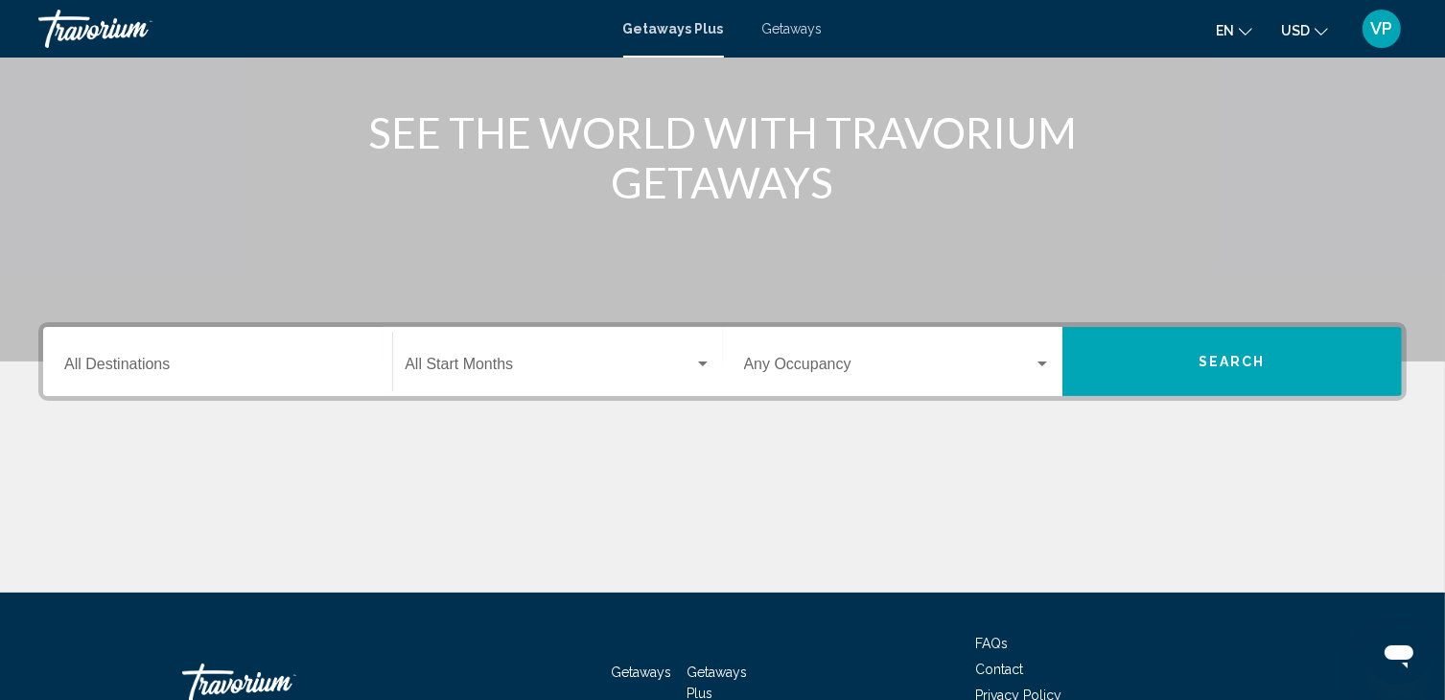
scroll to position [215, 0]
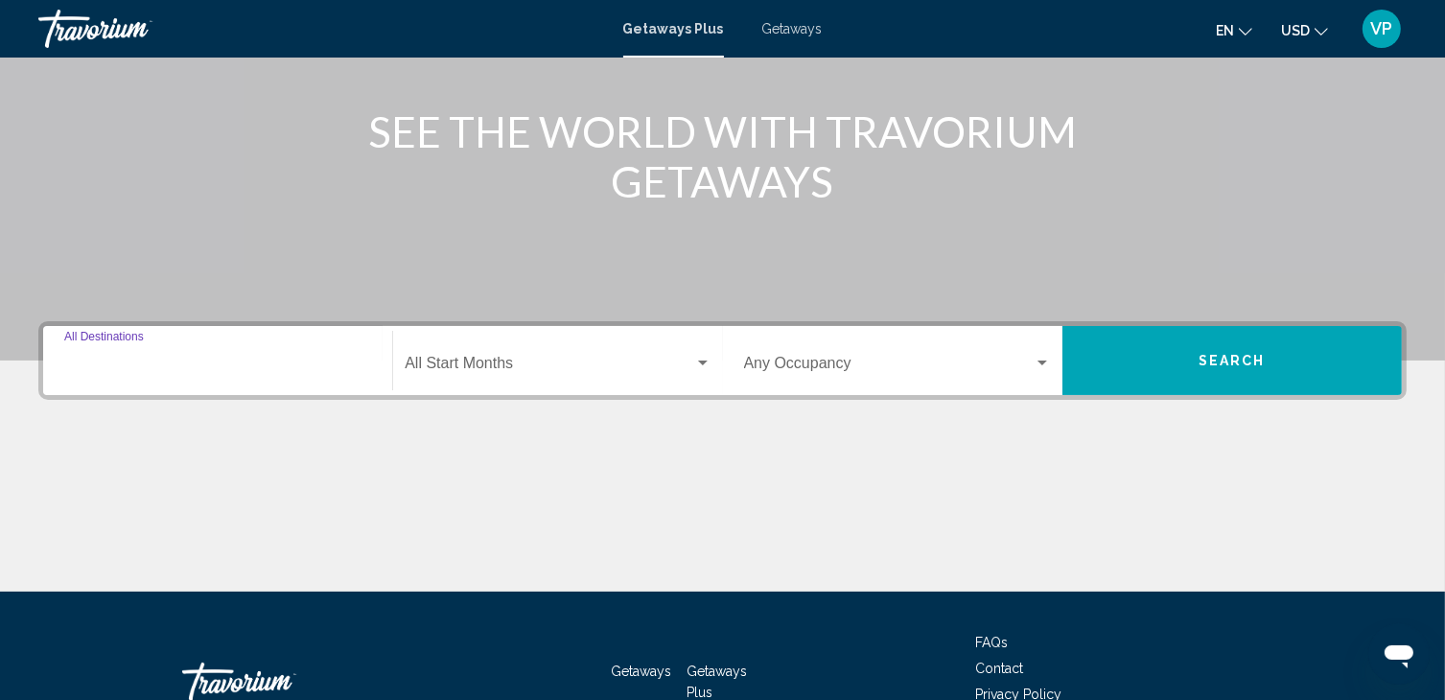
click at [136, 360] on input "Destination All Destinations" at bounding box center [217, 367] width 307 height 17
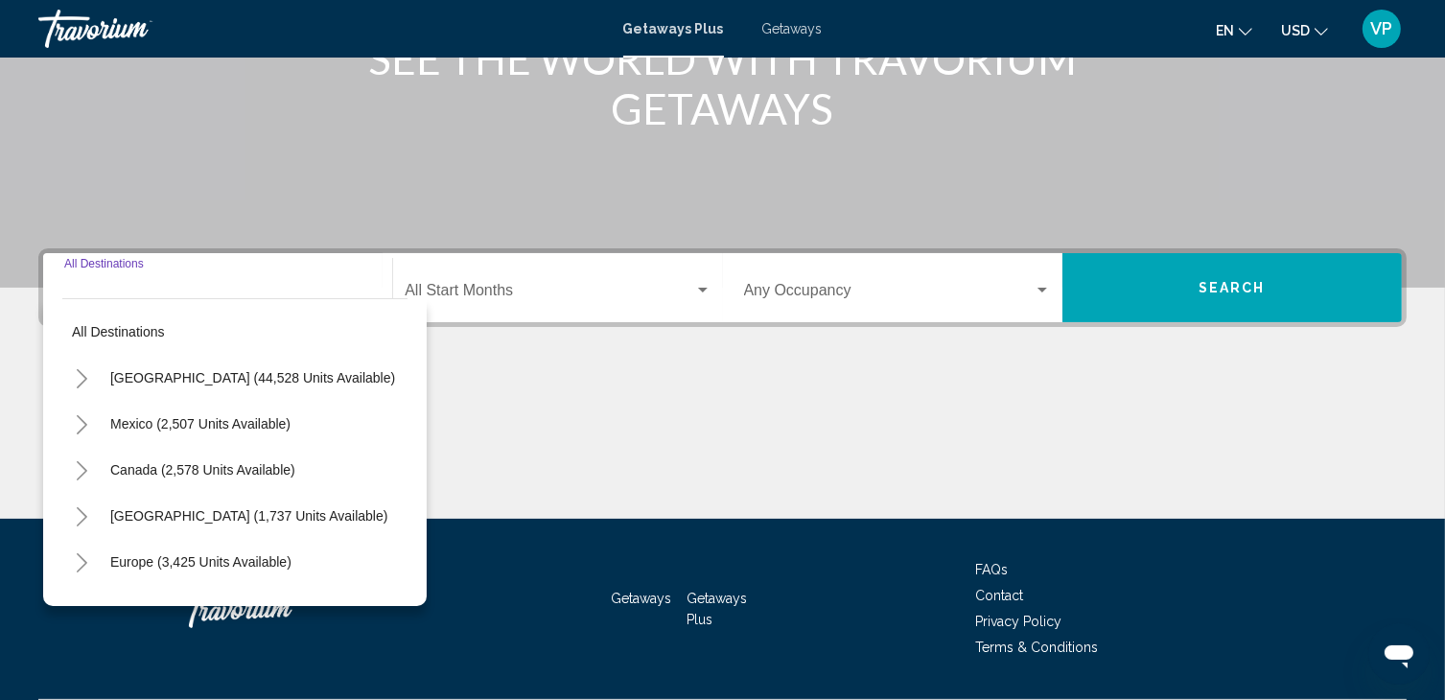
scroll to position [340, 0]
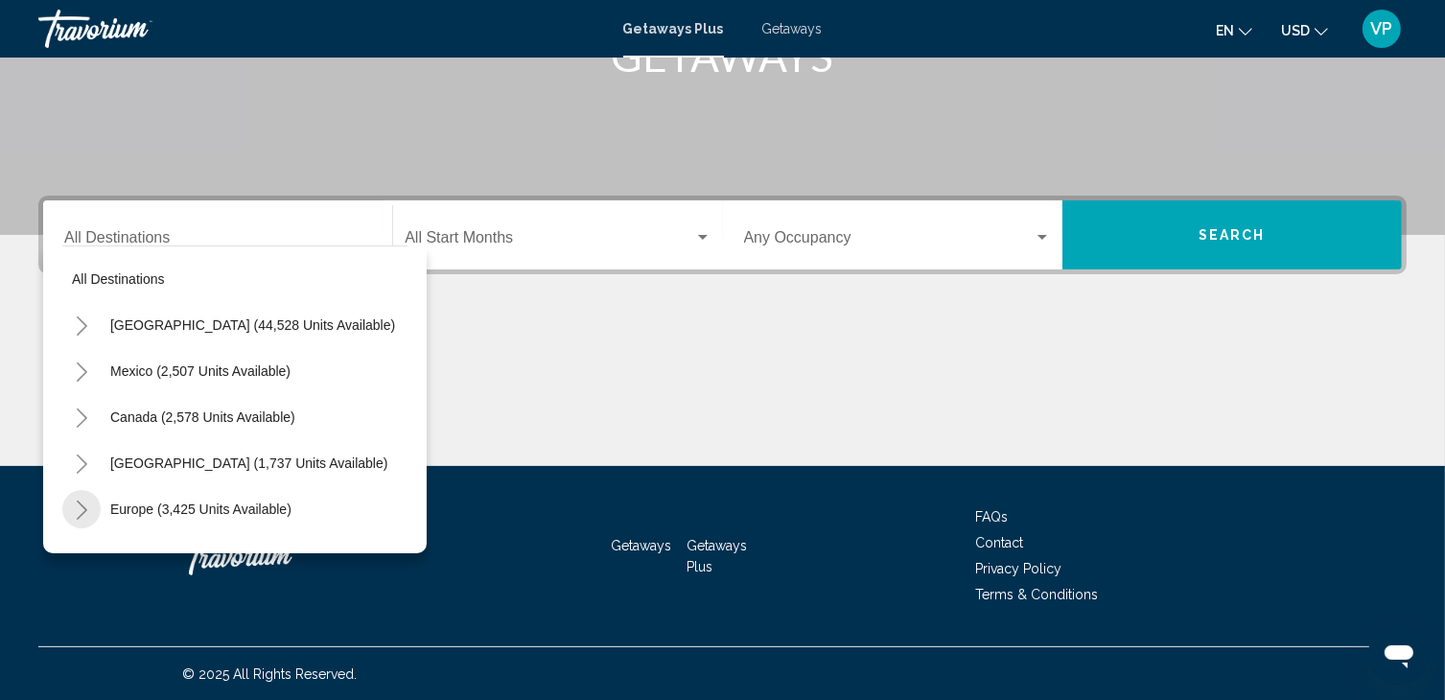
click at [78, 510] on icon "Toggle Europe (3,425 units available)" at bounding box center [82, 509] width 14 height 19
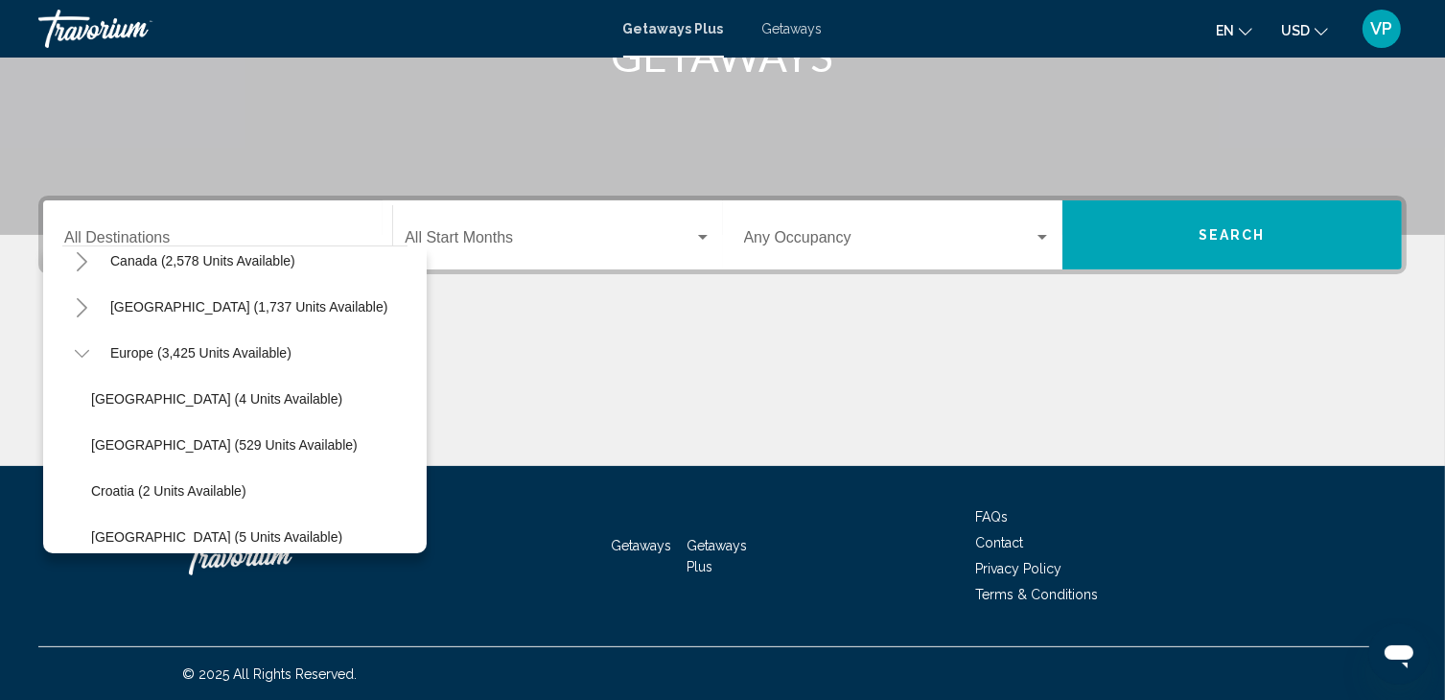
scroll to position [157, 0]
click at [541, 222] on div "Start Month All Start Months" at bounding box center [558, 235] width 306 height 60
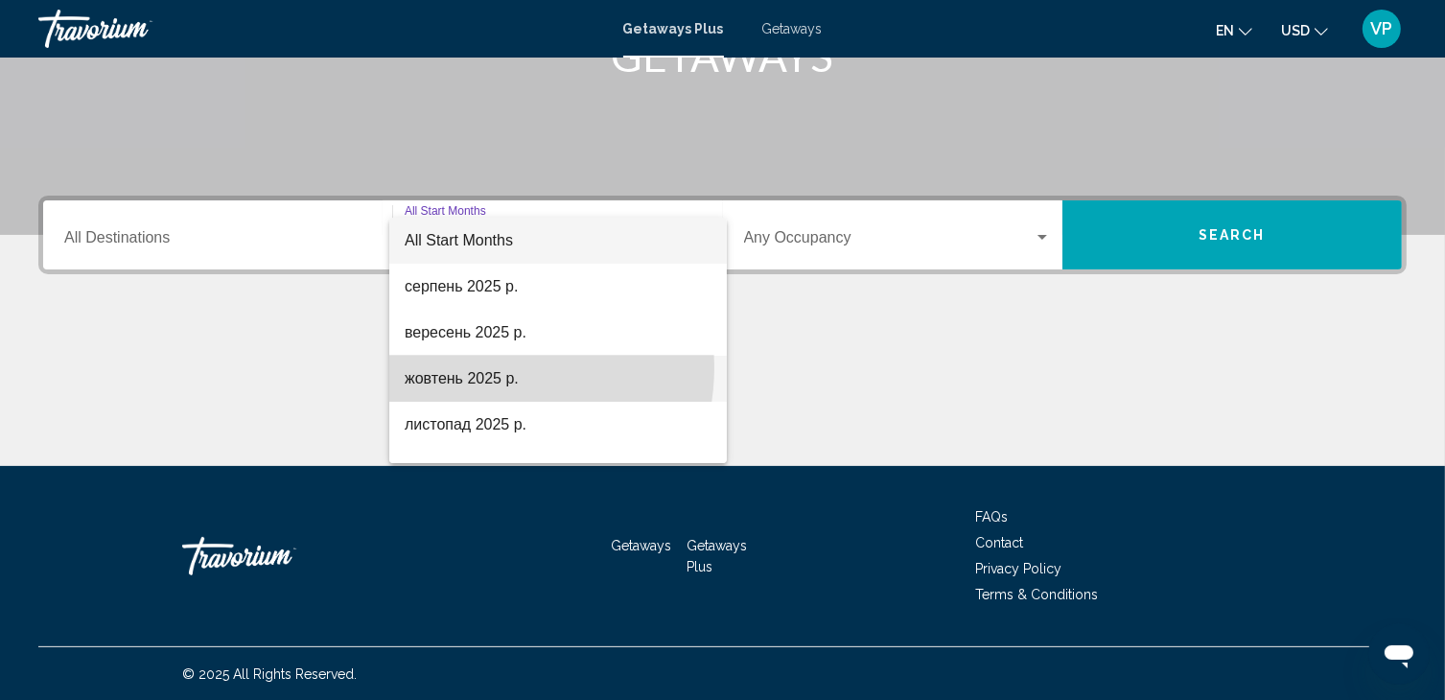
click at [484, 367] on span "жовтень 2025 р." at bounding box center [558, 379] width 307 height 46
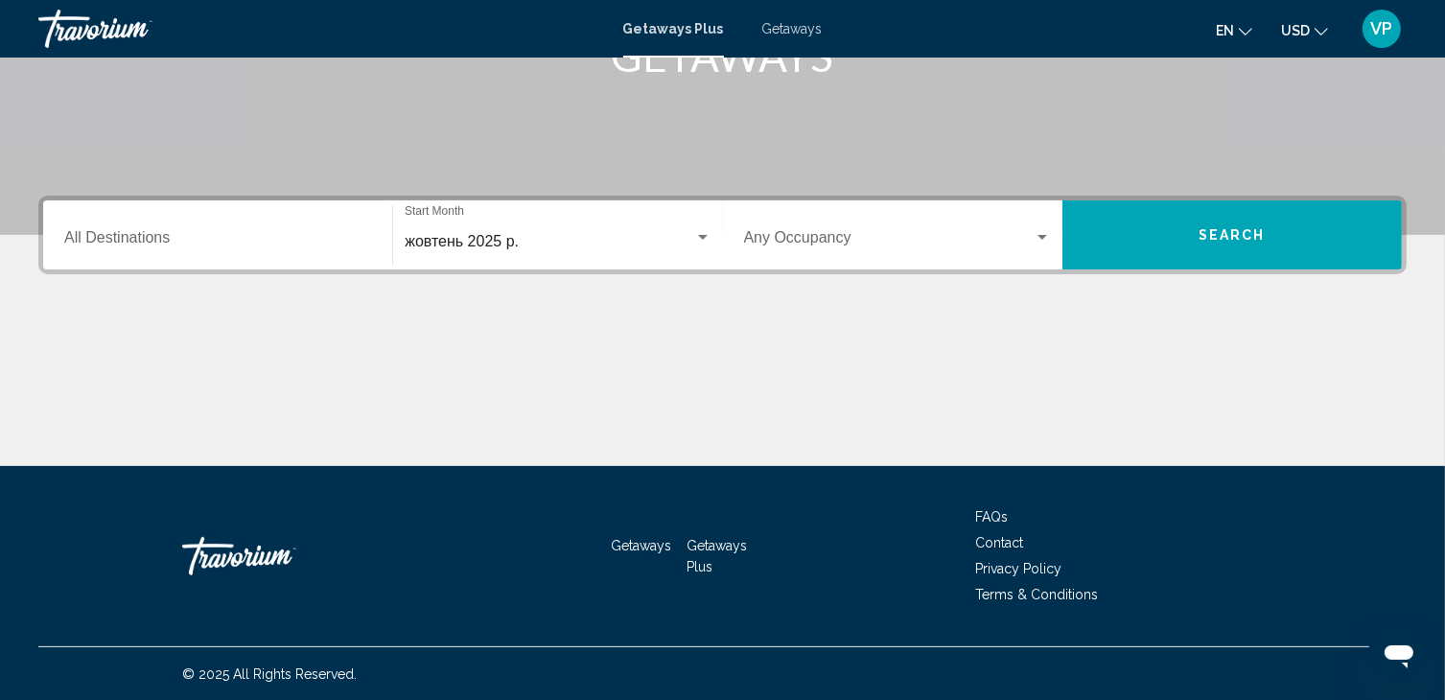
click at [851, 227] on div "Occupancy Any Occupancy" at bounding box center [897, 235] width 307 height 60
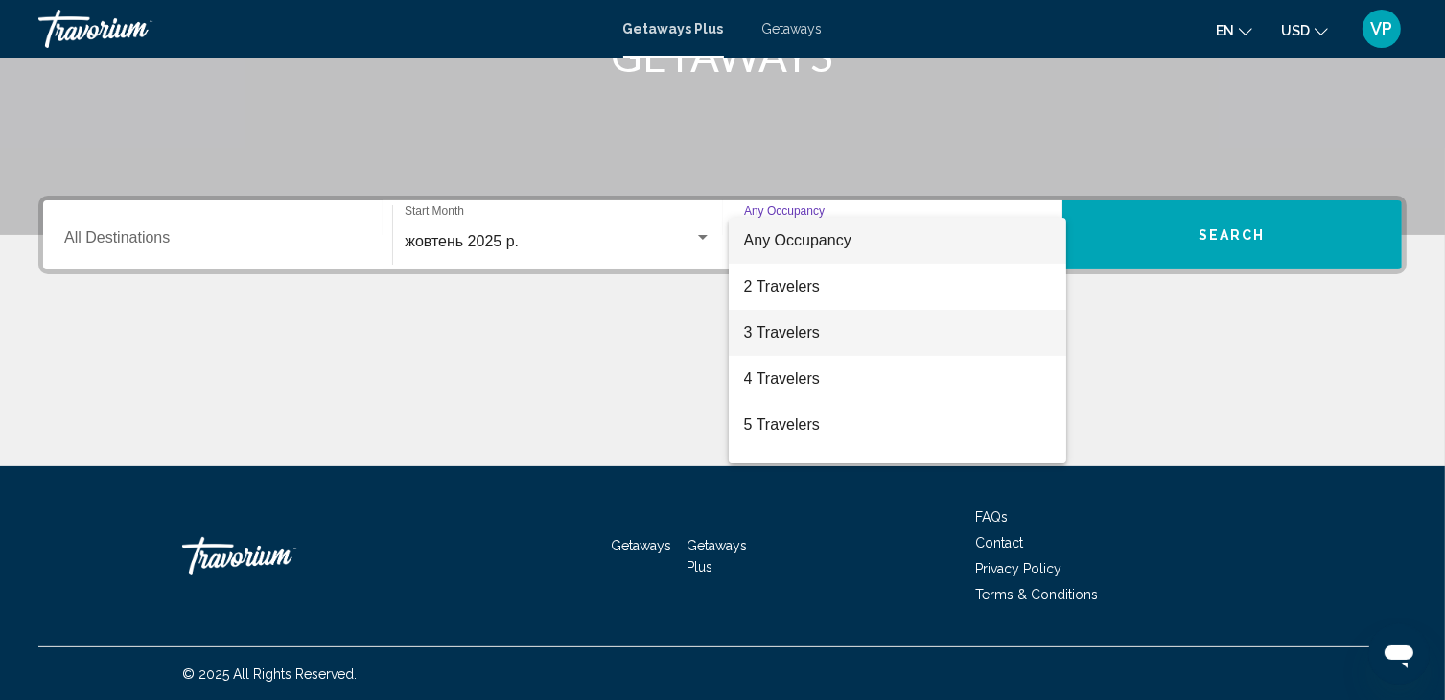
scroll to position [215, 0]
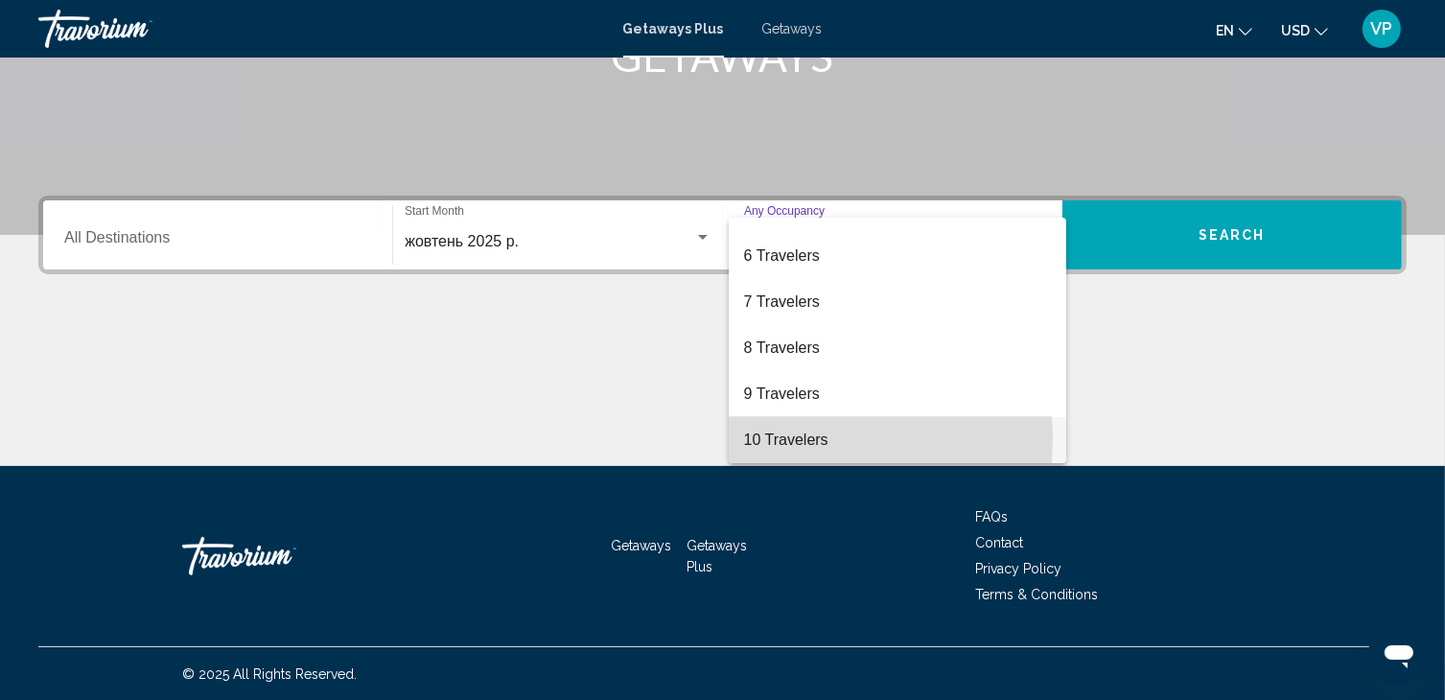
click at [779, 438] on span "10 Travelers" at bounding box center [897, 440] width 307 height 46
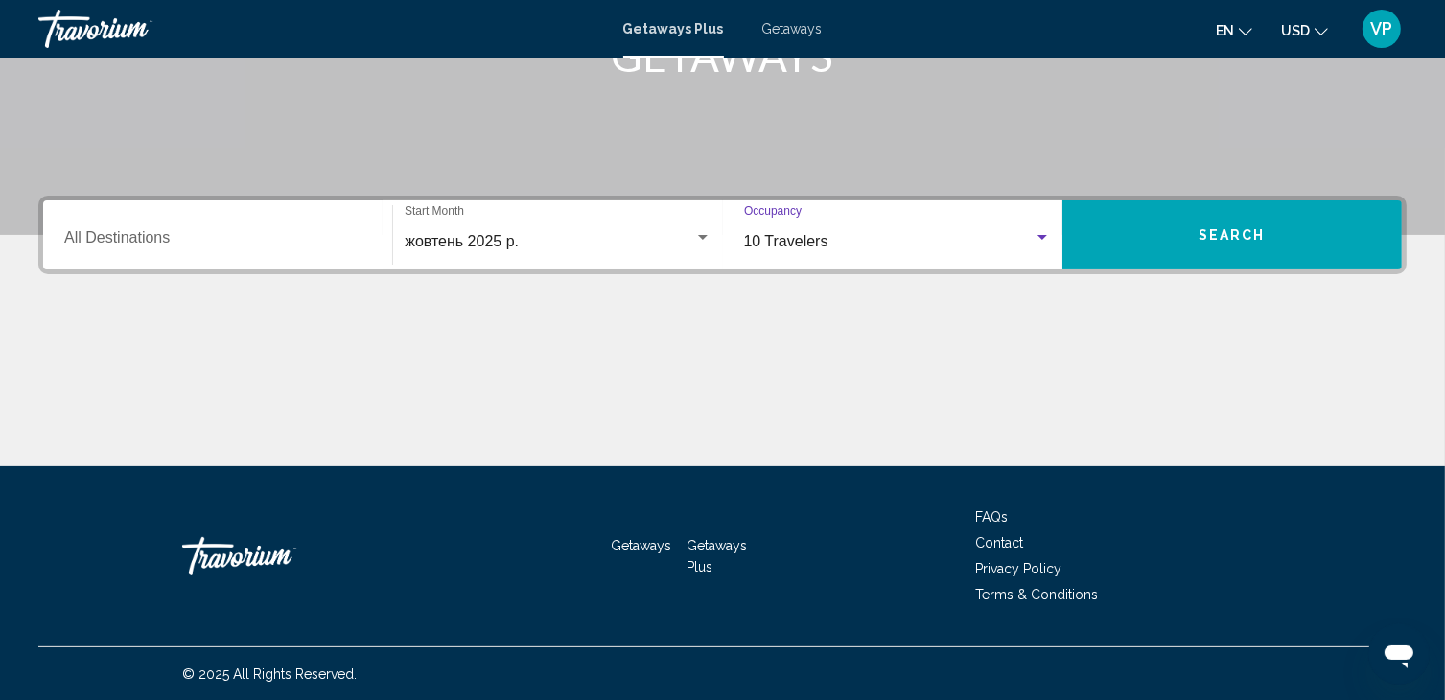
click at [1186, 258] on button "Search" at bounding box center [1231, 234] width 339 height 69
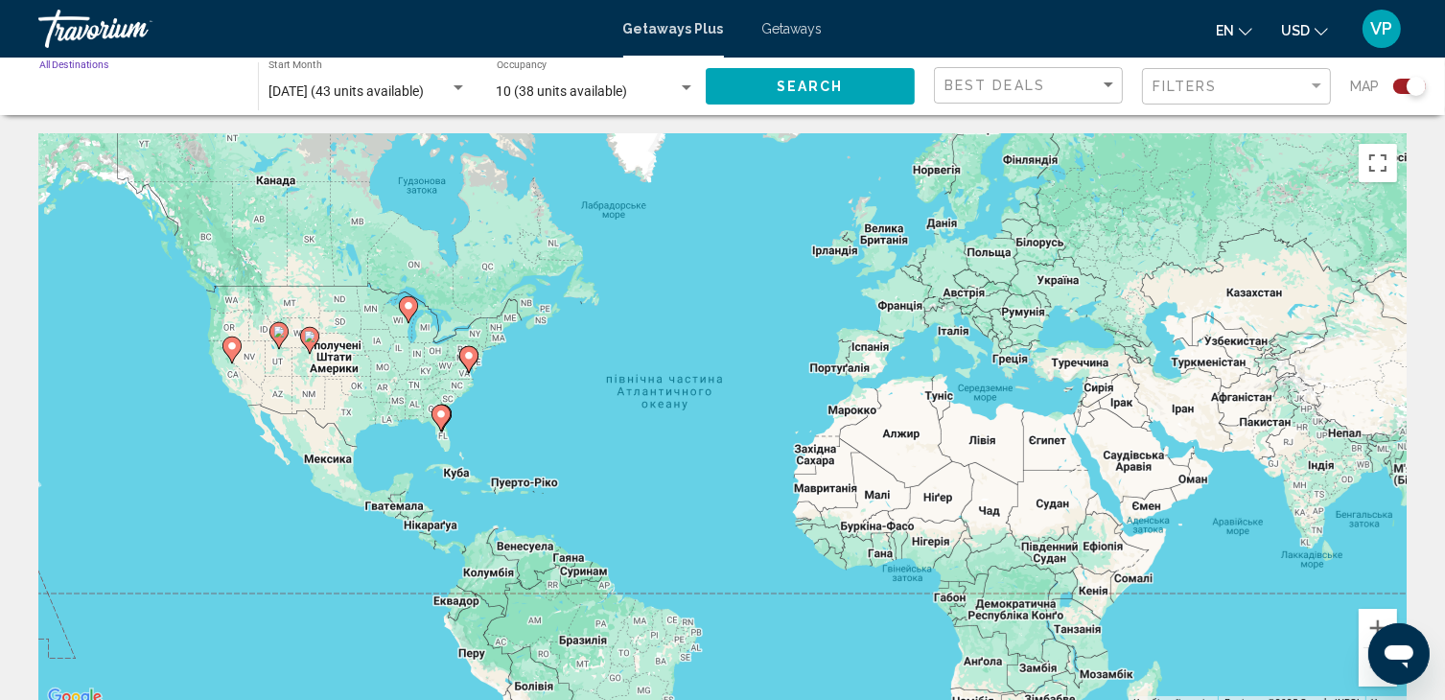
click at [149, 91] on input "Destination All Destinations" at bounding box center [138, 91] width 199 height 15
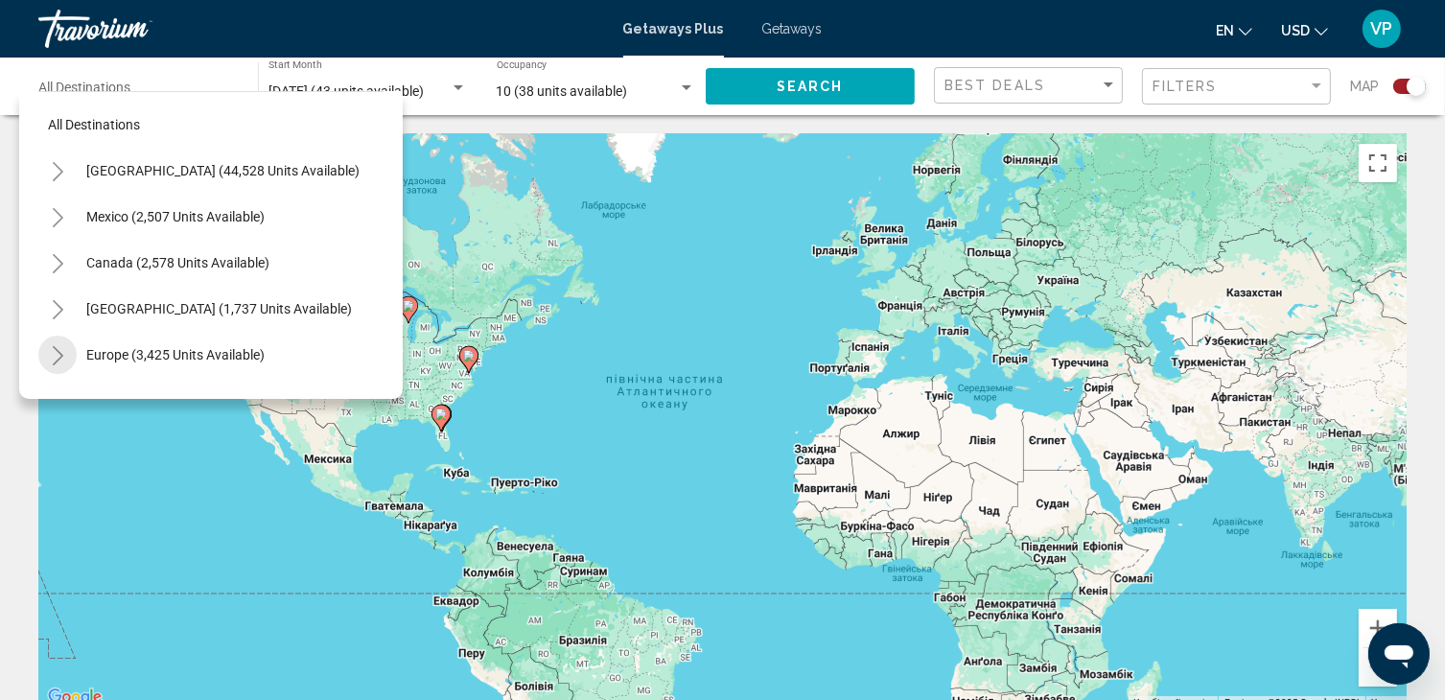
click at [58, 354] on icon "Toggle Europe (3,425 units available)" at bounding box center [58, 355] width 14 height 19
click at [109, 347] on span "Europe (3,425 units available)" at bounding box center [175, 354] width 178 height 15
type input "**********"
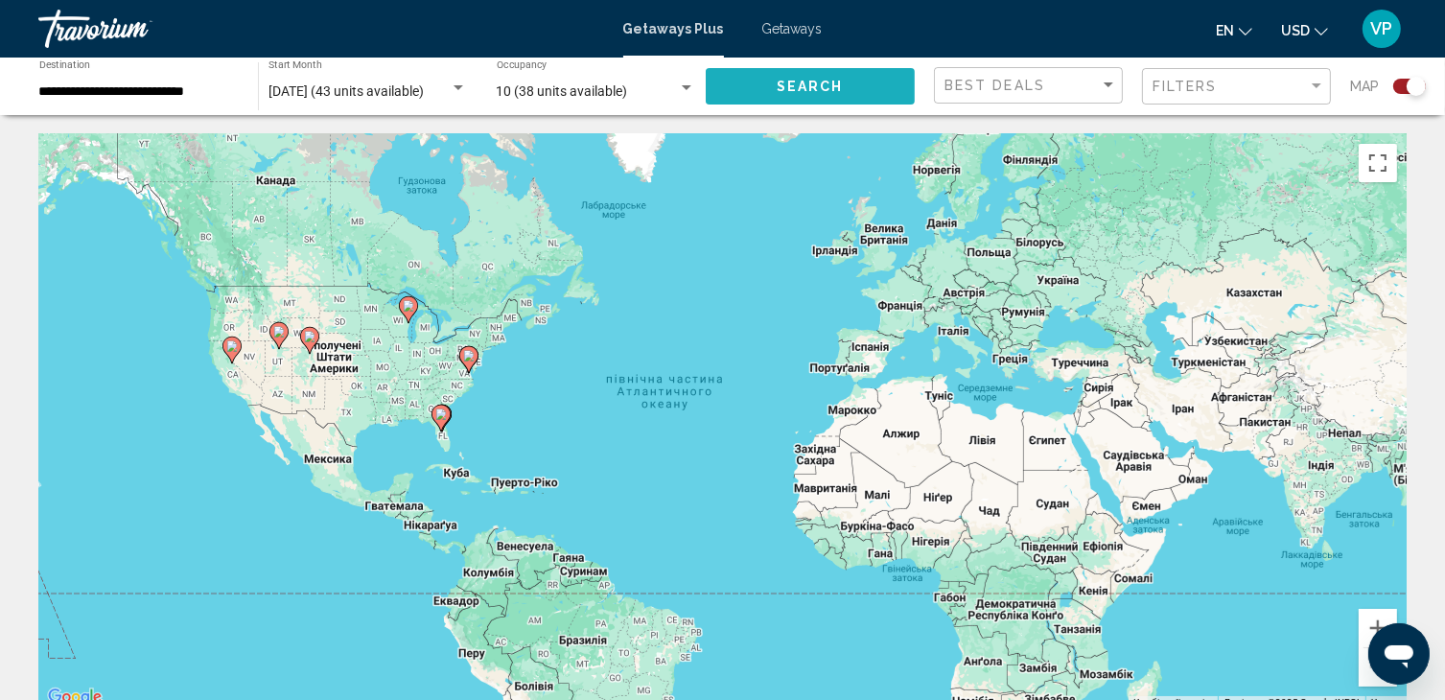
click at [842, 80] on span "Search" at bounding box center [810, 87] width 67 height 15
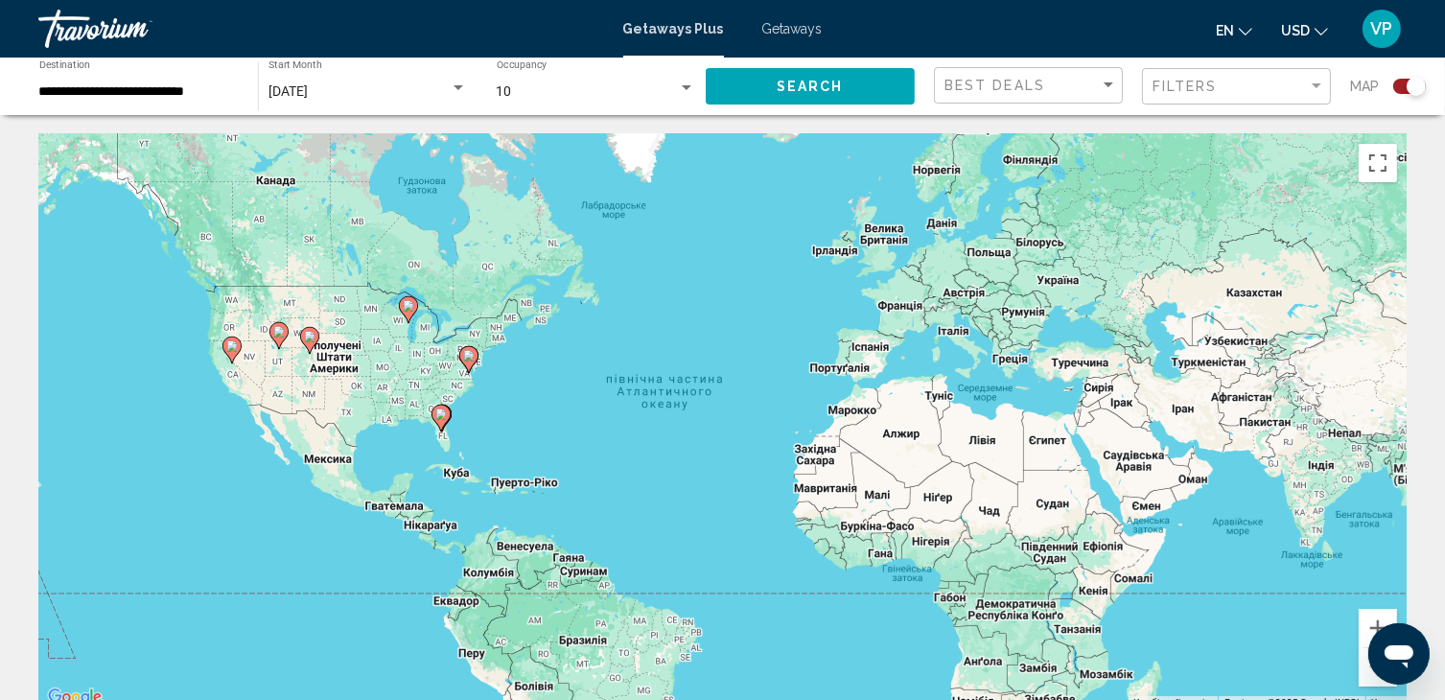
click at [794, 35] on span "Getaways" at bounding box center [792, 28] width 60 height 15
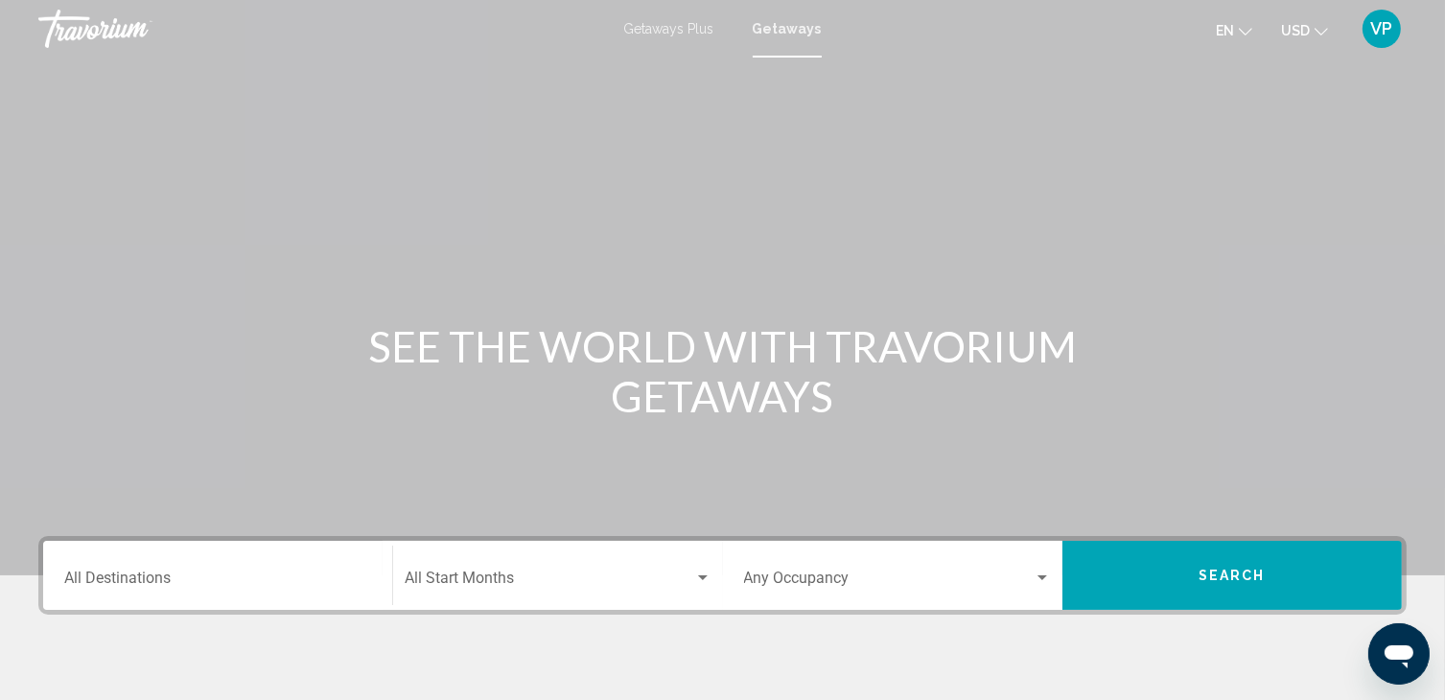
scroll to position [165, 0]
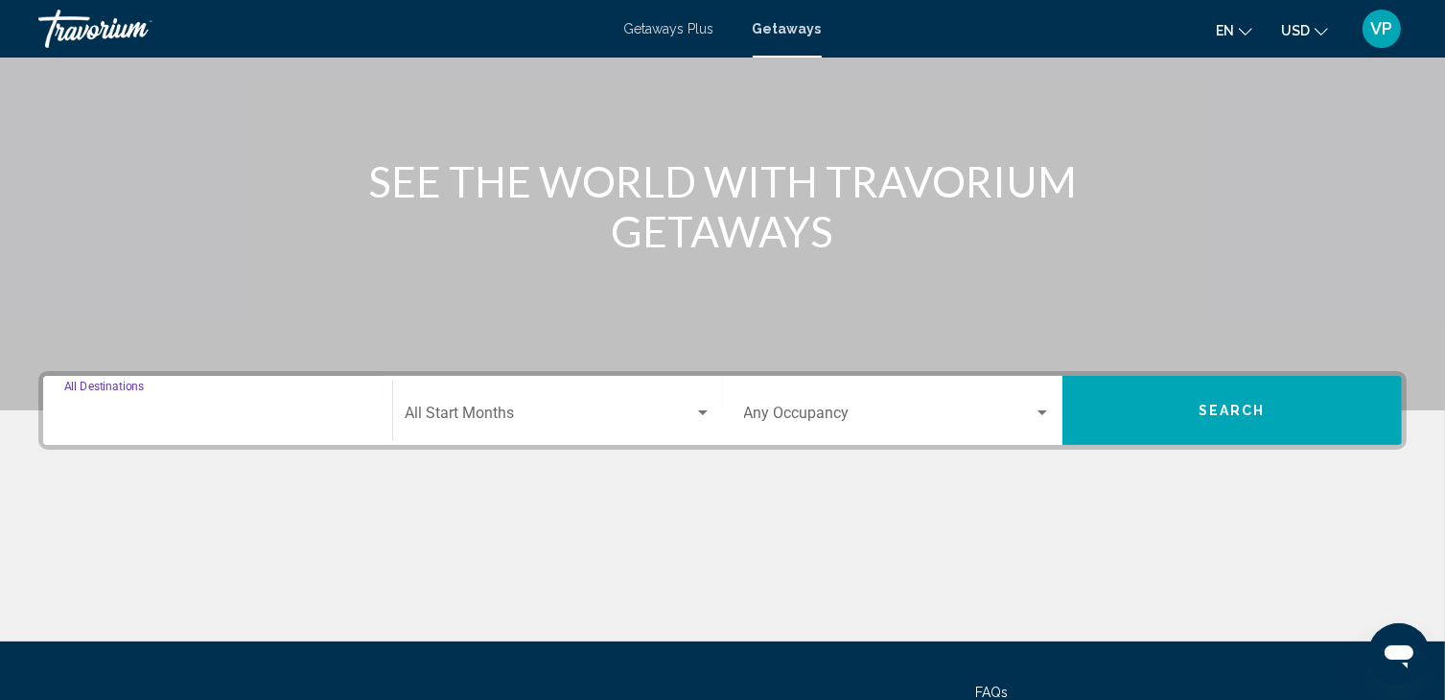
click at [191, 423] on input "Destination All Destinations" at bounding box center [217, 416] width 307 height 17
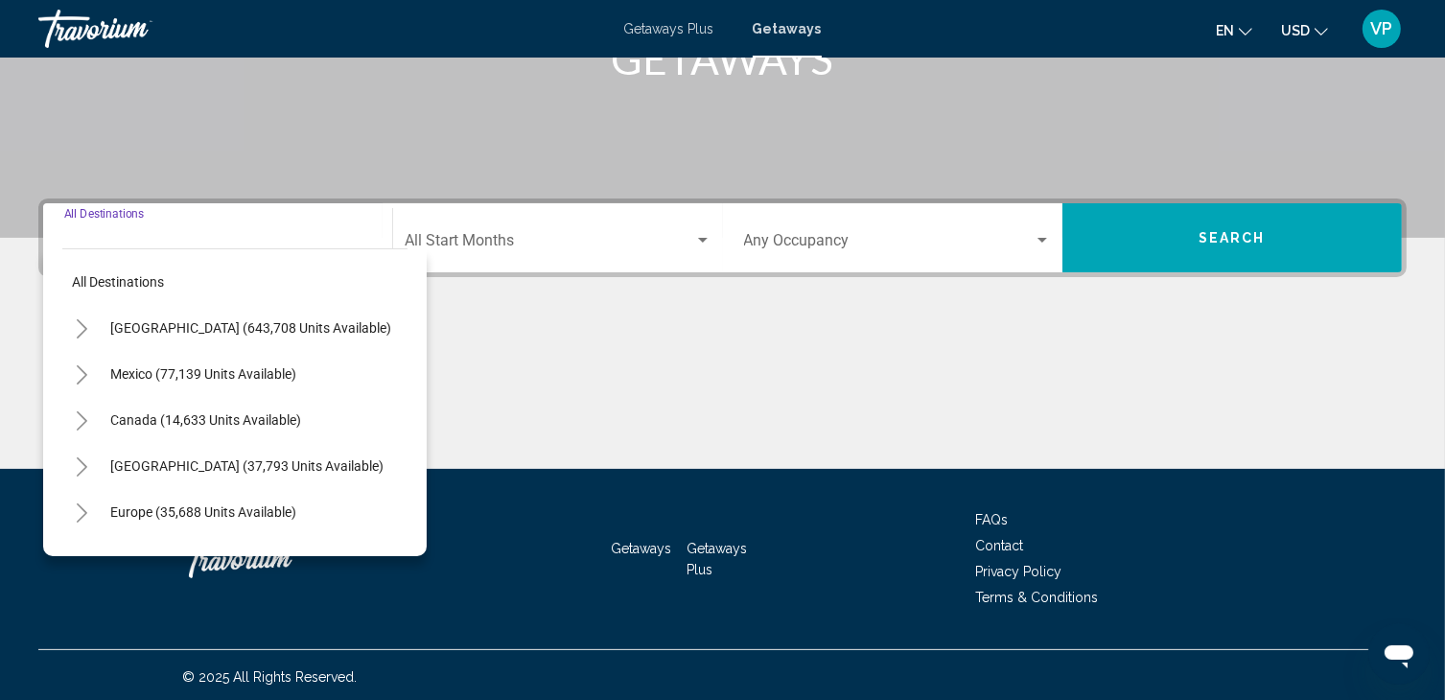
scroll to position [340, 0]
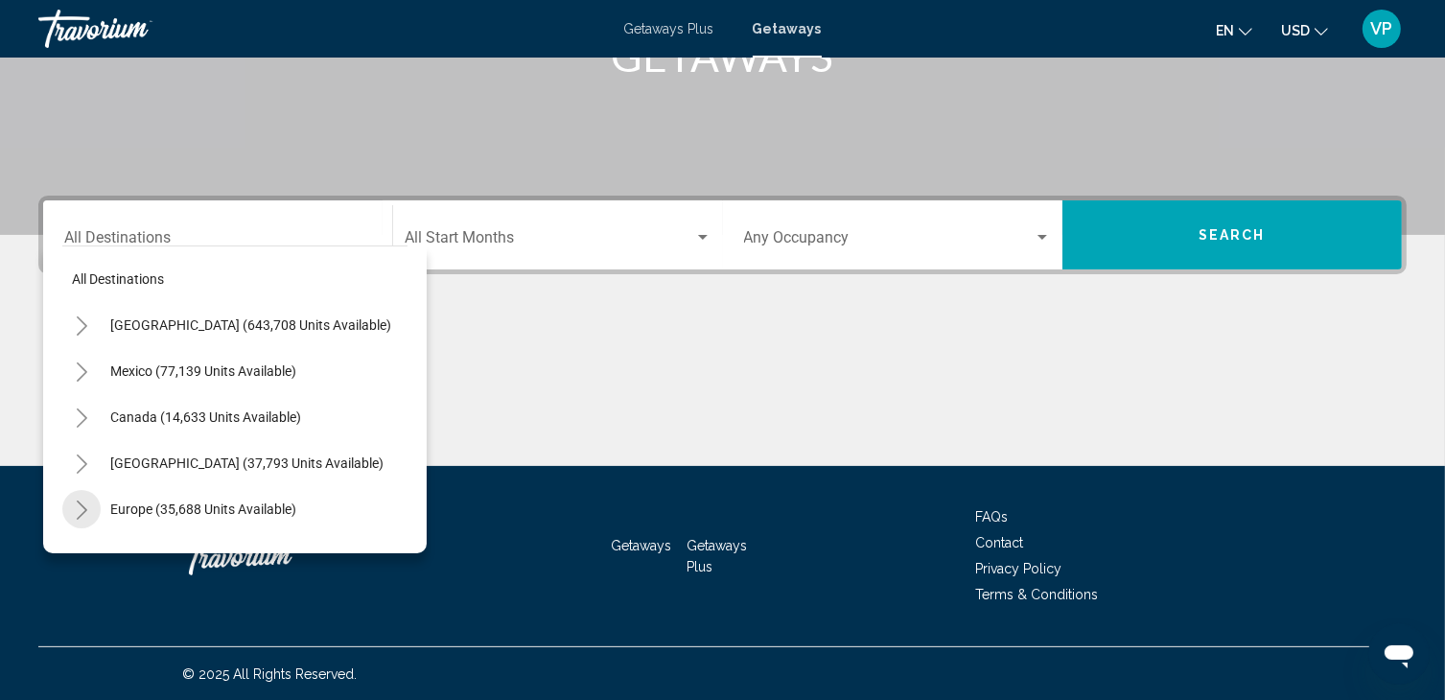
click at [81, 511] on icon "Toggle Europe (35,688 units available)" at bounding box center [82, 509] width 14 height 19
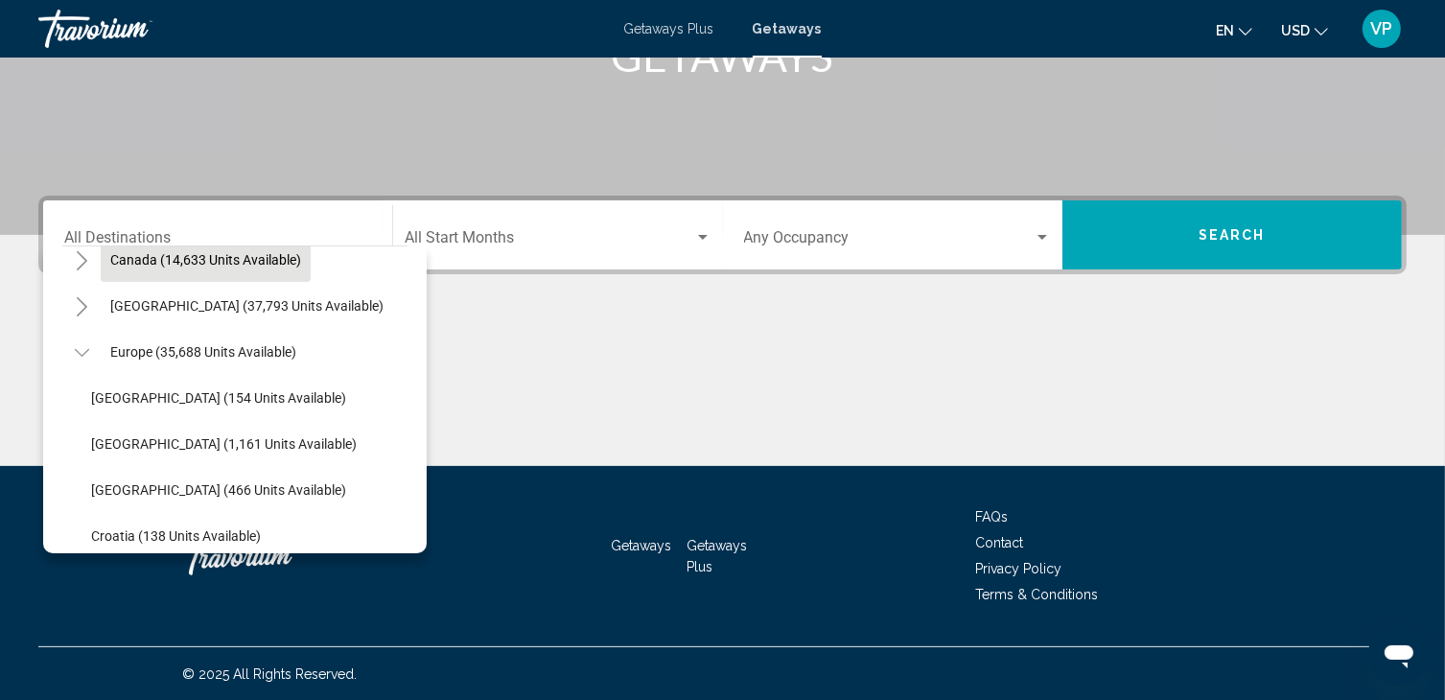
scroll to position [161, 0]
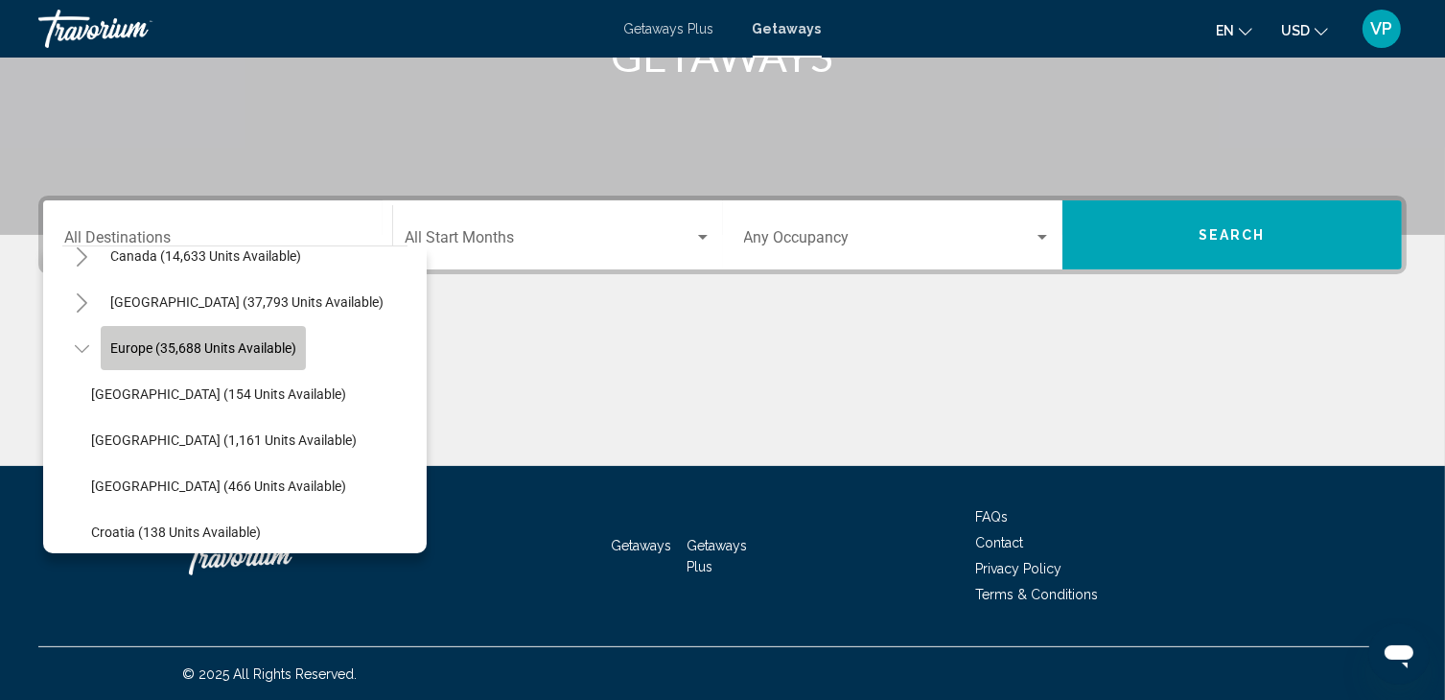
click at [174, 341] on span "Europe (35,688 units available)" at bounding box center [203, 347] width 186 height 15
type input "**********"
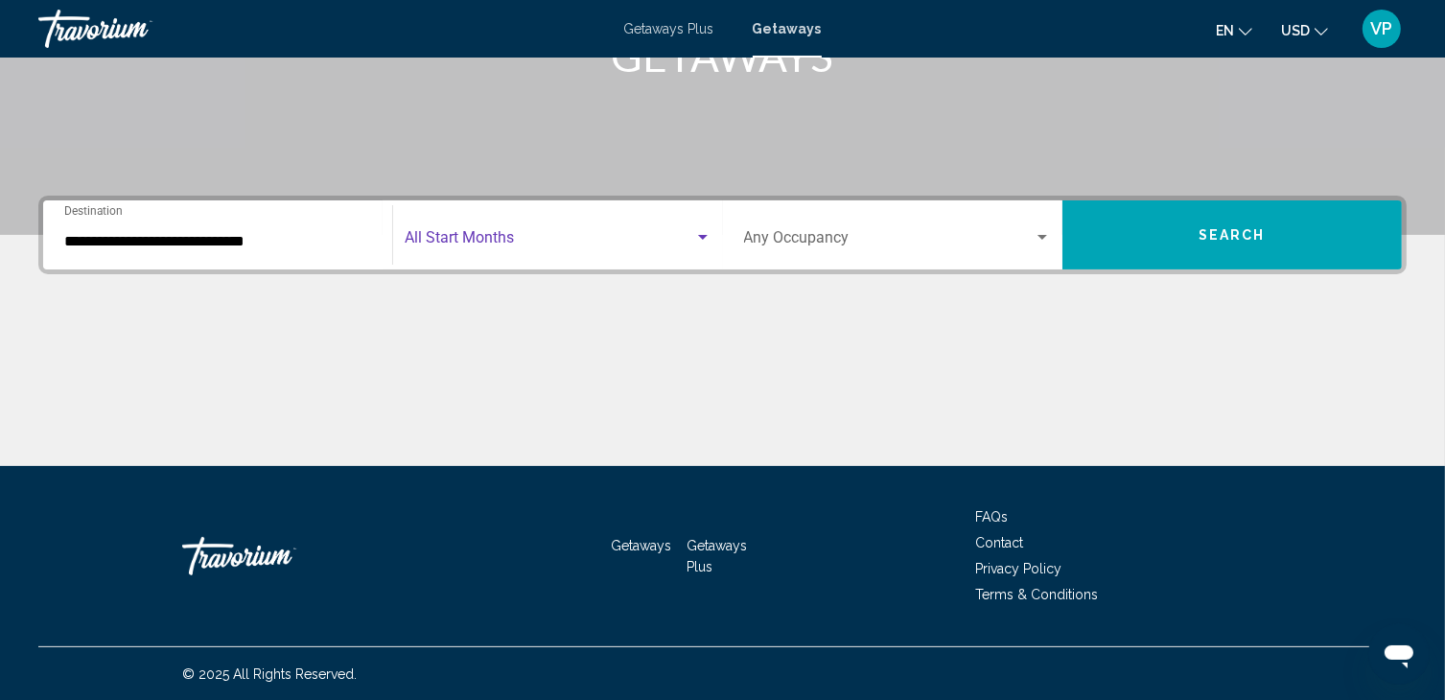
click at [468, 234] on span "Search widget" at bounding box center [549, 241] width 289 height 17
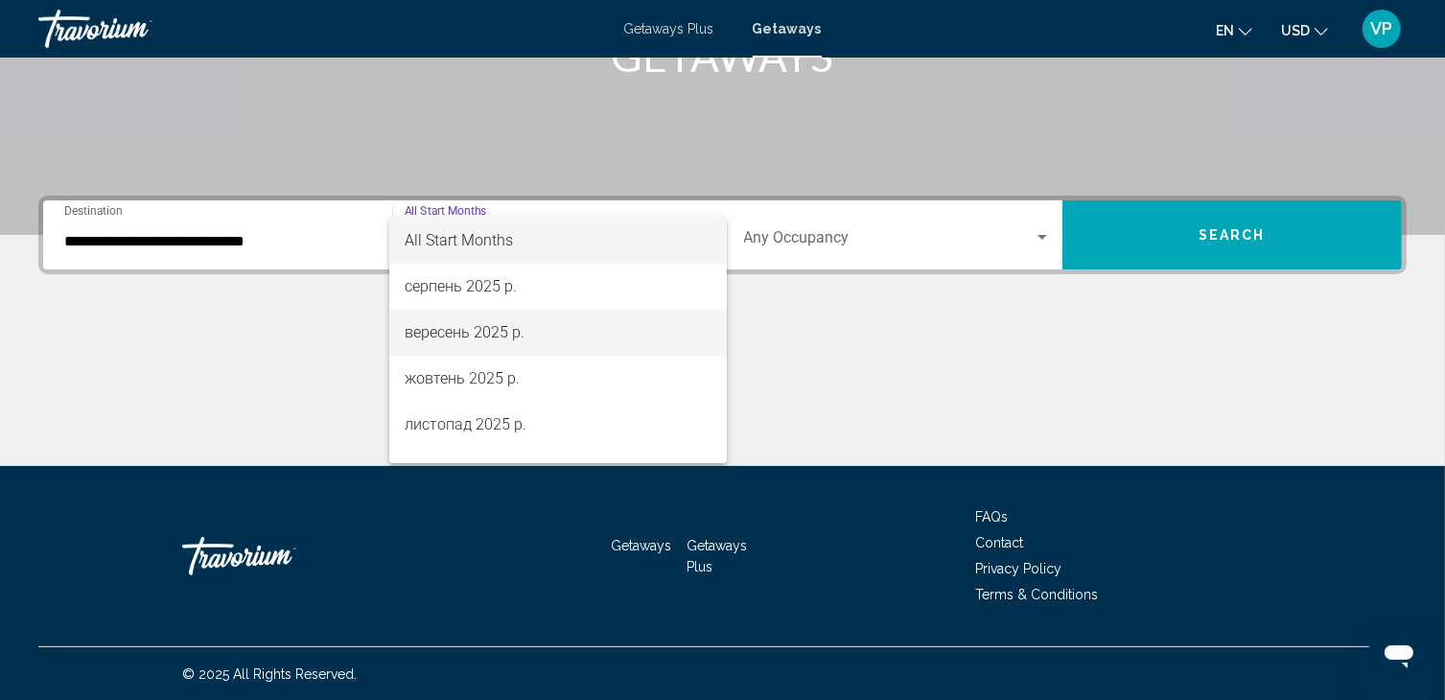
scroll to position [123, 0]
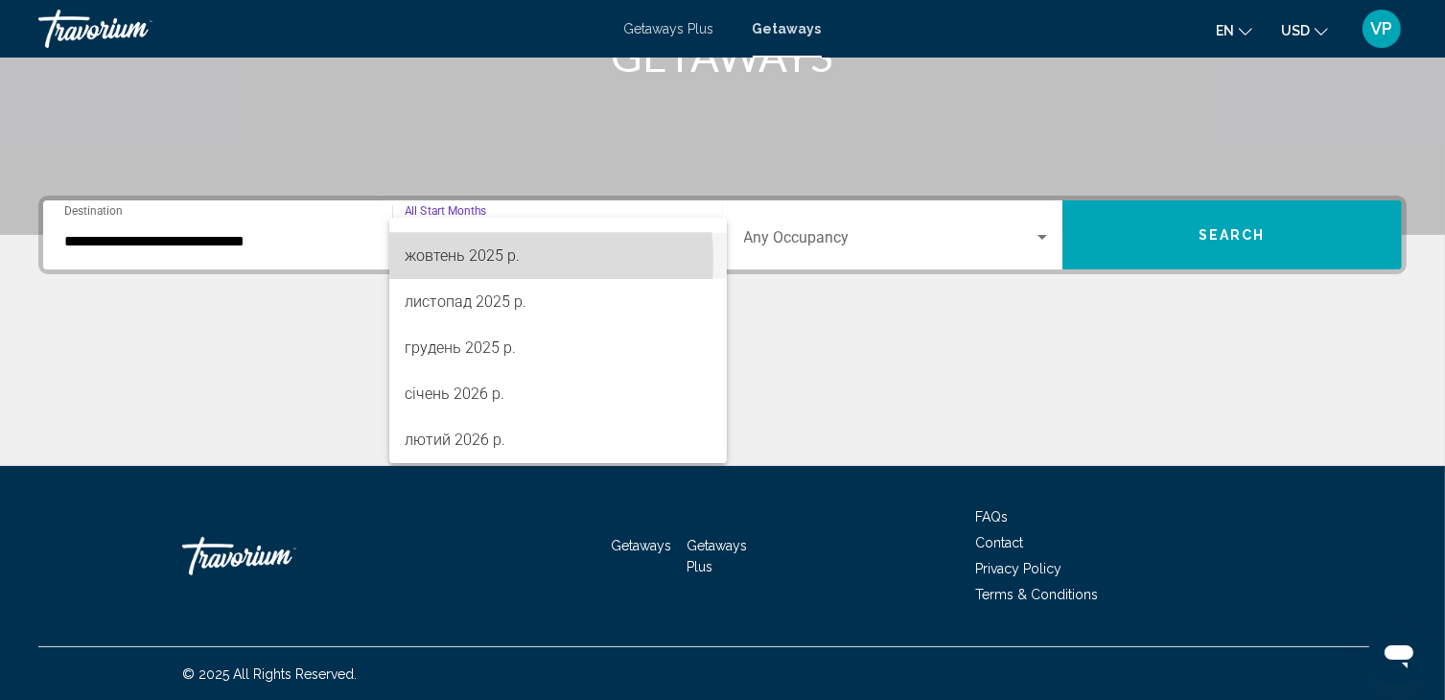
click at [462, 260] on span "жовтень 2025 р." at bounding box center [558, 256] width 307 height 46
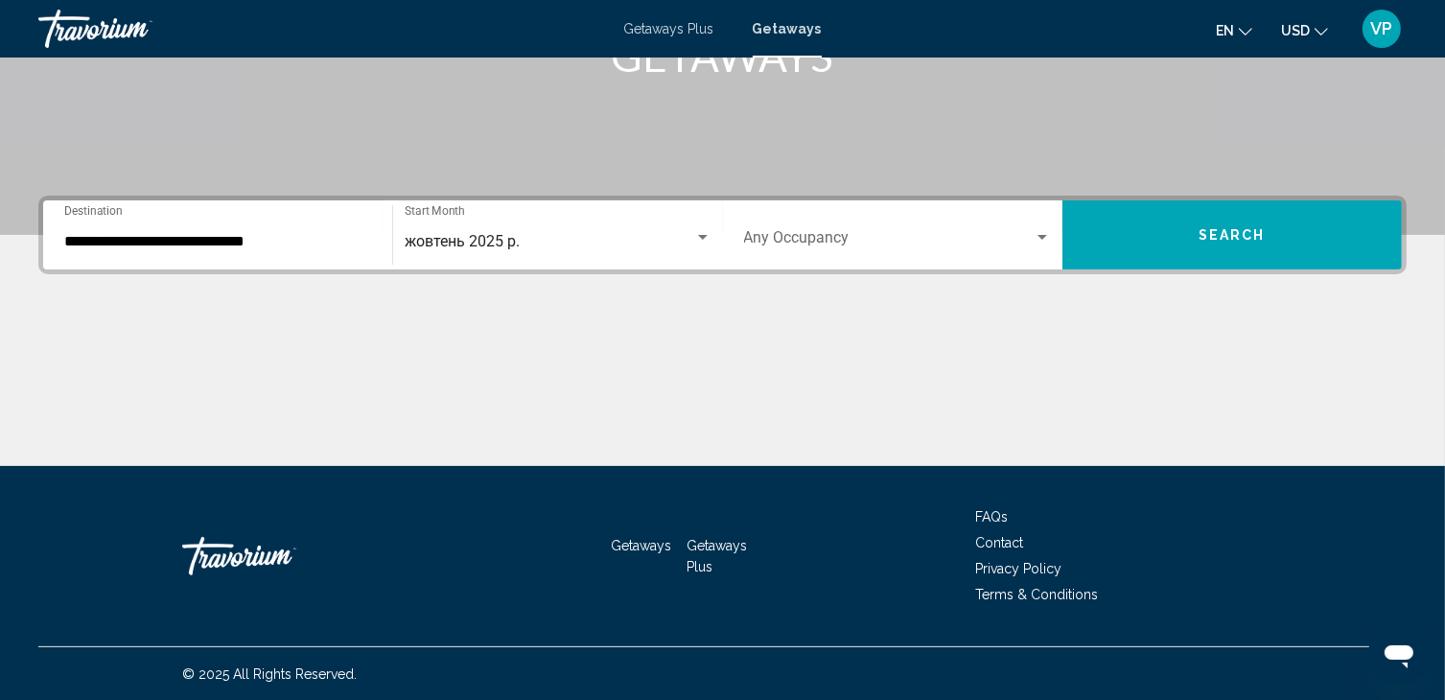
click at [804, 254] on div "Occupancy Any Occupancy" at bounding box center [897, 235] width 307 height 60
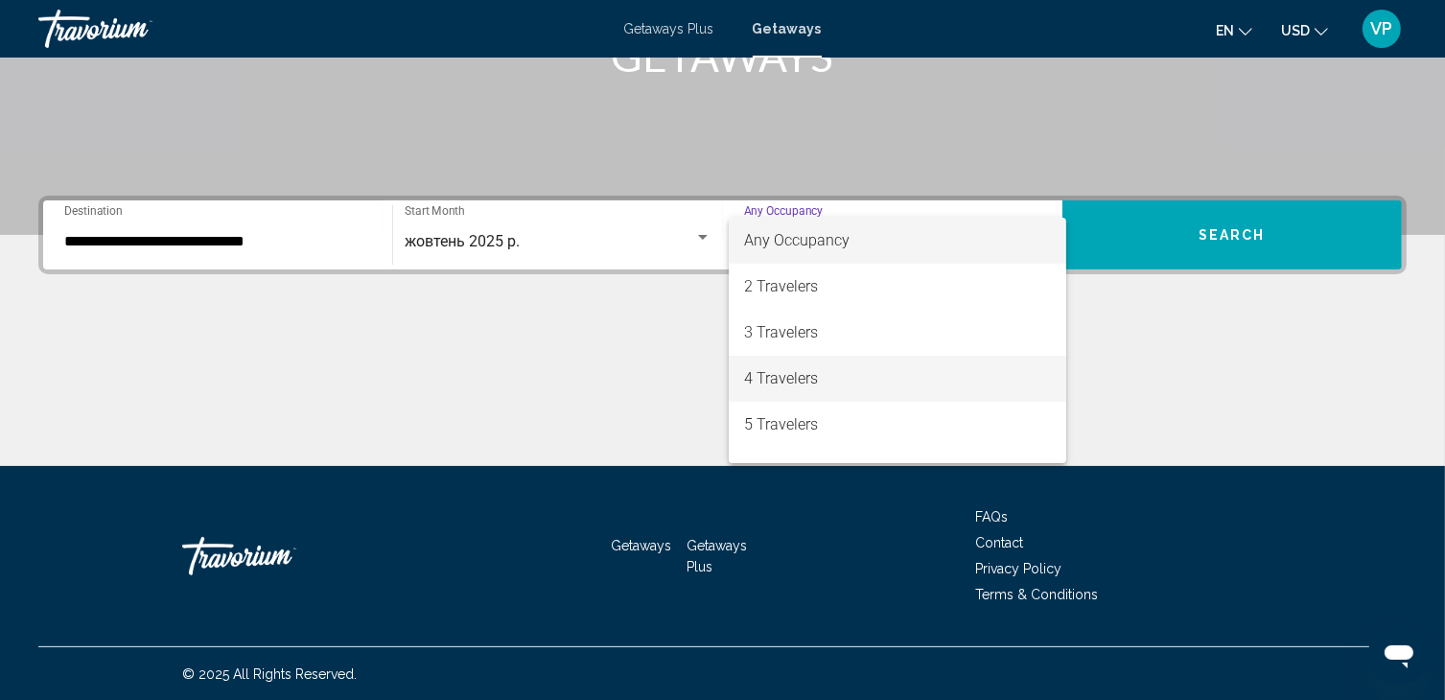
scroll to position [215, 0]
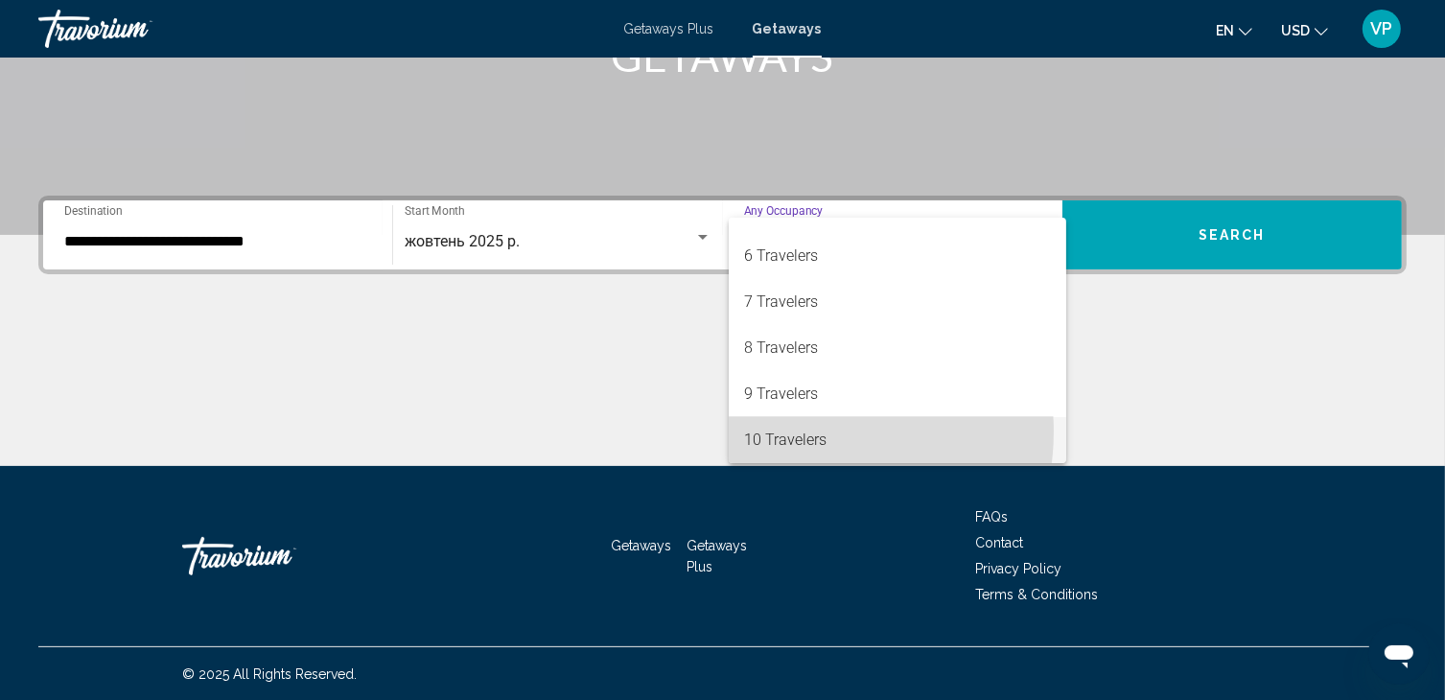
click at [800, 431] on span "10 Travelers" at bounding box center [897, 440] width 307 height 46
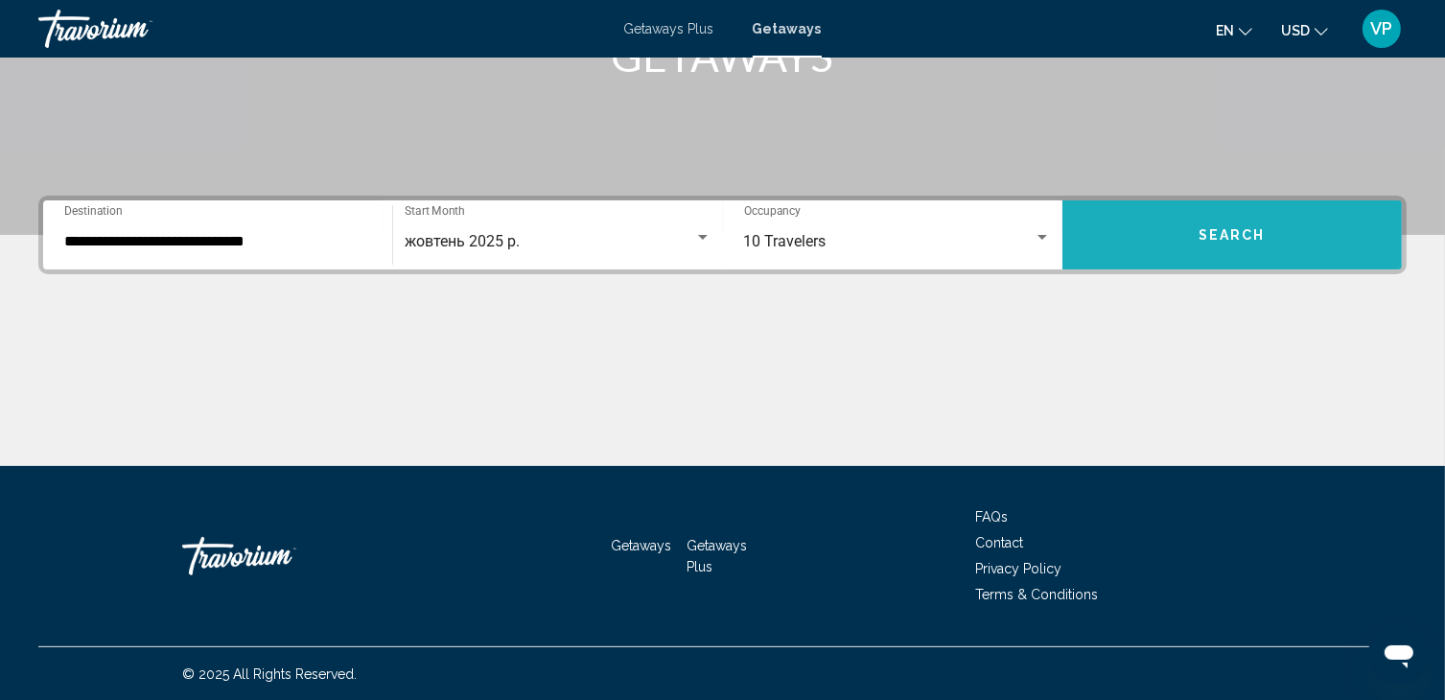
click at [1220, 240] on span "Search" at bounding box center [1231, 235] width 67 height 15
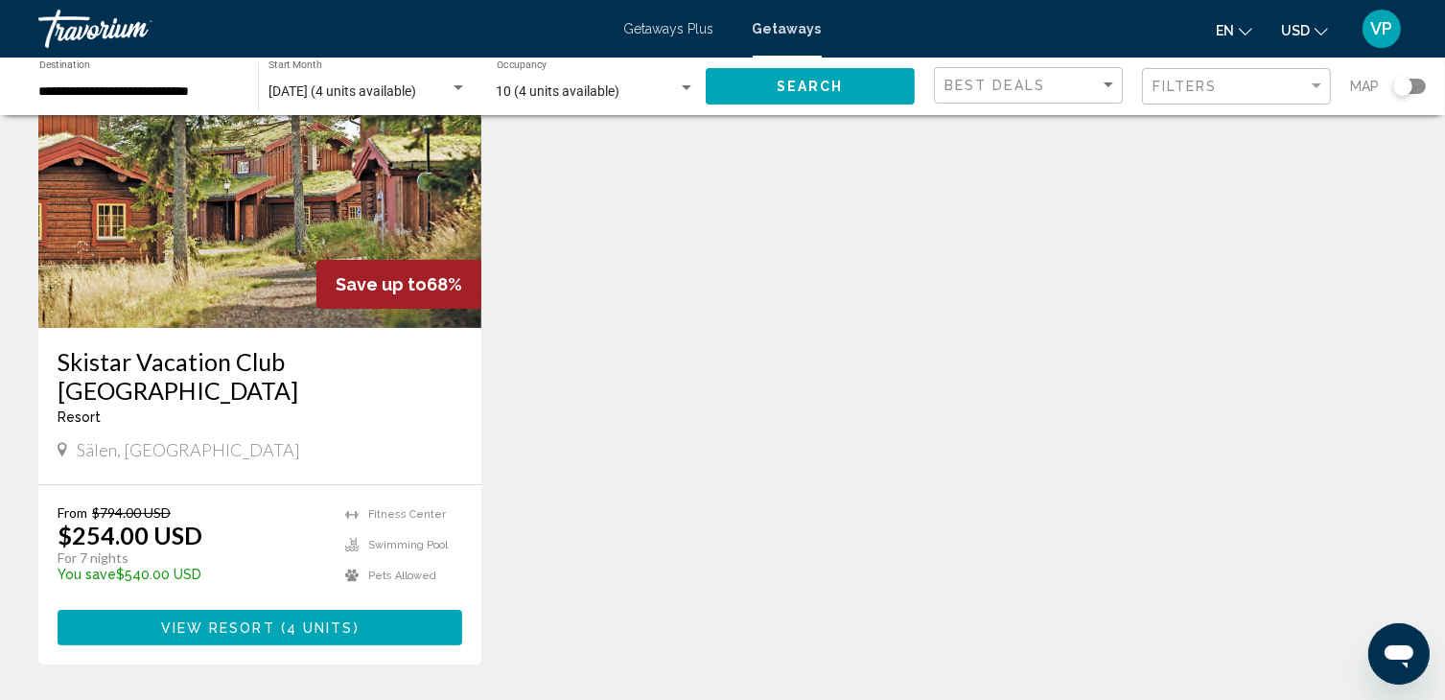
scroll to position [184, 0]
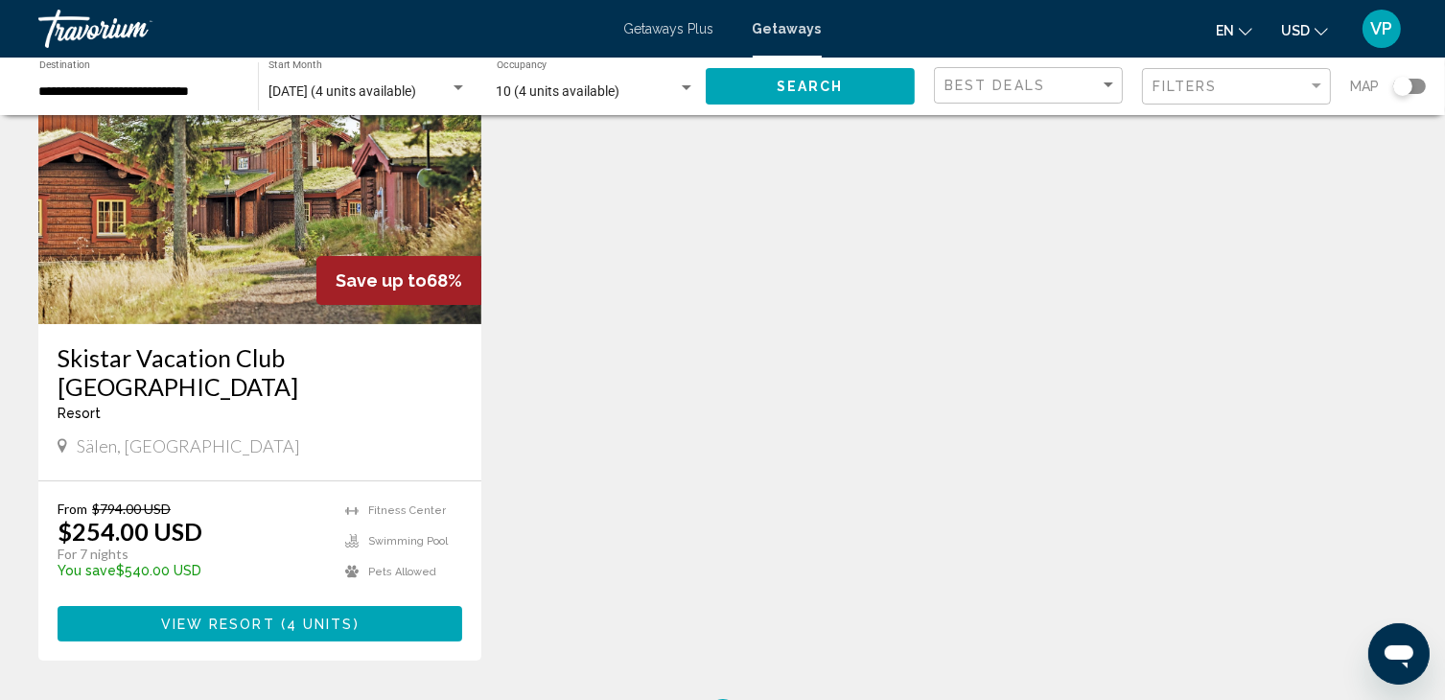
click at [347, 216] on img "Main content" at bounding box center [259, 170] width 443 height 307
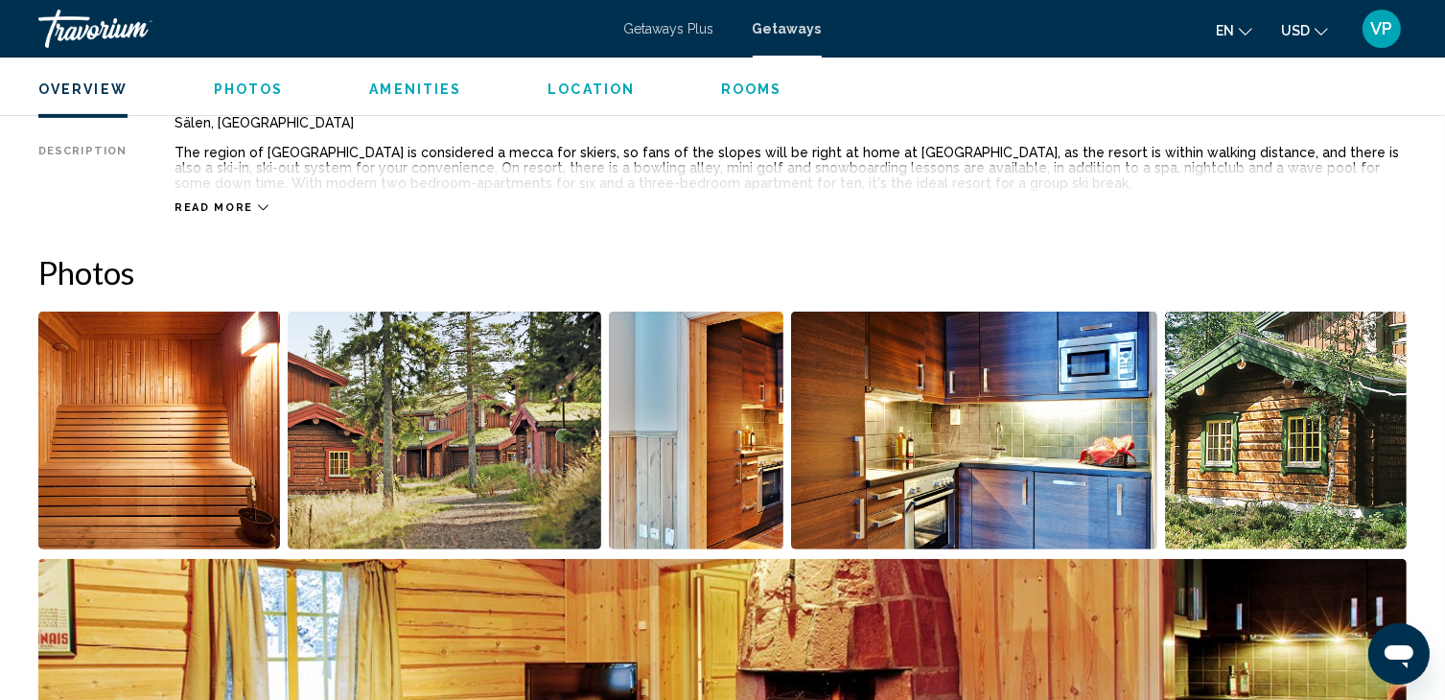
scroll to position [719, 0]
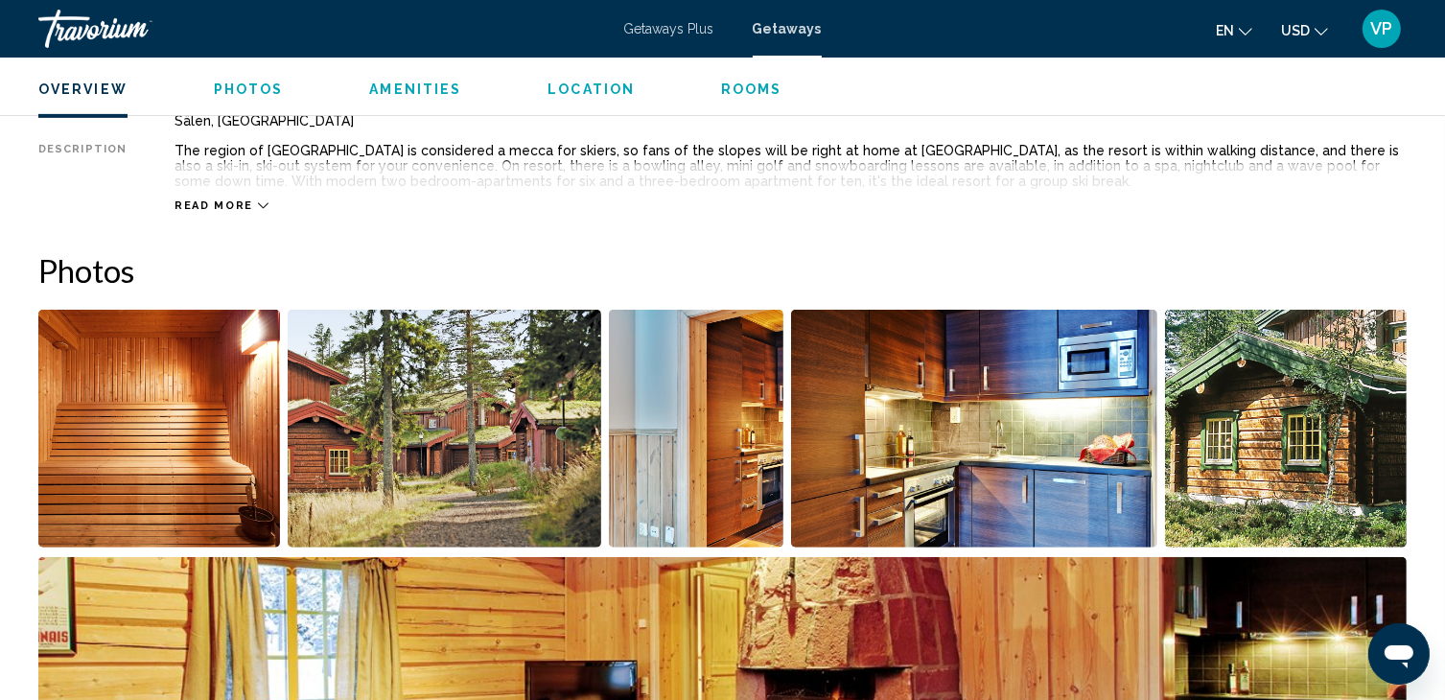
click at [905, 480] on img "Open full-screen image slider" at bounding box center [974, 429] width 366 height 238
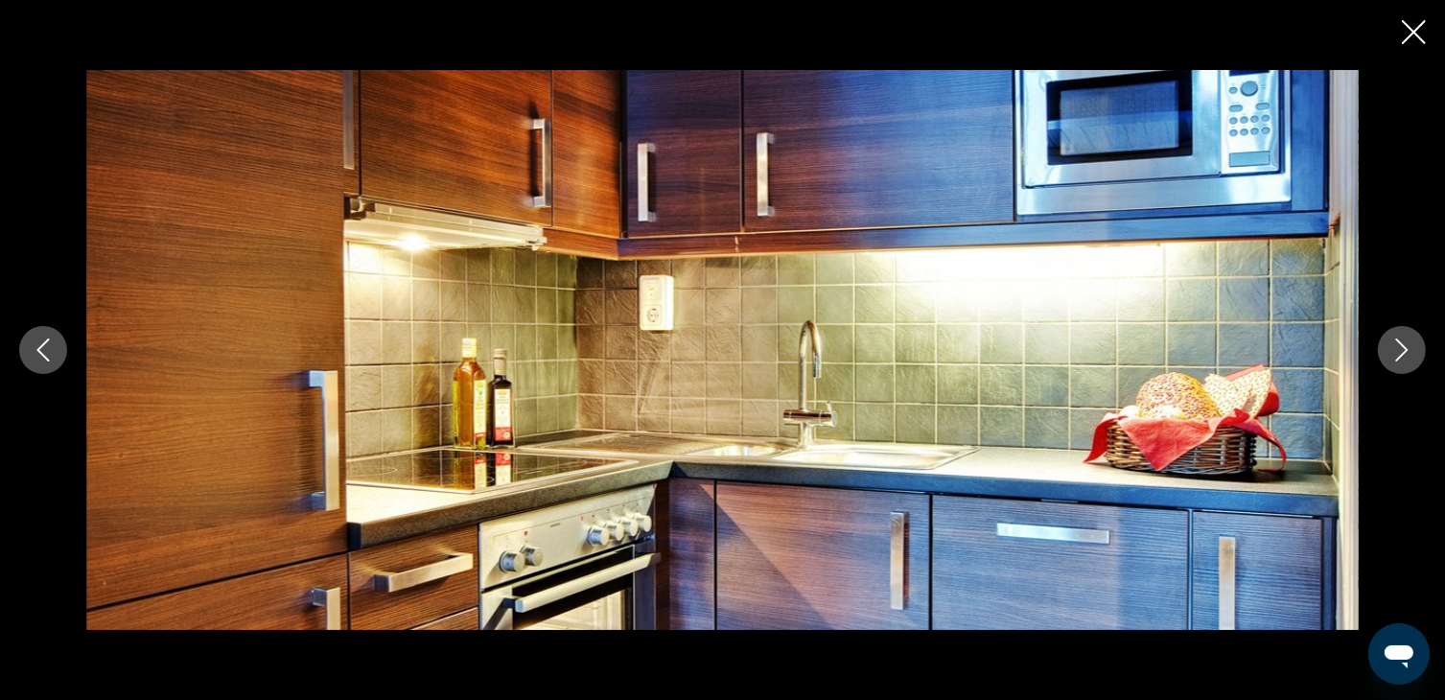
click at [1408, 361] on button "Next image" at bounding box center [1402, 350] width 48 height 48
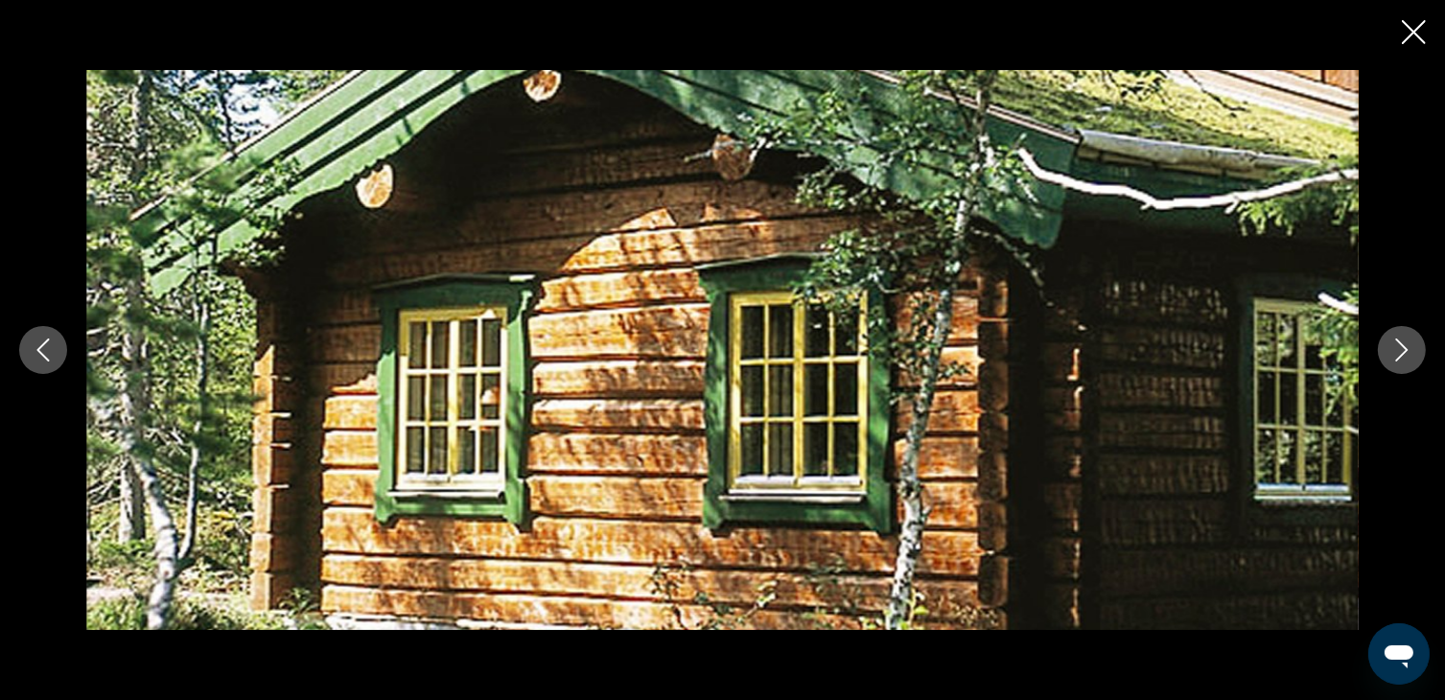
click at [1408, 361] on button "Next image" at bounding box center [1402, 350] width 48 height 48
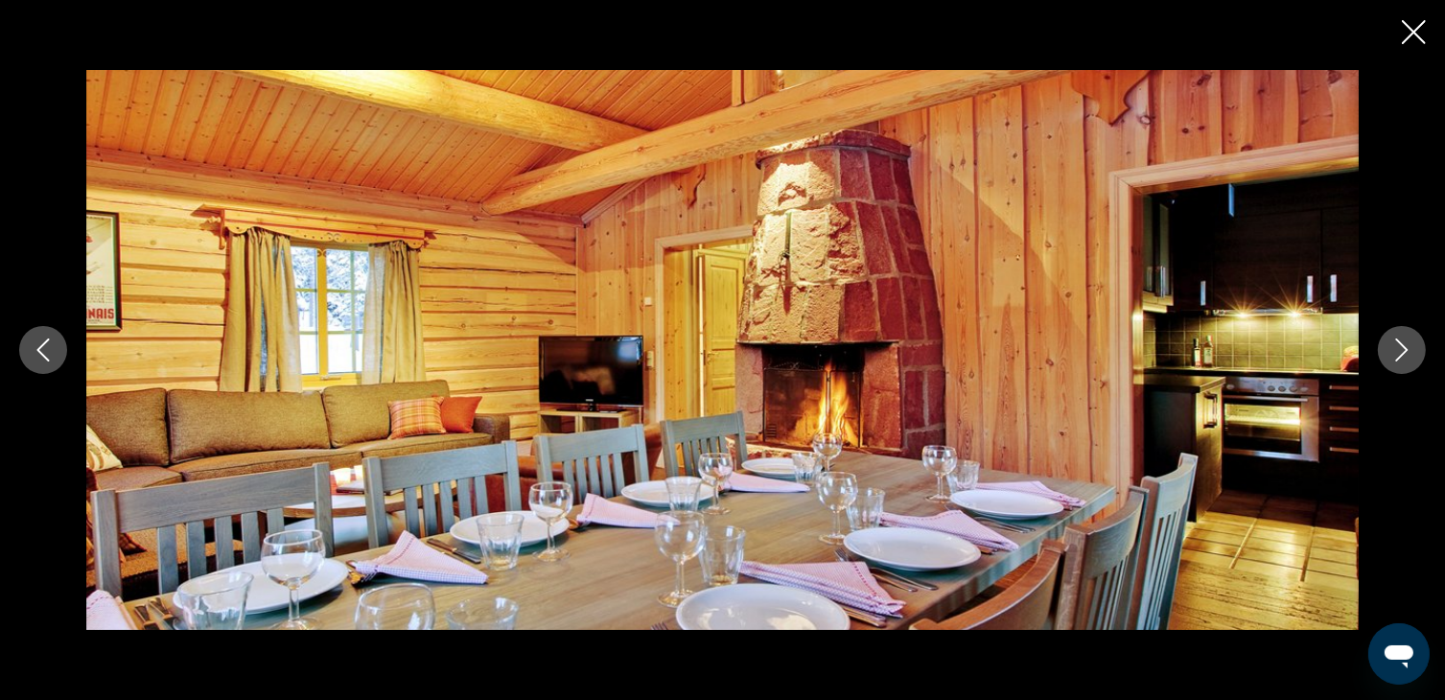
click at [1408, 361] on button "Next image" at bounding box center [1402, 350] width 48 height 48
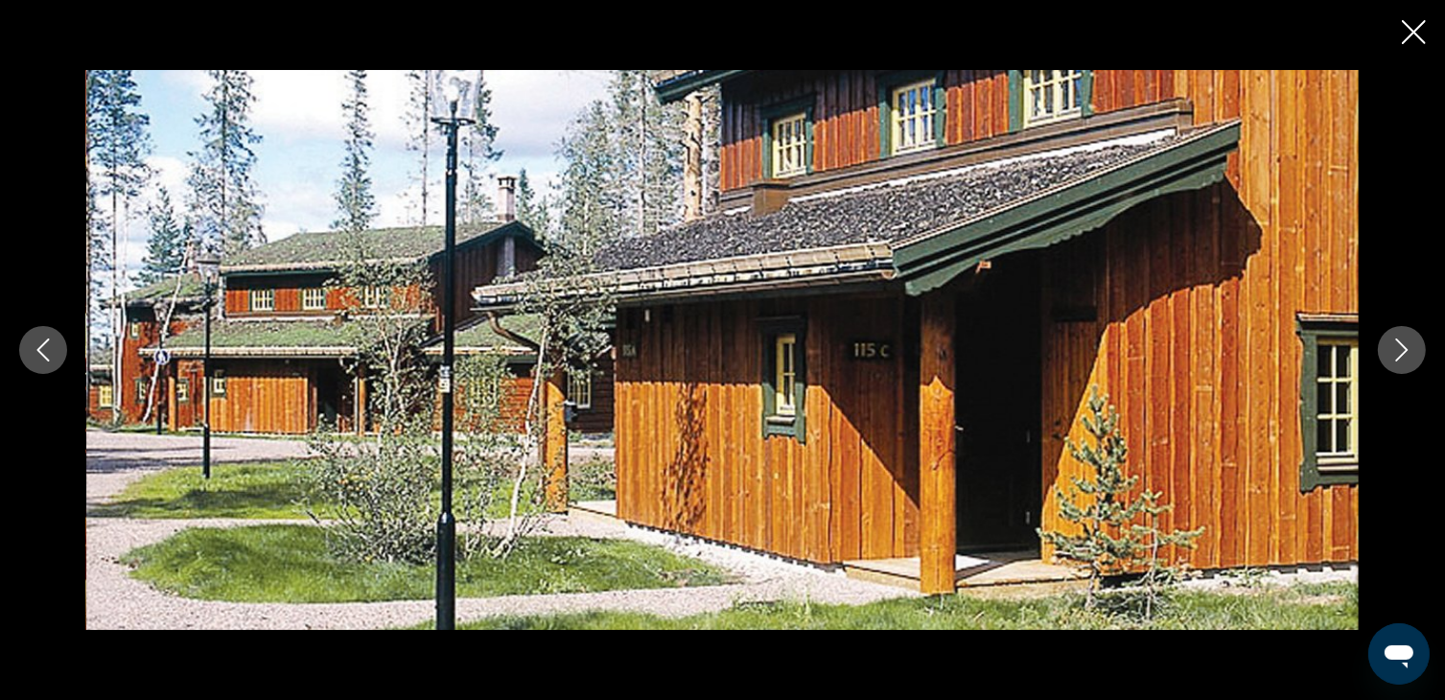
click at [1408, 361] on button "Next image" at bounding box center [1402, 350] width 48 height 48
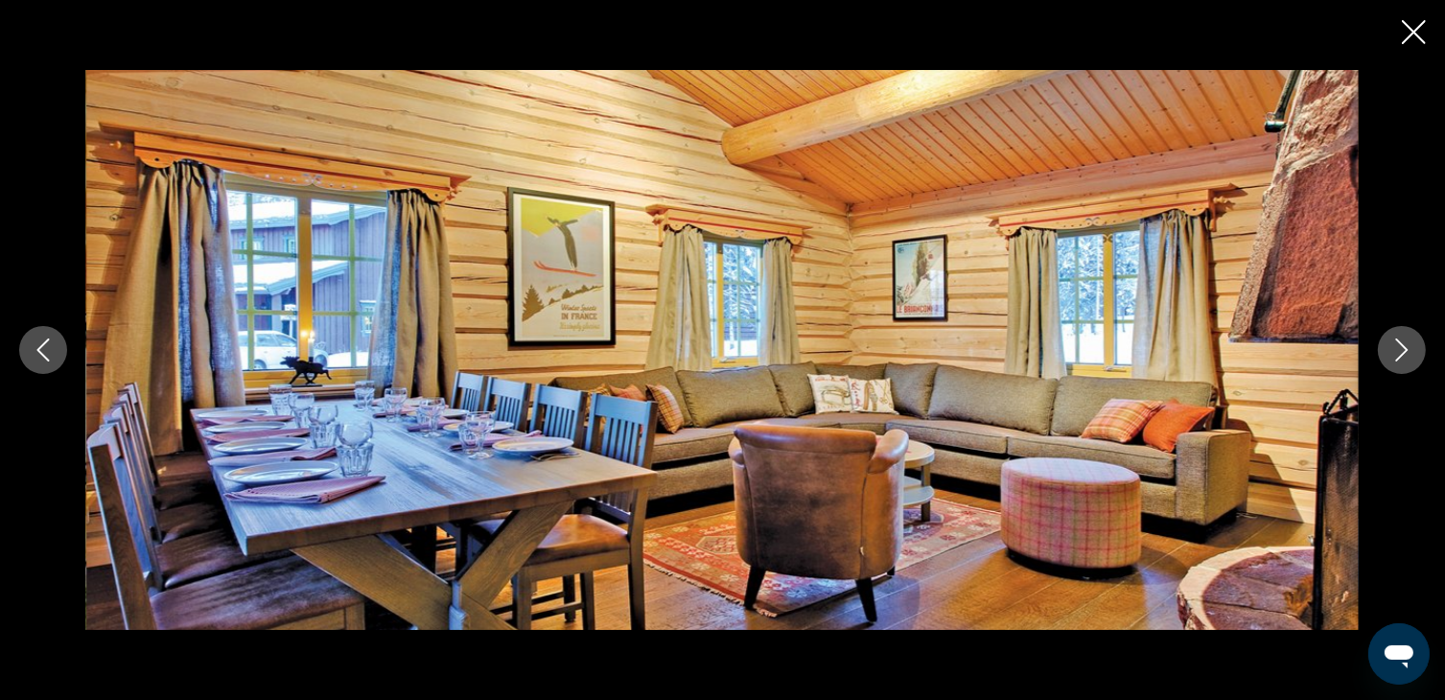
click at [1408, 361] on button "Next image" at bounding box center [1402, 350] width 48 height 48
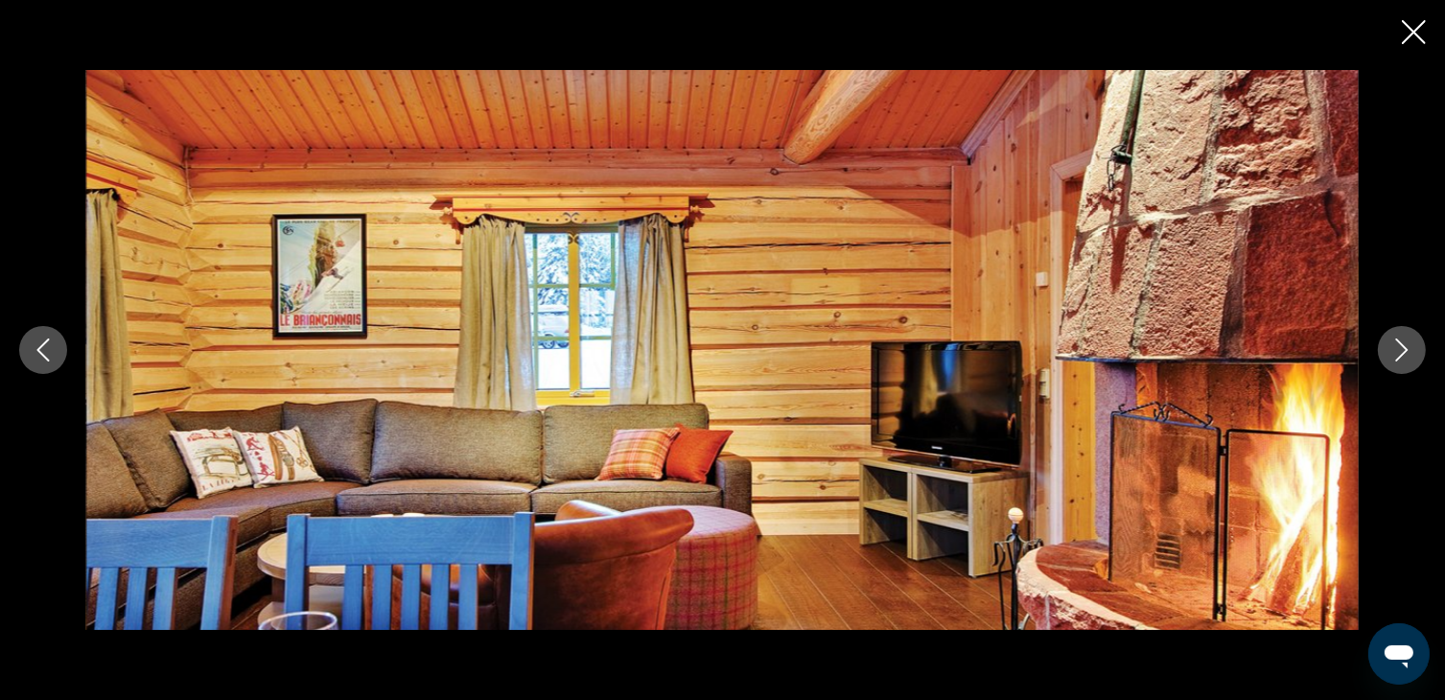
click at [1408, 361] on button "Next image" at bounding box center [1402, 350] width 48 height 48
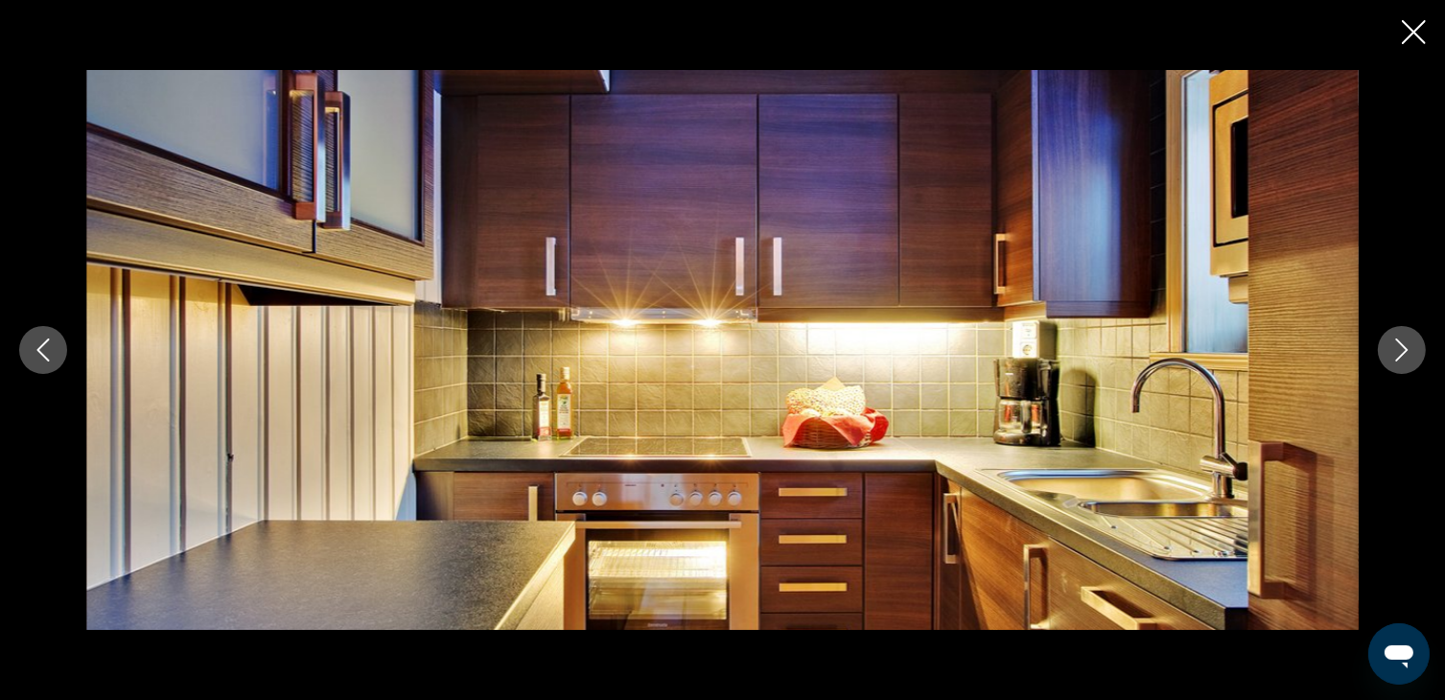
click at [1408, 361] on button "Next image" at bounding box center [1402, 350] width 48 height 48
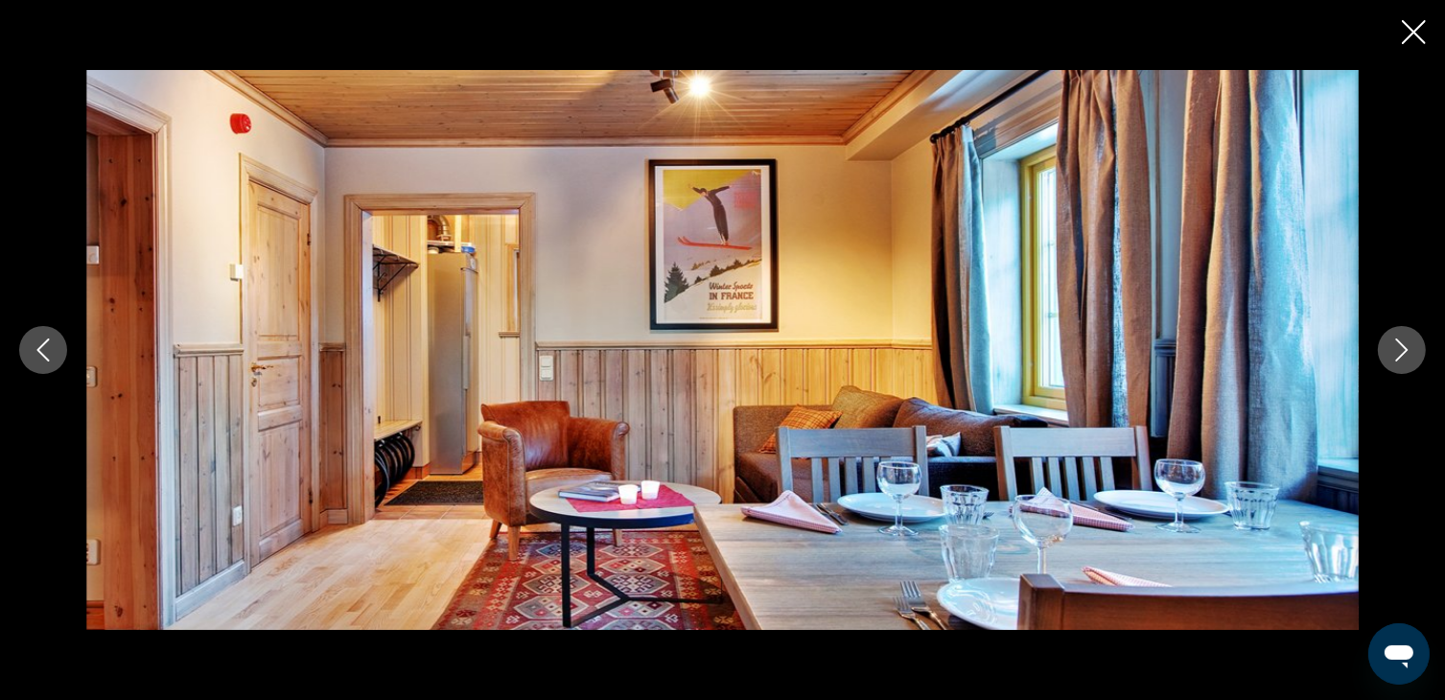
click at [1408, 361] on button "Next image" at bounding box center [1402, 350] width 48 height 48
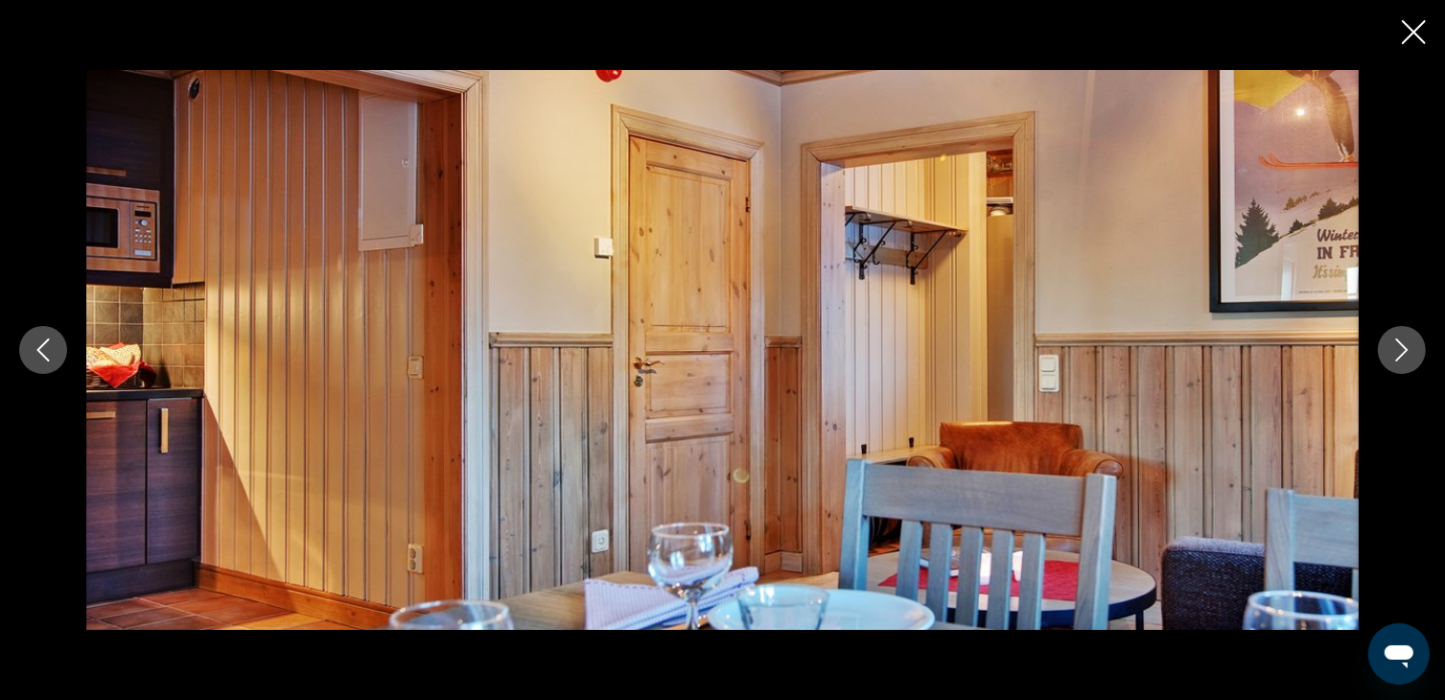
click at [1408, 361] on button "Next image" at bounding box center [1402, 350] width 48 height 48
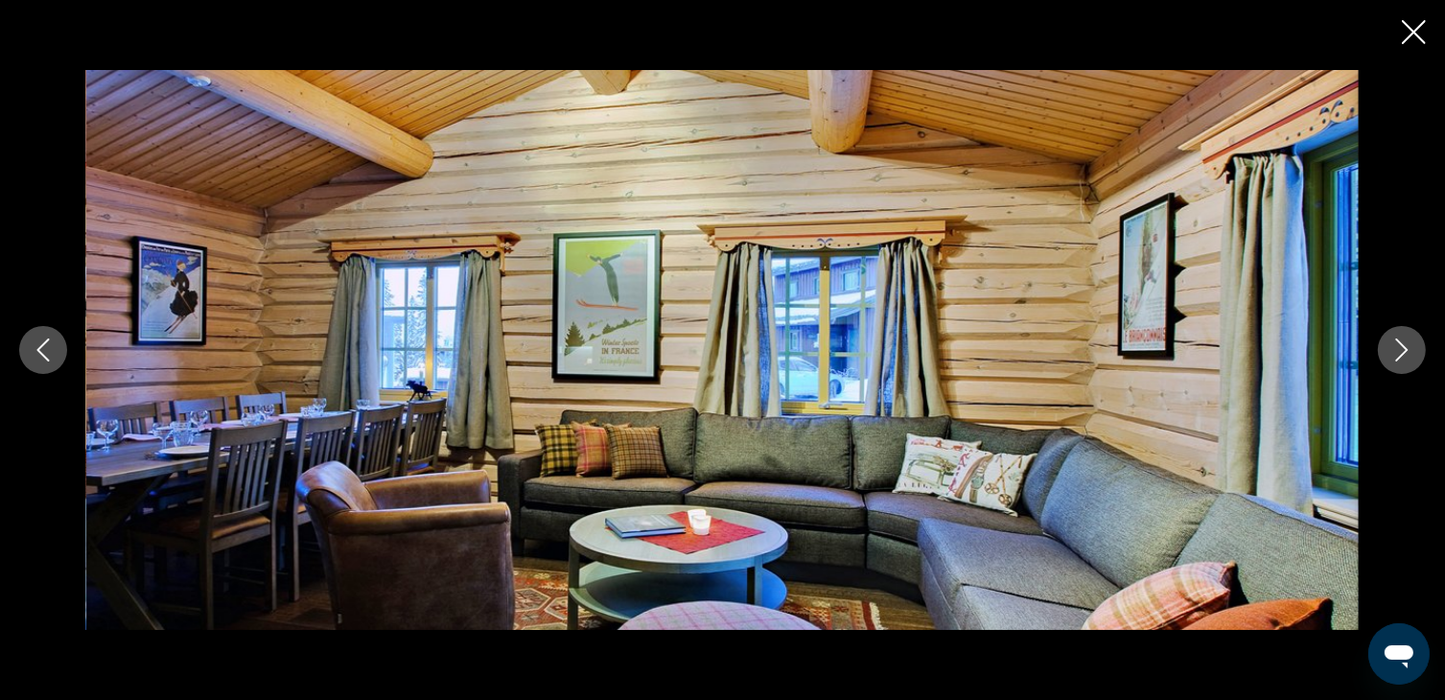
click at [1408, 361] on button "Next image" at bounding box center [1402, 350] width 48 height 48
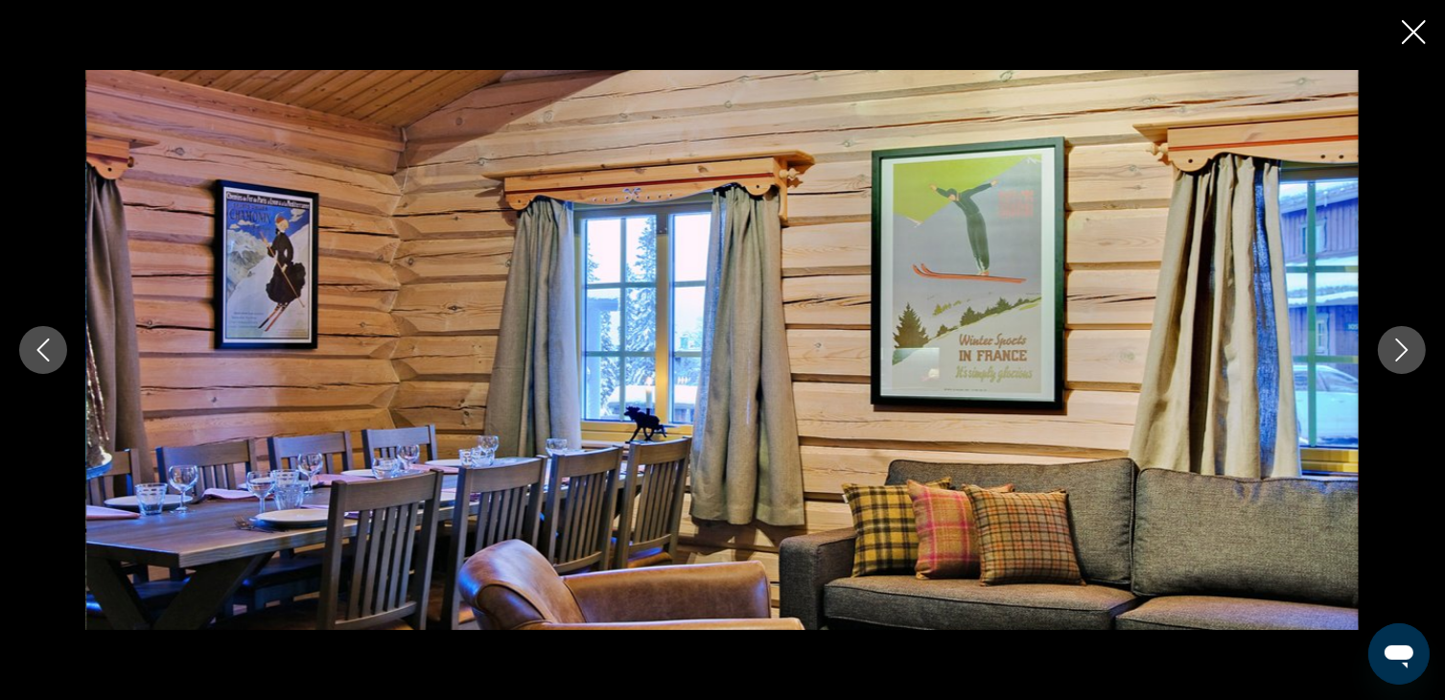
click at [1408, 361] on button "Next image" at bounding box center [1402, 350] width 48 height 48
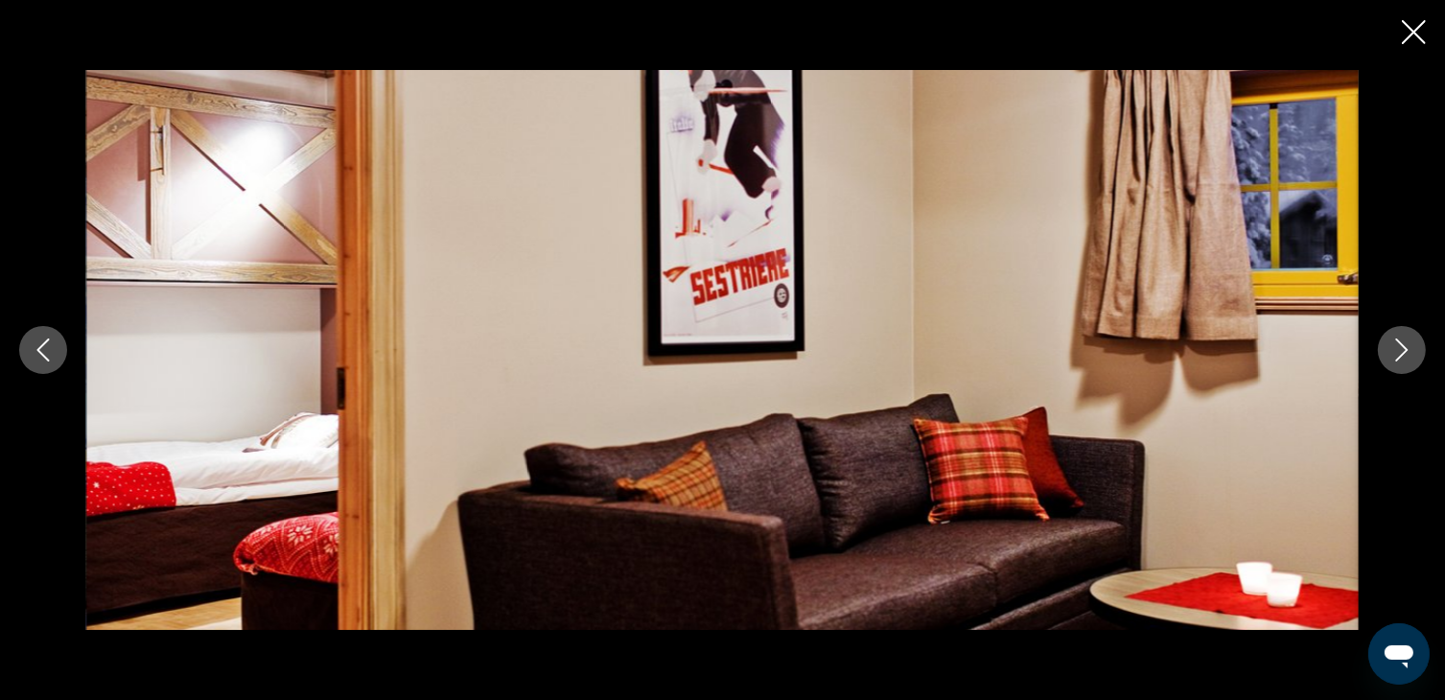
click at [1408, 361] on button "Next image" at bounding box center [1402, 350] width 48 height 48
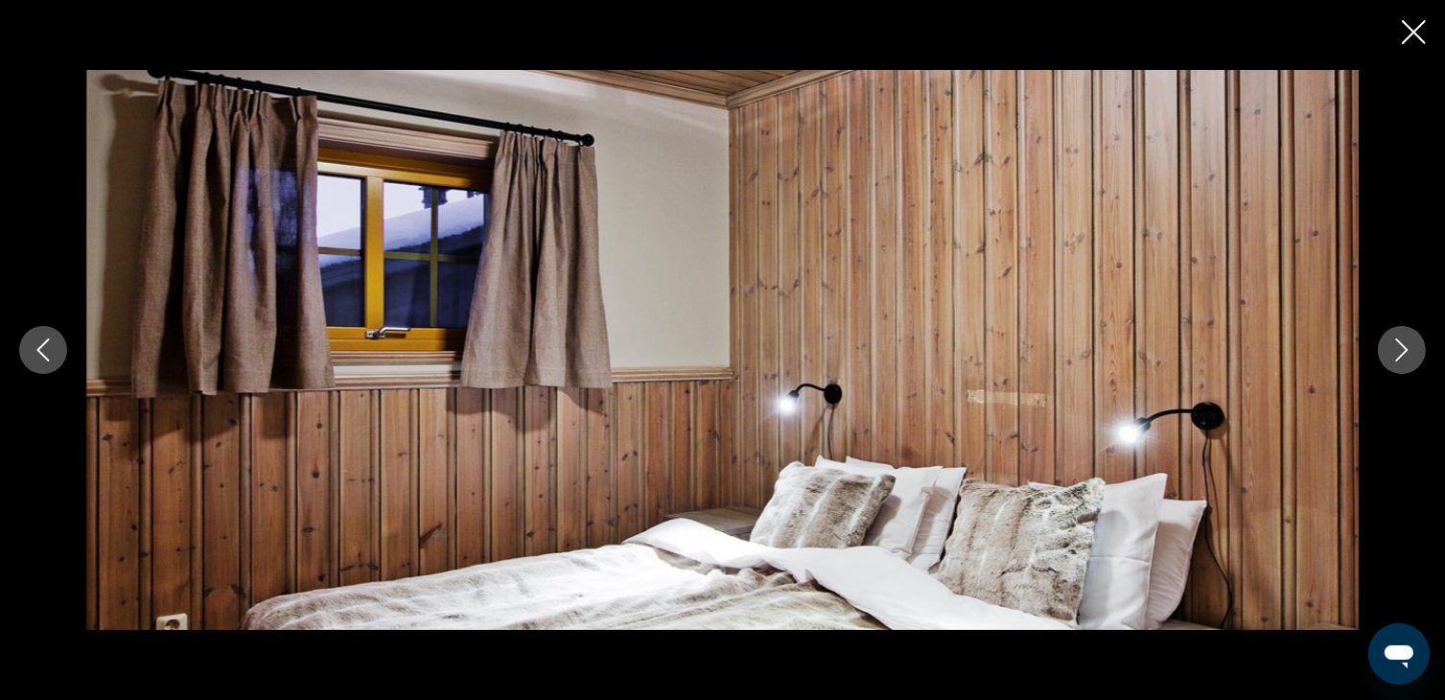
click at [1408, 361] on button "Next image" at bounding box center [1402, 350] width 48 height 48
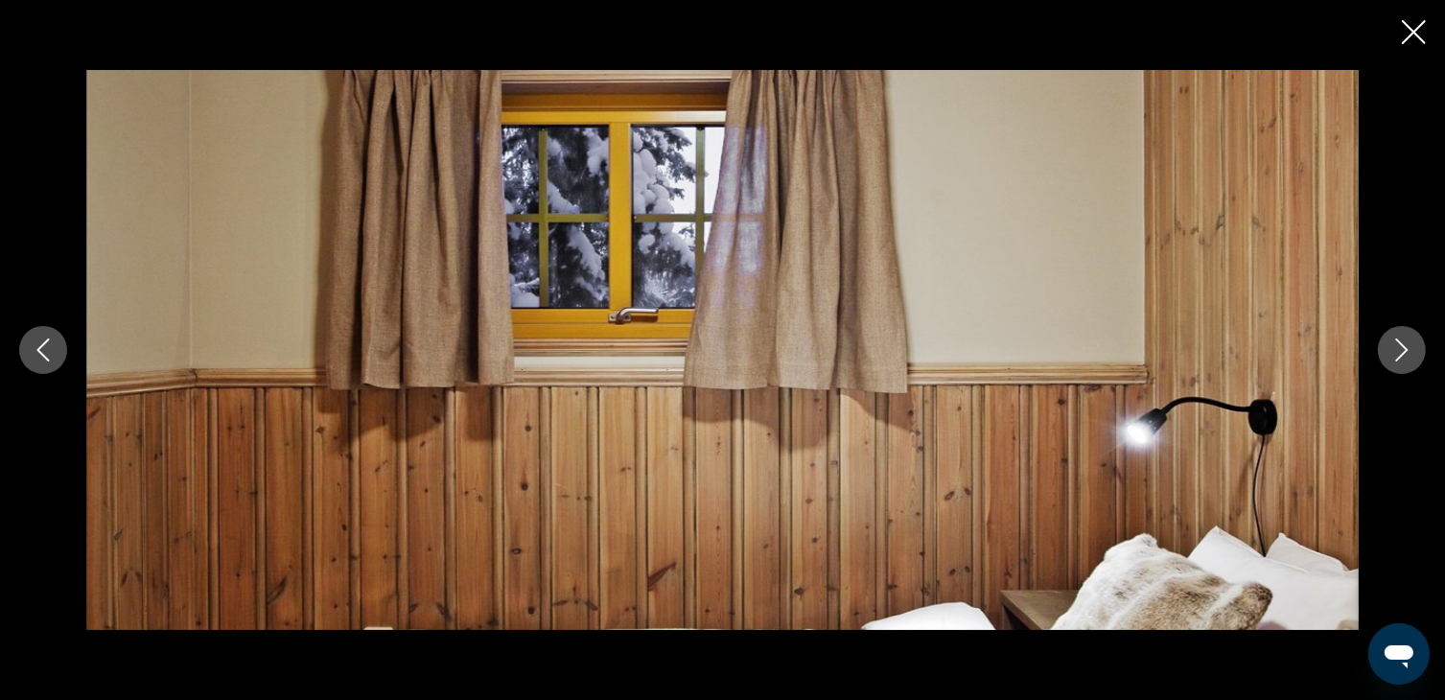
click at [1408, 361] on button "Next image" at bounding box center [1402, 350] width 48 height 48
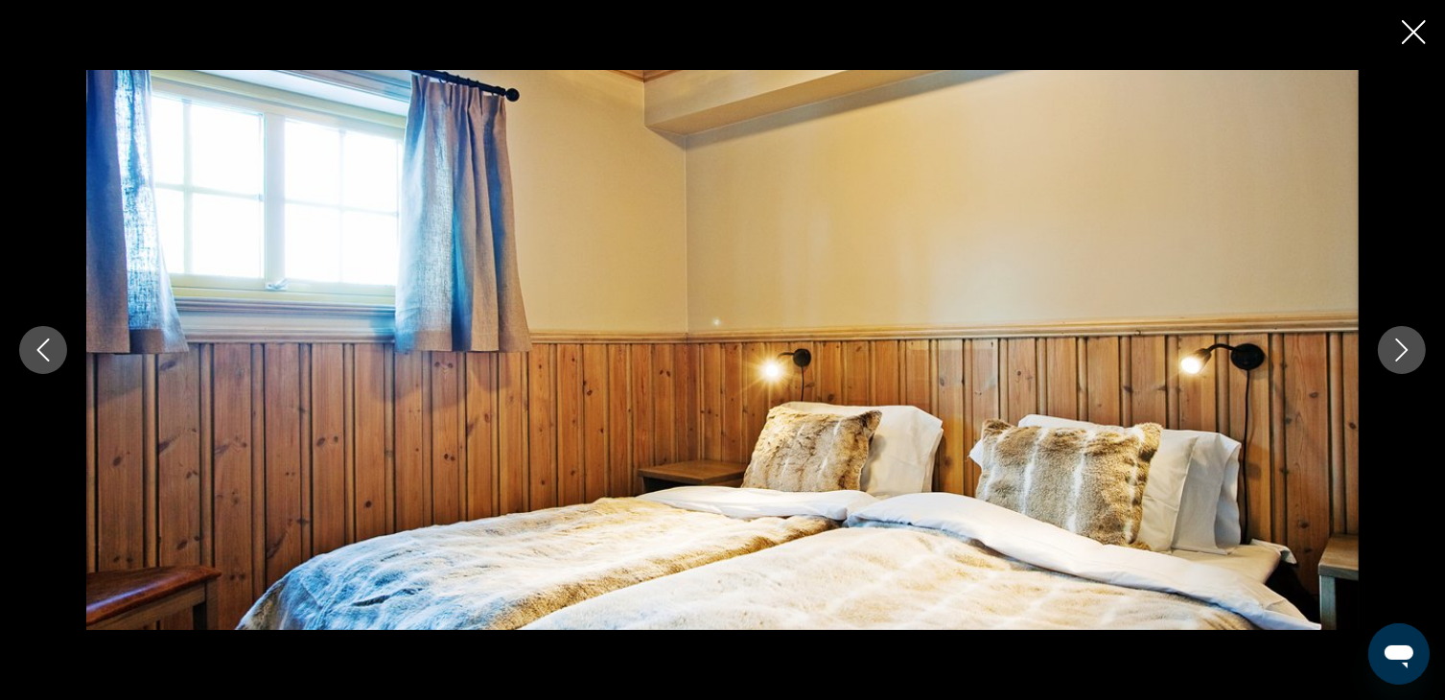
click at [1408, 361] on button "Next image" at bounding box center [1402, 350] width 48 height 48
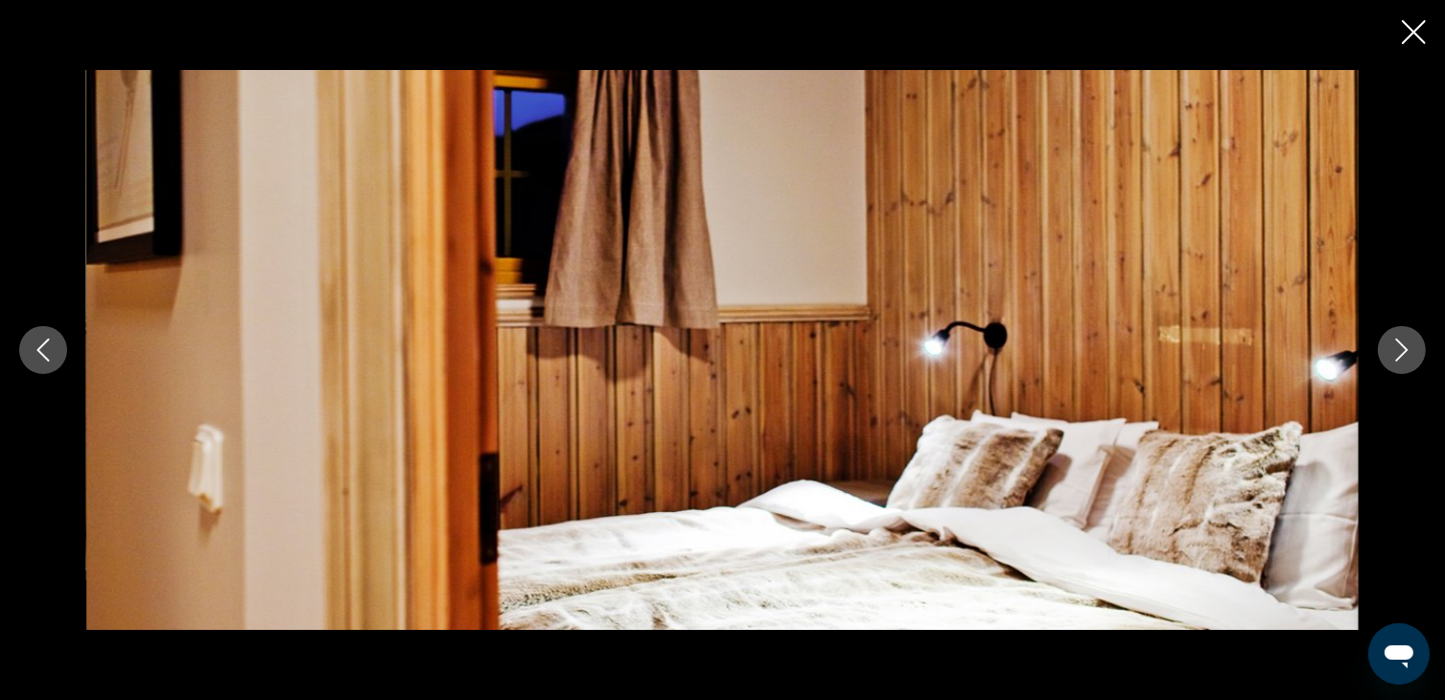
click at [1408, 361] on button "Next image" at bounding box center [1402, 350] width 48 height 48
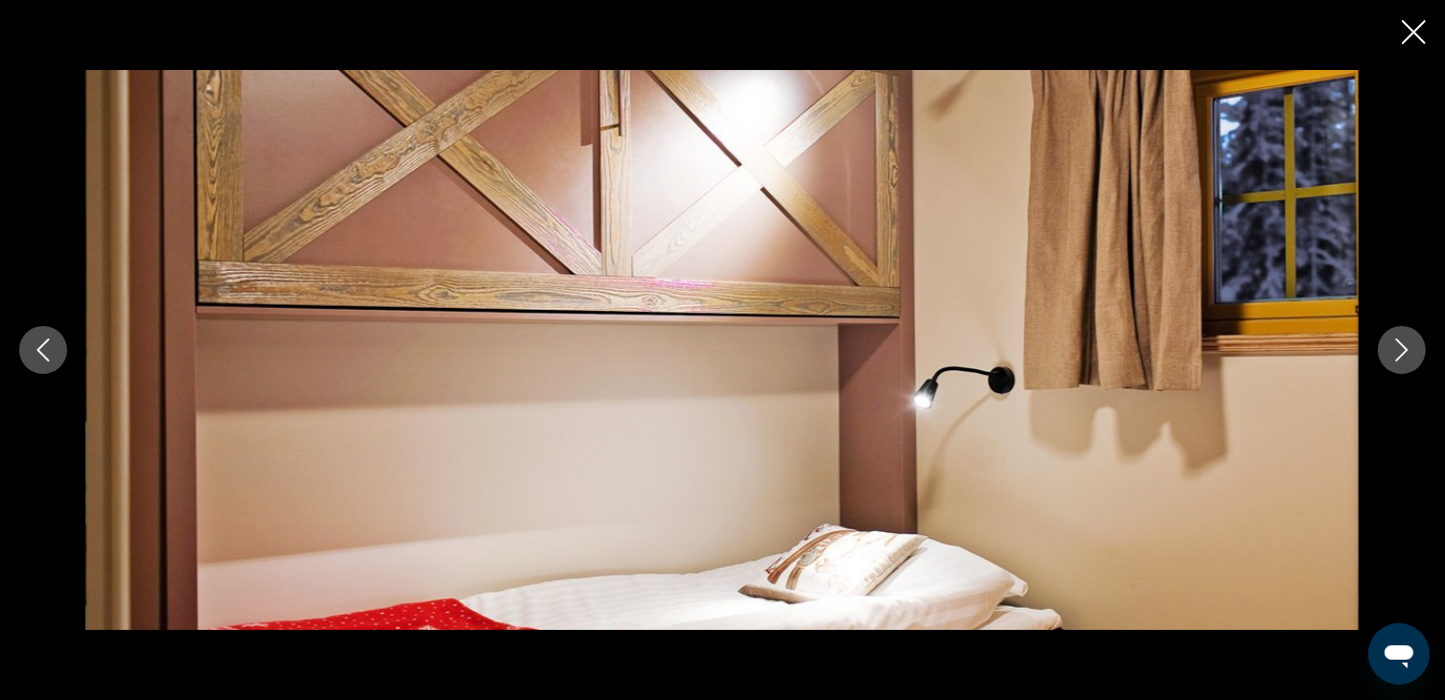
click at [1408, 361] on button "Next image" at bounding box center [1402, 350] width 48 height 48
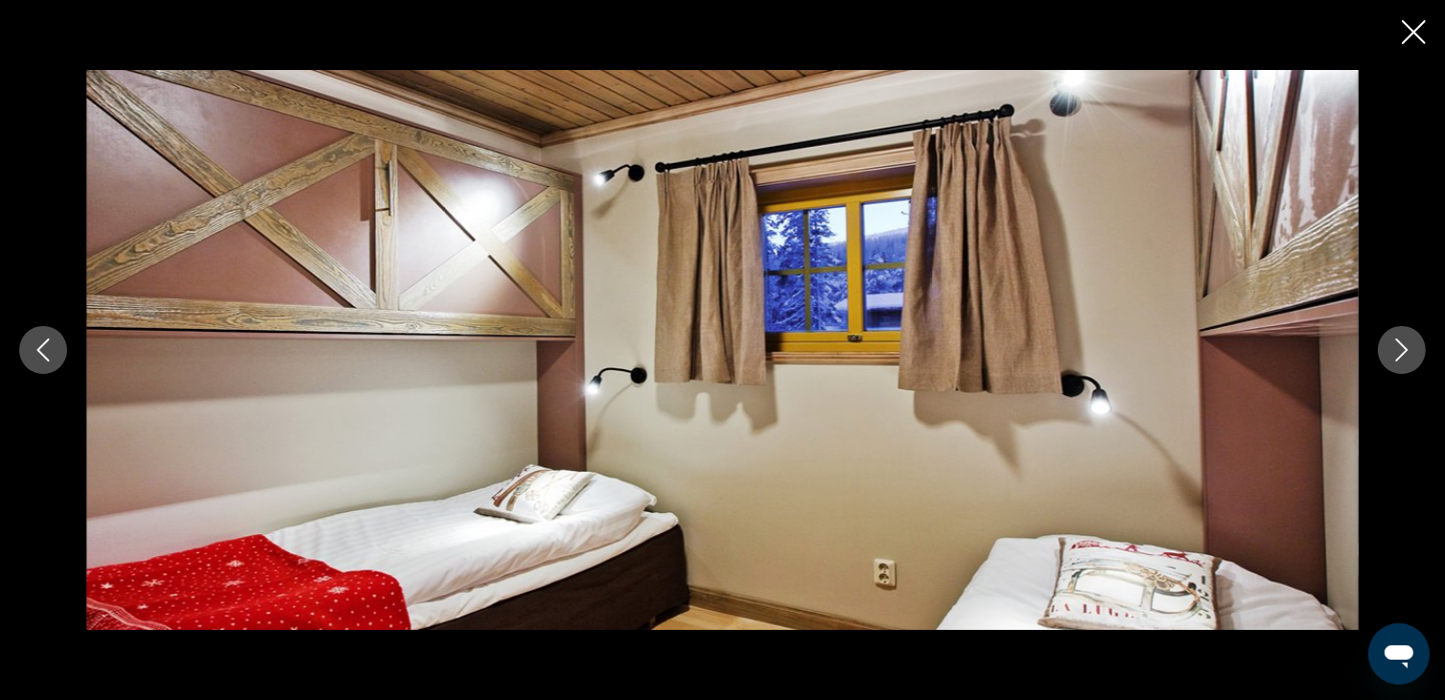
click at [1408, 361] on button "Next image" at bounding box center [1402, 350] width 48 height 48
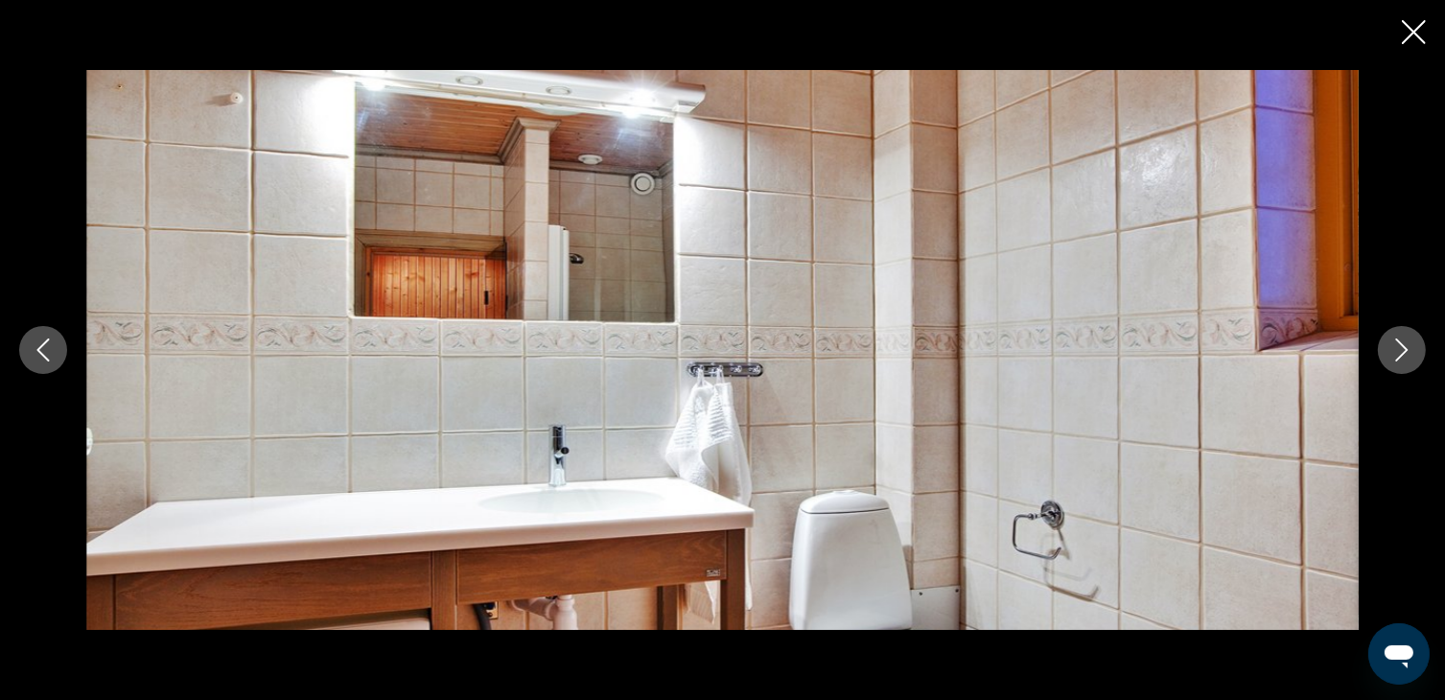
click at [1408, 361] on button "Next image" at bounding box center [1402, 350] width 48 height 48
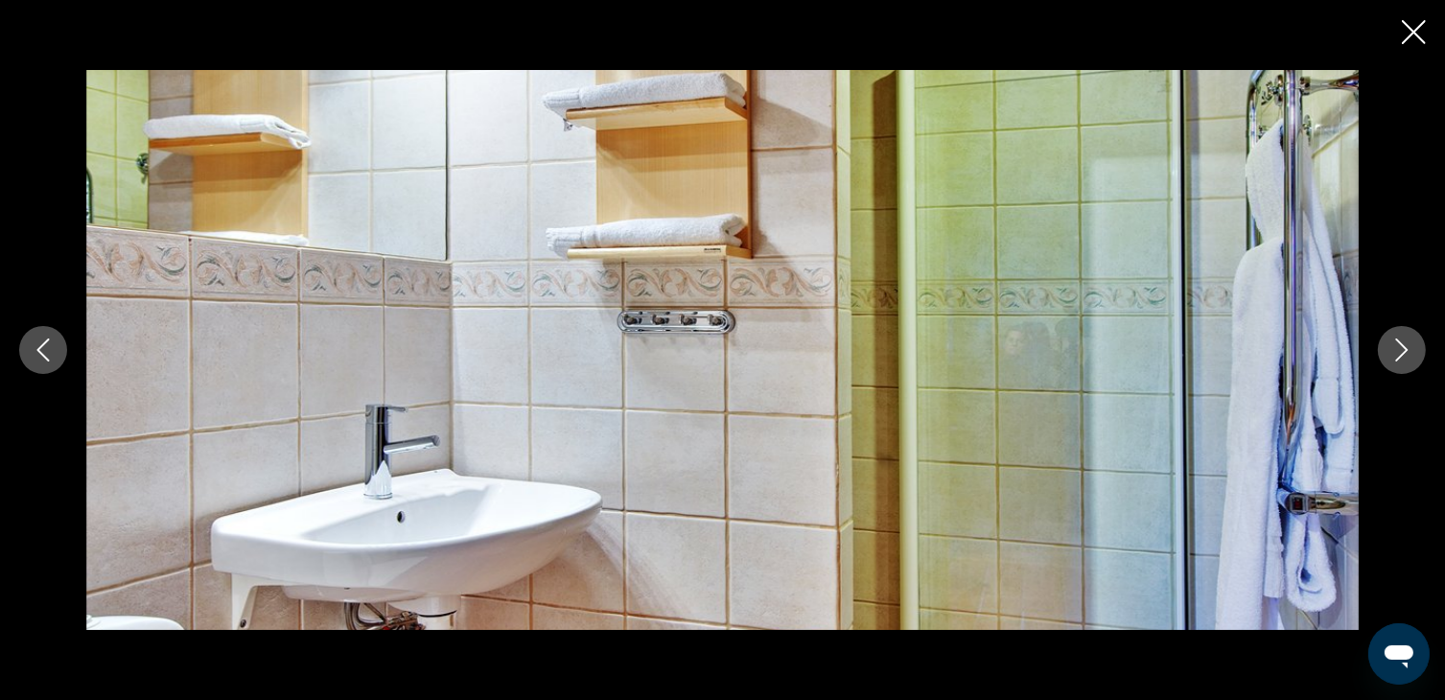
click at [1408, 361] on button "Next image" at bounding box center [1402, 350] width 48 height 48
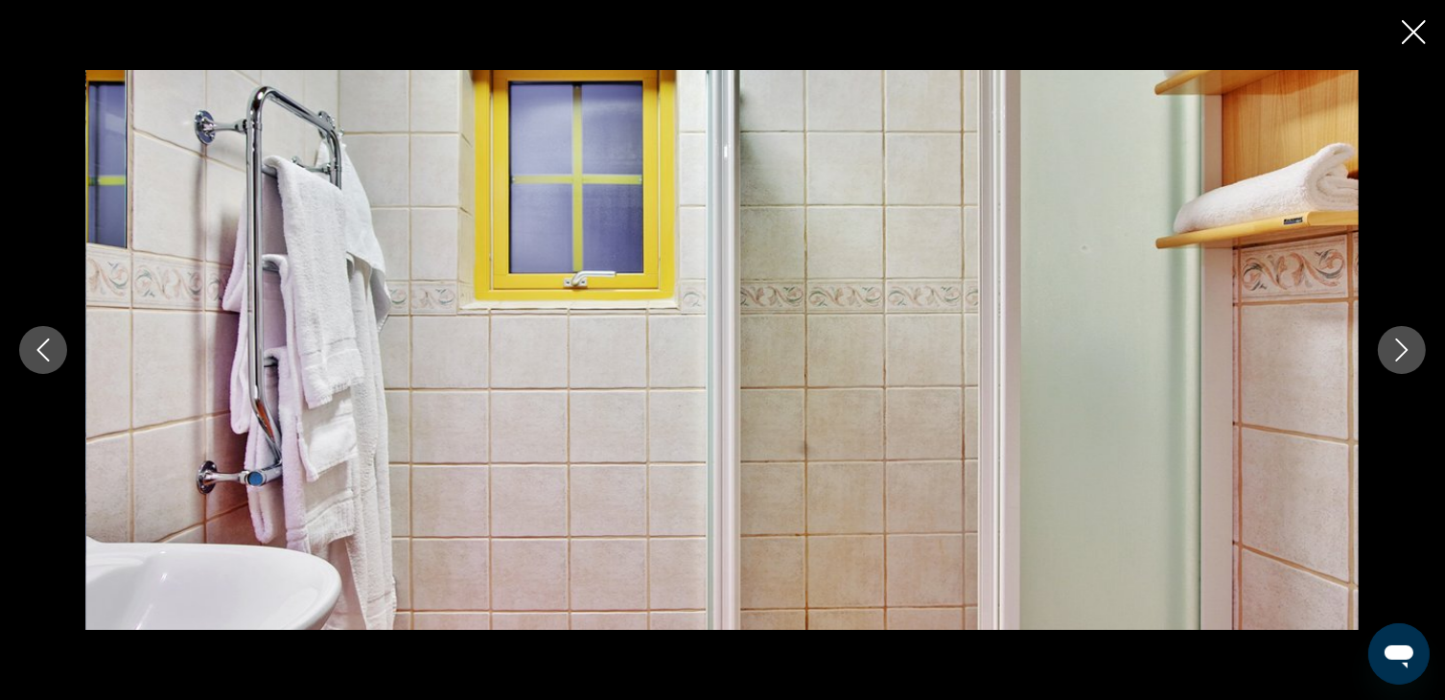
click at [1408, 361] on button "Next image" at bounding box center [1402, 350] width 48 height 48
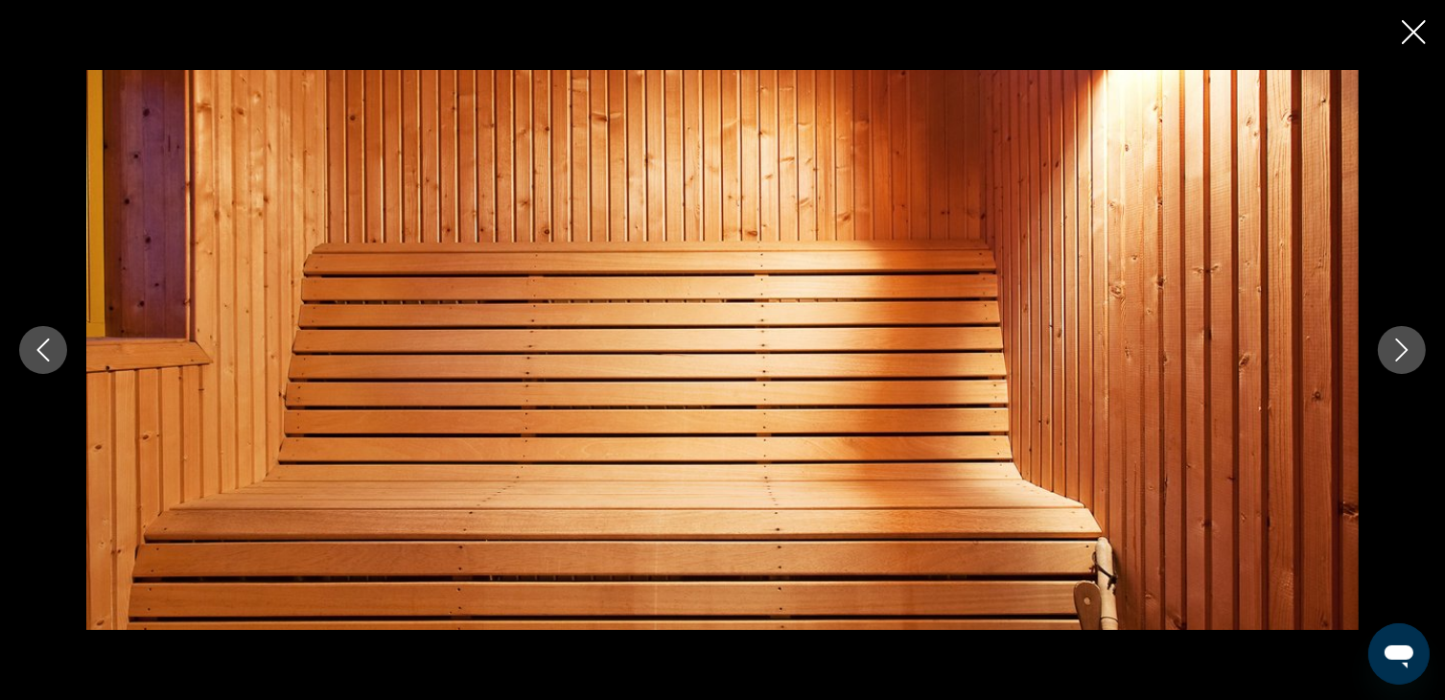
click at [1413, 24] on icon "Close slideshow" at bounding box center [1414, 32] width 24 height 24
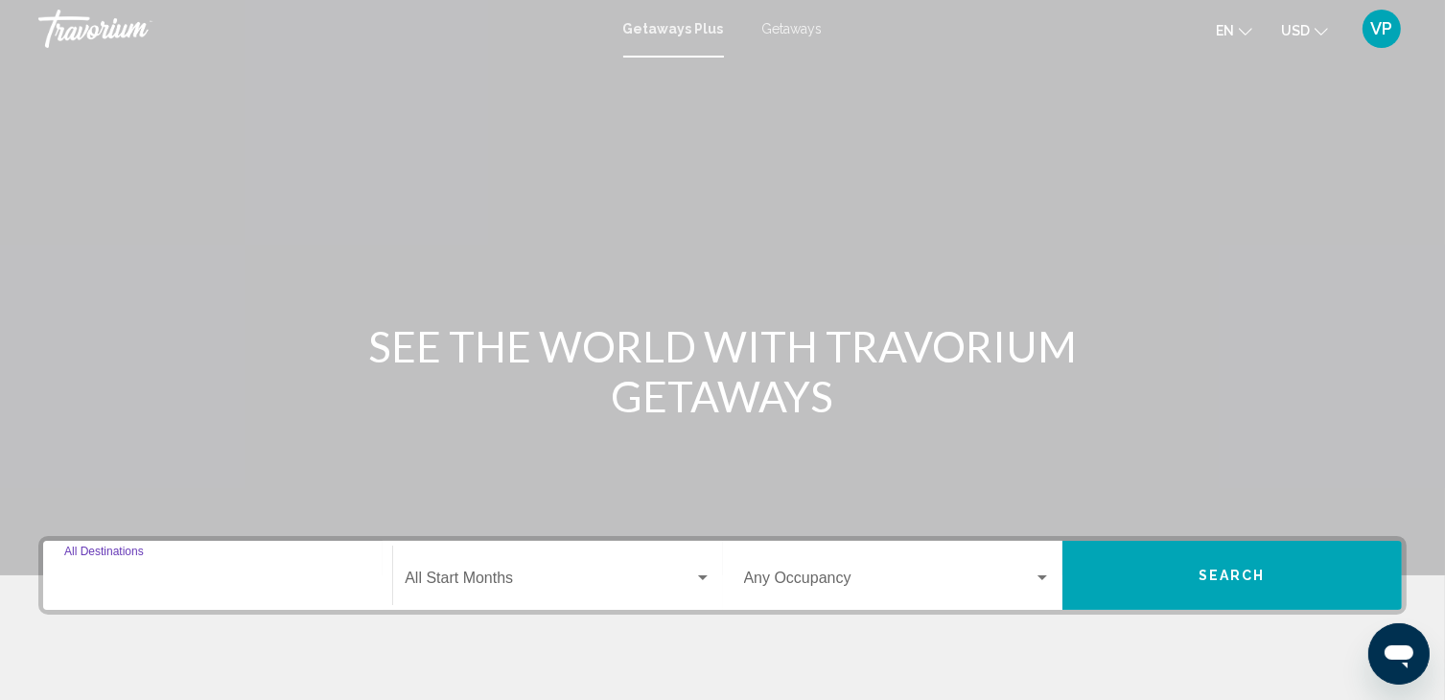
click at [169, 584] on input "Destination All Destinations" at bounding box center [217, 581] width 307 height 17
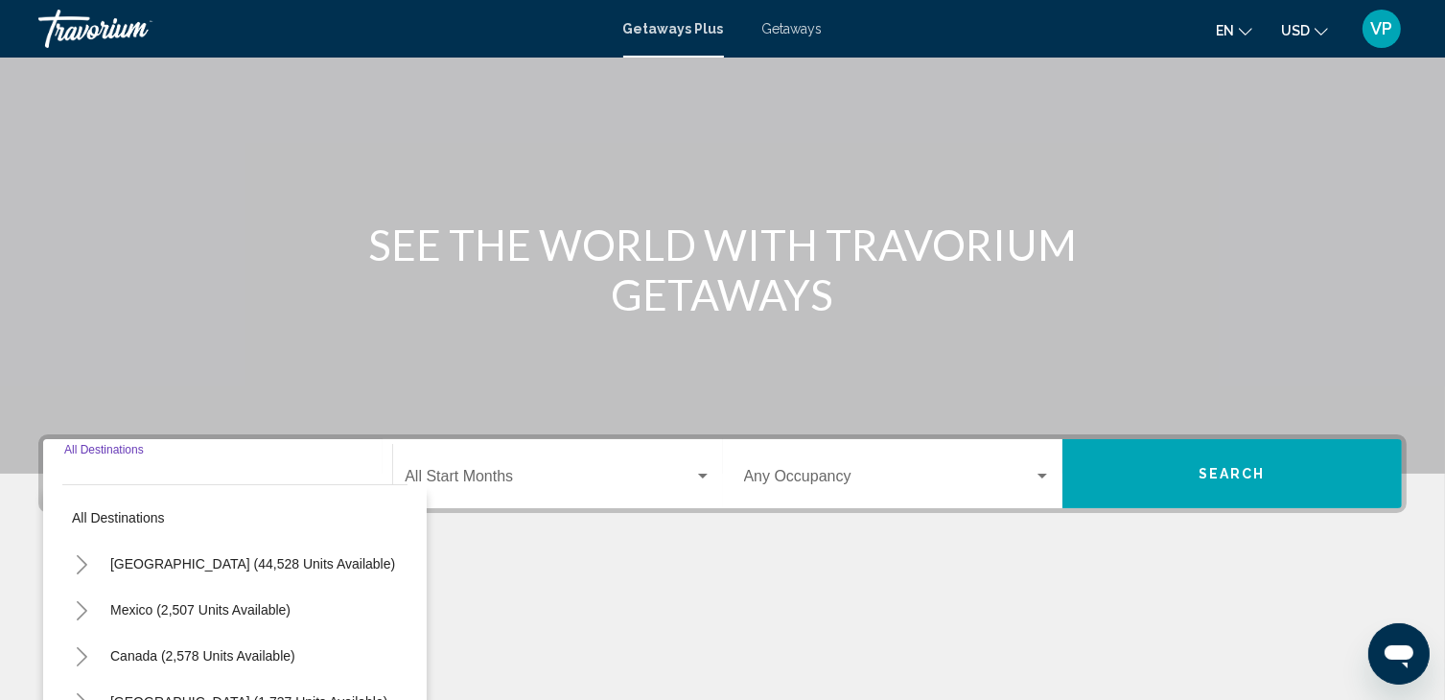
scroll to position [340, 0]
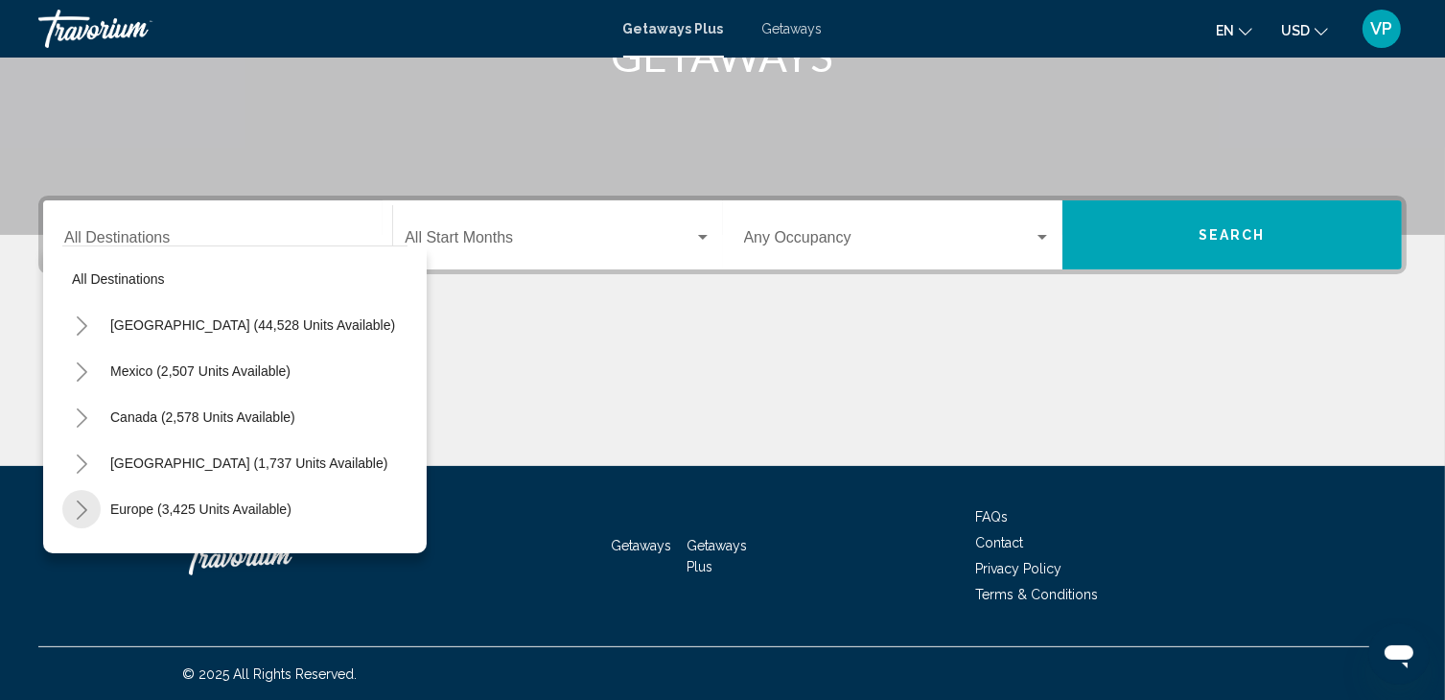
click at [84, 507] on icon "Toggle Europe (3,425 units available)" at bounding box center [82, 509] width 11 height 19
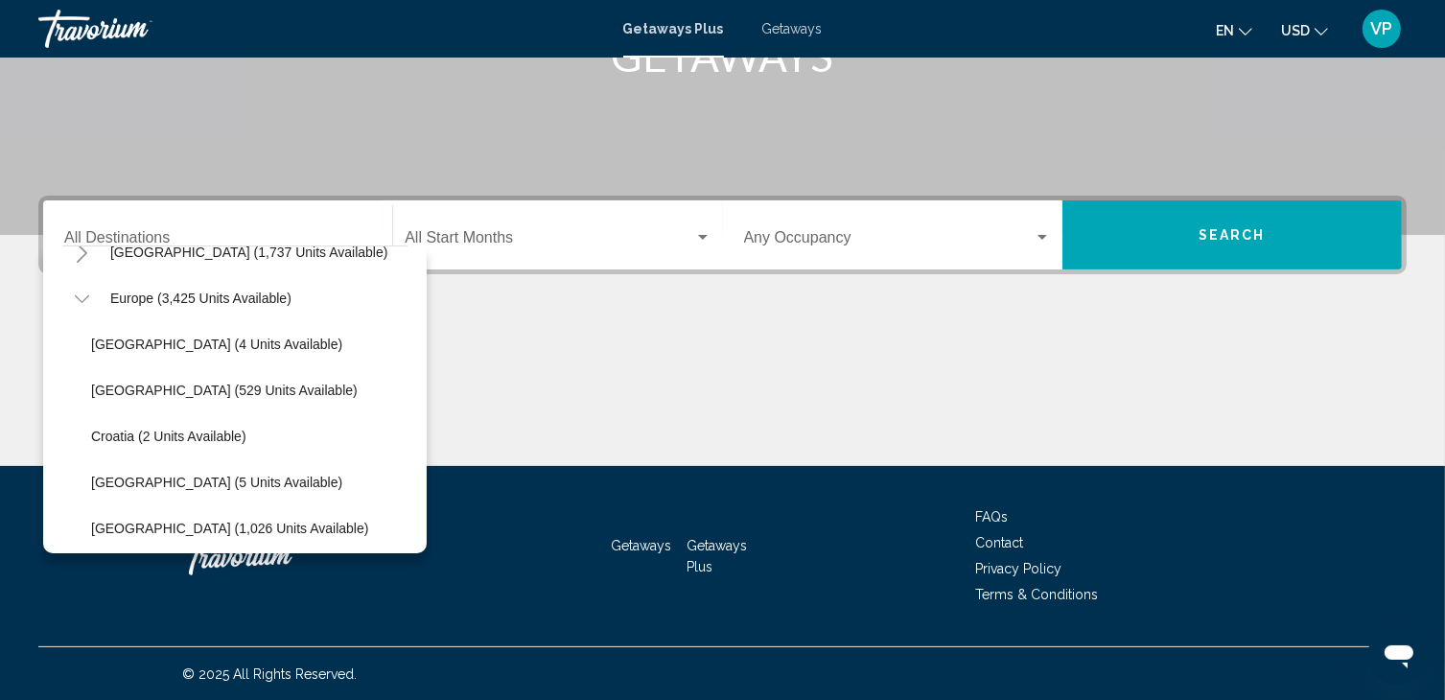
scroll to position [209, 0]
click at [196, 287] on button "Europe (3,425 units available)" at bounding box center [201, 300] width 200 height 44
type input "**********"
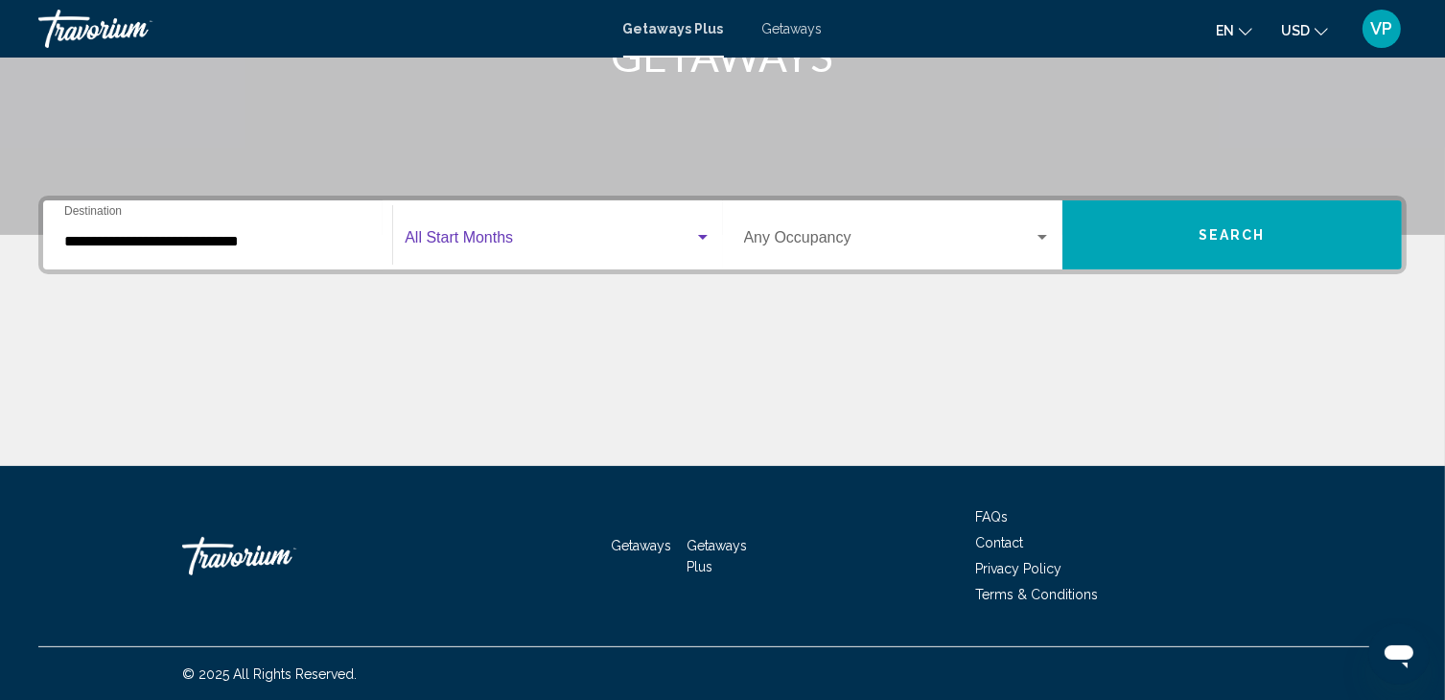
click at [475, 233] on span "Search widget" at bounding box center [549, 241] width 289 height 17
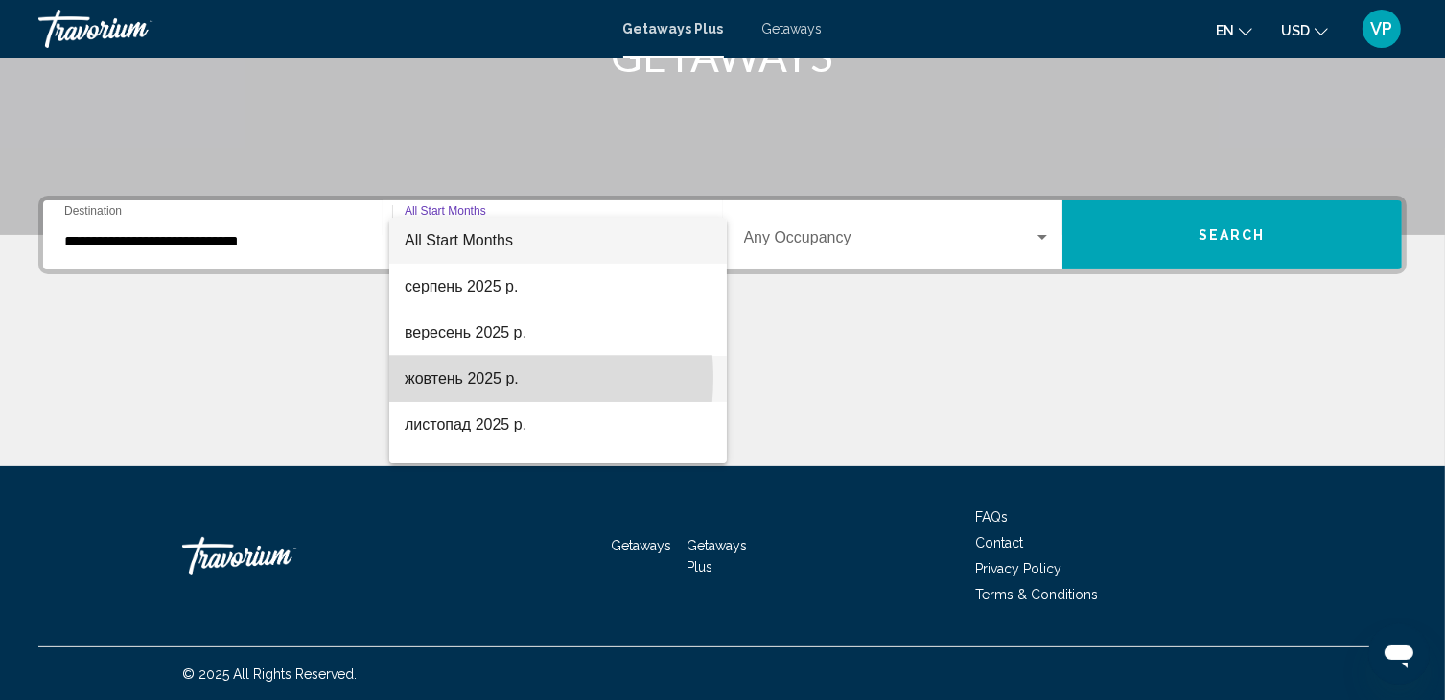
click at [462, 378] on span "жовтень 2025 р." at bounding box center [558, 379] width 307 height 46
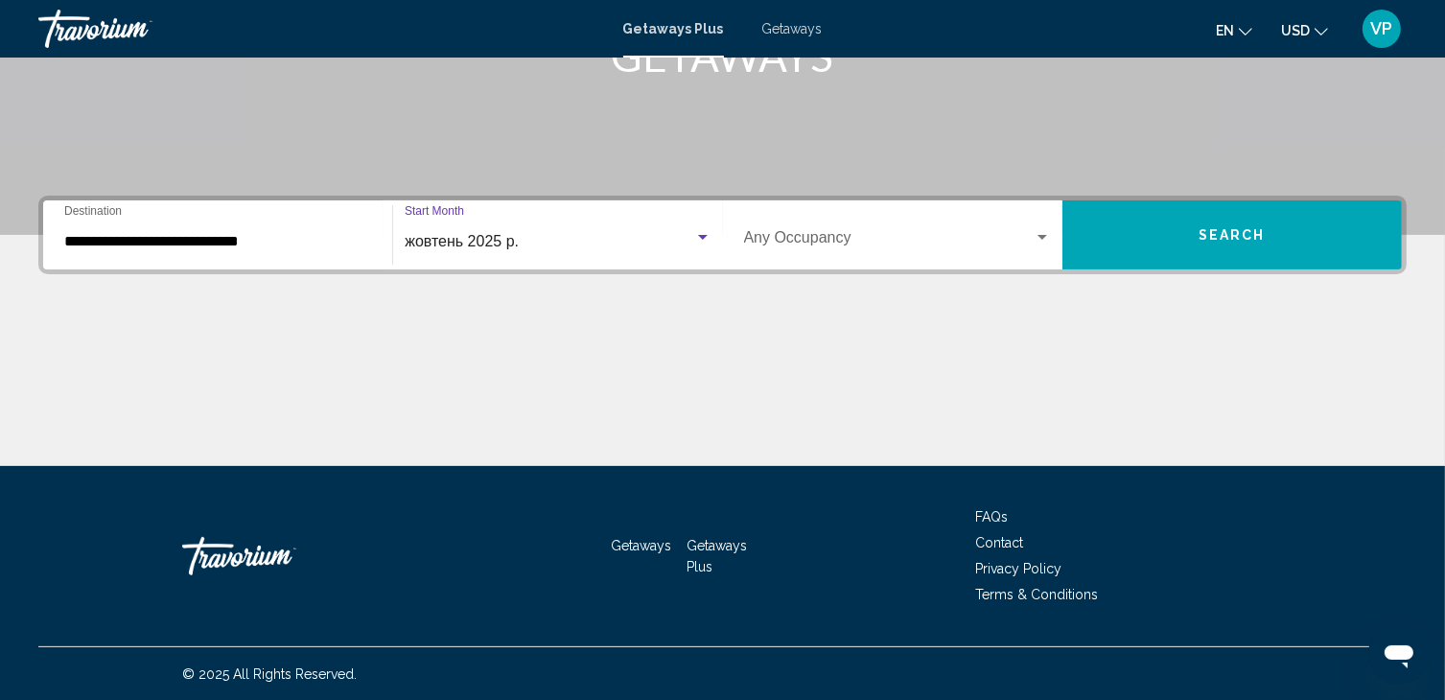
click at [804, 226] on div "Occupancy Any Occupancy" at bounding box center [897, 235] width 307 height 60
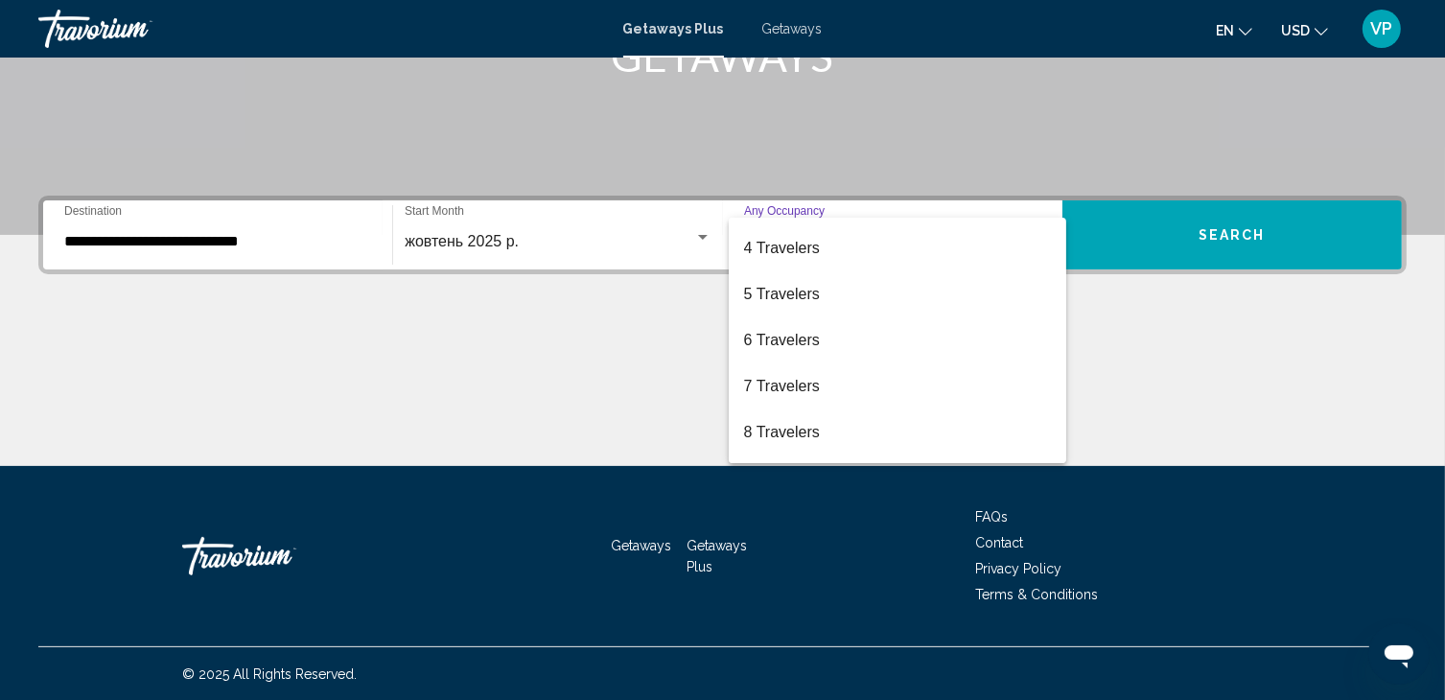
scroll to position [132, 0]
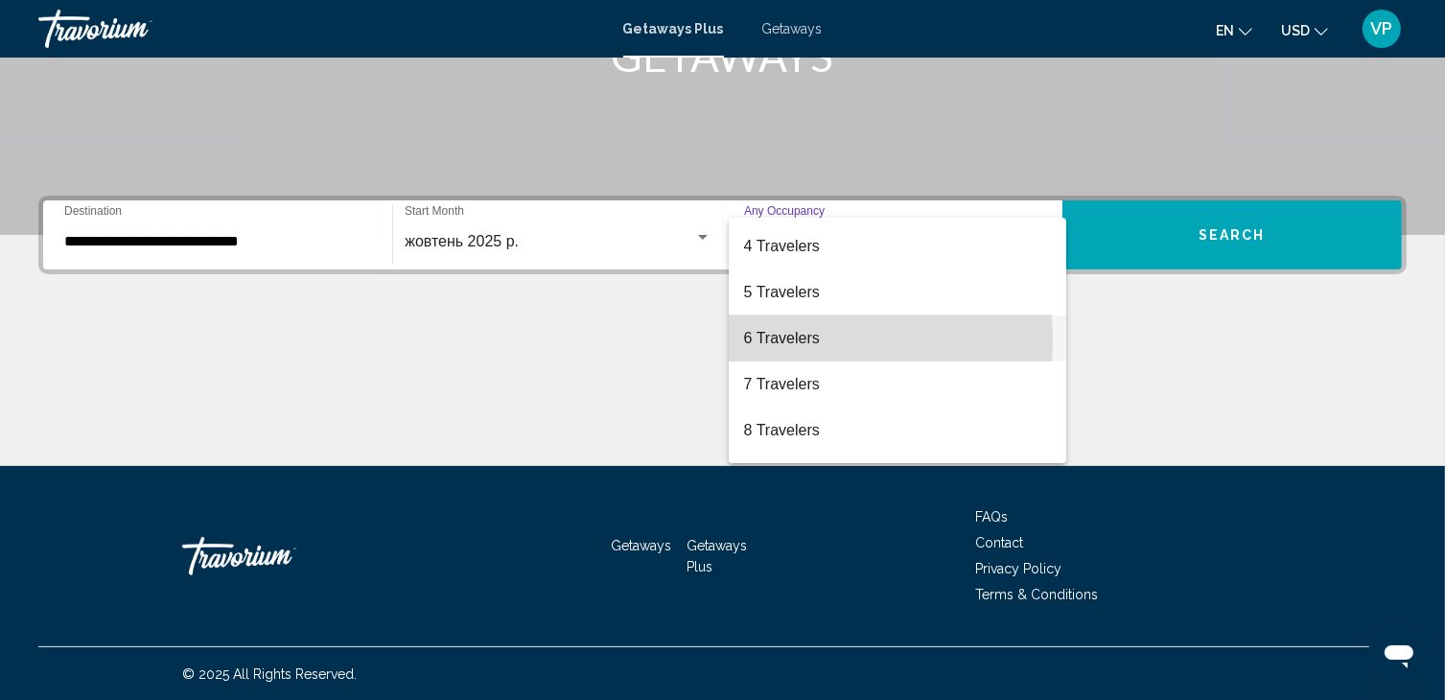
click at [795, 339] on span "6 Travelers" at bounding box center [897, 338] width 307 height 46
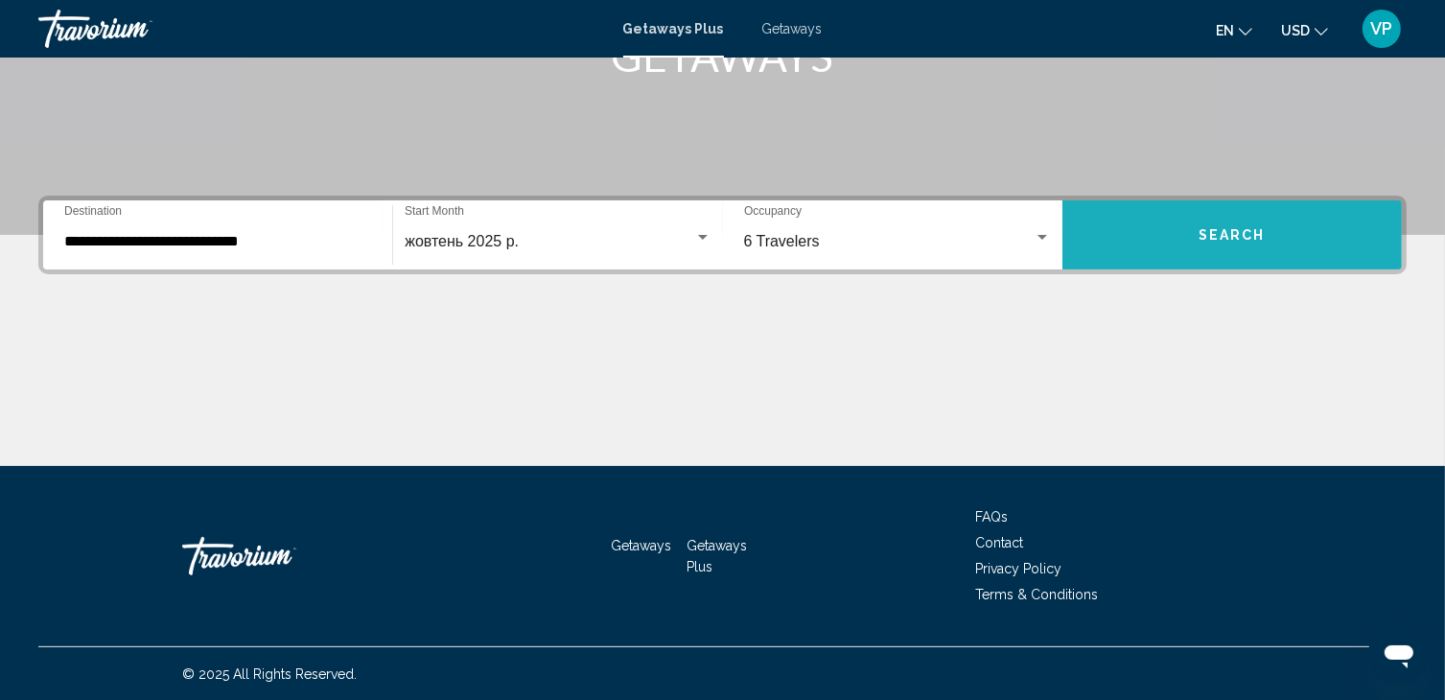
click at [1168, 244] on button "Search" at bounding box center [1231, 234] width 339 height 69
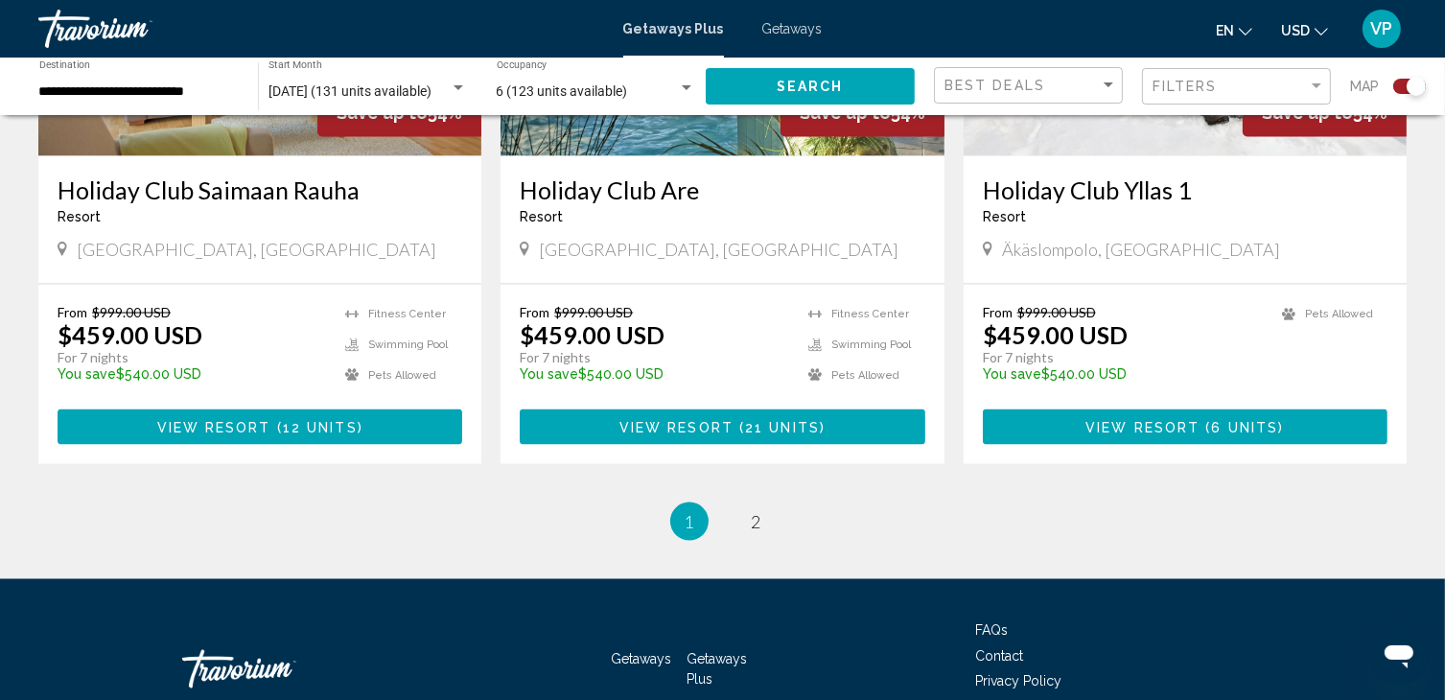
scroll to position [3016, 0]
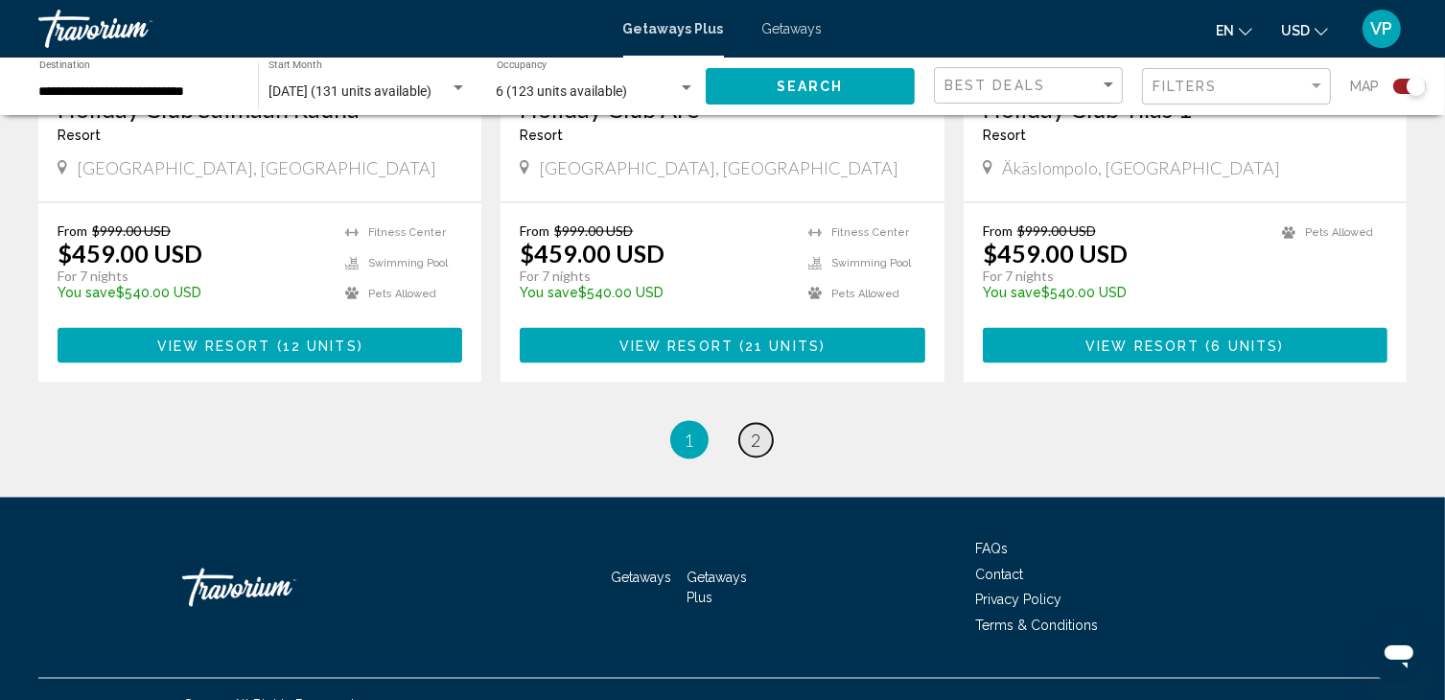
click at [763, 424] on link "page 2" at bounding box center [756, 441] width 34 height 34
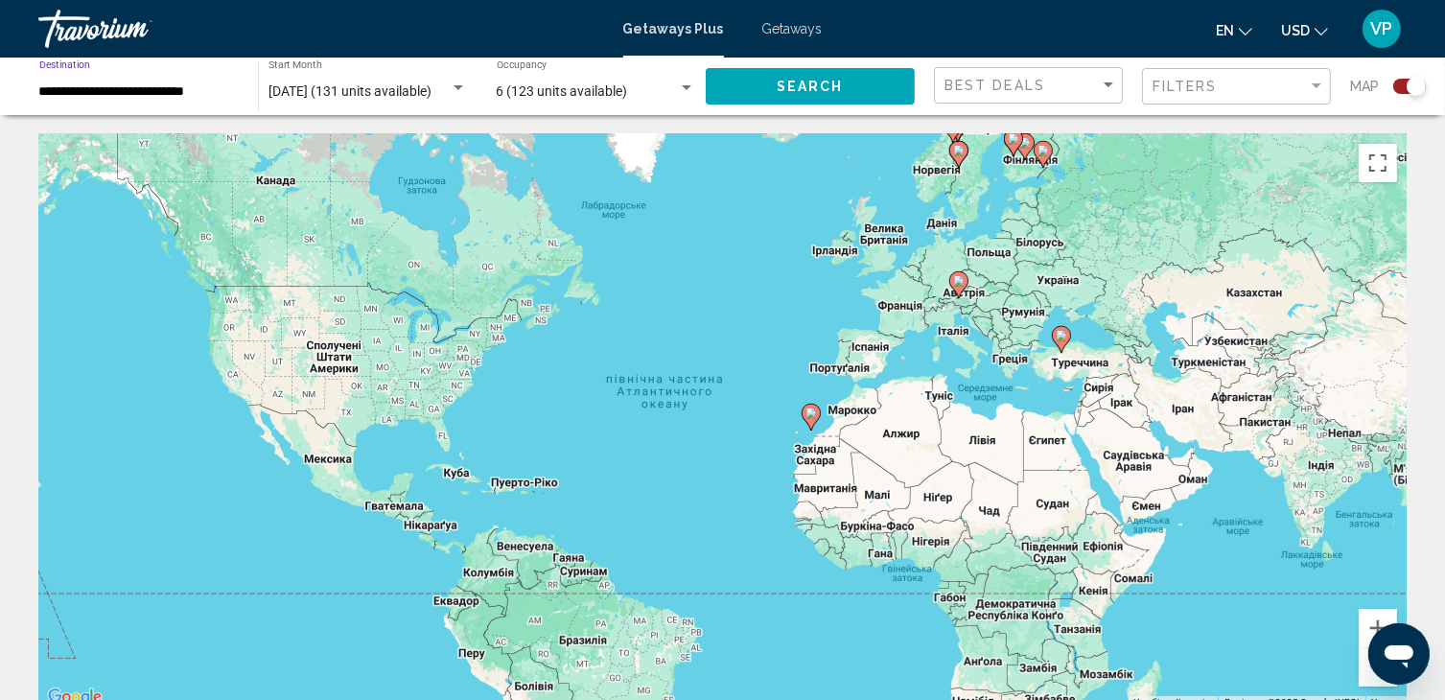
click at [151, 86] on input "**********" at bounding box center [138, 91] width 199 height 15
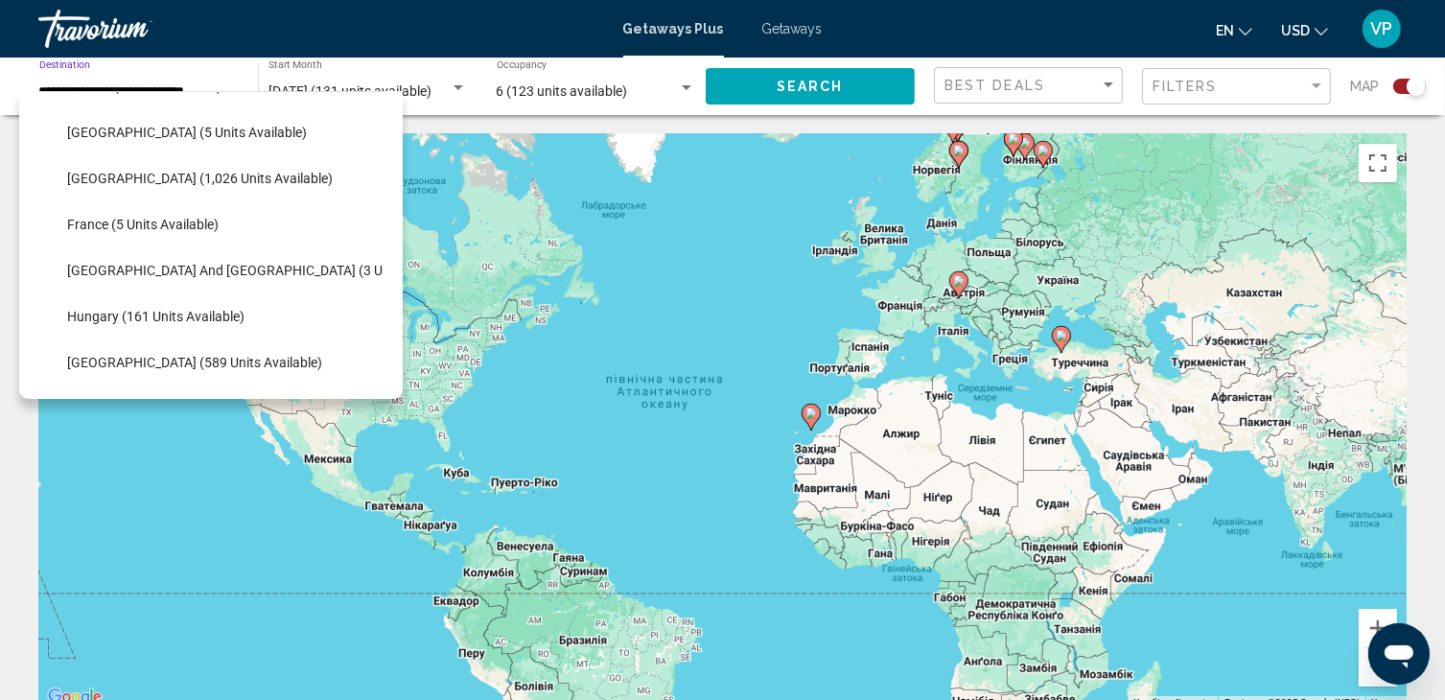
scroll to position [410, 0]
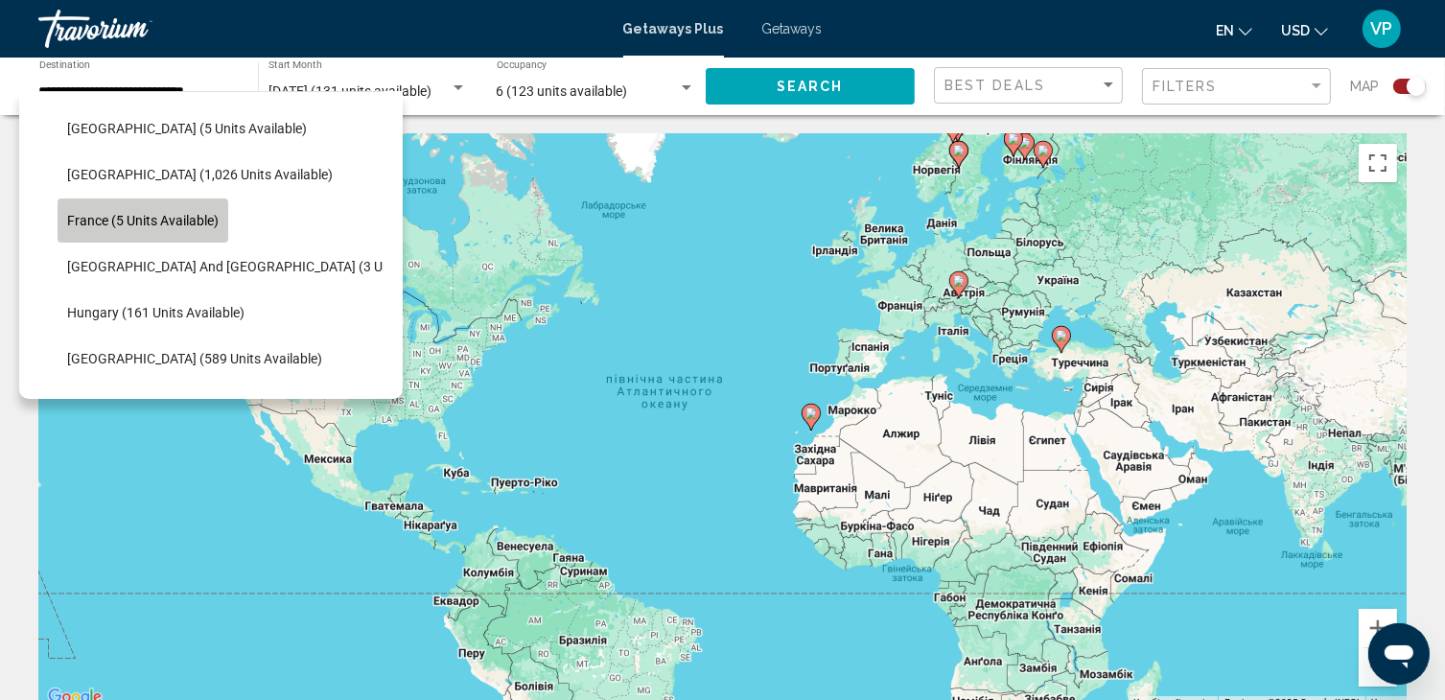
click at [149, 221] on span "France (5 units available)" at bounding box center [142, 220] width 151 height 15
type input "**********"
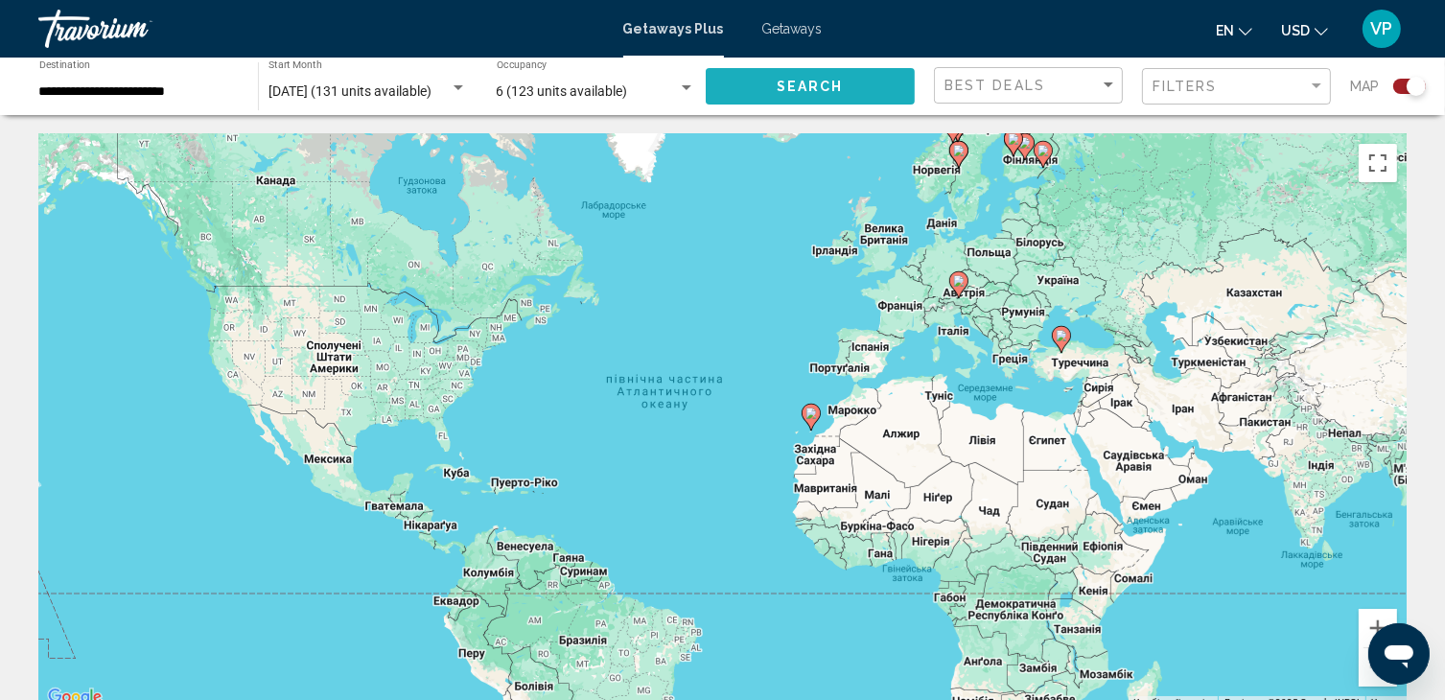
click at [784, 93] on span "Search" at bounding box center [810, 87] width 67 height 15
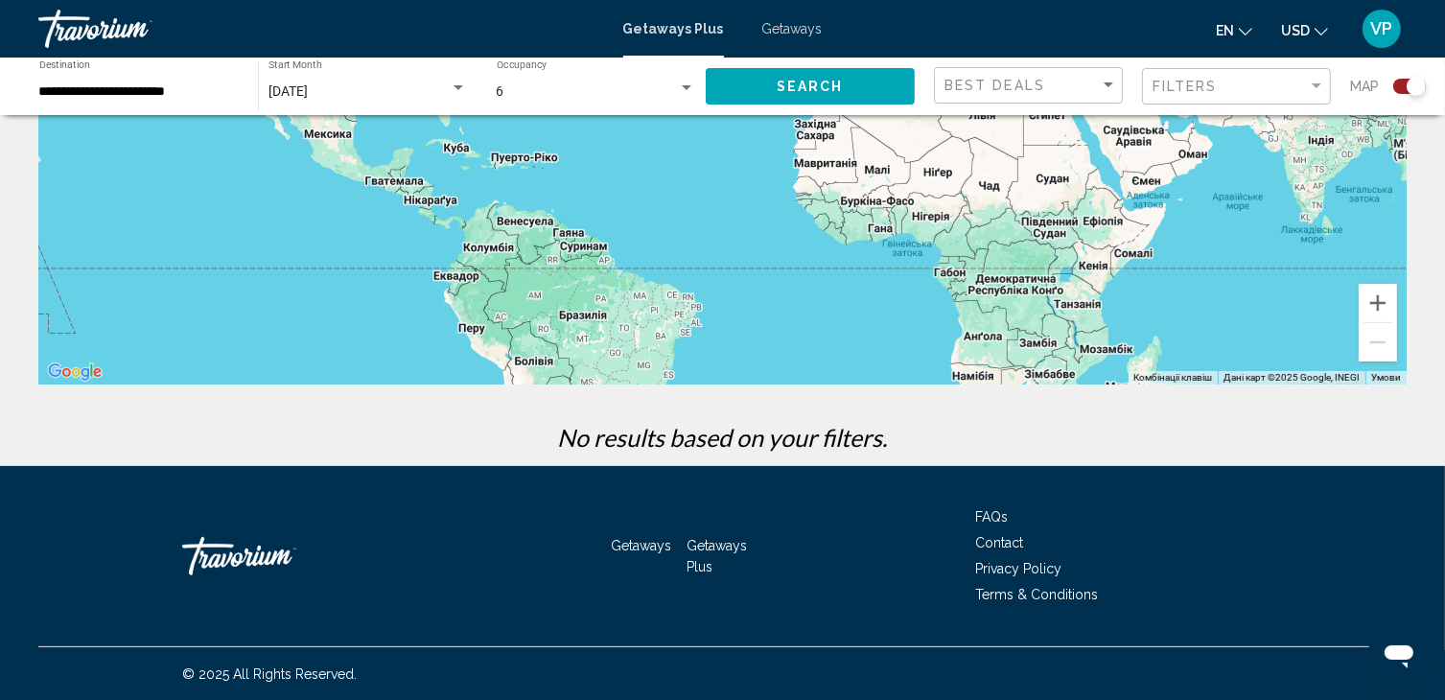
scroll to position [14, 0]
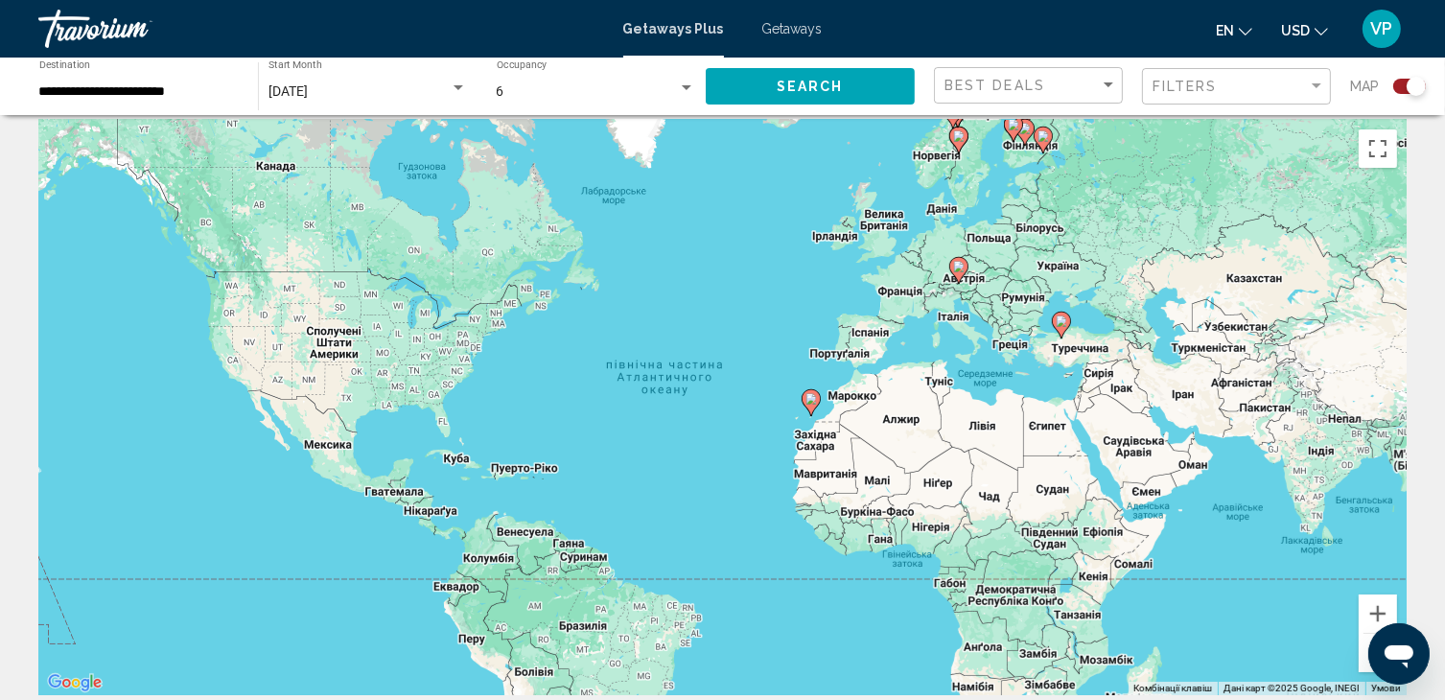
click at [612, 101] on div "6 Occupancy Any Occupancy" at bounding box center [596, 86] width 199 height 53
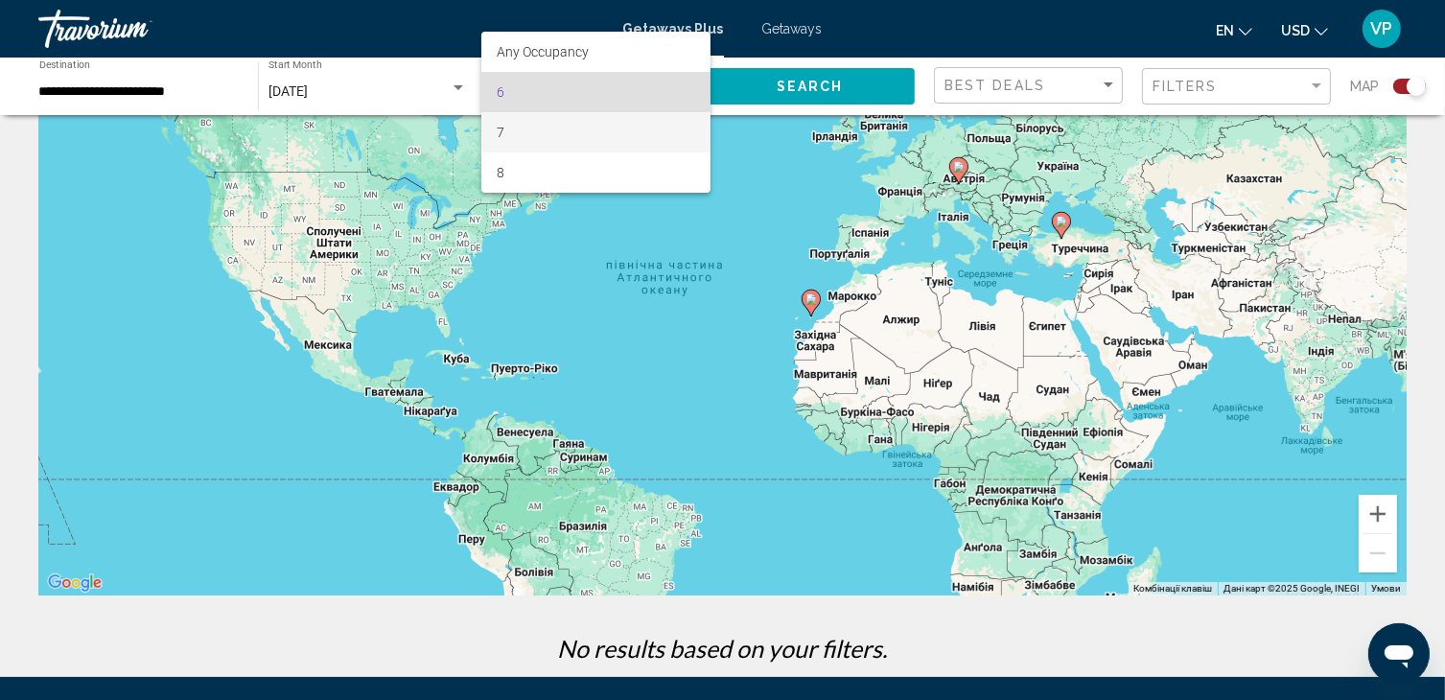
scroll to position [0, 0]
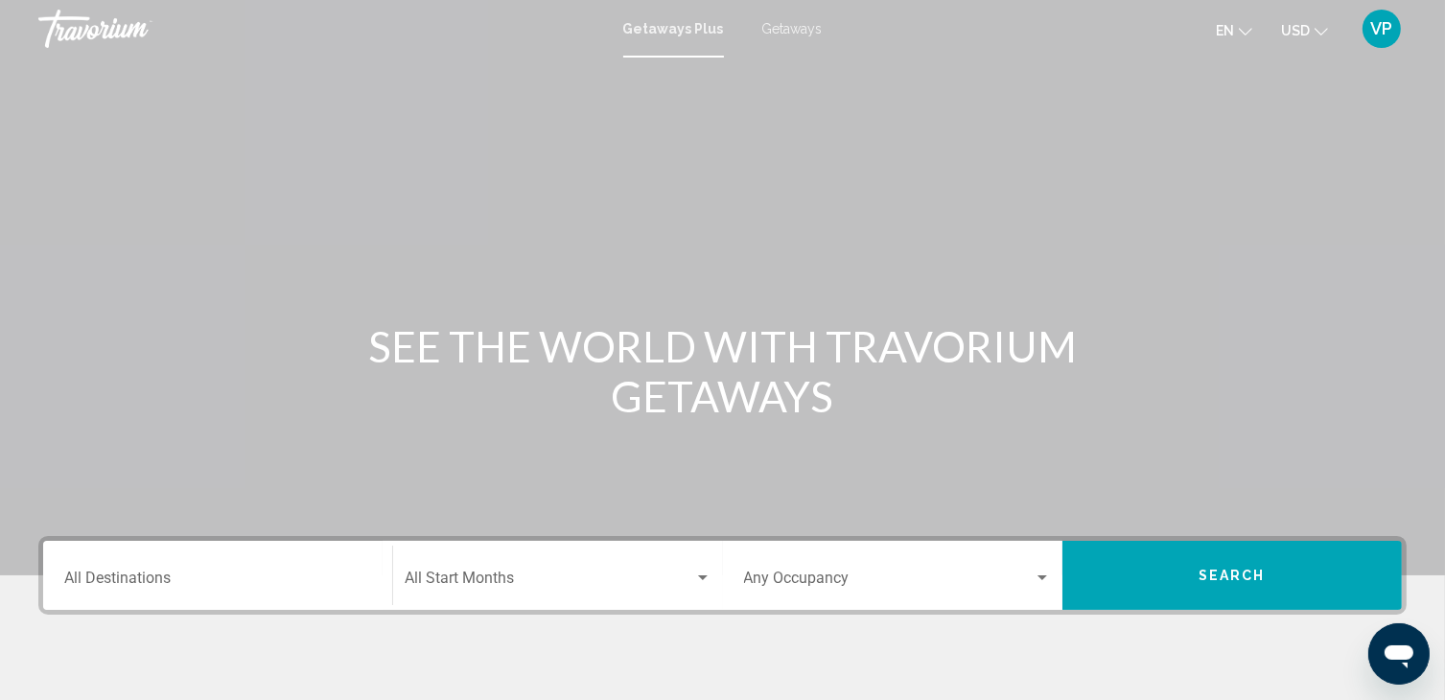
click at [786, 21] on span "Getaways" at bounding box center [792, 28] width 60 height 15
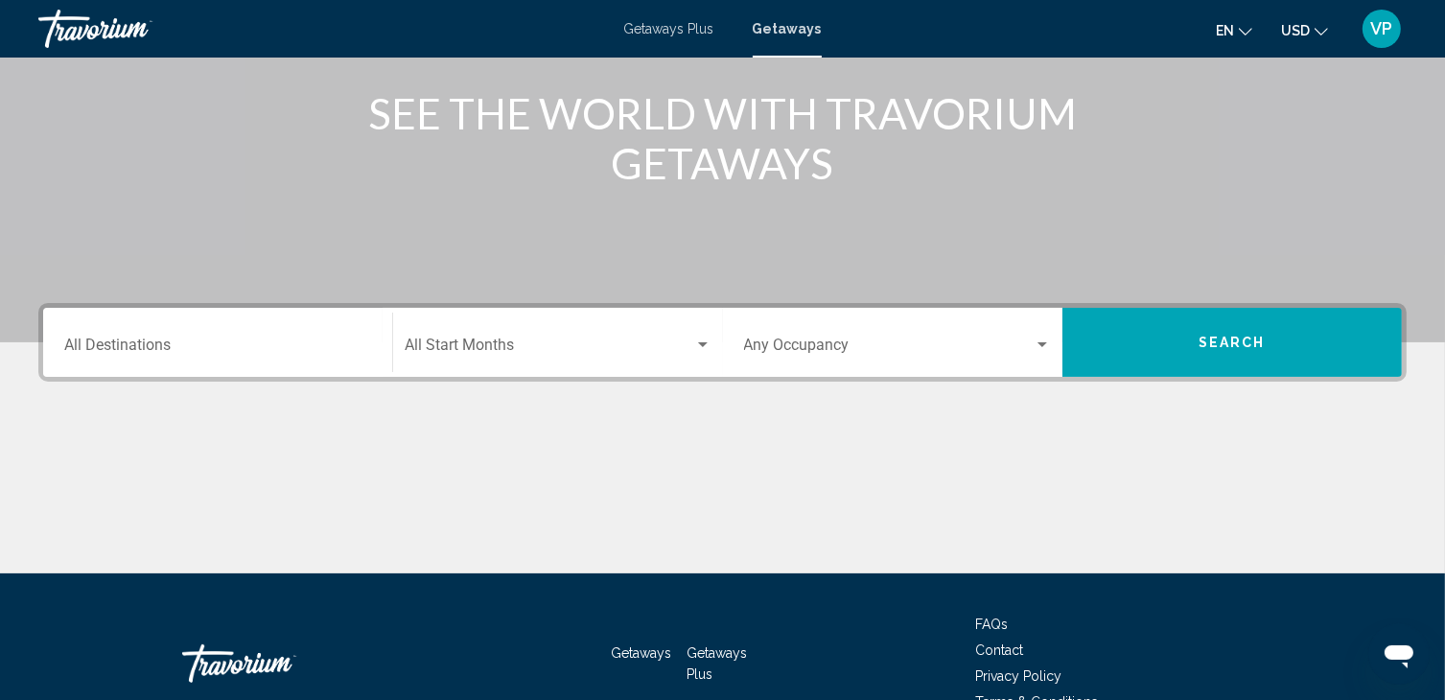
scroll to position [234, 0]
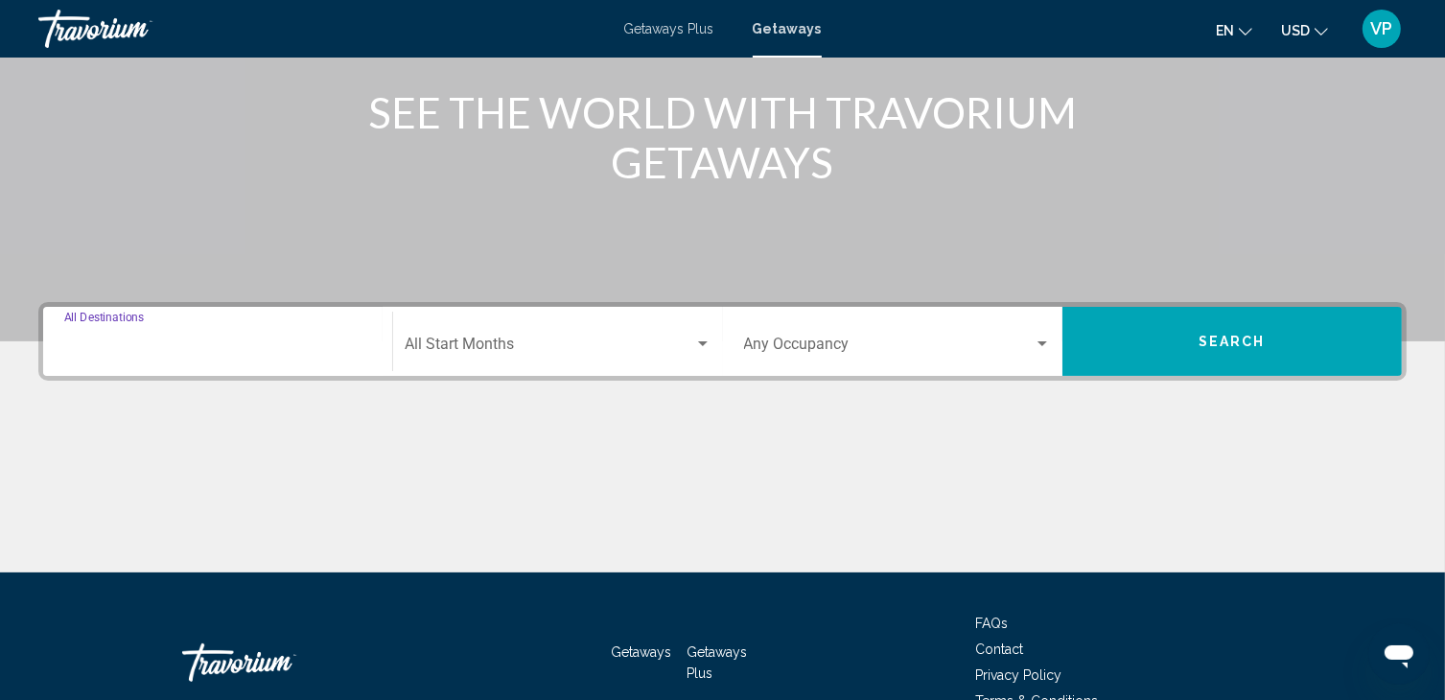
click at [221, 341] on input "Destination All Destinations" at bounding box center [217, 347] width 307 height 17
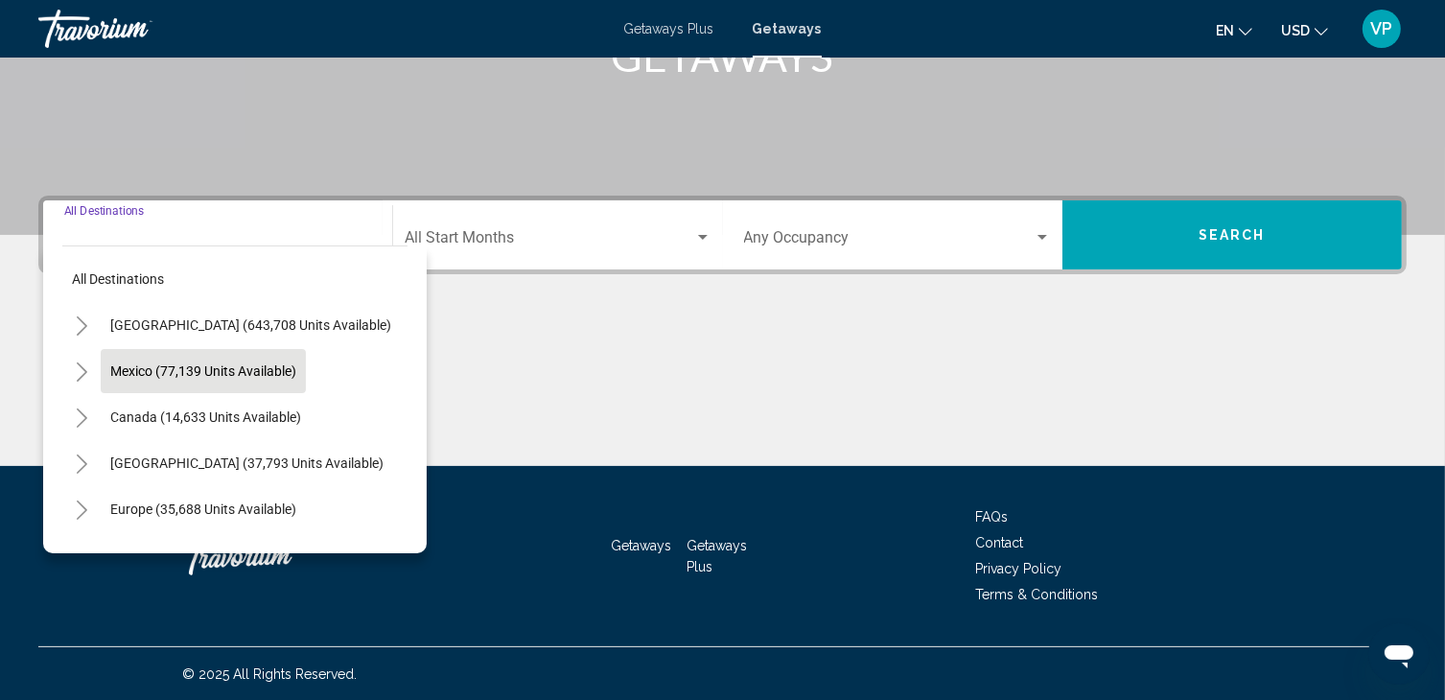
scroll to position [87, 0]
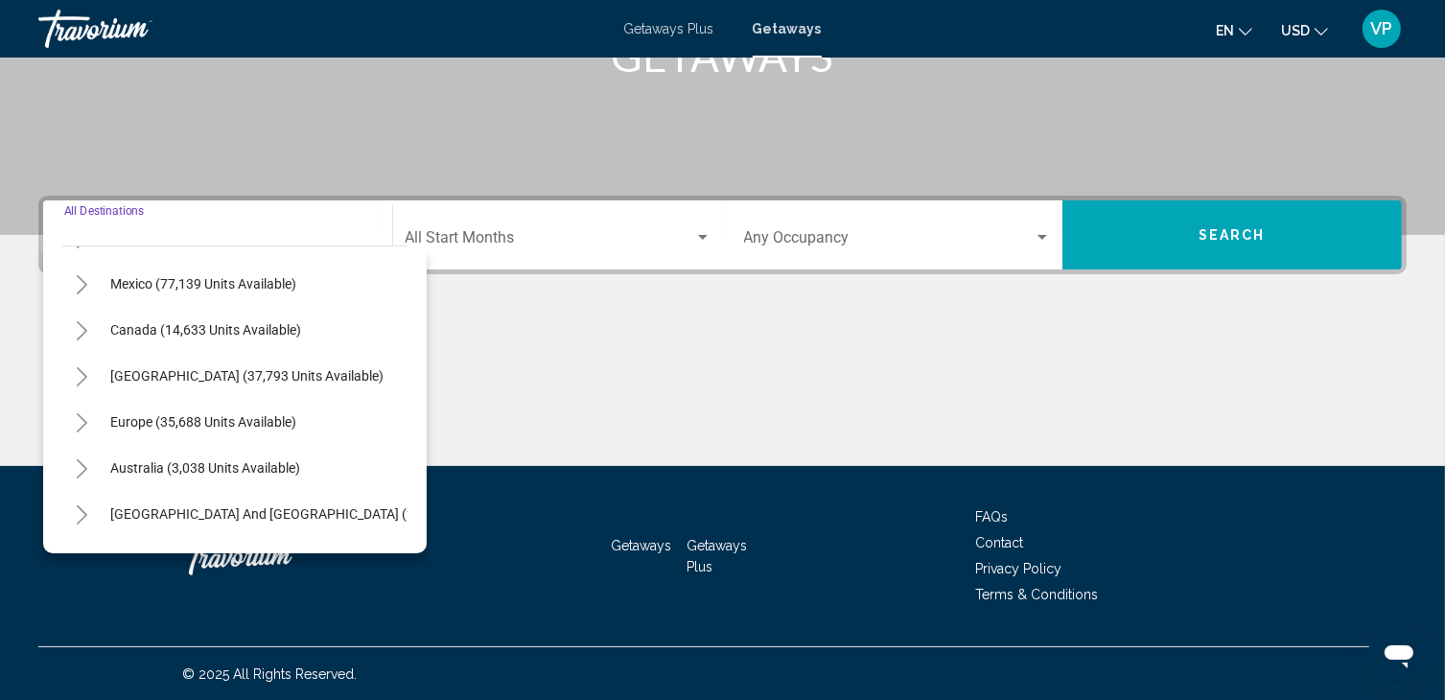
click at [81, 422] on icon "Toggle Europe (35,688 units available)" at bounding box center [82, 422] width 14 height 19
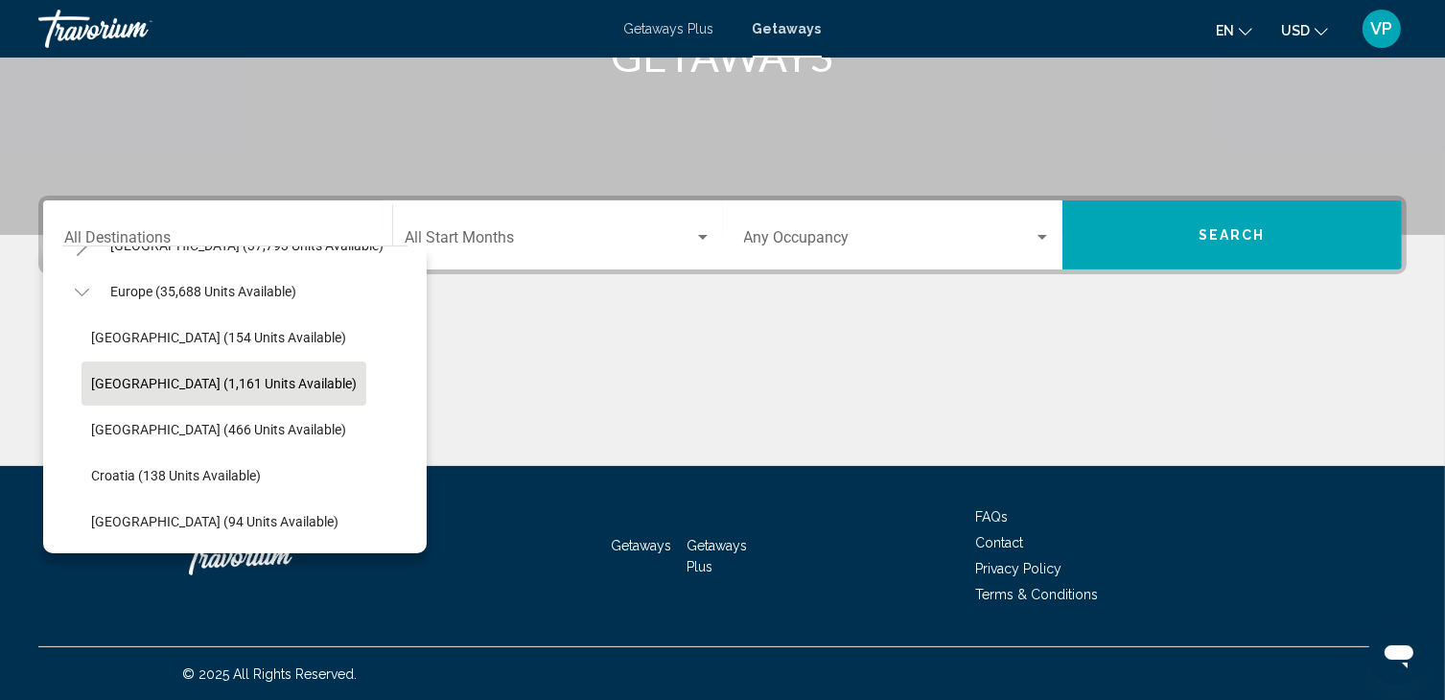
scroll to position [226, 0]
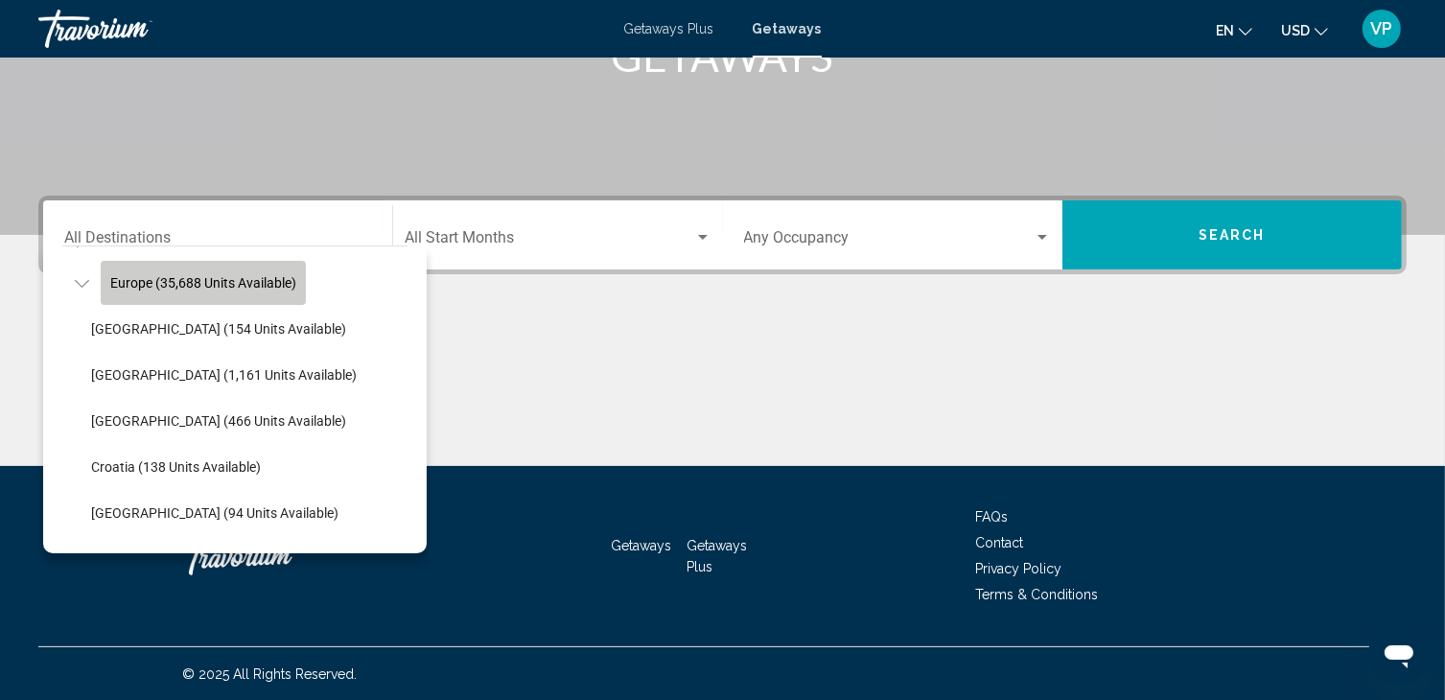
click at [171, 296] on button "Europe (35,688 units available)" at bounding box center [203, 283] width 205 height 44
type input "**********"
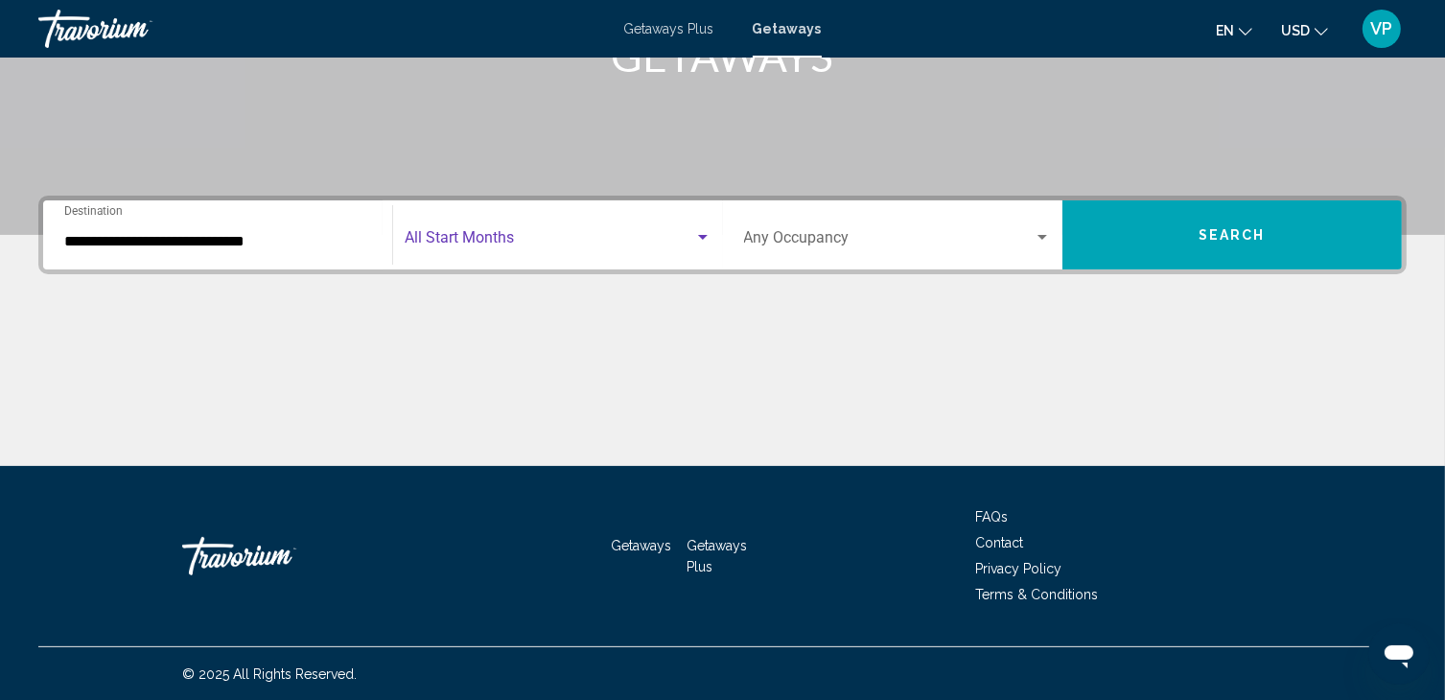
click at [465, 239] on span "Search widget" at bounding box center [549, 241] width 289 height 17
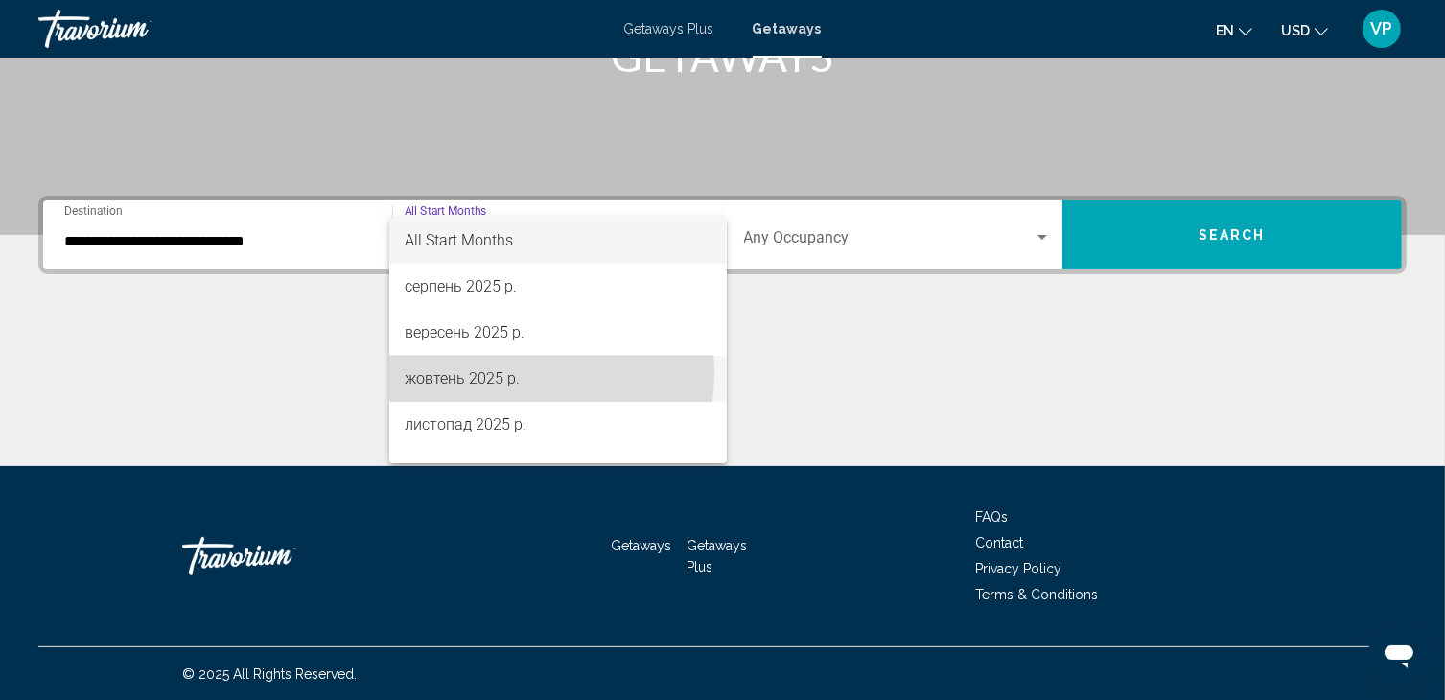
click at [496, 372] on span "жовтень 2025 р." at bounding box center [558, 379] width 307 height 46
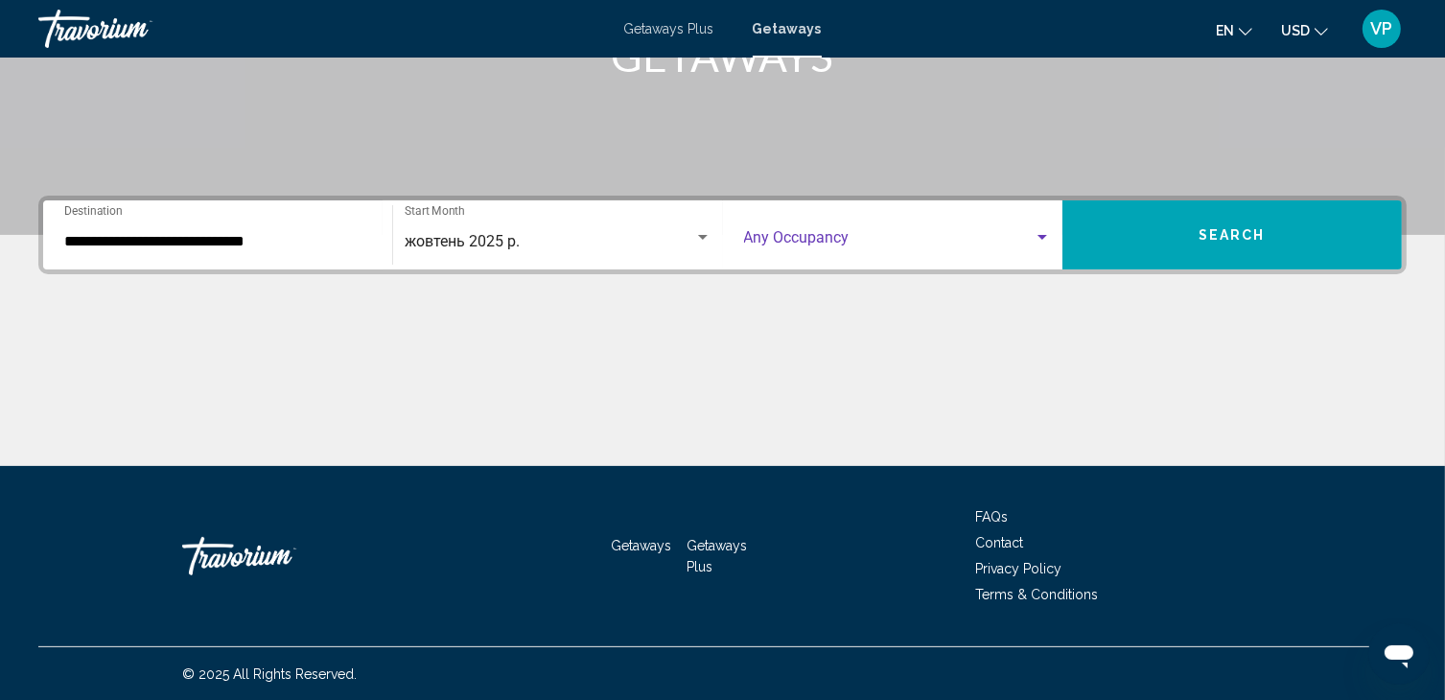
click at [835, 248] on span "Search widget" at bounding box center [889, 241] width 290 height 17
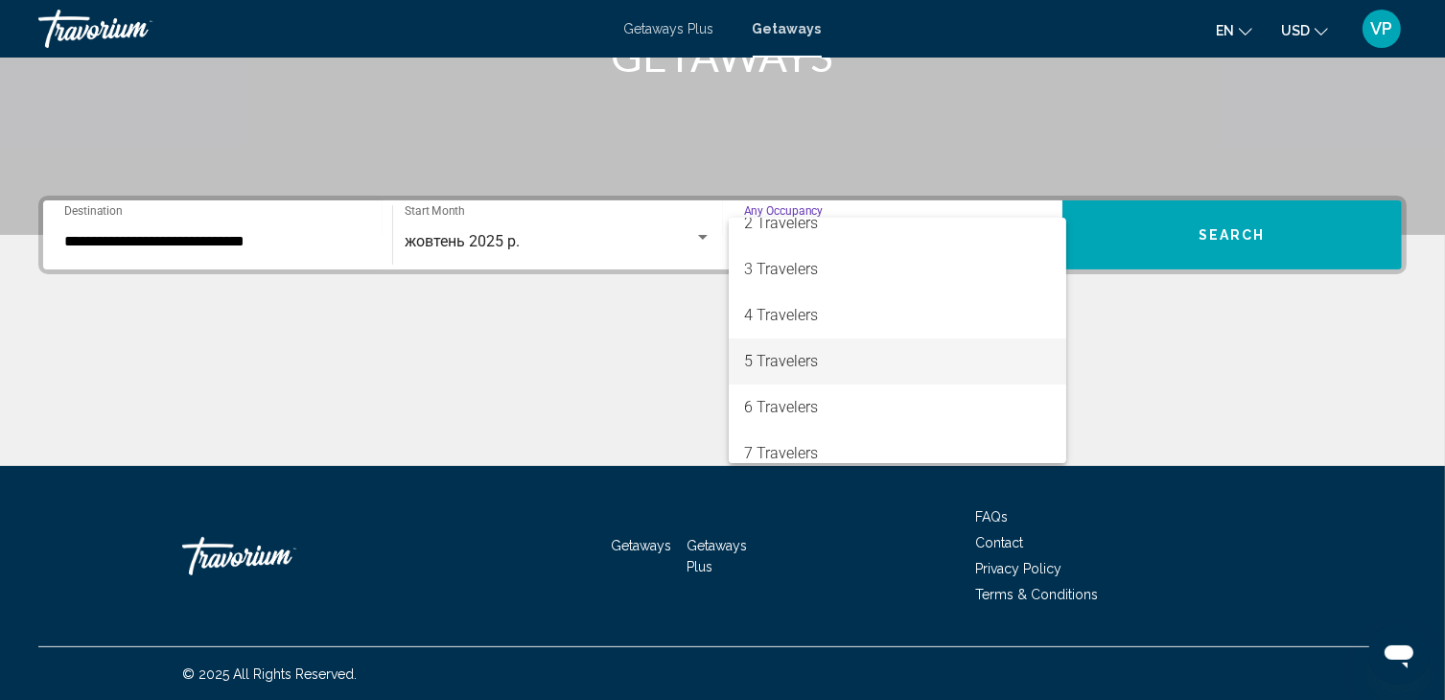
scroll to position [65, 0]
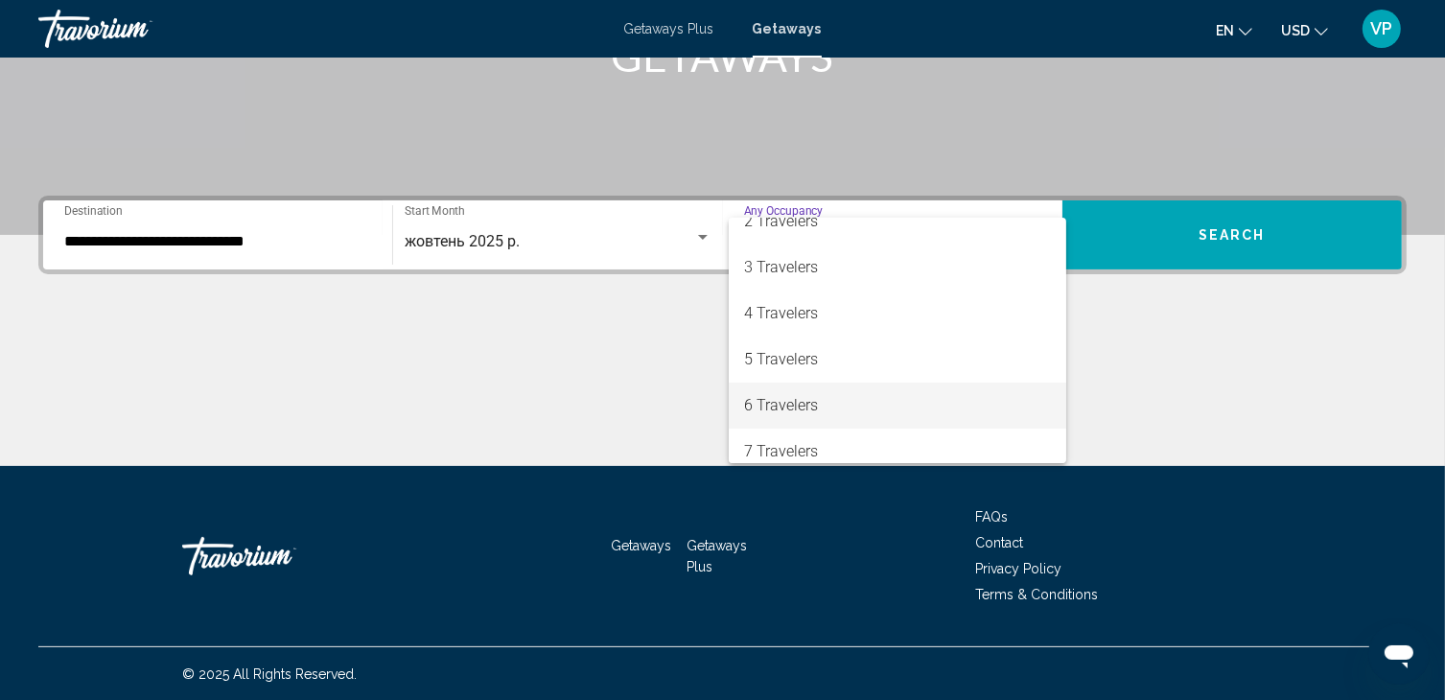
click at [783, 396] on span "6 Travelers" at bounding box center [897, 406] width 307 height 46
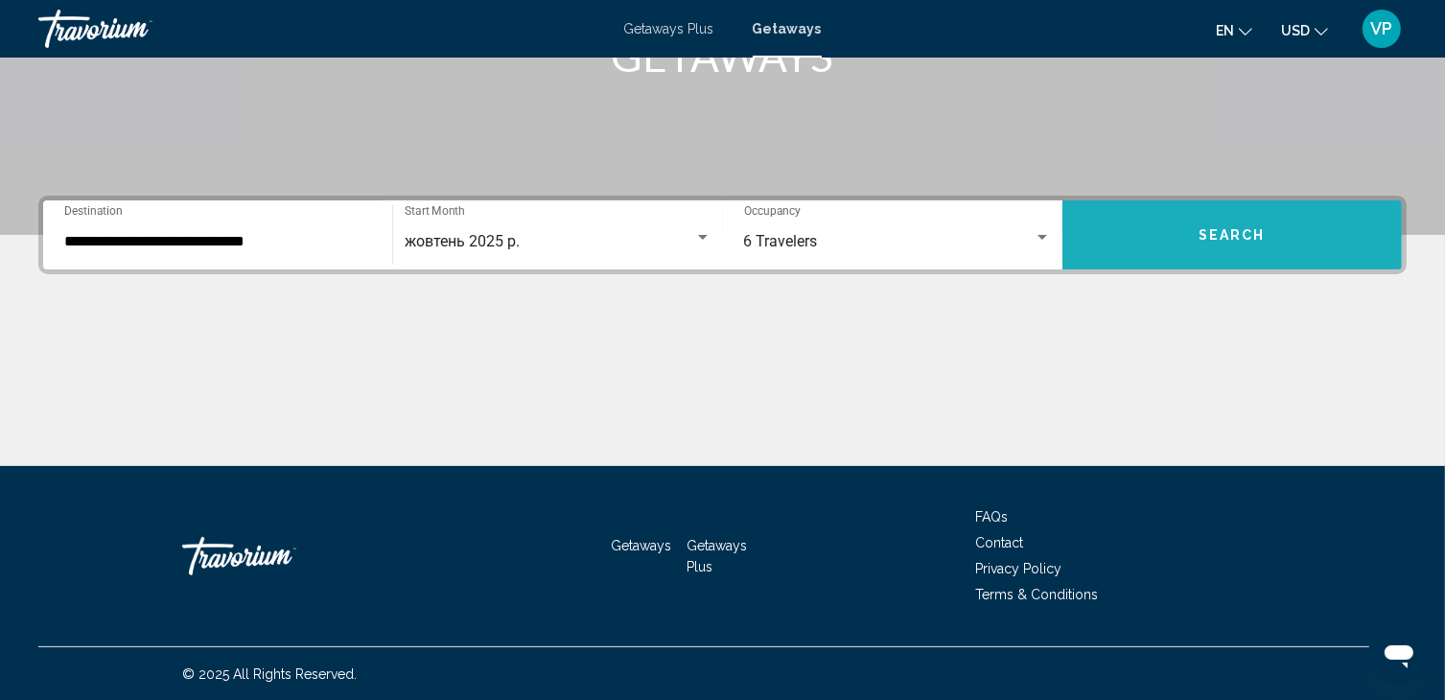
click at [1230, 233] on span "Search" at bounding box center [1231, 235] width 67 height 15
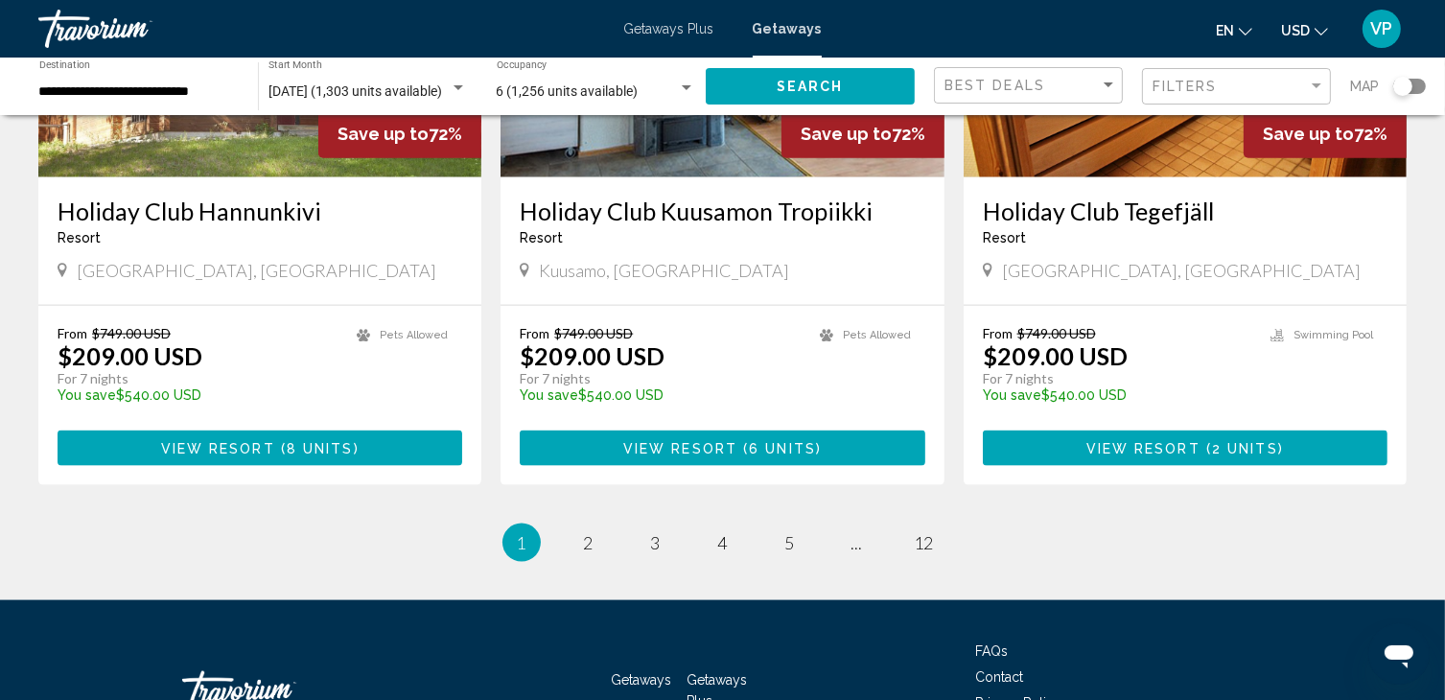
scroll to position [2451, 0]
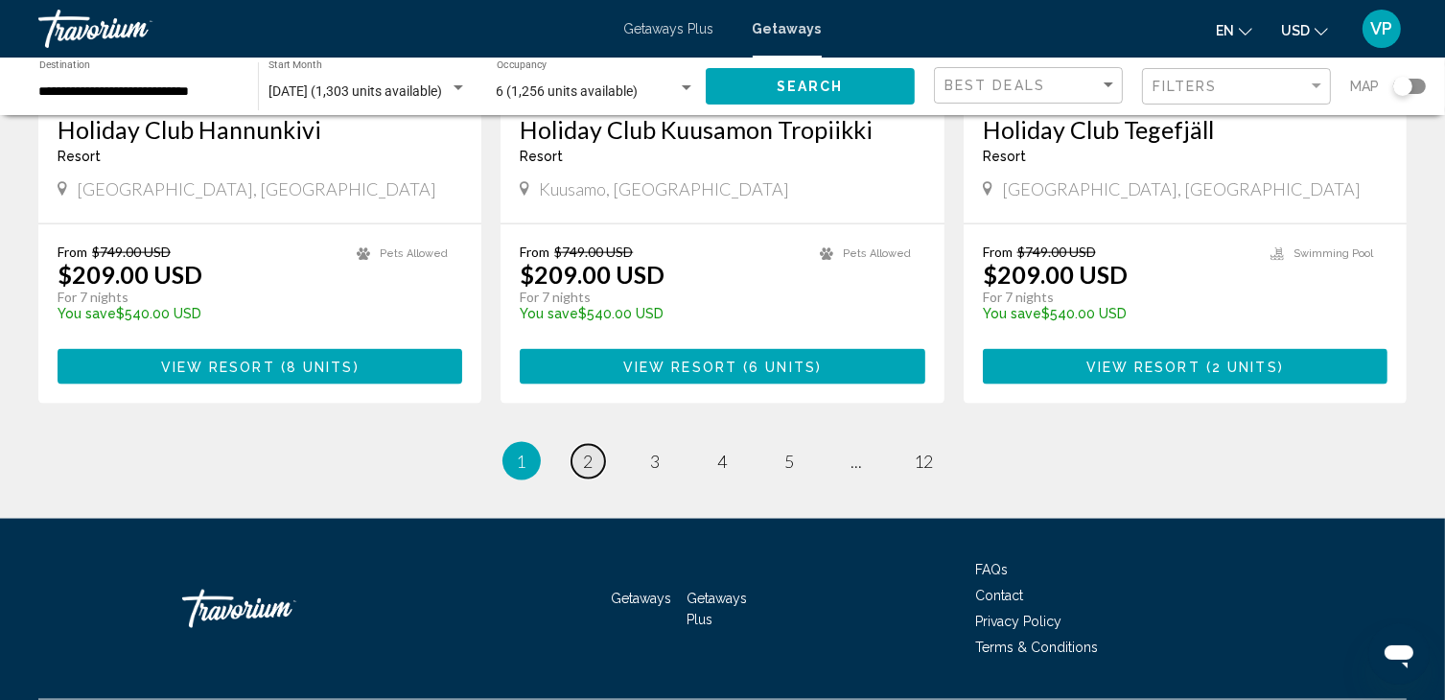
click at [596, 445] on link "page 2" at bounding box center [588, 462] width 34 height 34
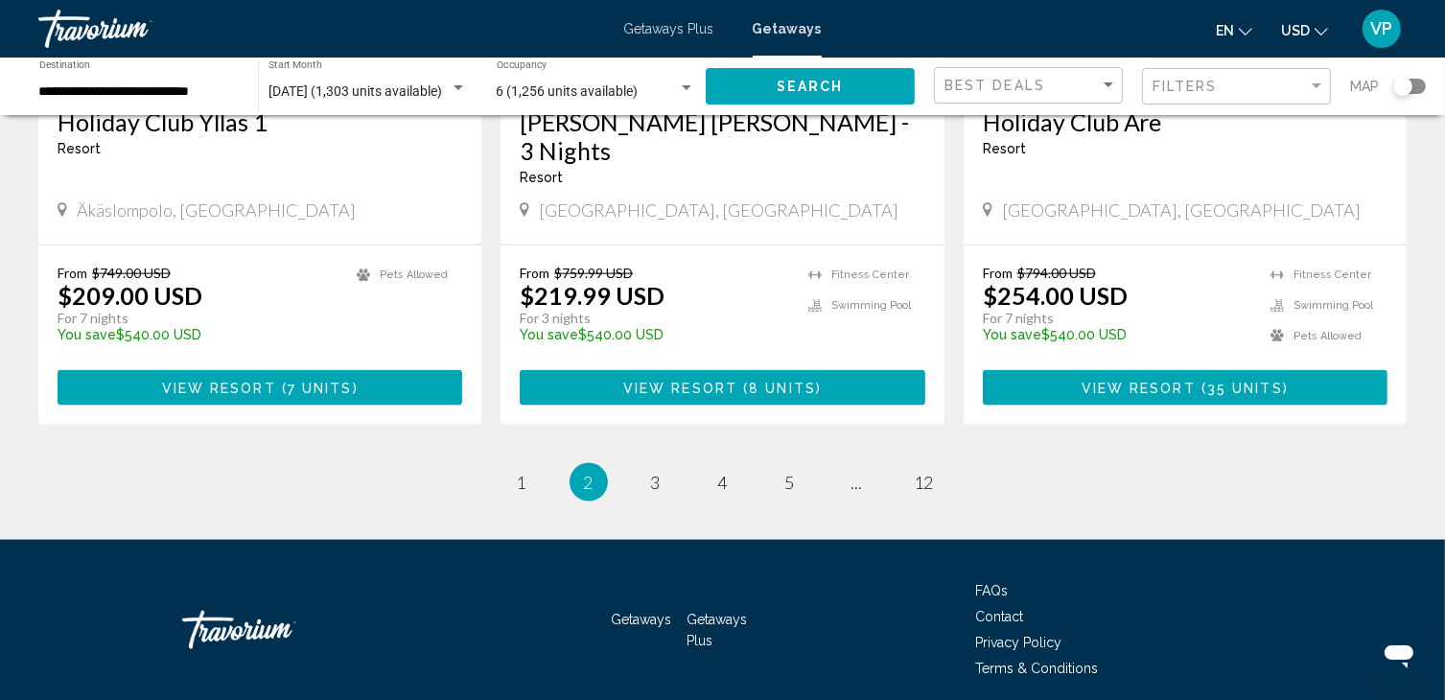
scroll to position [2422, 0]
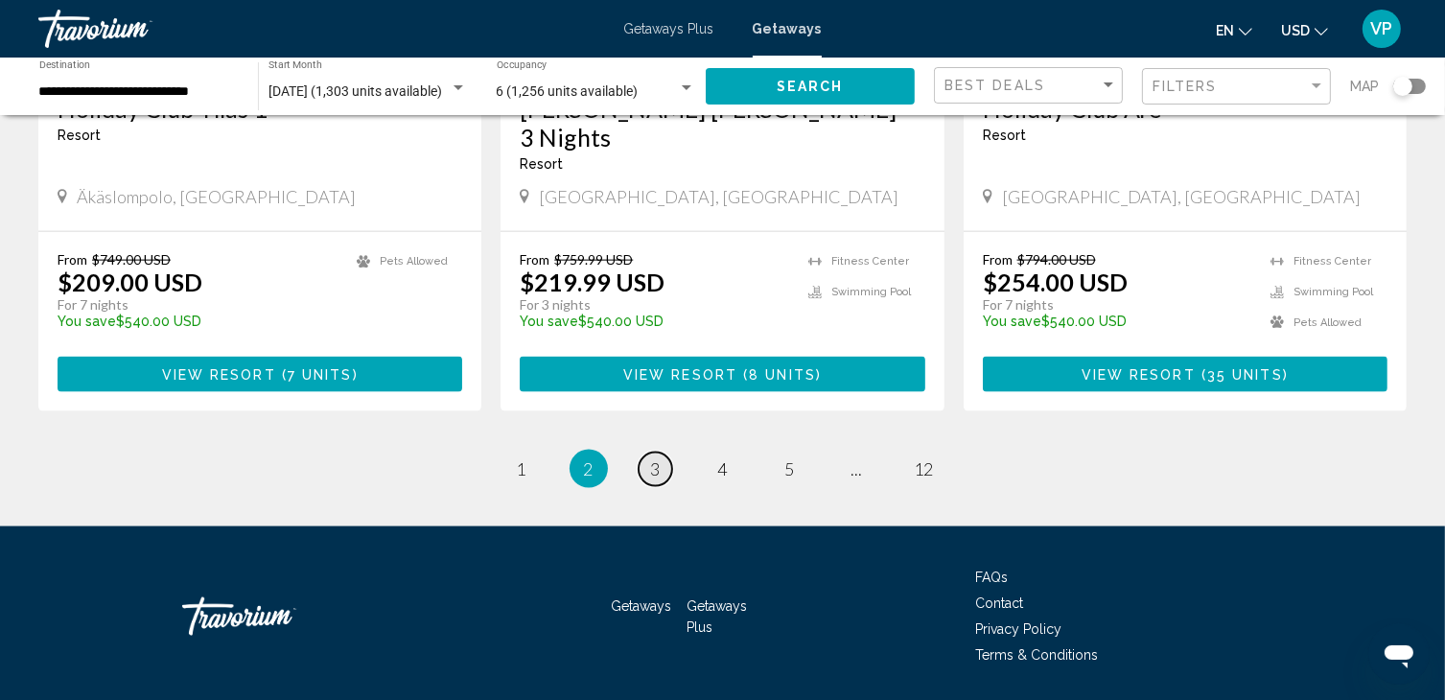
click at [658, 458] on span "3" at bounding box center [656, 468] width 10 height 21
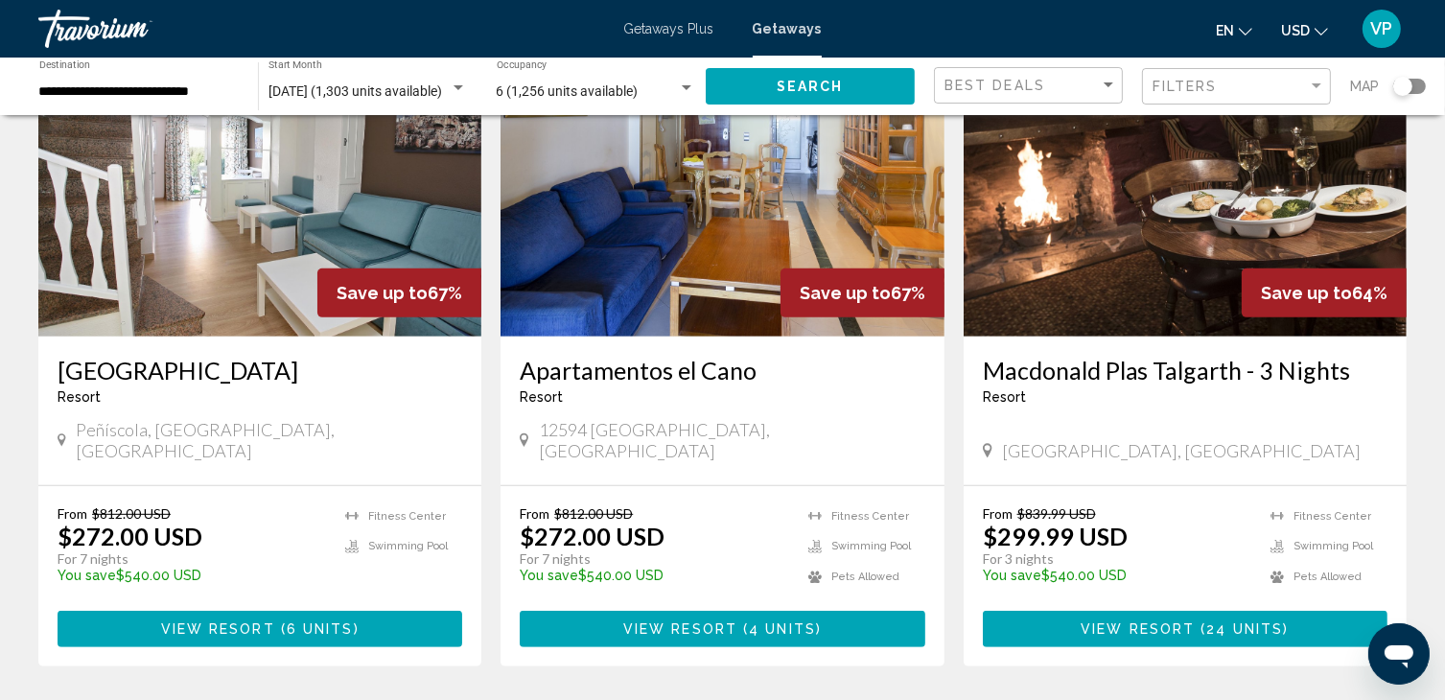
scroll to position [822, 0]
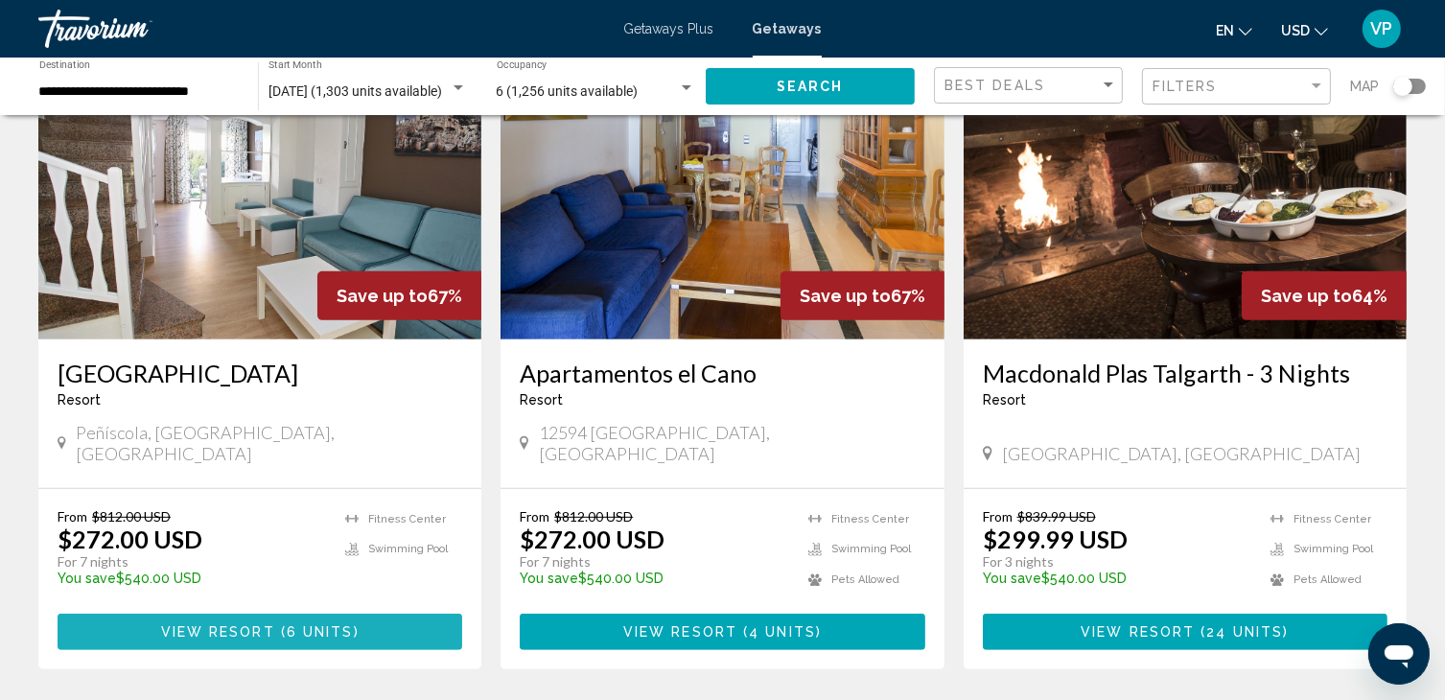
click at [297, 646] on button "View Resort ( 6 units )" at bounding box center [260, 631] width 405 height 35
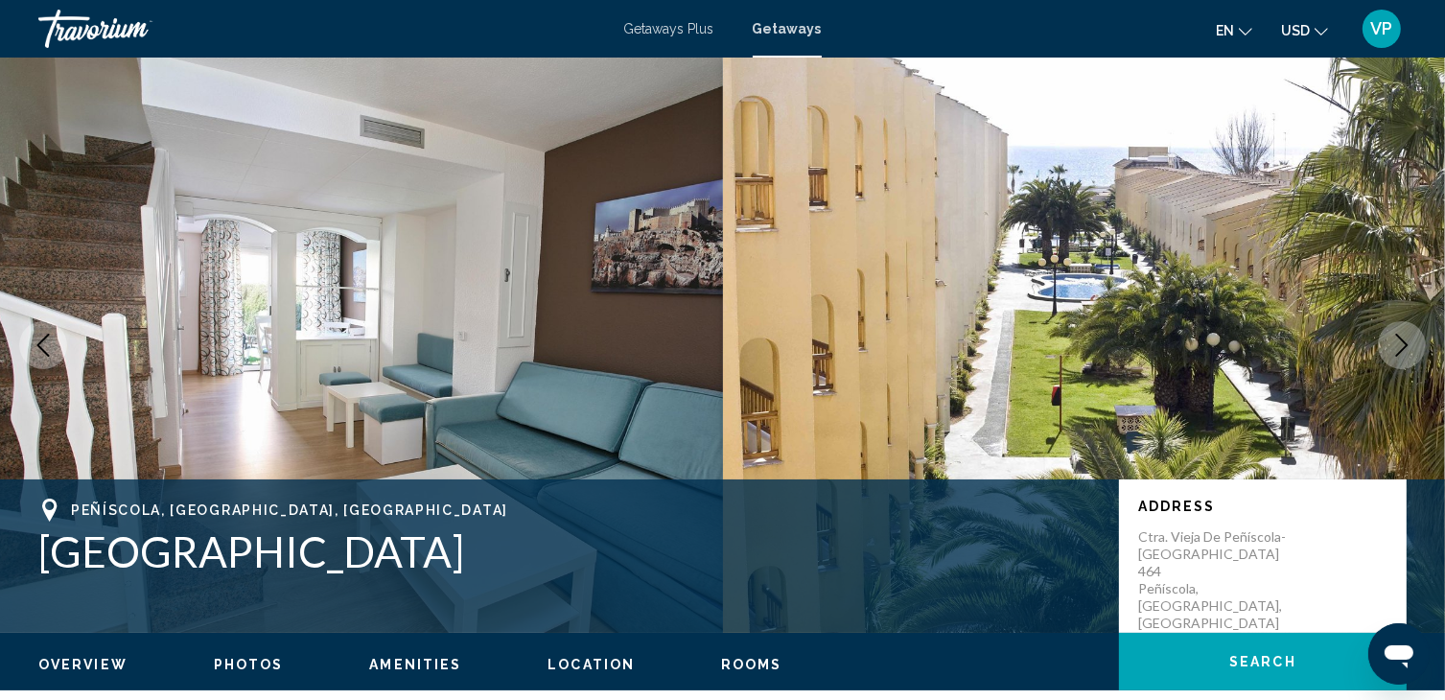
click at [1396, 341] on icon "Next image" at bounding box center [1401, 345] width 23 height 23
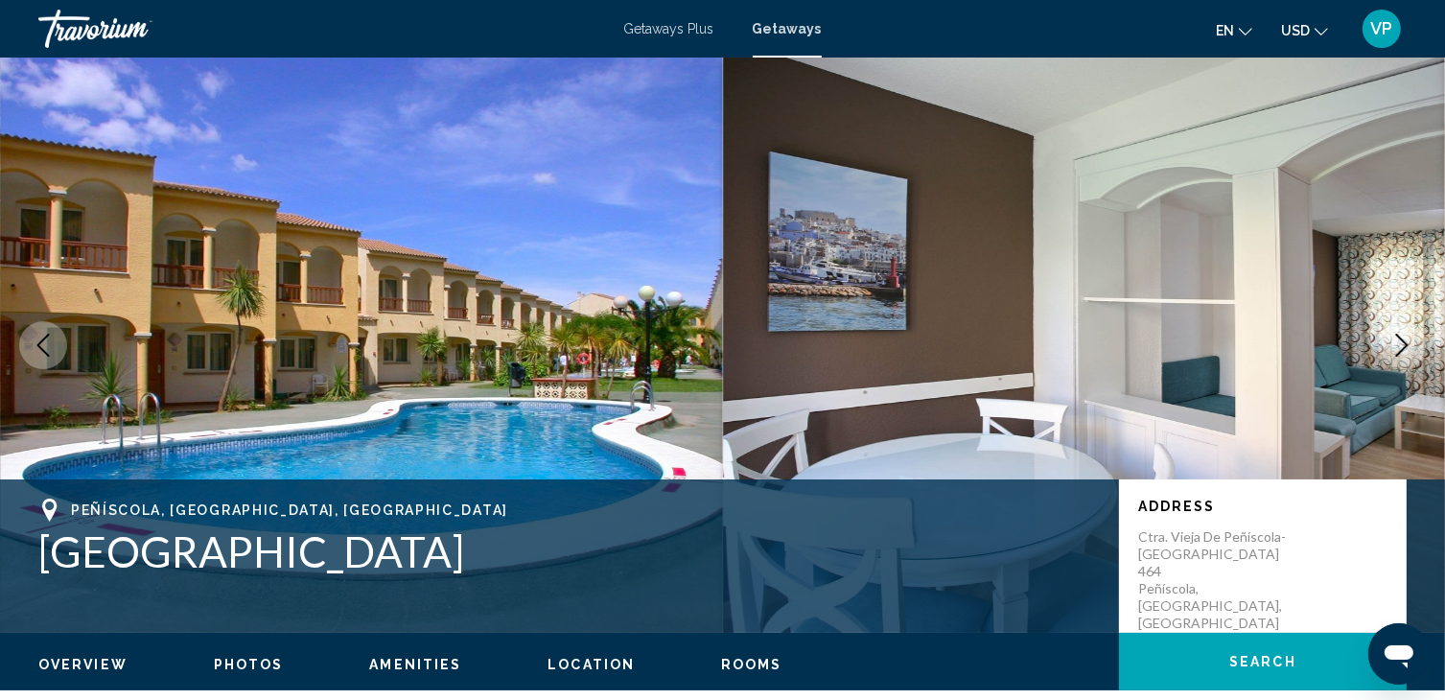
click at [1396, 341] on icon "Next image" at bounding box center [1401, 345] width 23 height 23
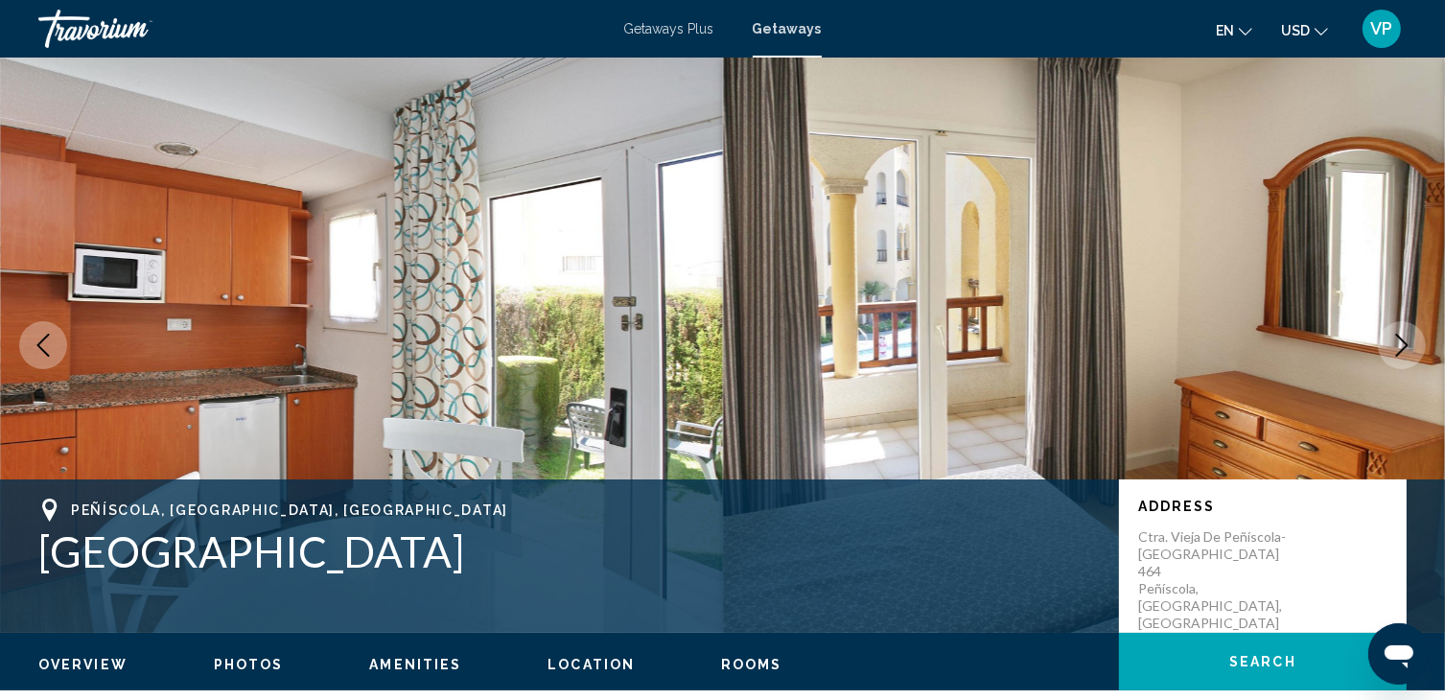
click at [1396, 341] on icon "Next image" at bounding box center [1401, 345] width 23 height 23
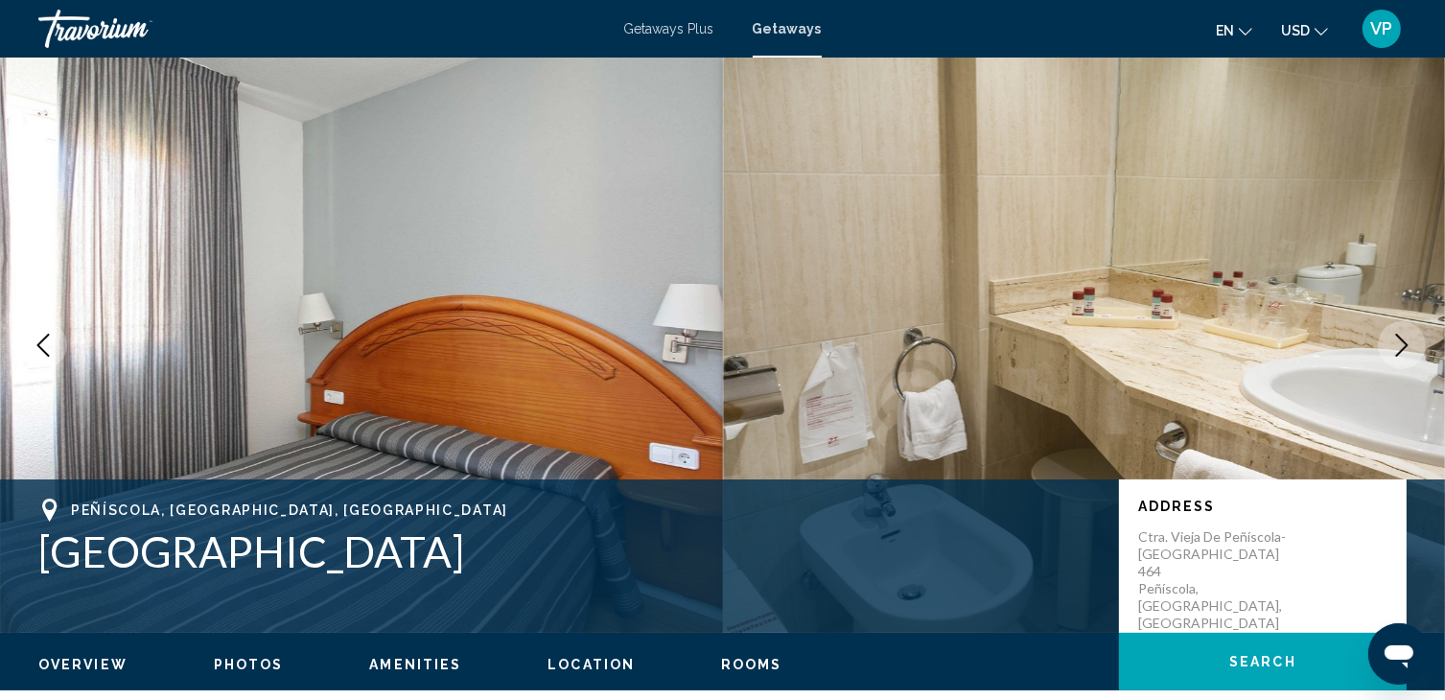
click at [1396, 341] on icon "Next image" at bounding box center [1401, 345] width 23 height 23
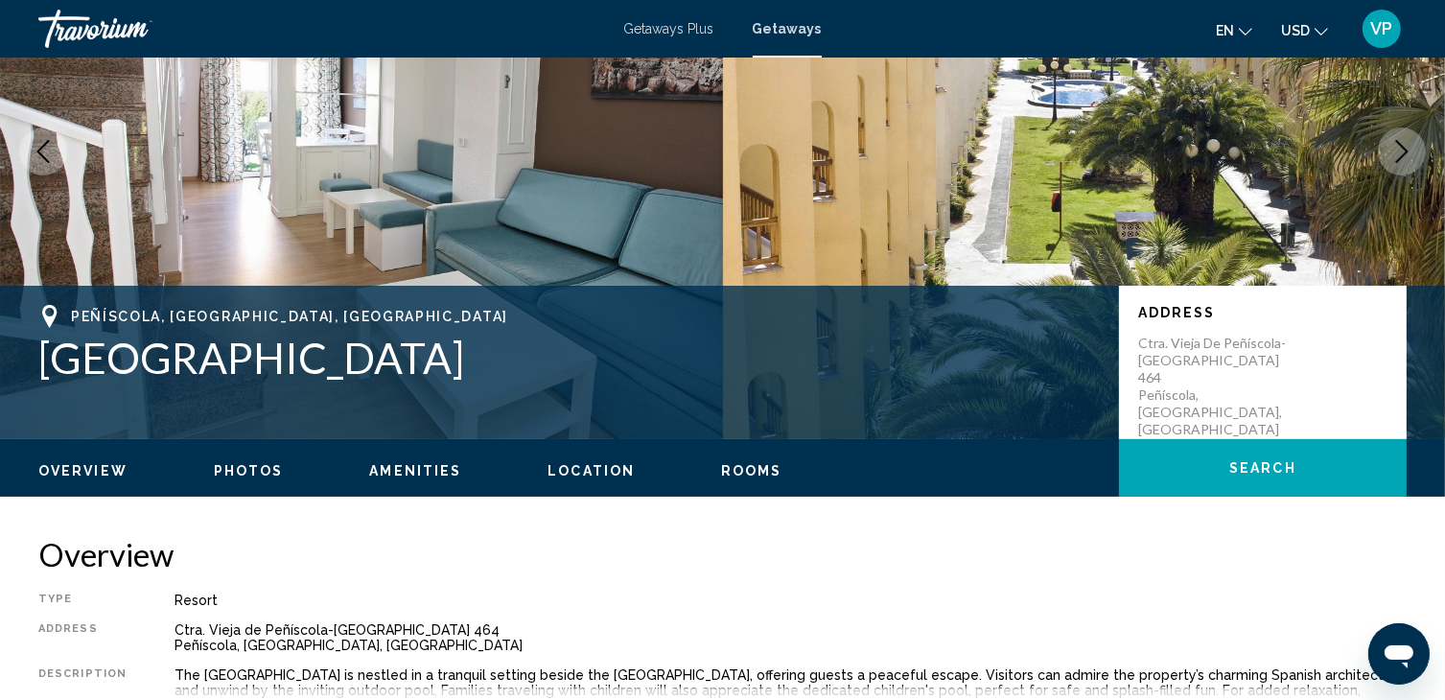
scroll to position [192, 0]
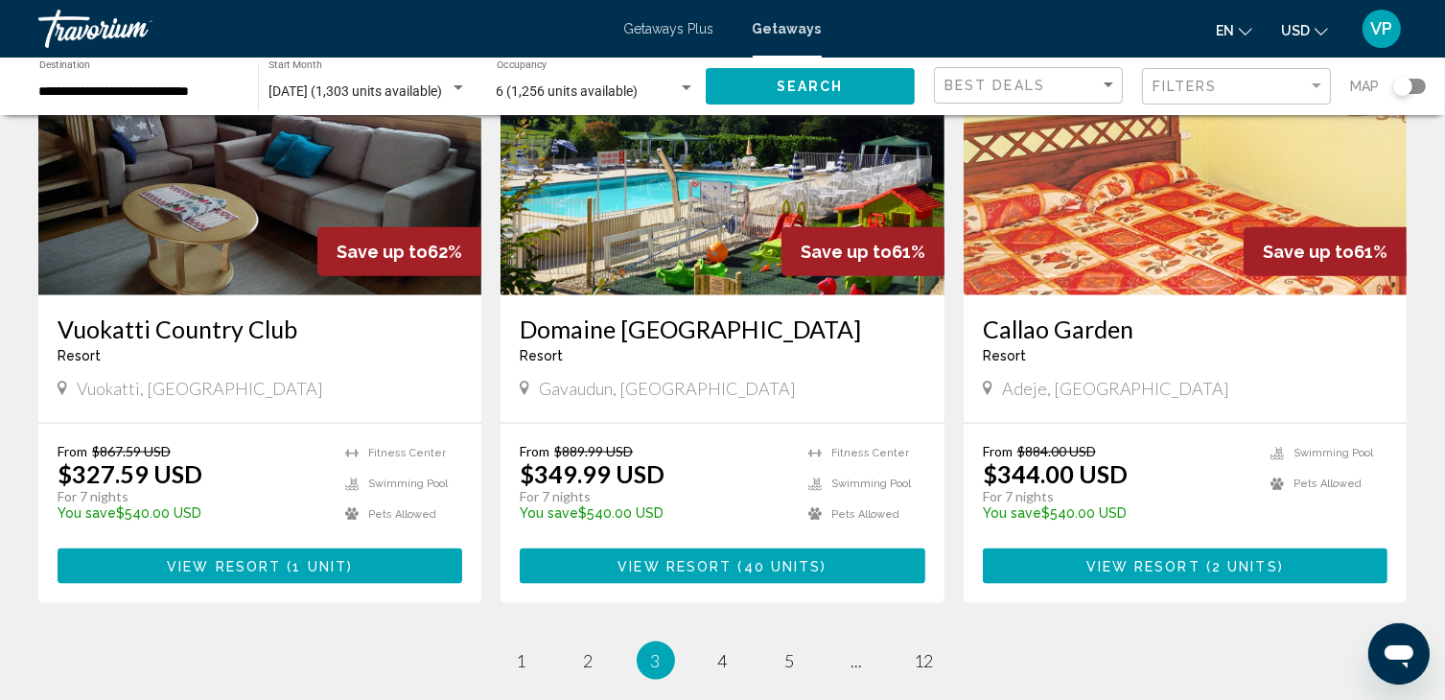
scroll to position [2451, 0]
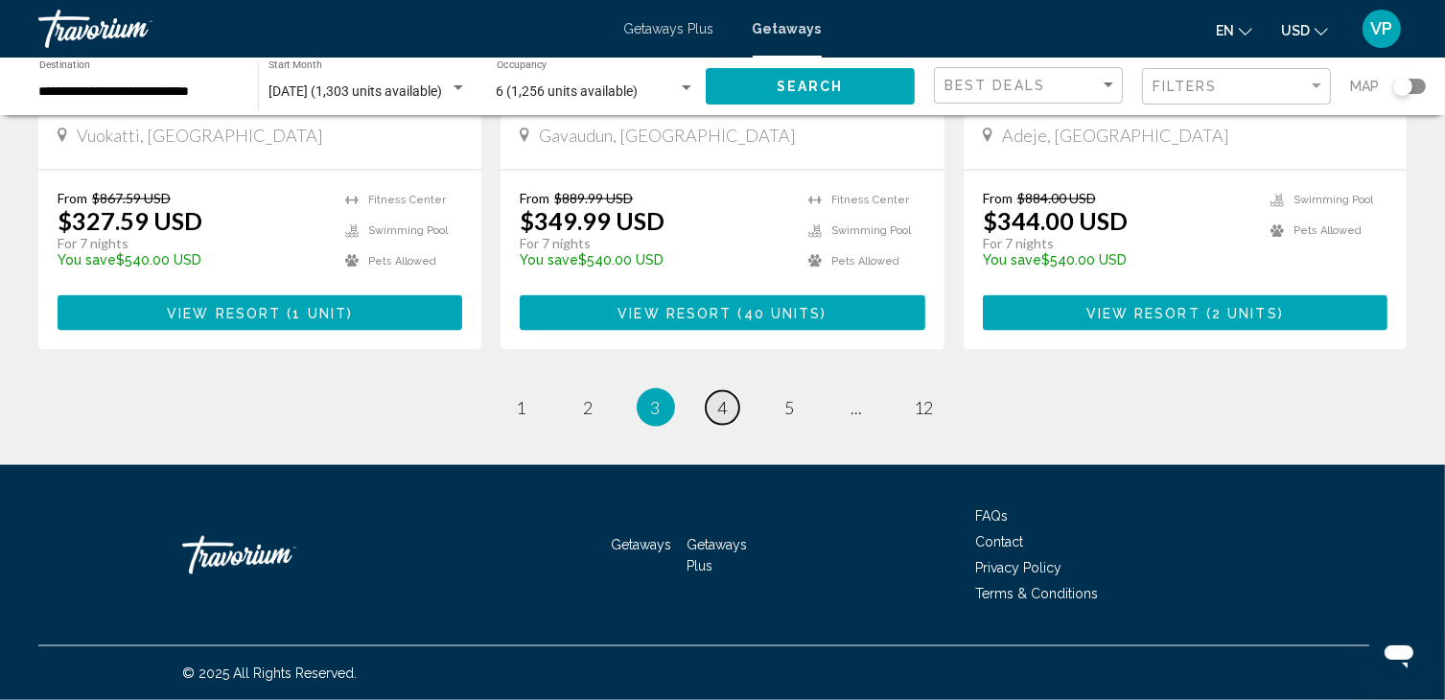
click at [721, 415] on span "4" at bounding box center [723, 407] width 10 height 21
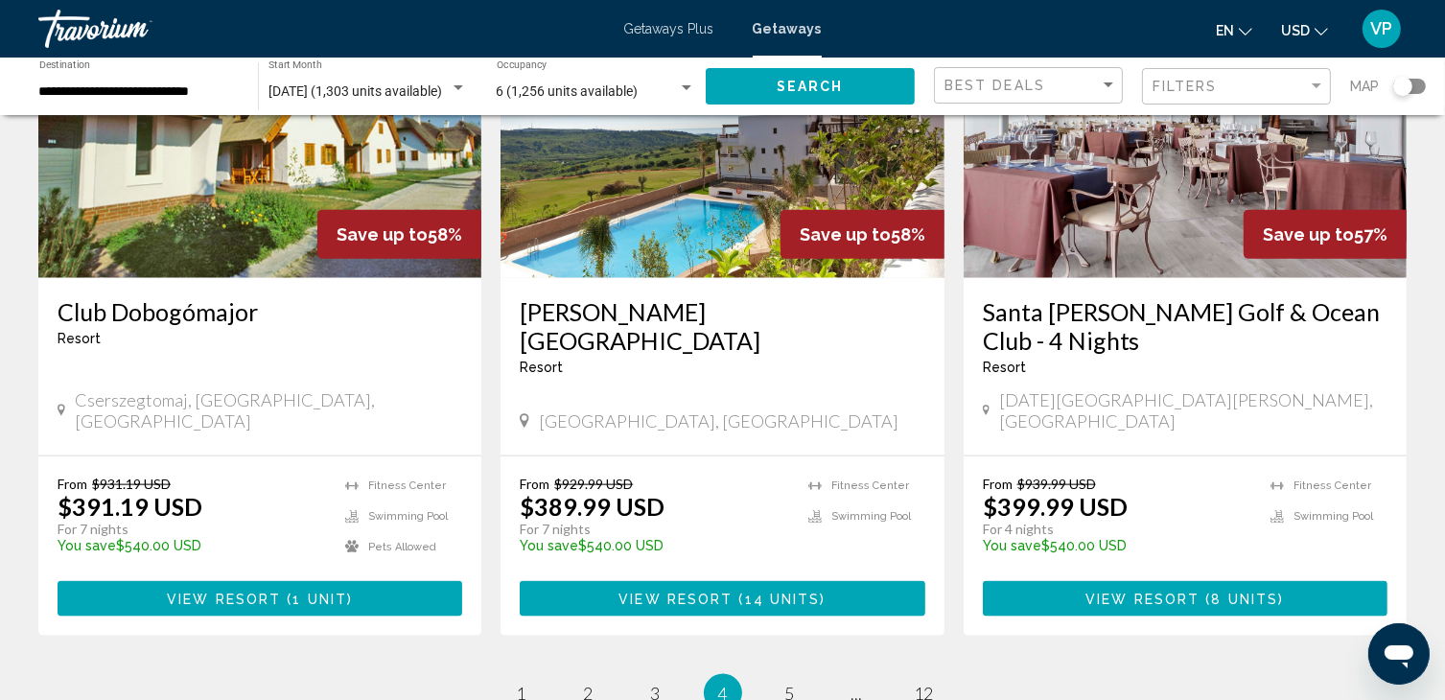
scroll to position [2247, 0]
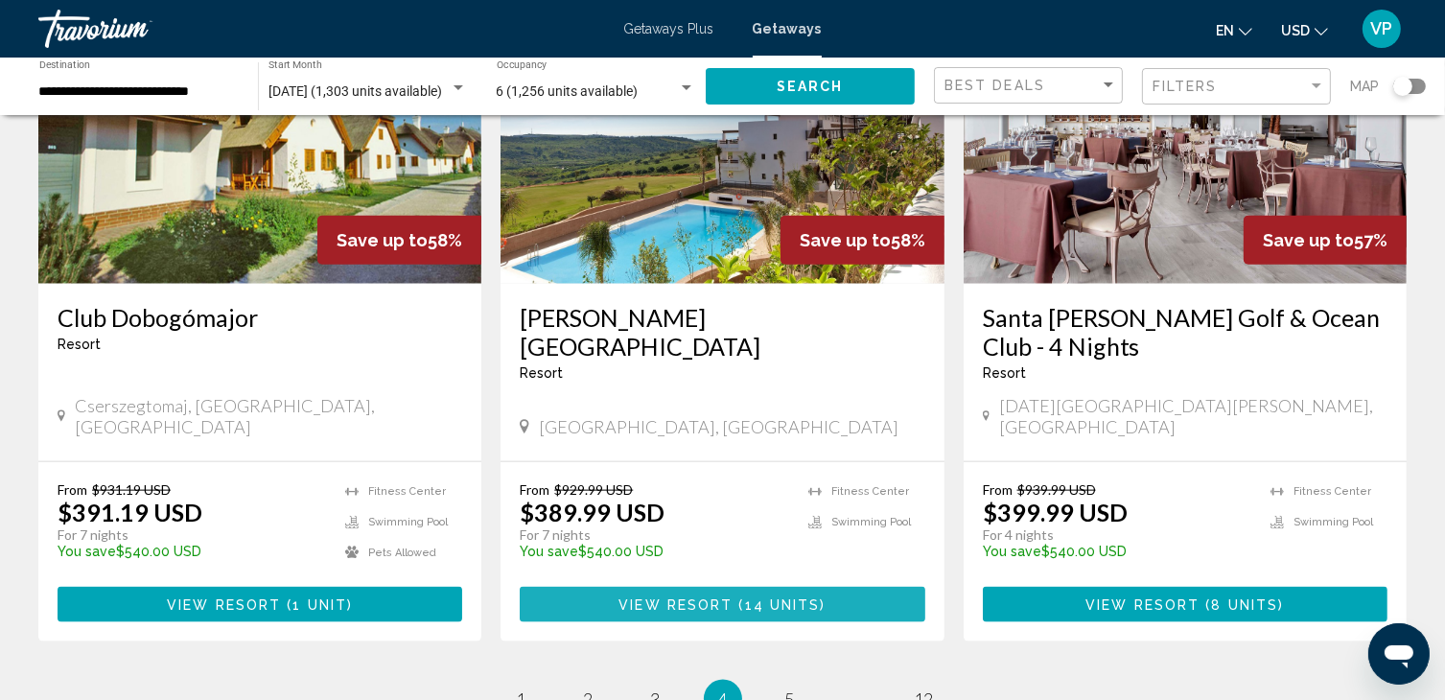
click at [737, 587] on button "View Resort ( 14 units )" at bounding box center [722, 604] width 405 height 35
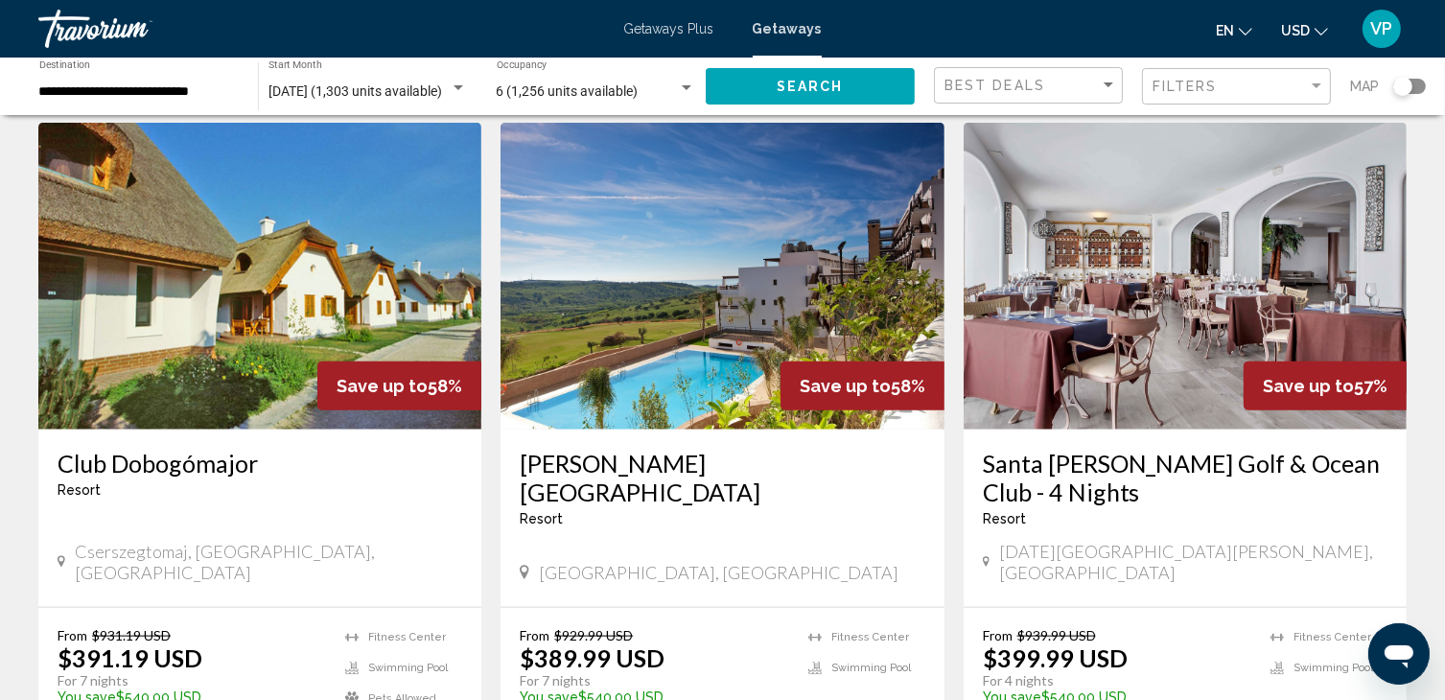
scroll to position [2451, 0]
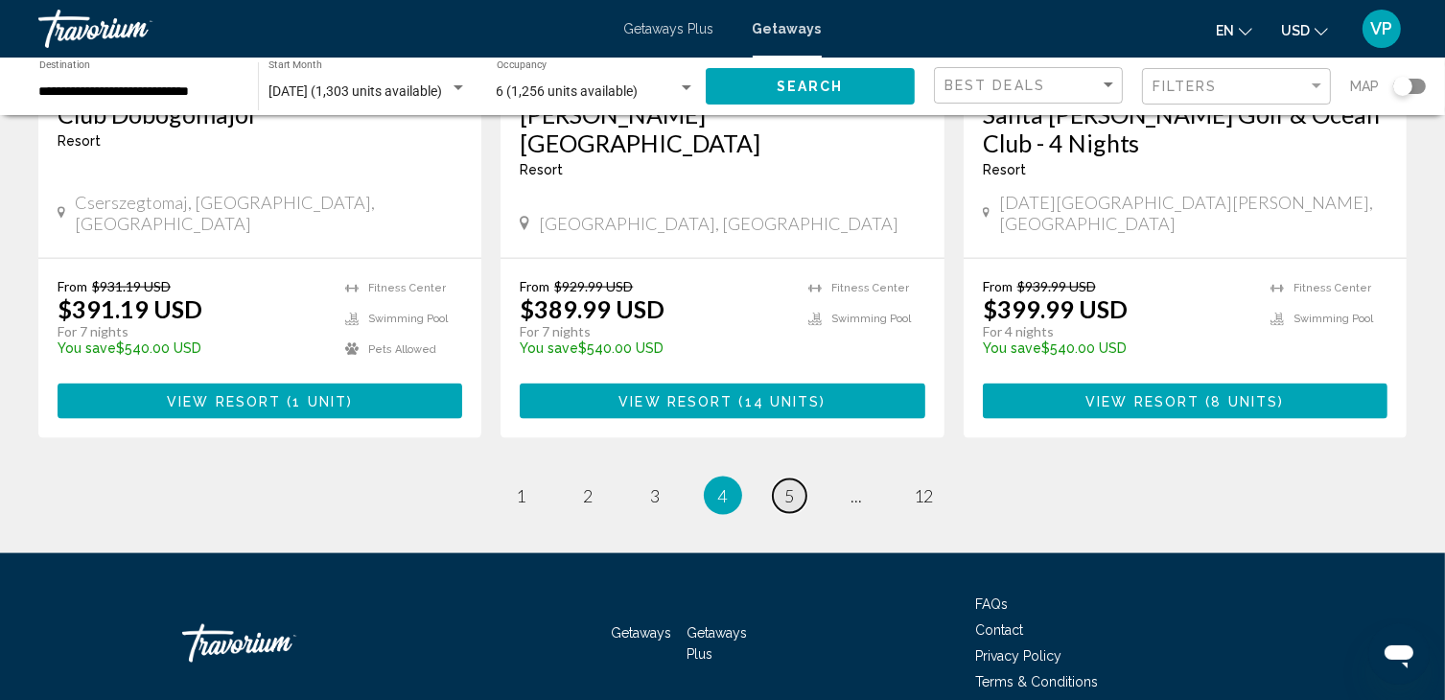
click at [775, 479] on link "page 5" at bounding box center [790, 496] width 34 height 34
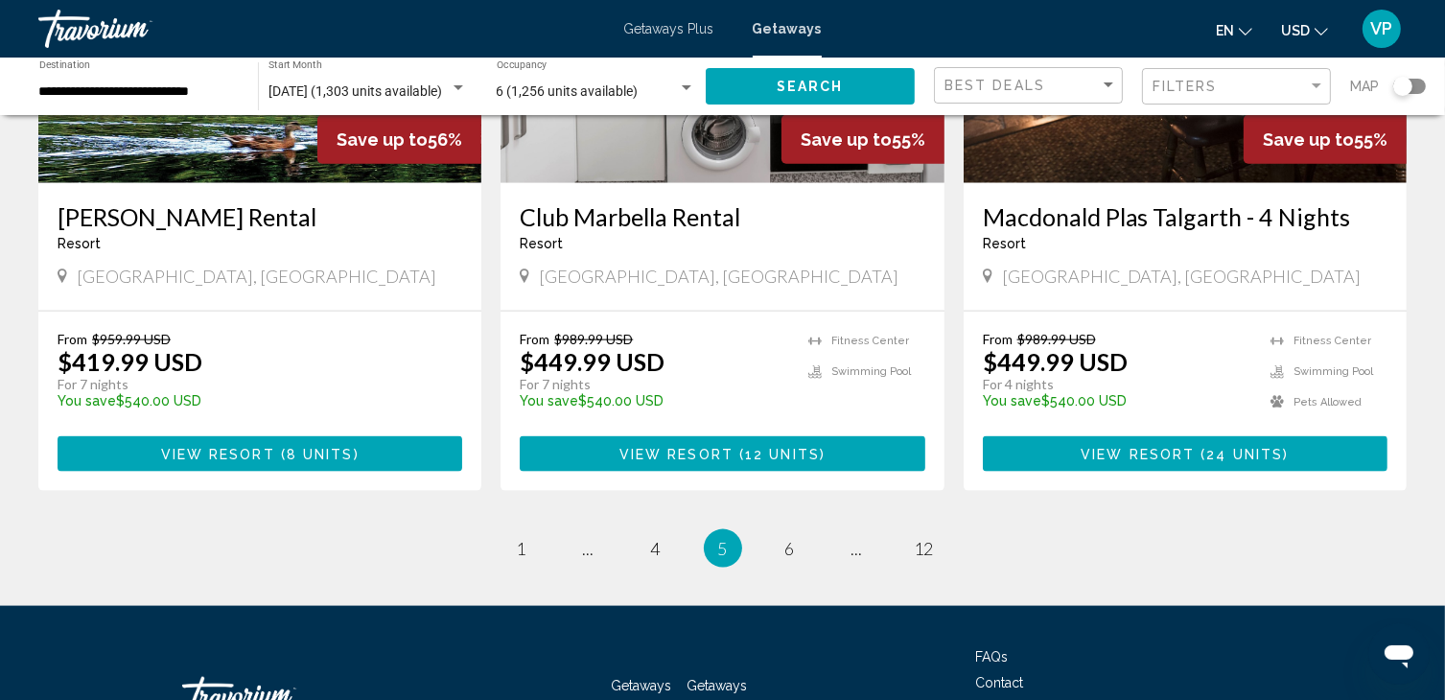
scroll to position [2423, 0]
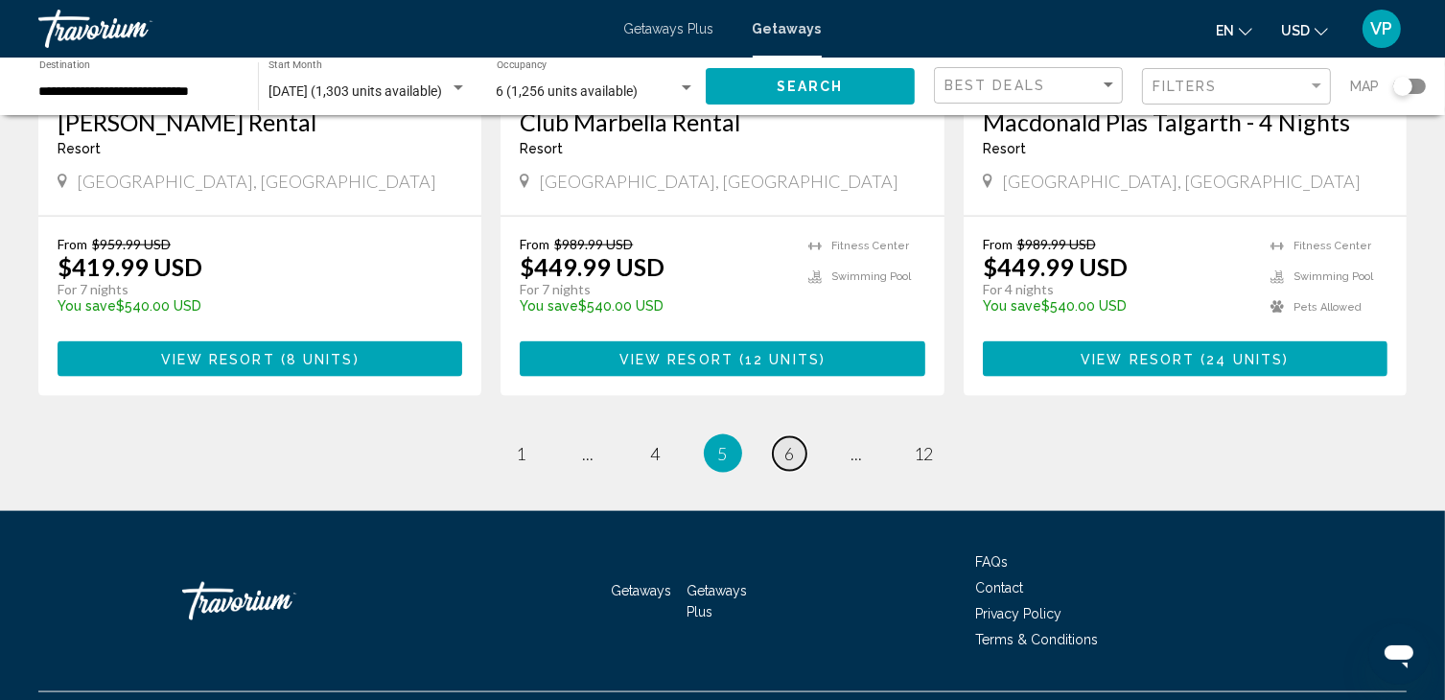
click at [790, 443] on span "6" at bounding box center [790, 453] width 10 height 21
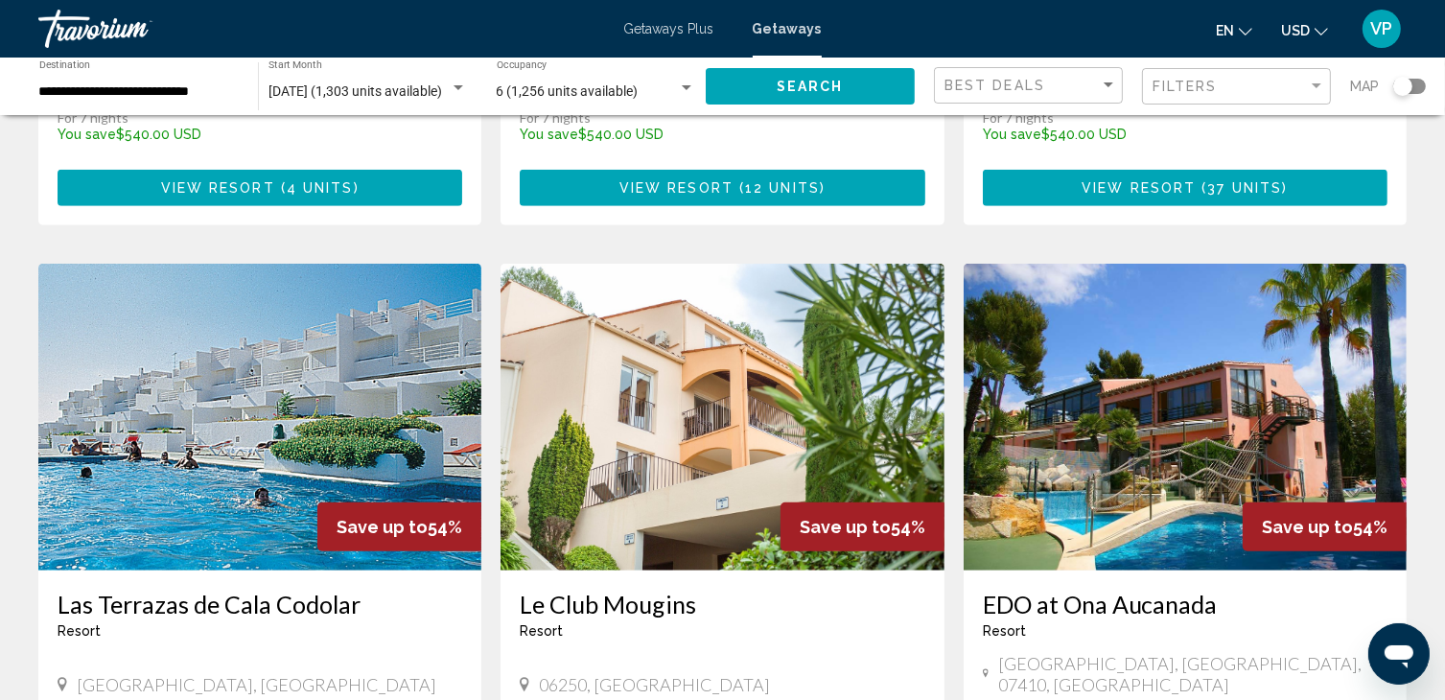
scroll to position [1377, 0]
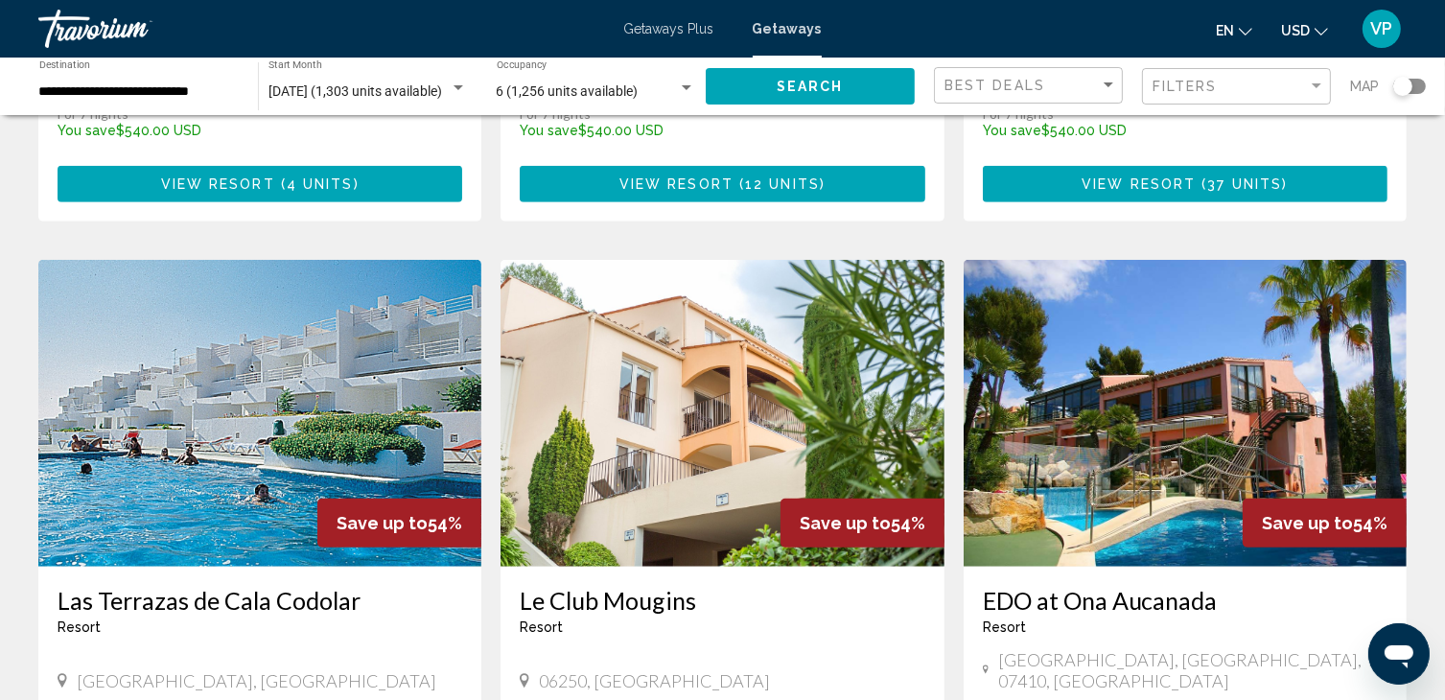
click at [316, 346] on img "Main content" at bounding box center [259, 413] width 443 height 307
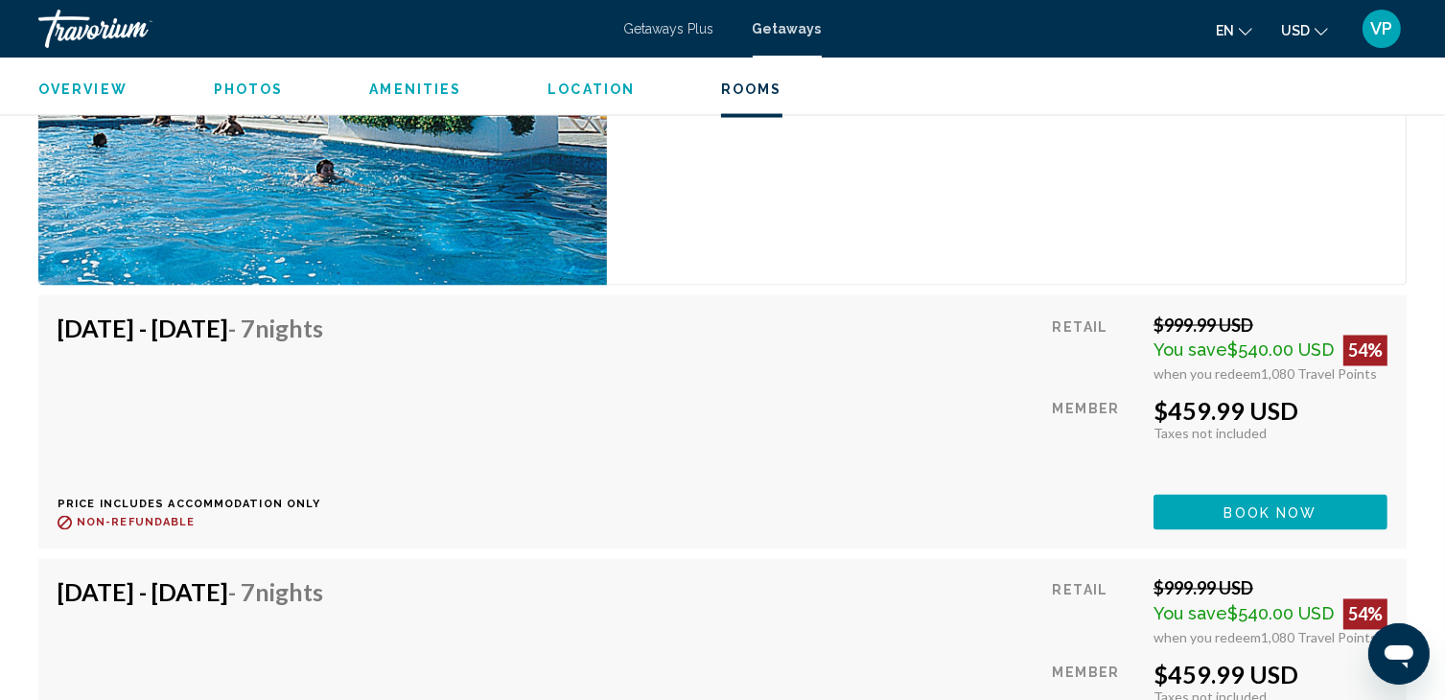
scroll to position [3283, 0]
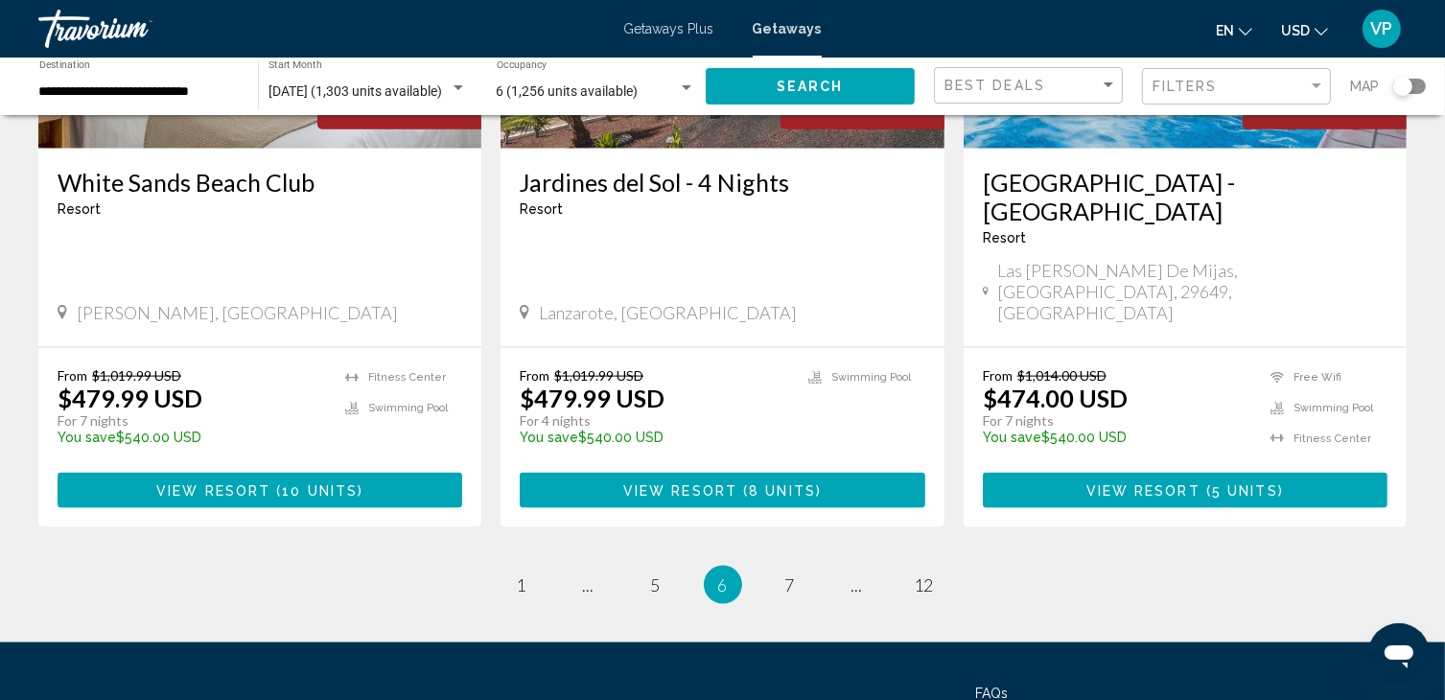
scroll to position [2479, 0]
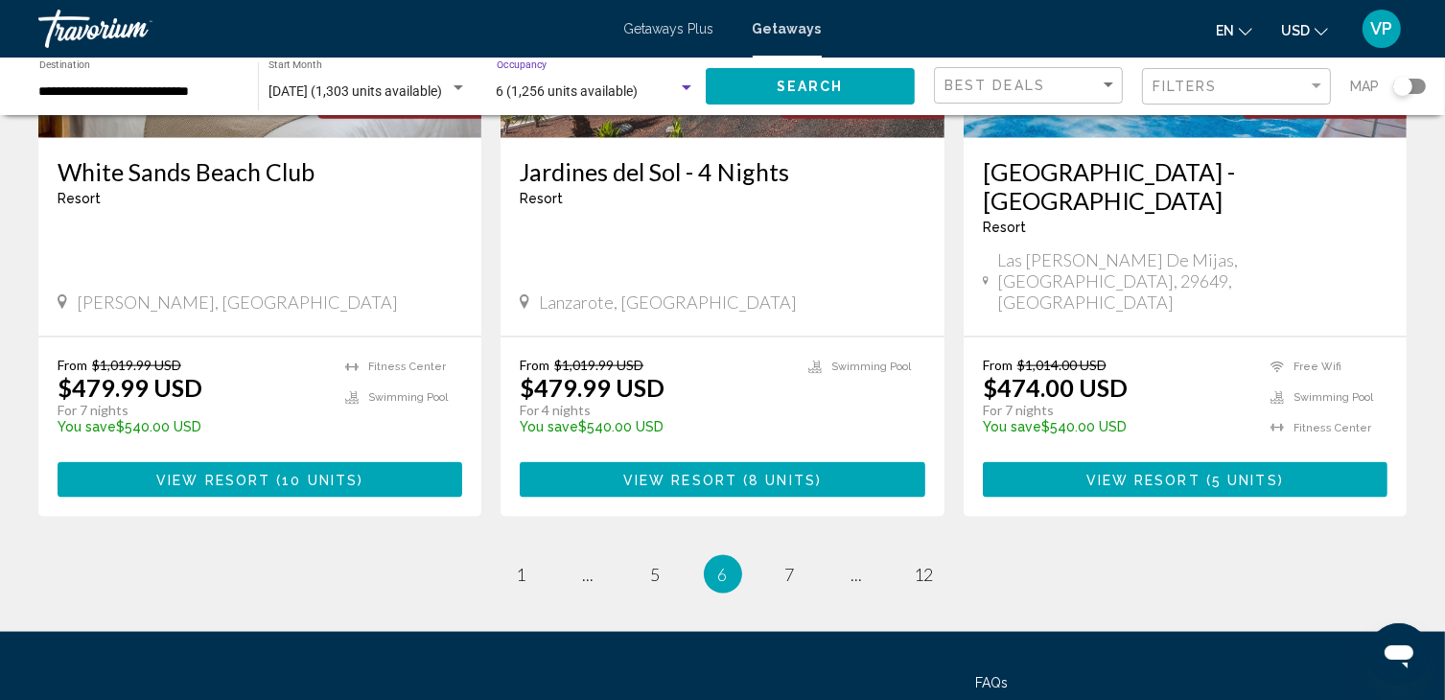
click at [538, 87] on span "6 (1,256 units available)" at bounding box center [568, 90] width 142 height 15
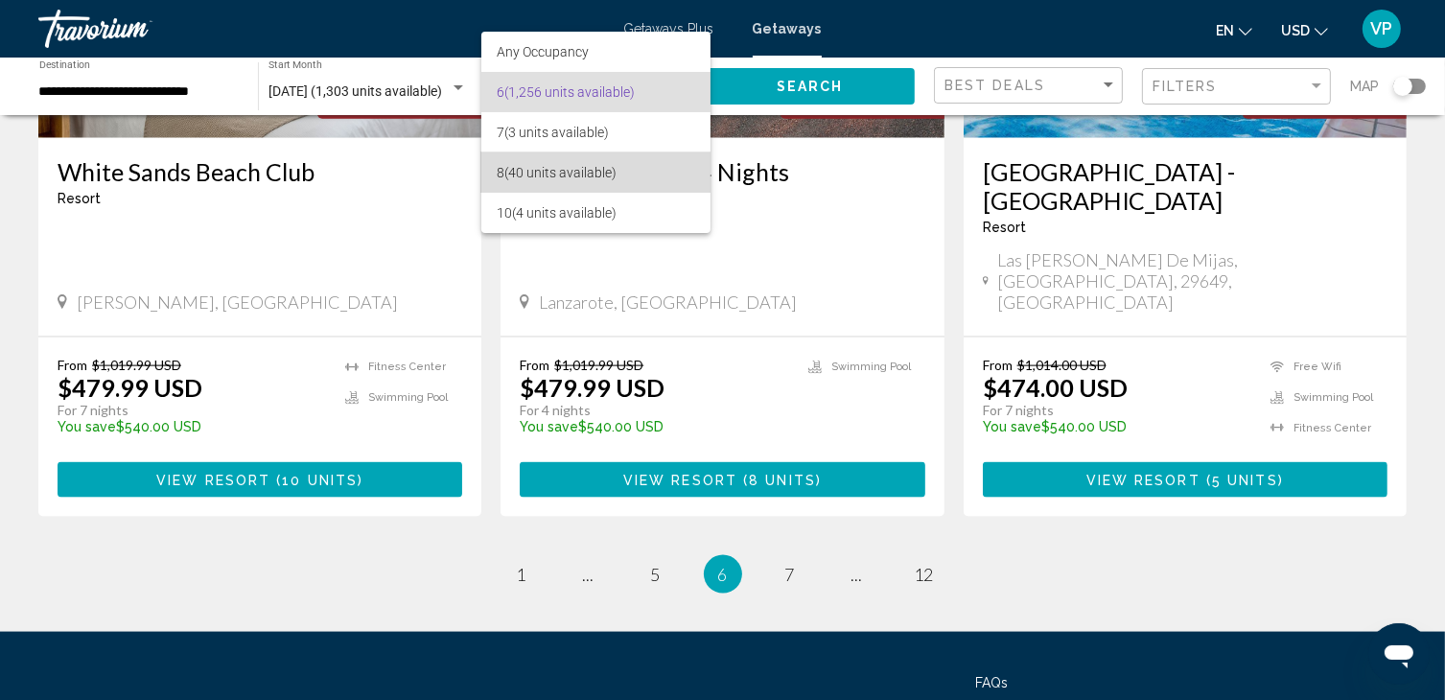
click at [541, 164] on span "8 (40 units available)" at bounding box center [596, 172] width 199 height 40
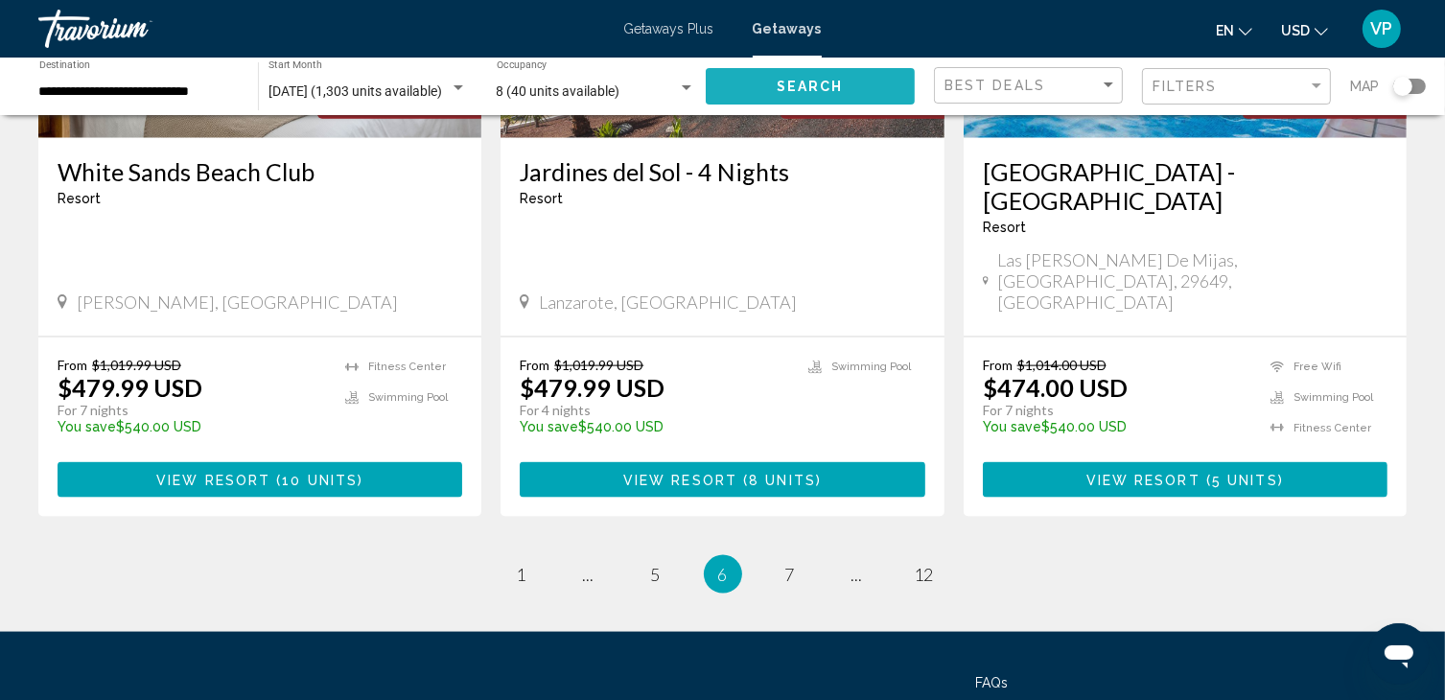
click at [771, 81] on button "Search" at bounding box center [811, 85] width 210 height 35
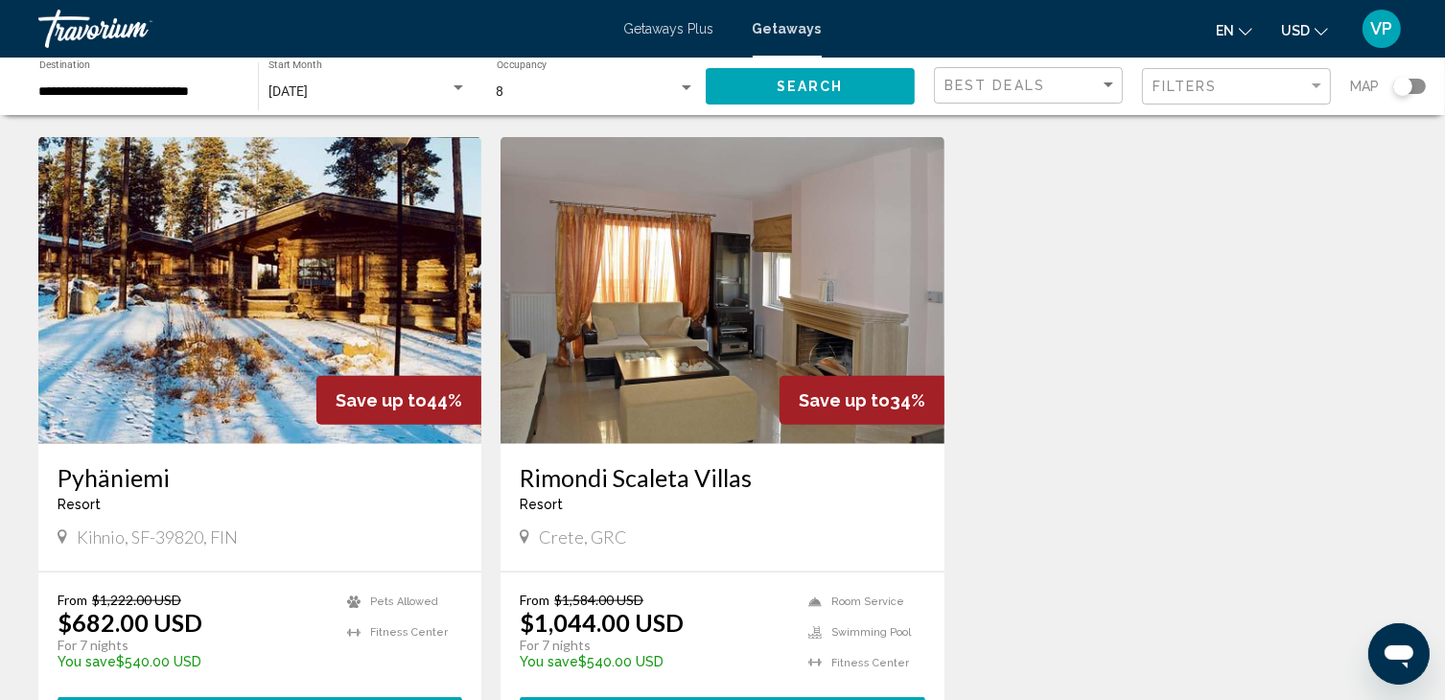
scroll to position [2081, 0]
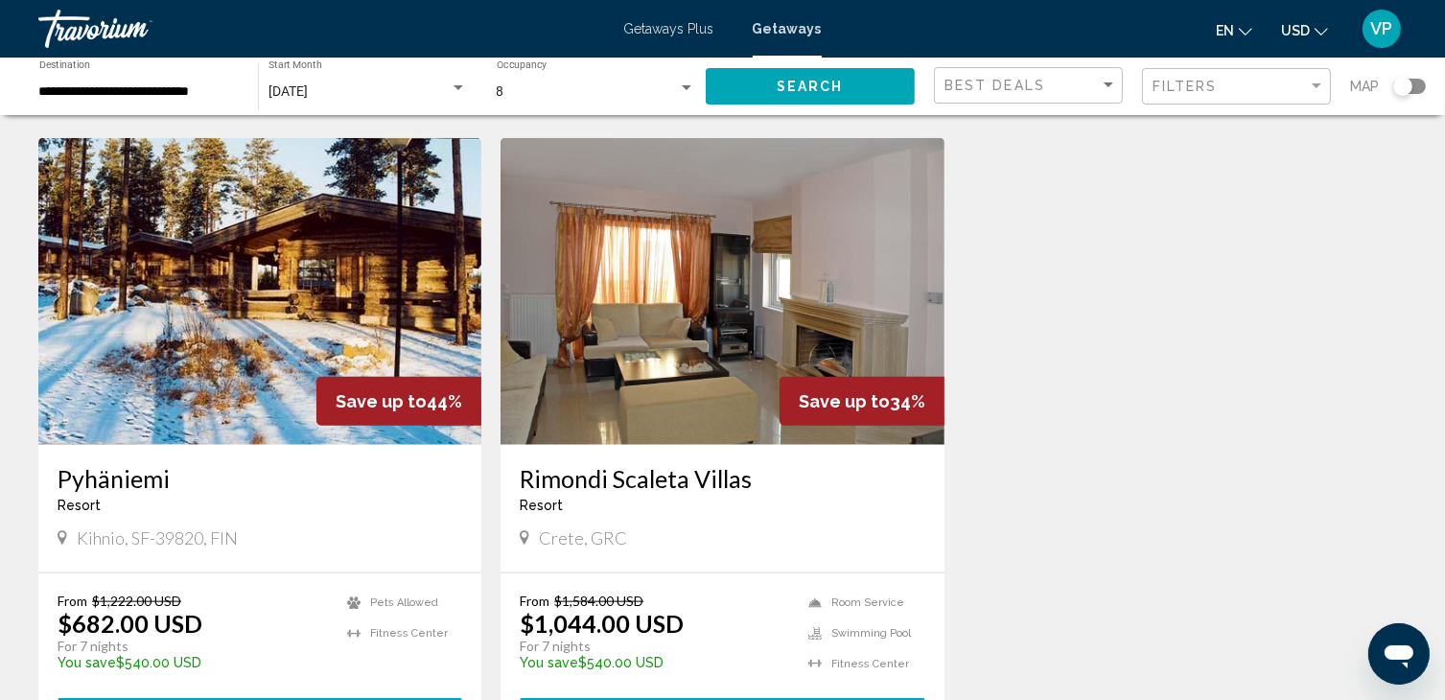
click at [756, 301] on img "Main content" at bounding box center [721, 291] width 443 height 307
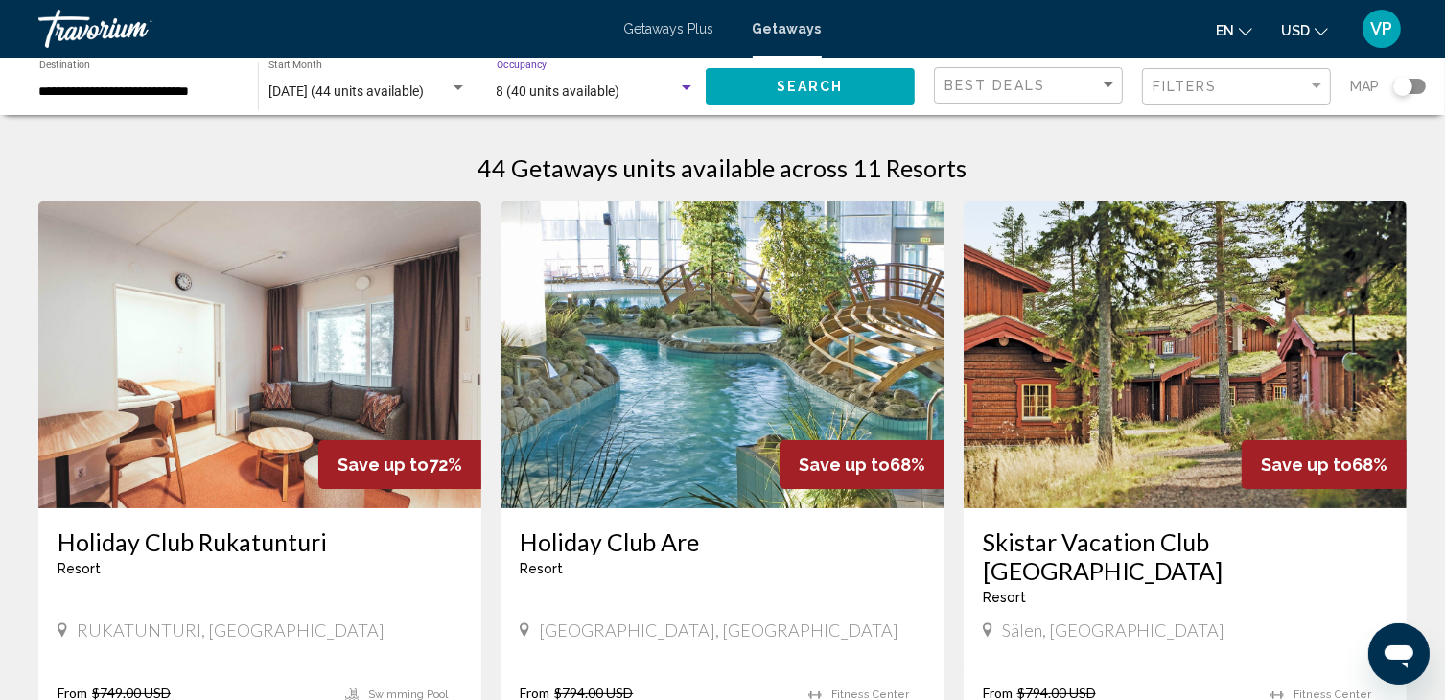
click at [529, 89] on span "8 (40 units available)" at bounding box center [559, 90] width 124 height 15
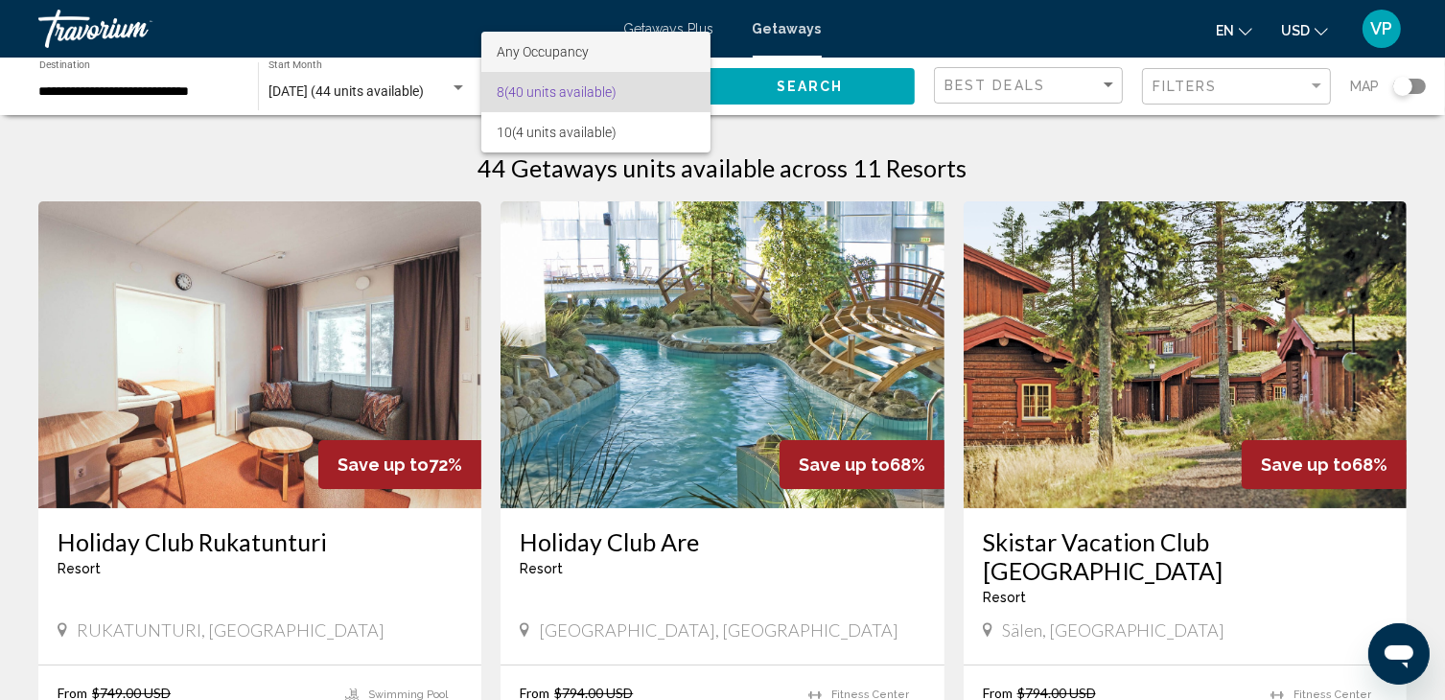
click at [537, 54] on span "Any Occupancy" at bounding box center [543, 51] width 92 height 15
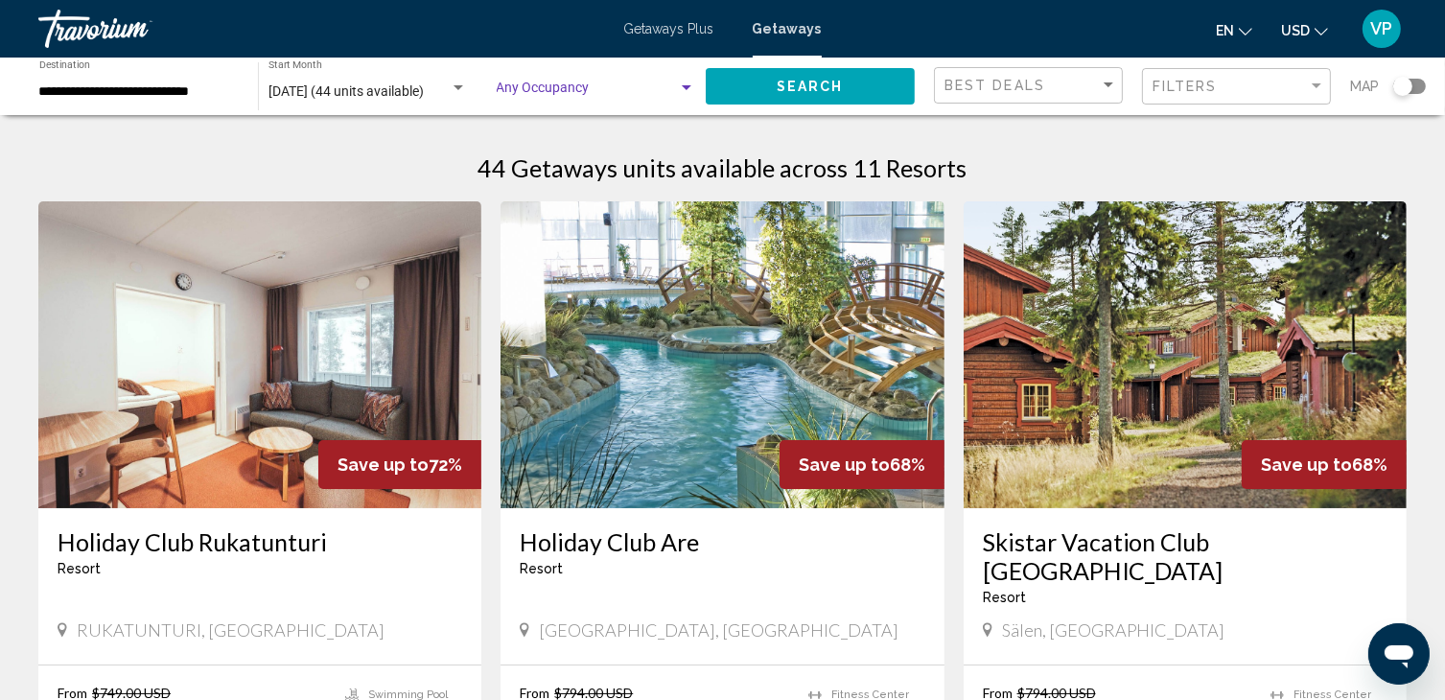
click at [574, 98] on span "Search widget" at bounding box center [588, 91] width 182 height 15
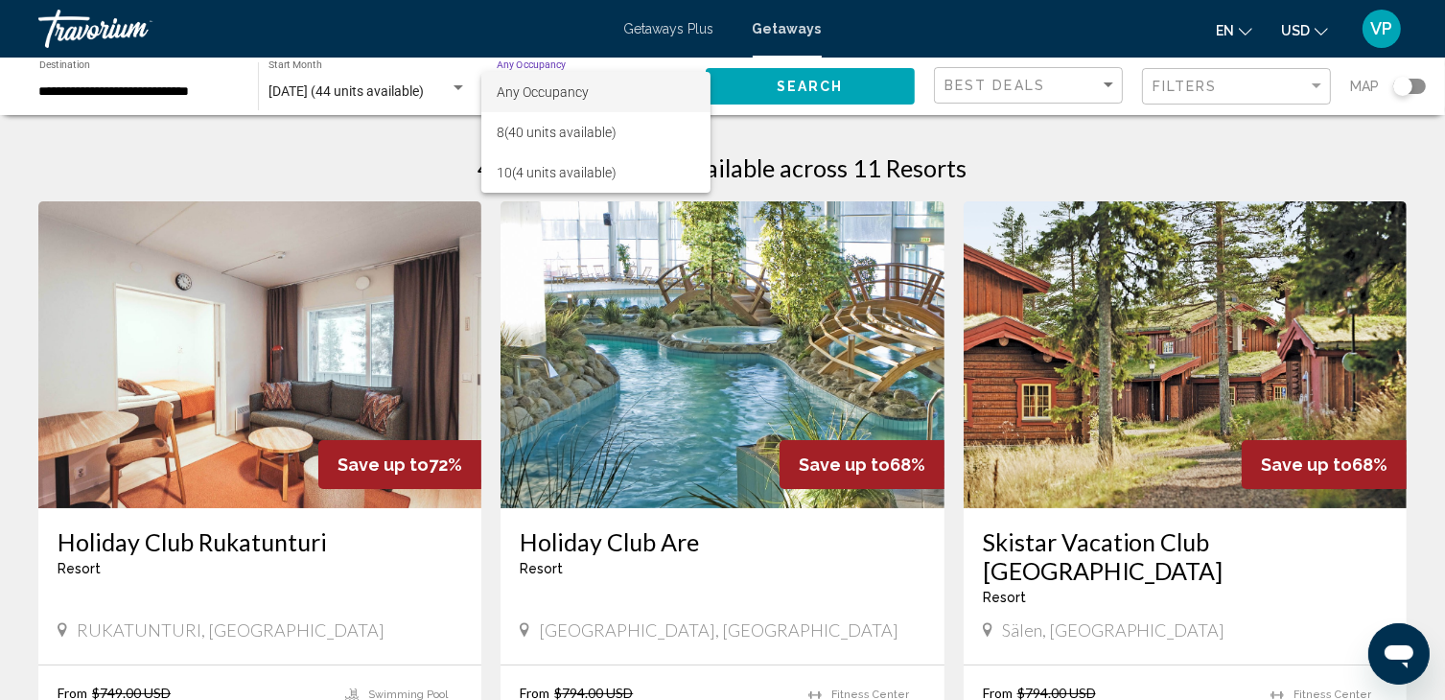
click at [194, 84] on div at bounding box center [722, 350] width 1445 height 700
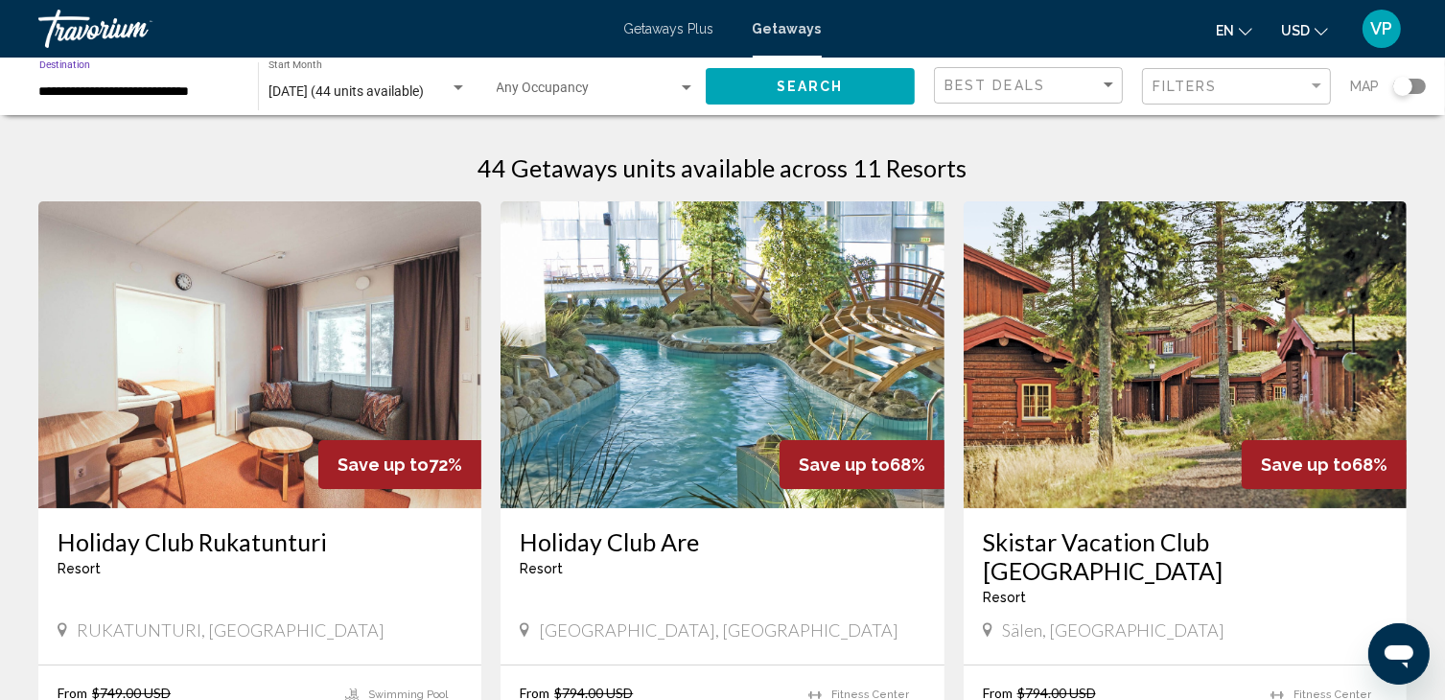
click at [134, 97] on input "**********" at bounding box center [138, 91] width 199 height 15
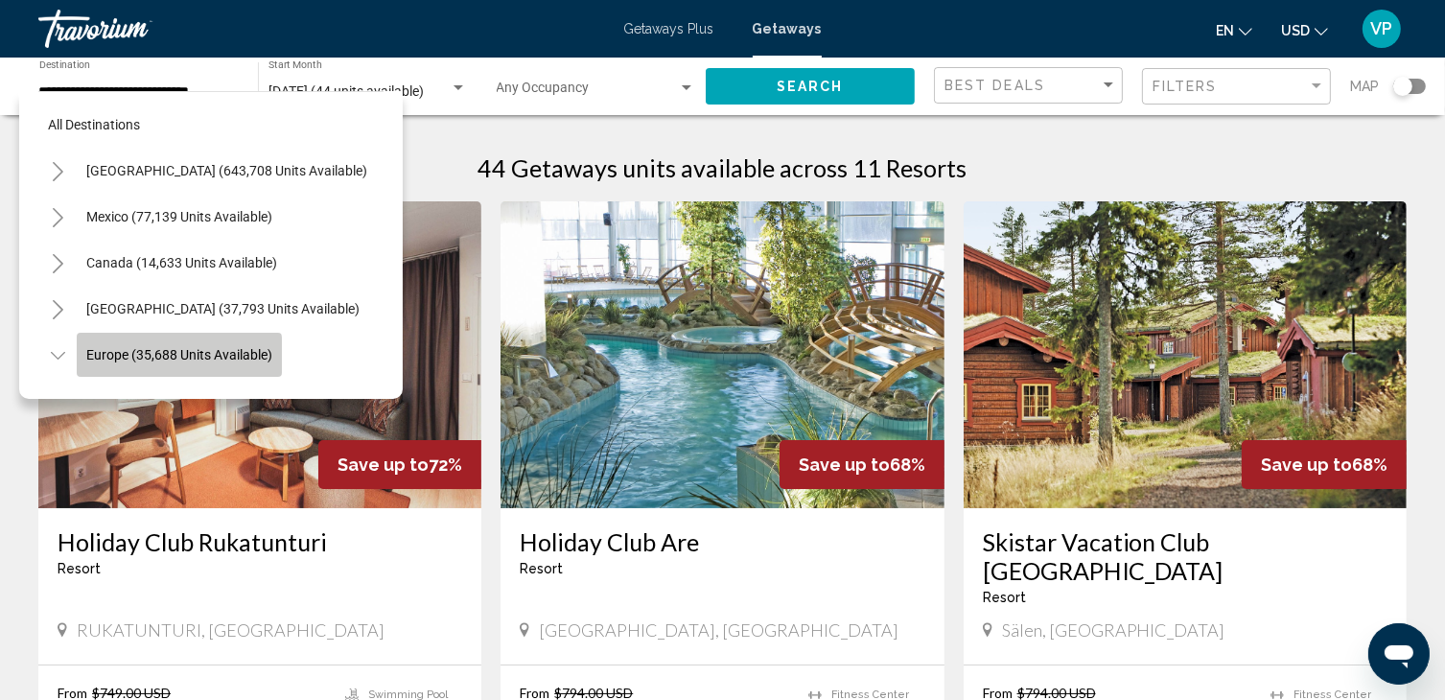
click at [86, 357] on span "Europe (35,688 units available)" at bounding box center [179, 354] width 186 height 15
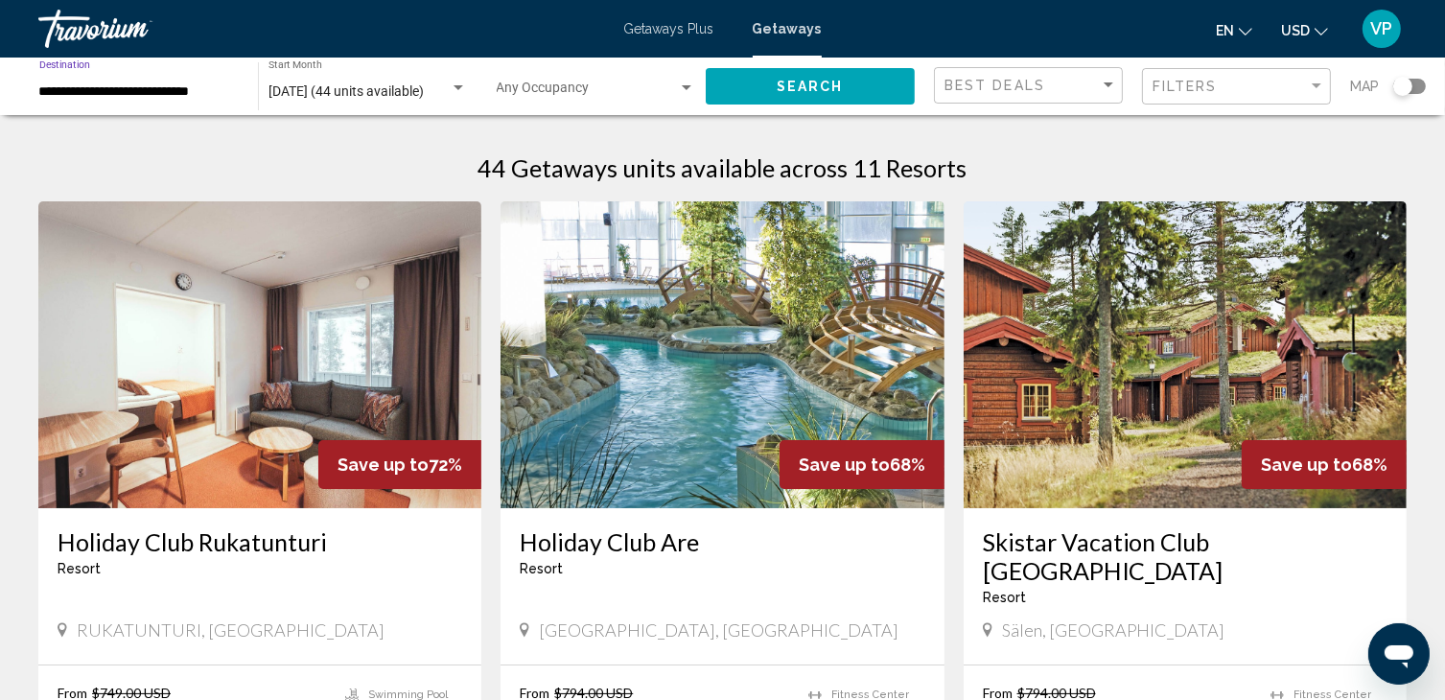
click at [324, 86] on span "[DATE] (44 units available)" at bounding box center [345, 90] width 155 height 15
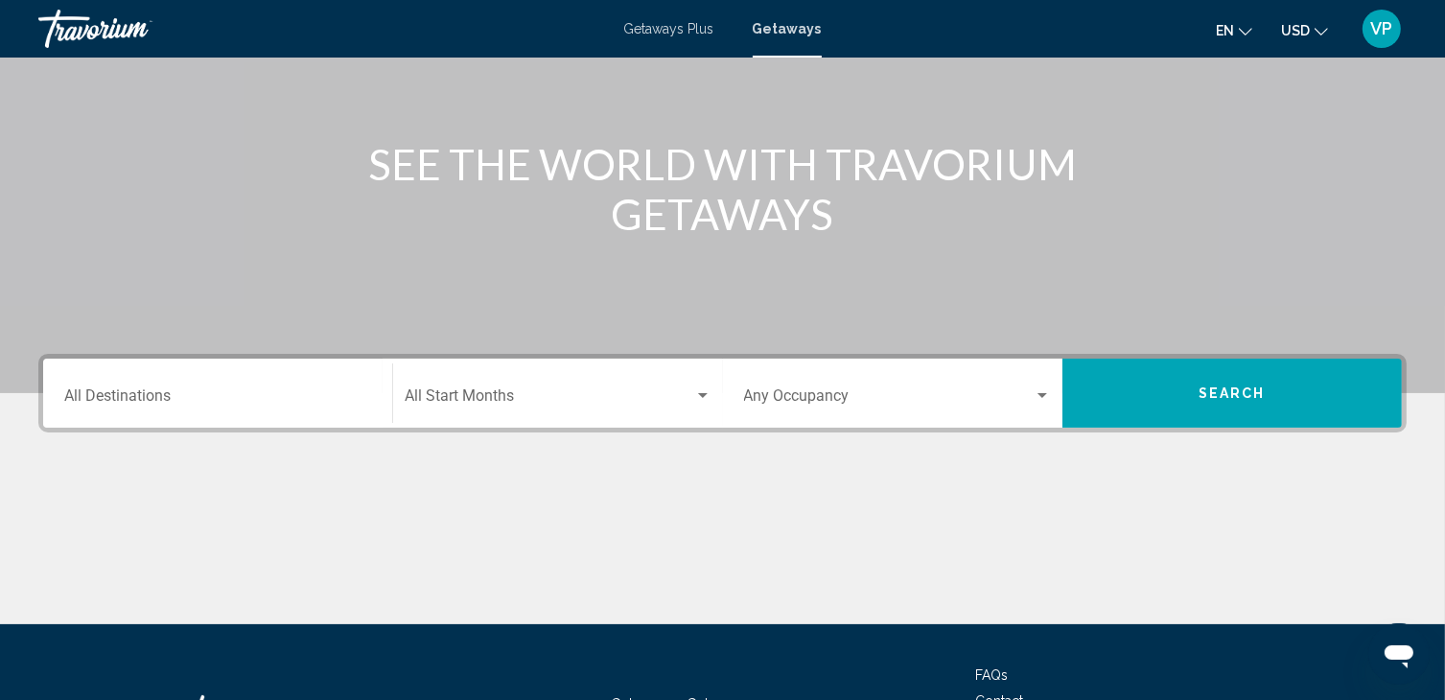
scroll to position [188, 0]
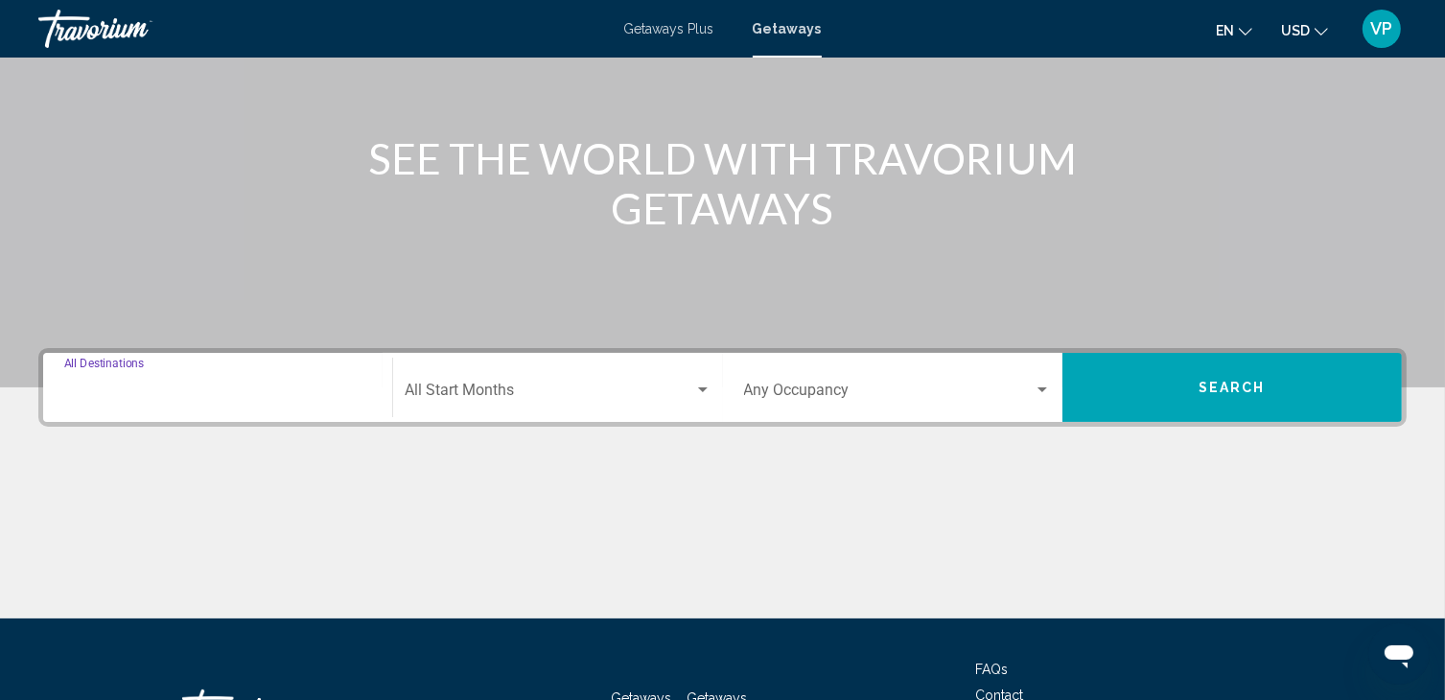
click at [219, 400] on input "Destination All Destinations" at bounding box center [217, 393] width 307 height 17
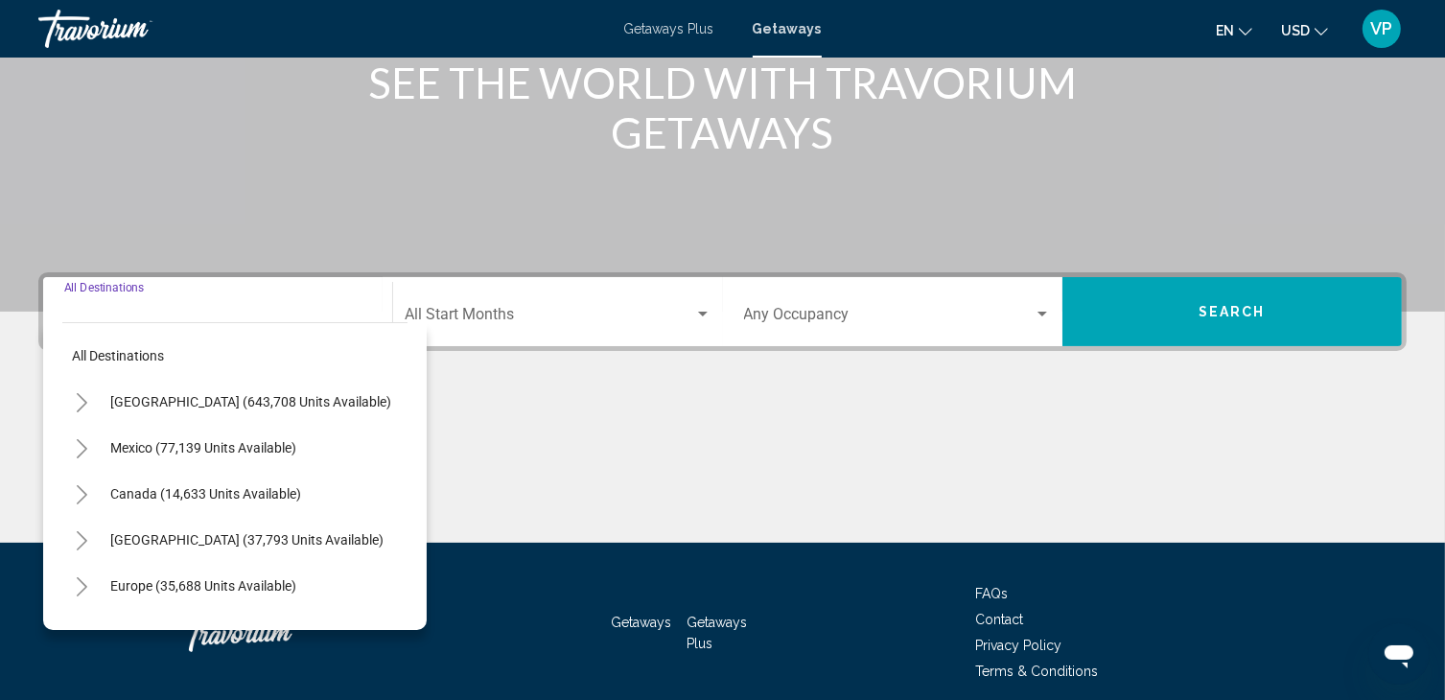
scroll to position [340, 0]
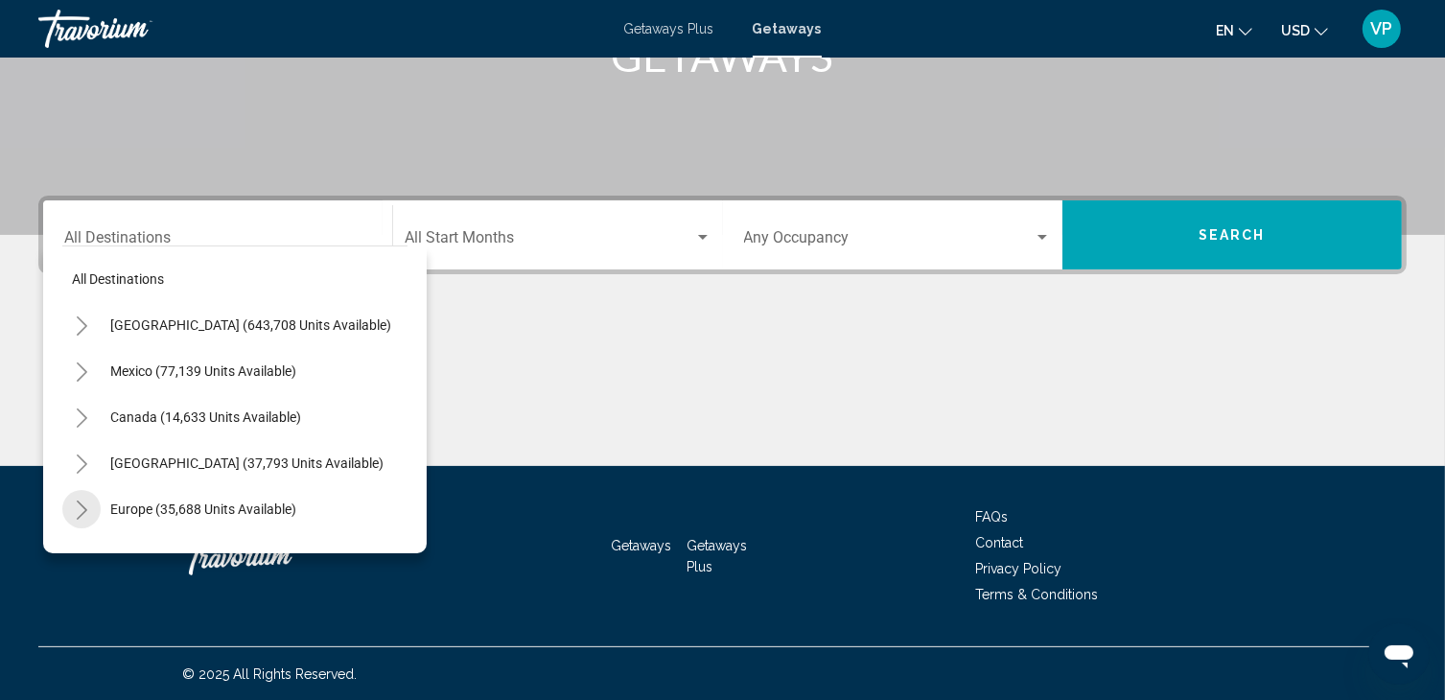
click at [81, 509] on icon "Toggle Europe (35,688 units available)" at bounding box center [82, 509] width 14 height 19
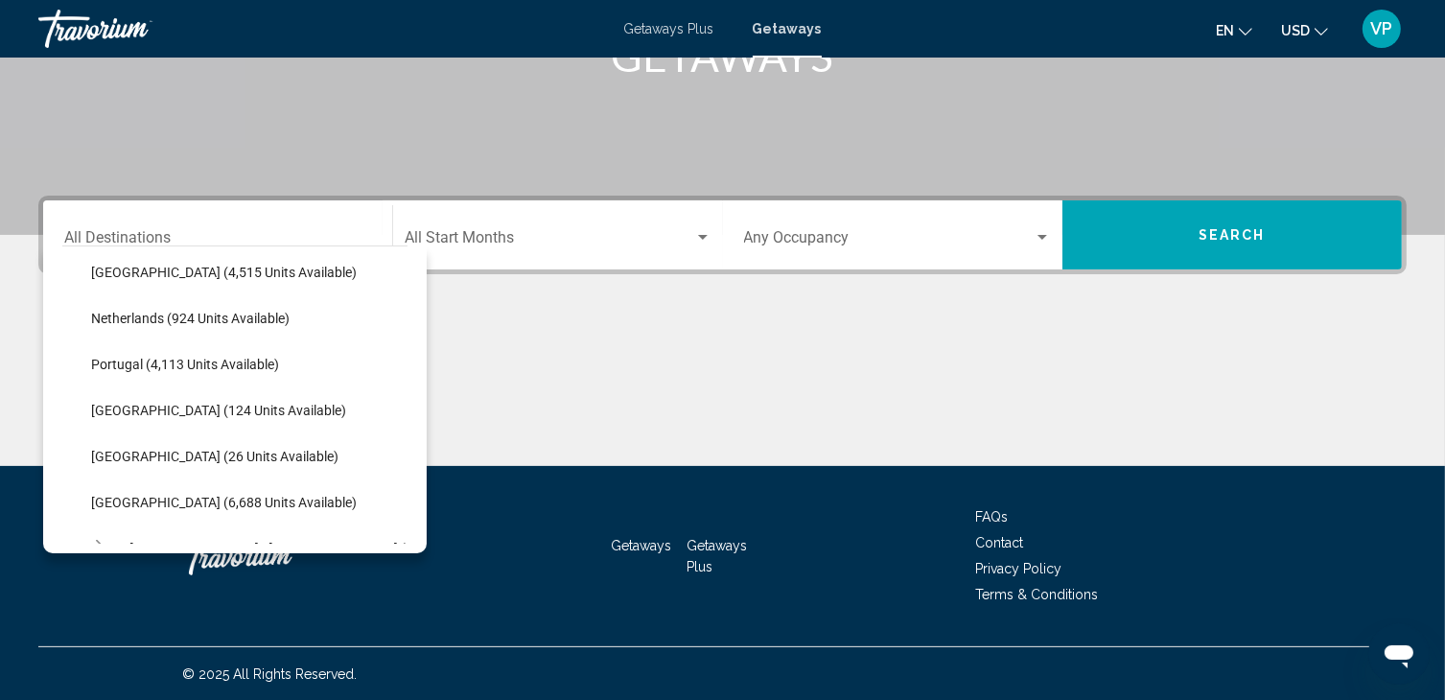
scroll to position [790, 0]
click at [201, 369] on span "Portugal (4,113 units available)" at bounding box center [185, 363] width 188 height 15
type input "**********"
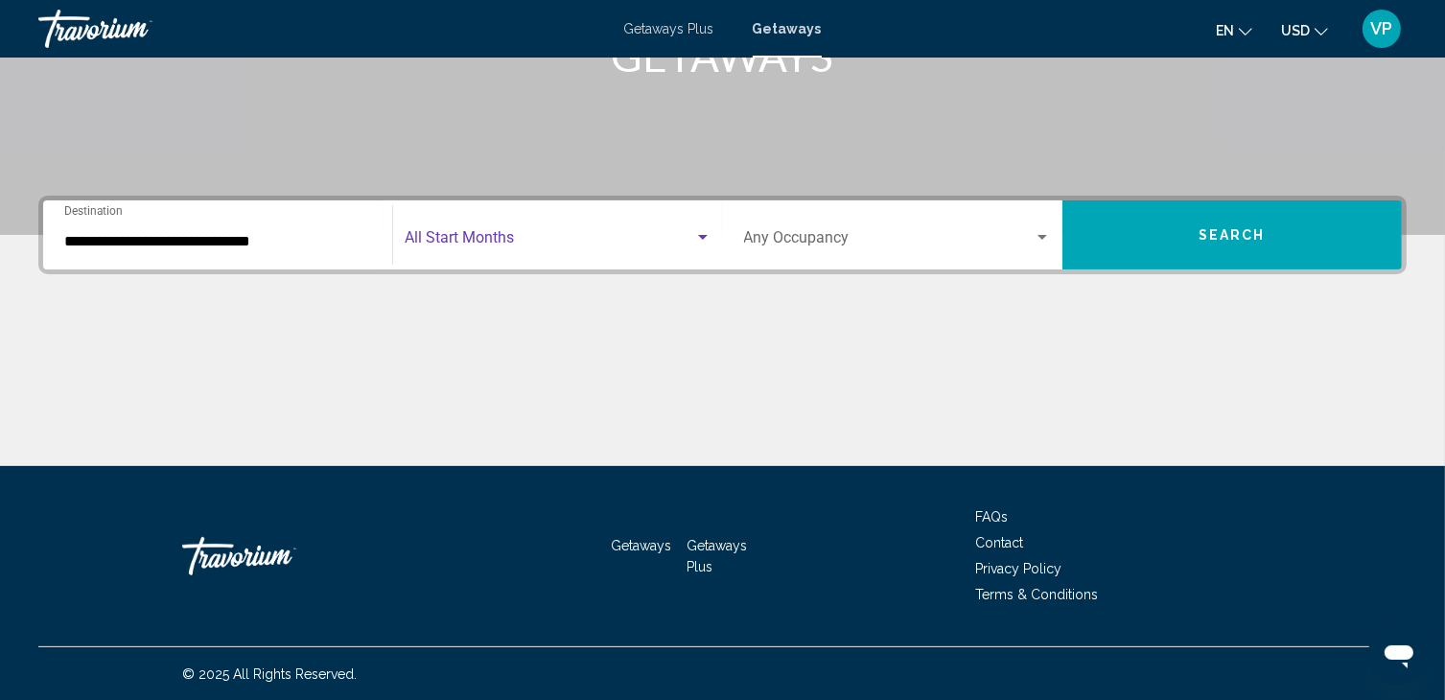
click at [491, 245] on span "Search widget" at bounding box center [549, 241] width 289 height 17
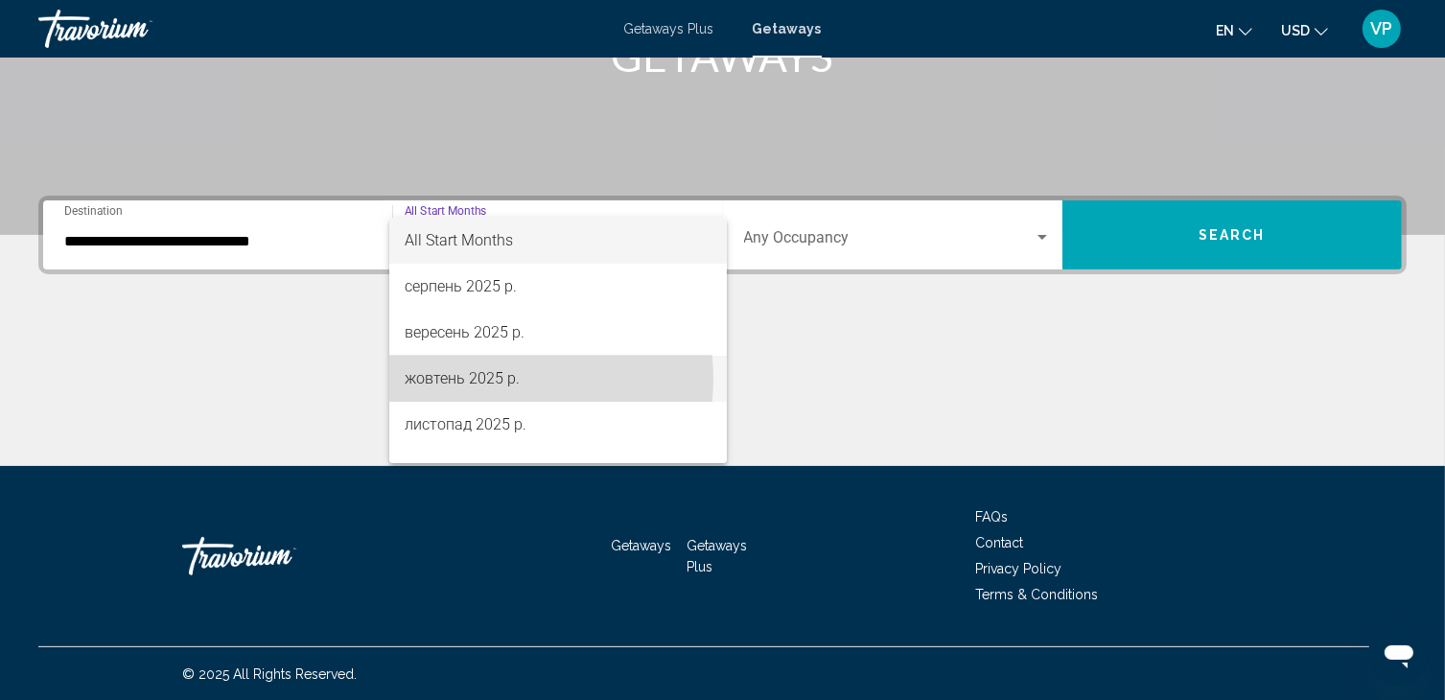
click at [485, 379] on span "жовтень 2025 р." at bounding box center [558, 379] width 307 height 46
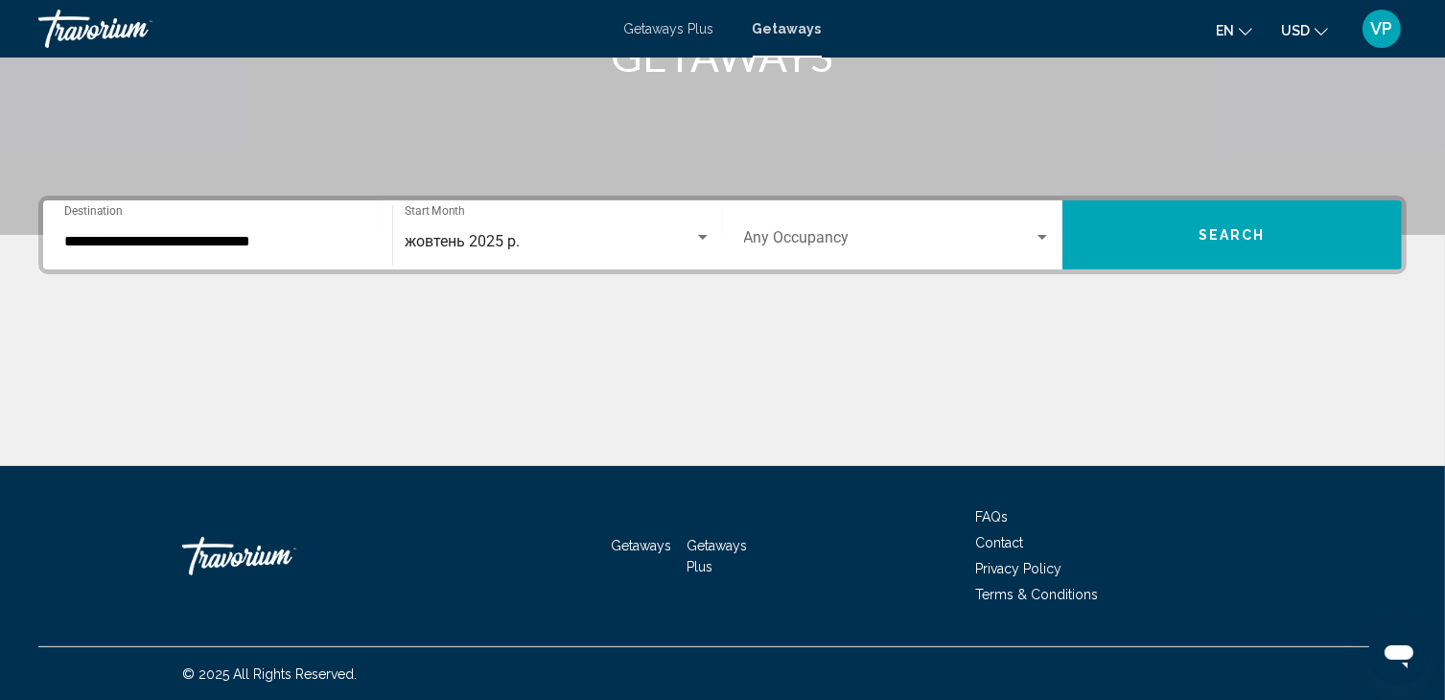
click at [809, 231] on div "Occupancy Any Occupancy" at bounding box center [897, 235] width 307 height 60
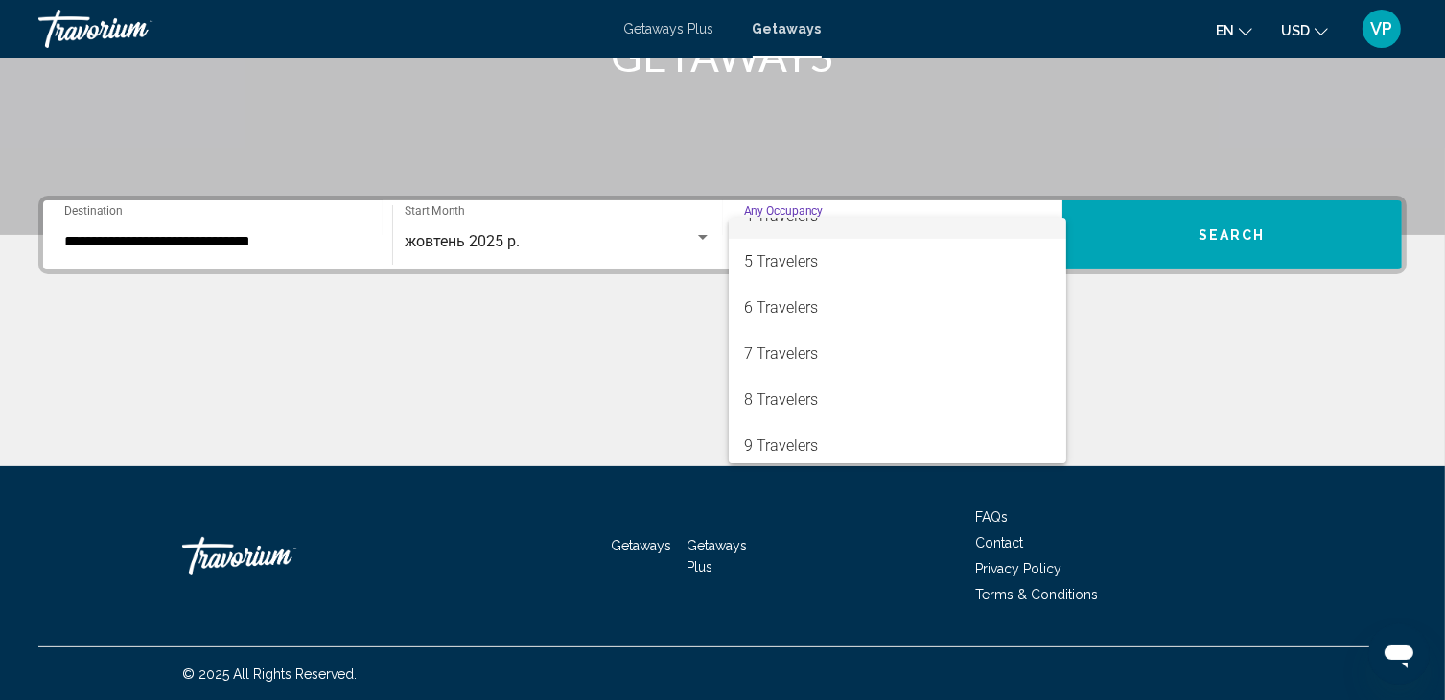
scroll to position [164, 0]
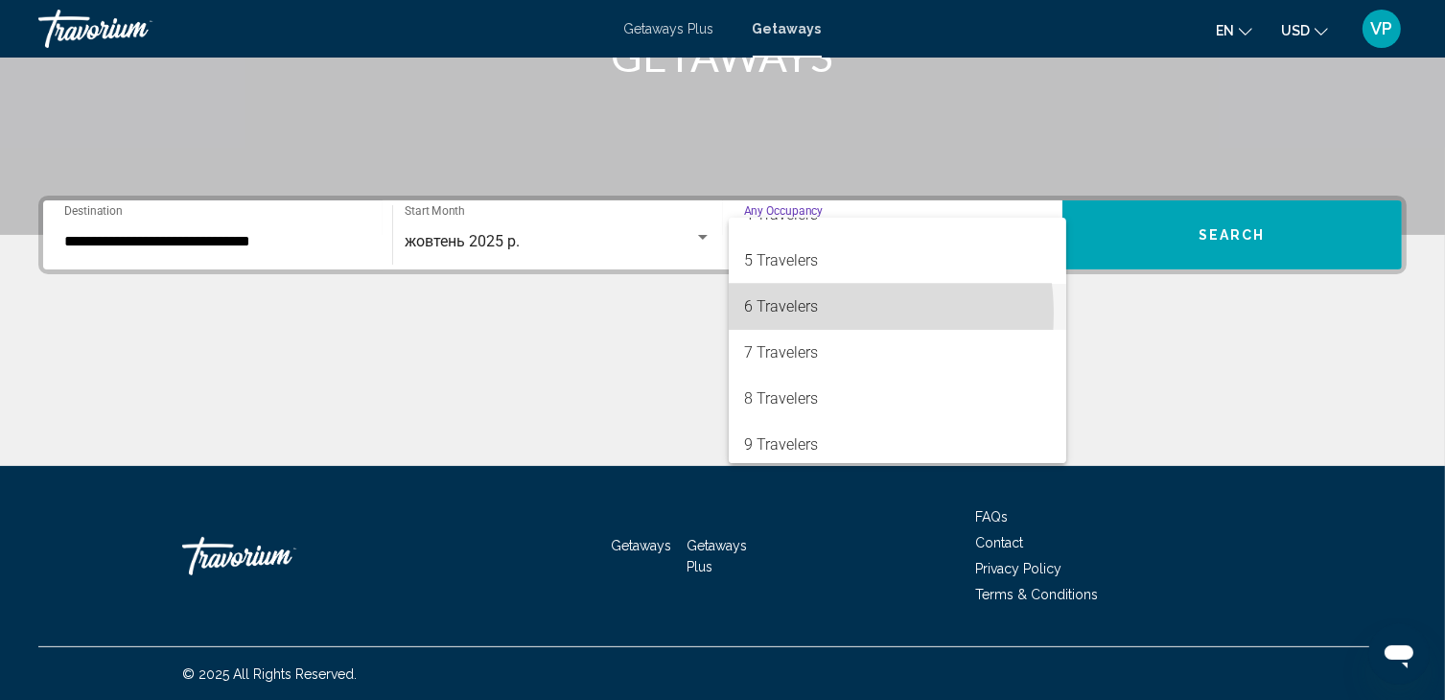
click at [799, 314] on span "6 Travelers" at bounding box center [897, 307] width 307 height 46
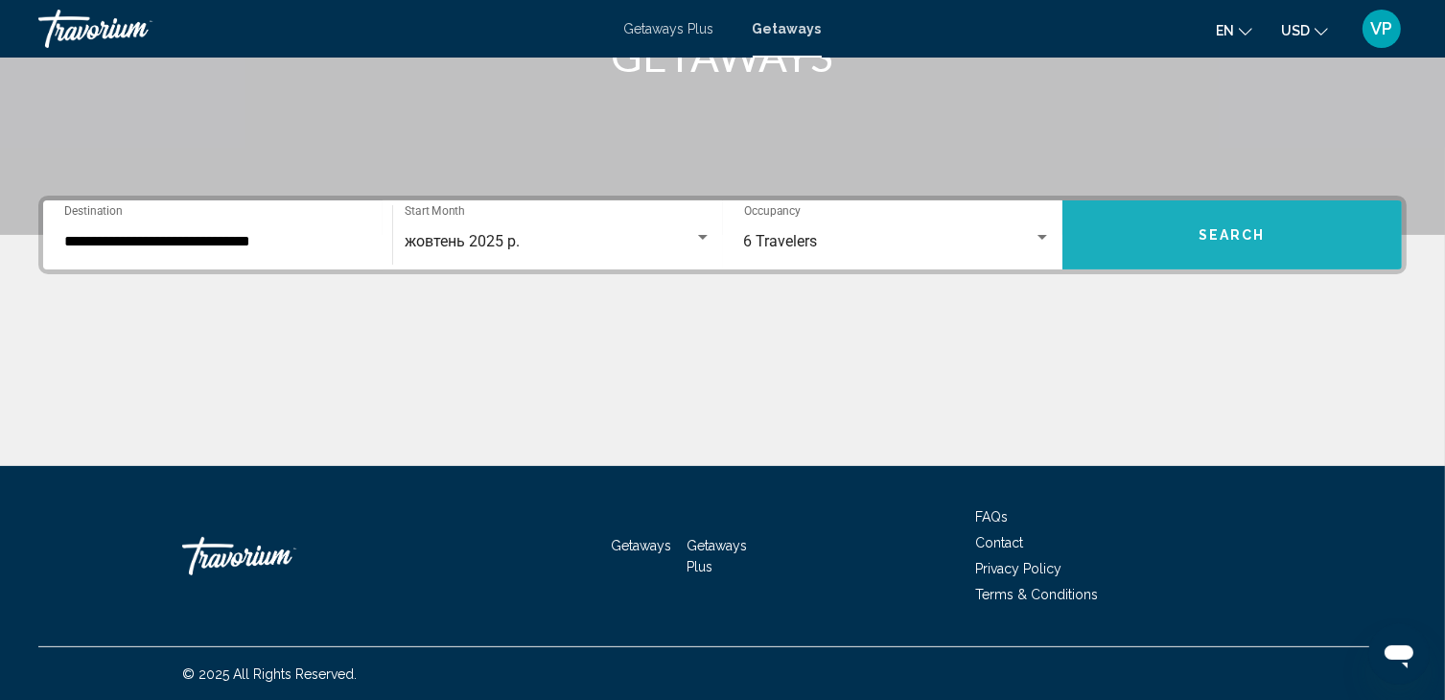
click at [1200, 228] on span "Search" at bounding box center [1231, 235] width 67 height 15
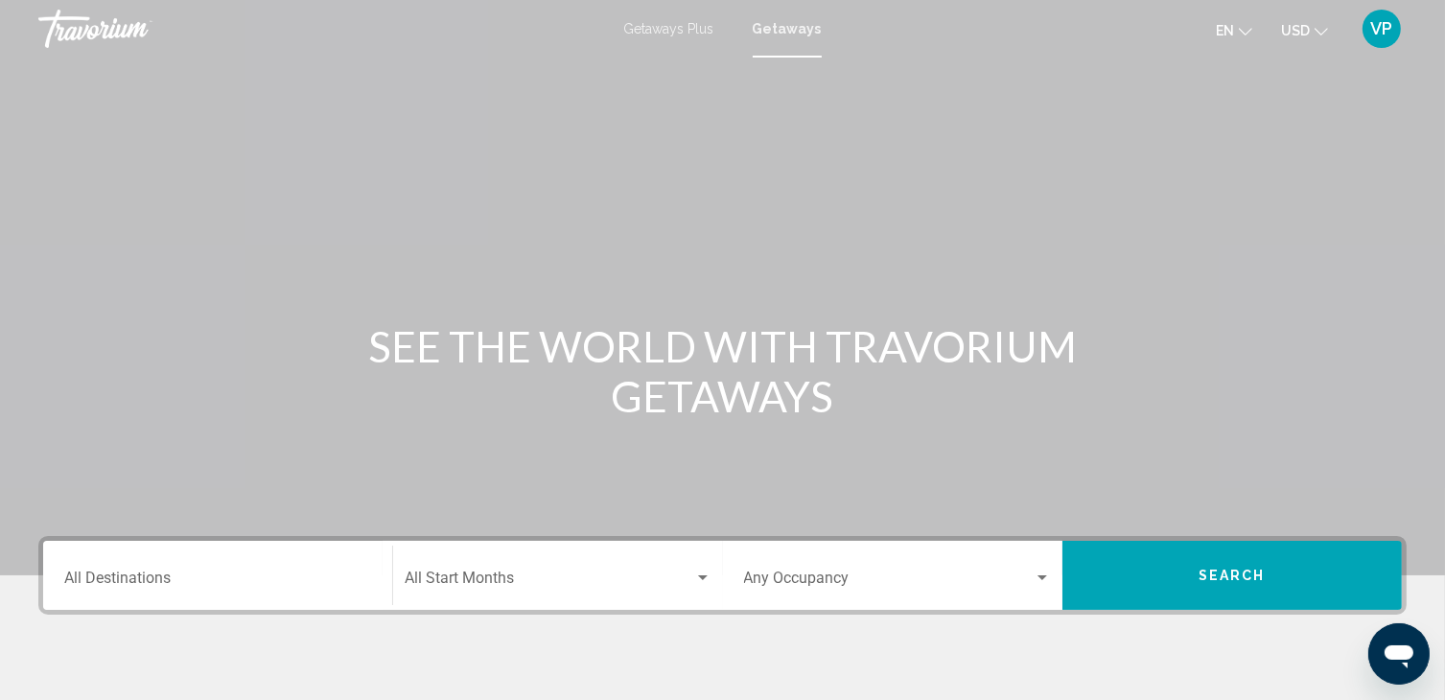
click at [216, 562] on div "Destination All Destinations" at bounding box center [217, 576] width 307 height 60
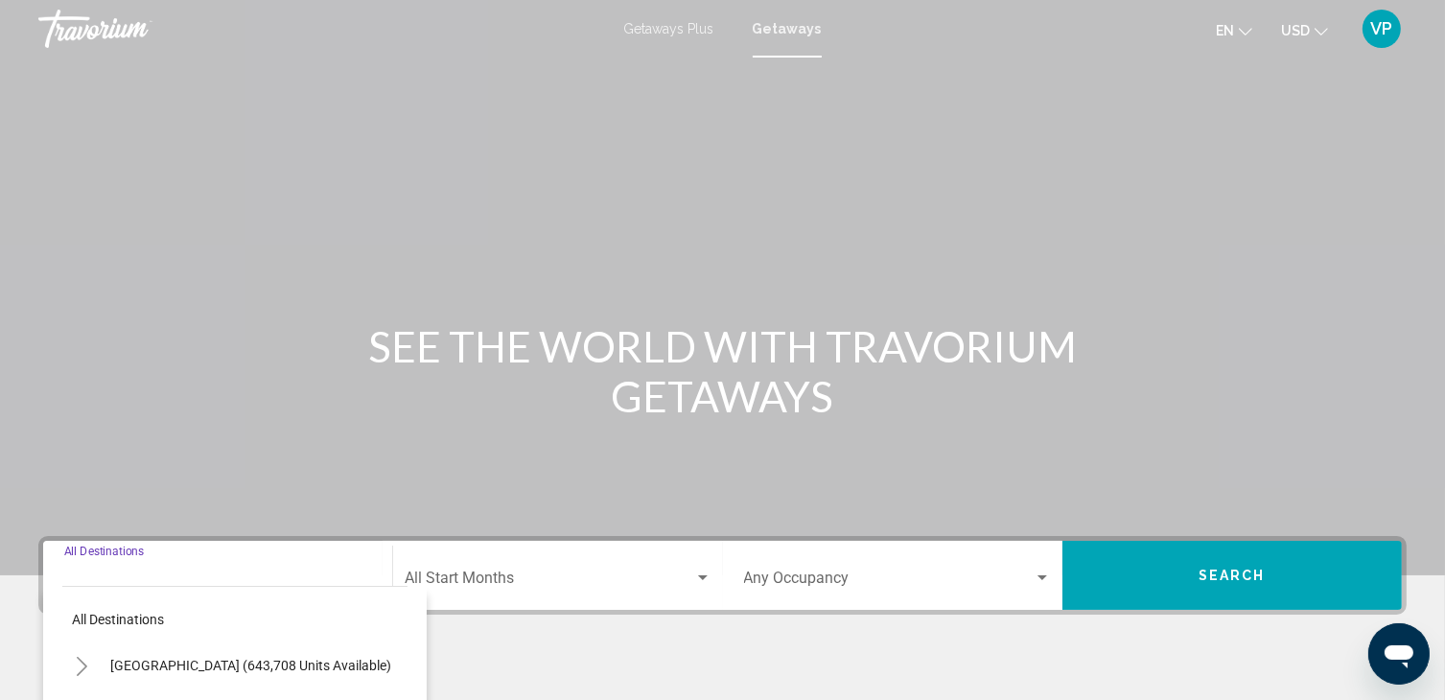
scroll to position [340, 0]
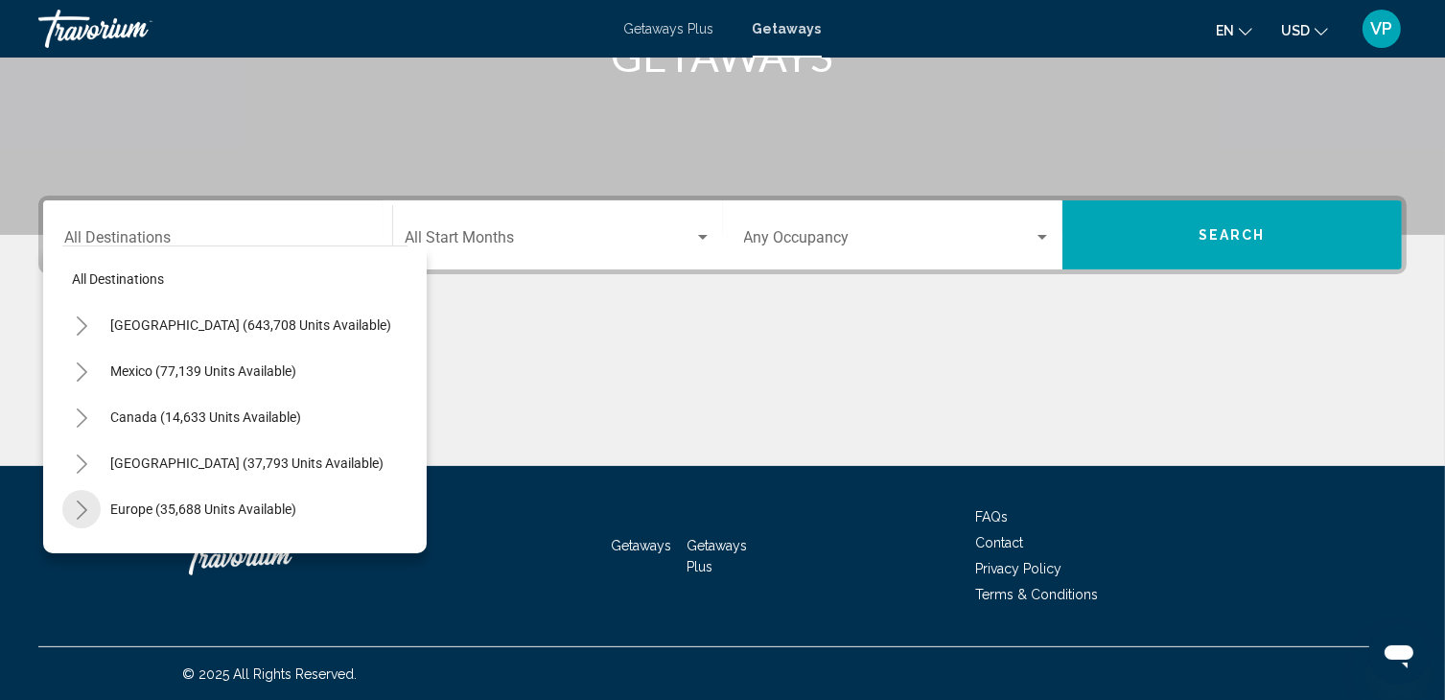
click at [81, 502] on icon "Toggle Europe (35,688 units available)" at bounding box center [82, 509] width 14 height 19
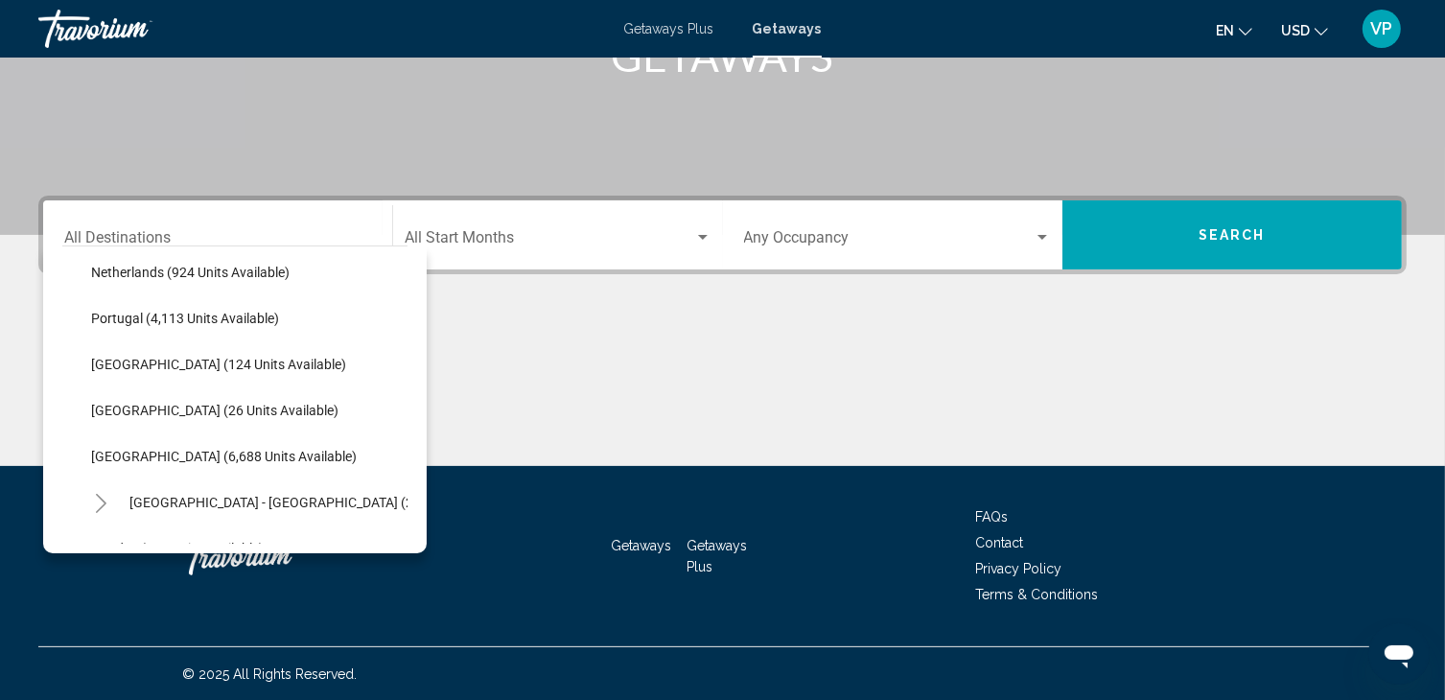
scroll to position [839, 0]
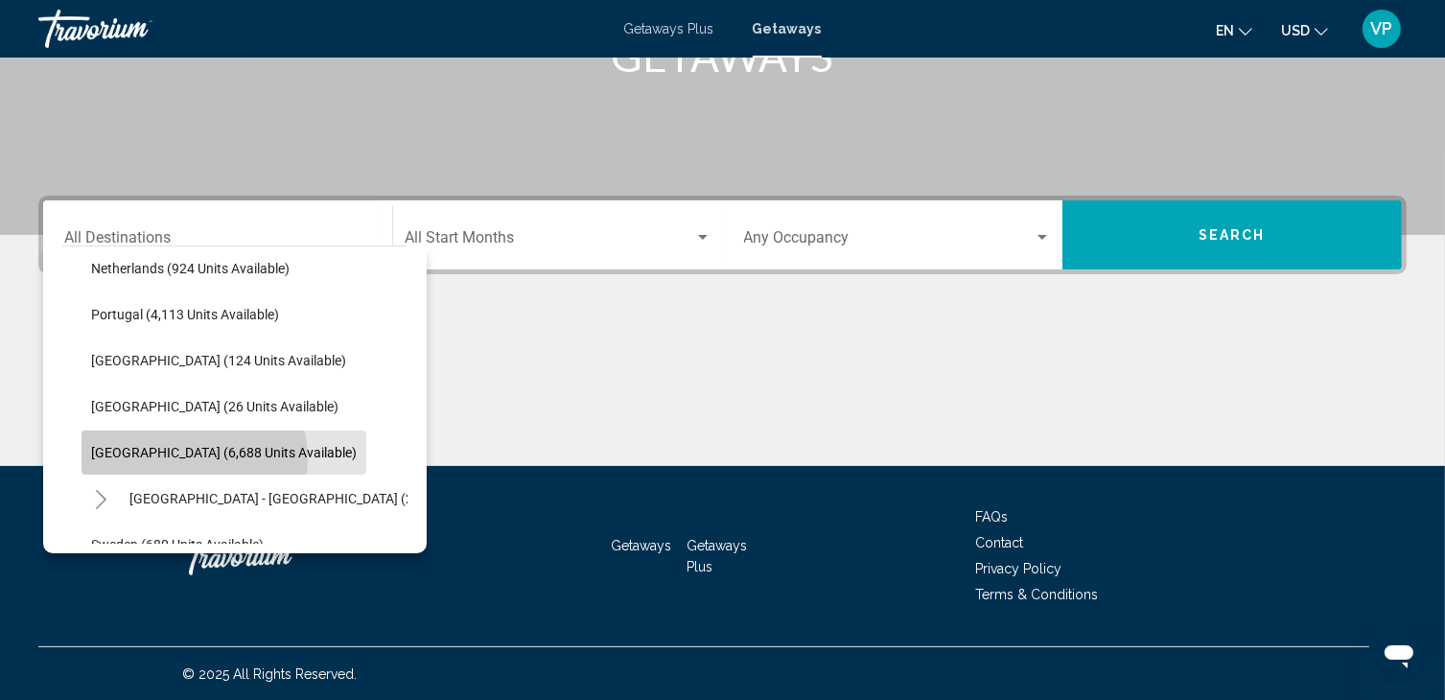
click at [193, 457] on span "[GEOGRAPHIC_DATA] (6,688 units available)" at bounding box center [224, 452] width 266 height 15
type input "**********"
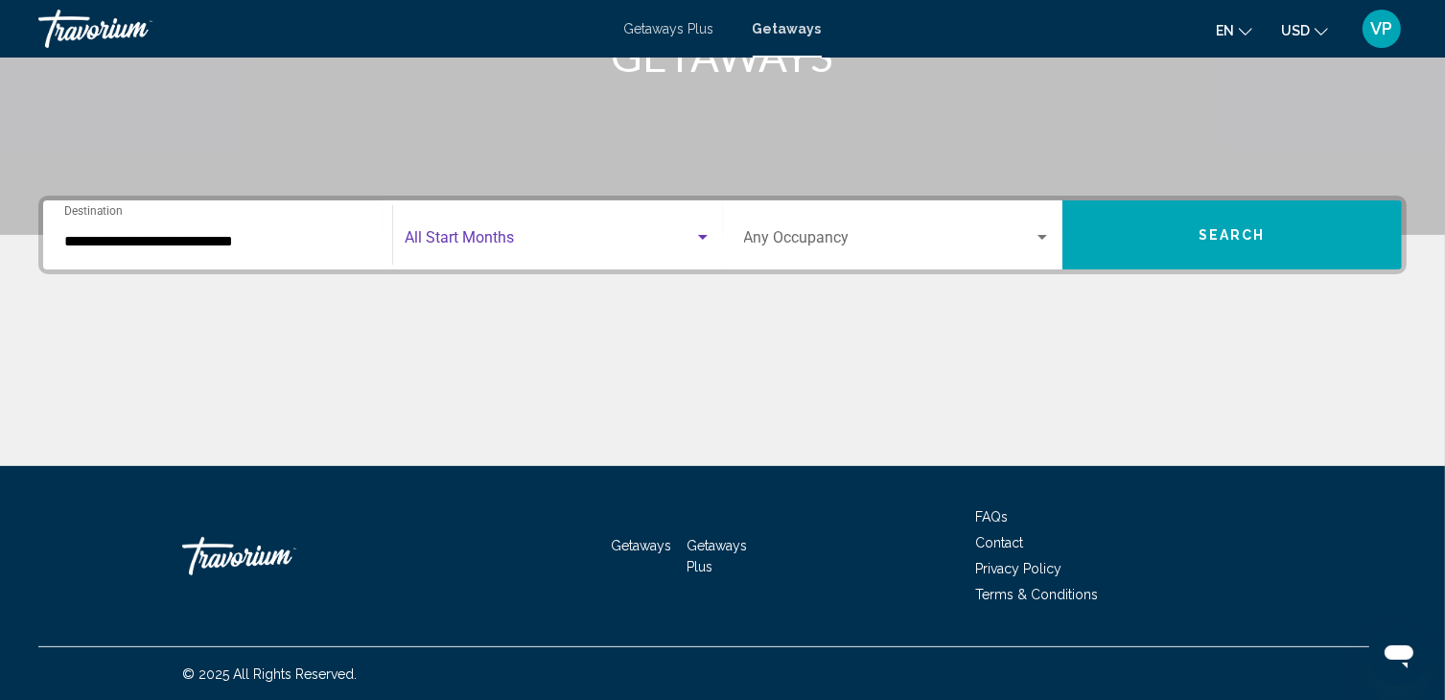
click at [492, 234] on span "Search widget" at bounding box center [549, 241] width 289 height 17
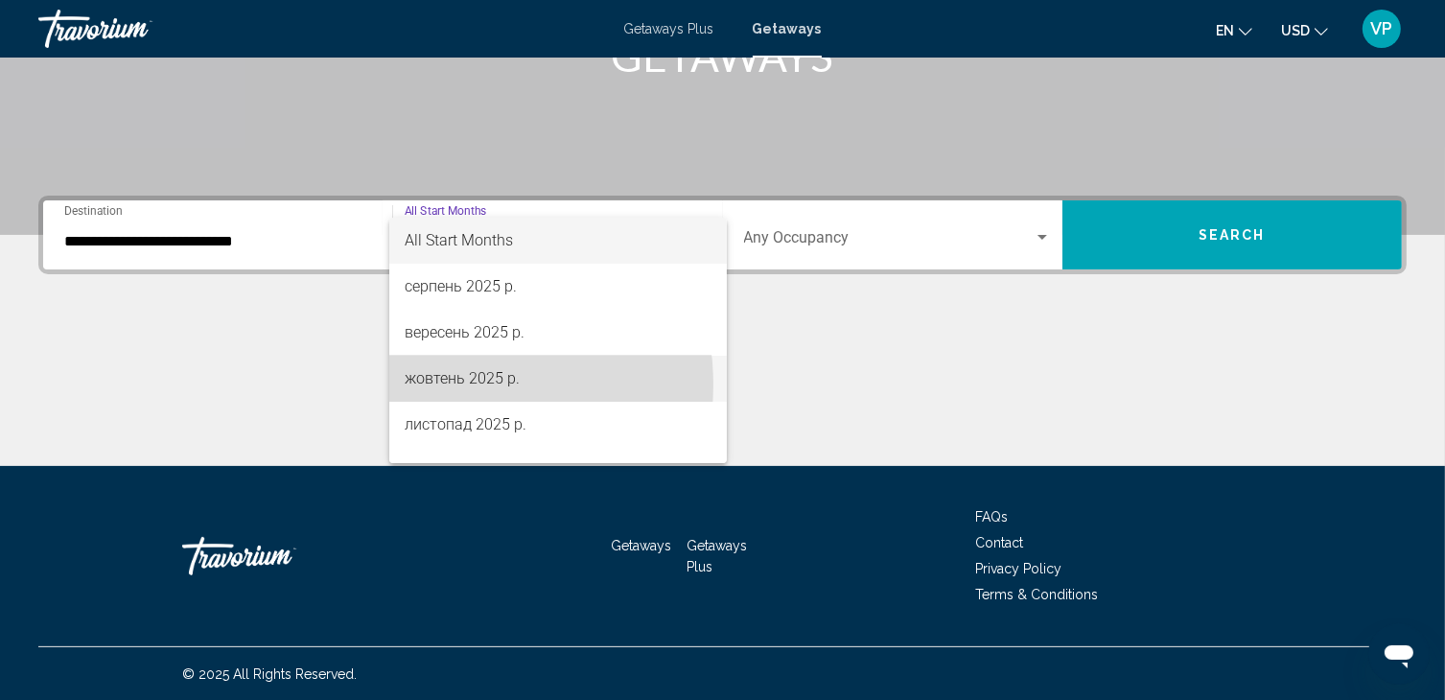
click at [448, 384] on span "жовтень 2025 р." at bounding box center [558, 379] width 307 height 46
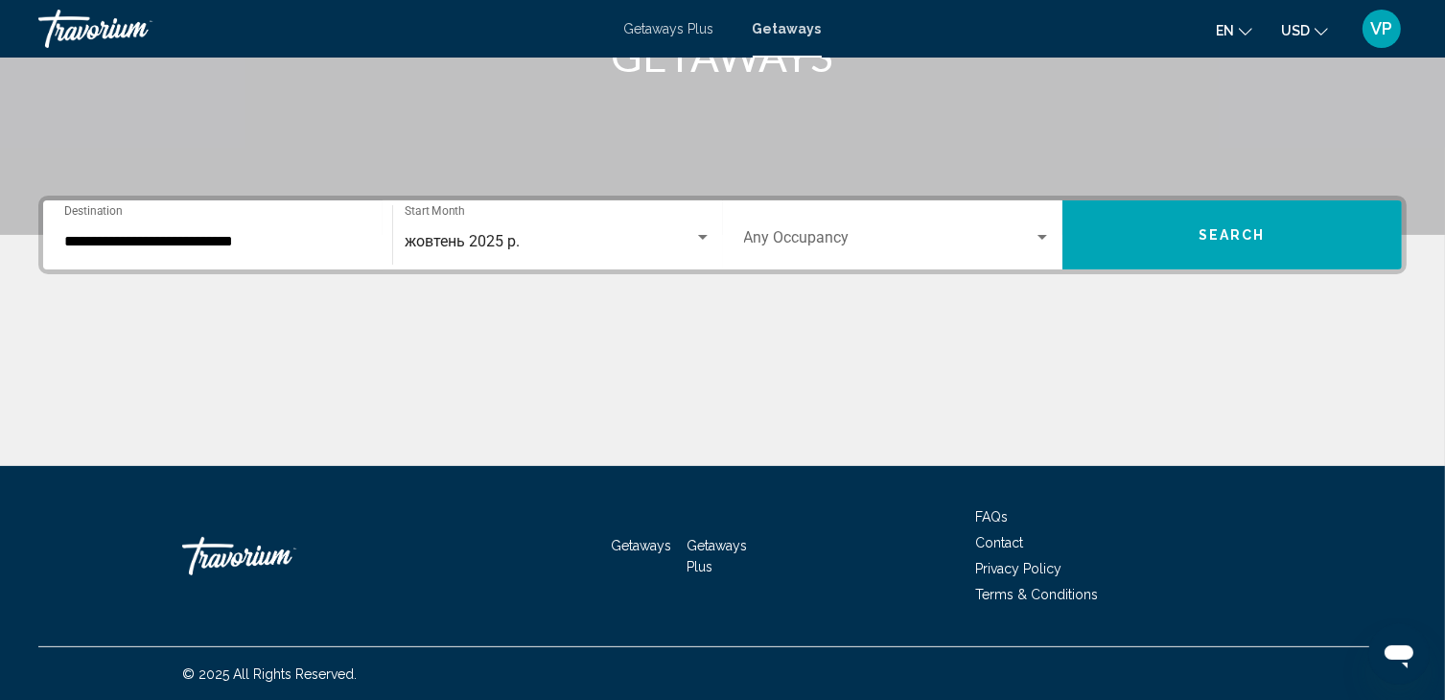
click at [809, 229] on div "Occupancy Any Occupancy" at bounding box center [897, 235] width 307 height 60
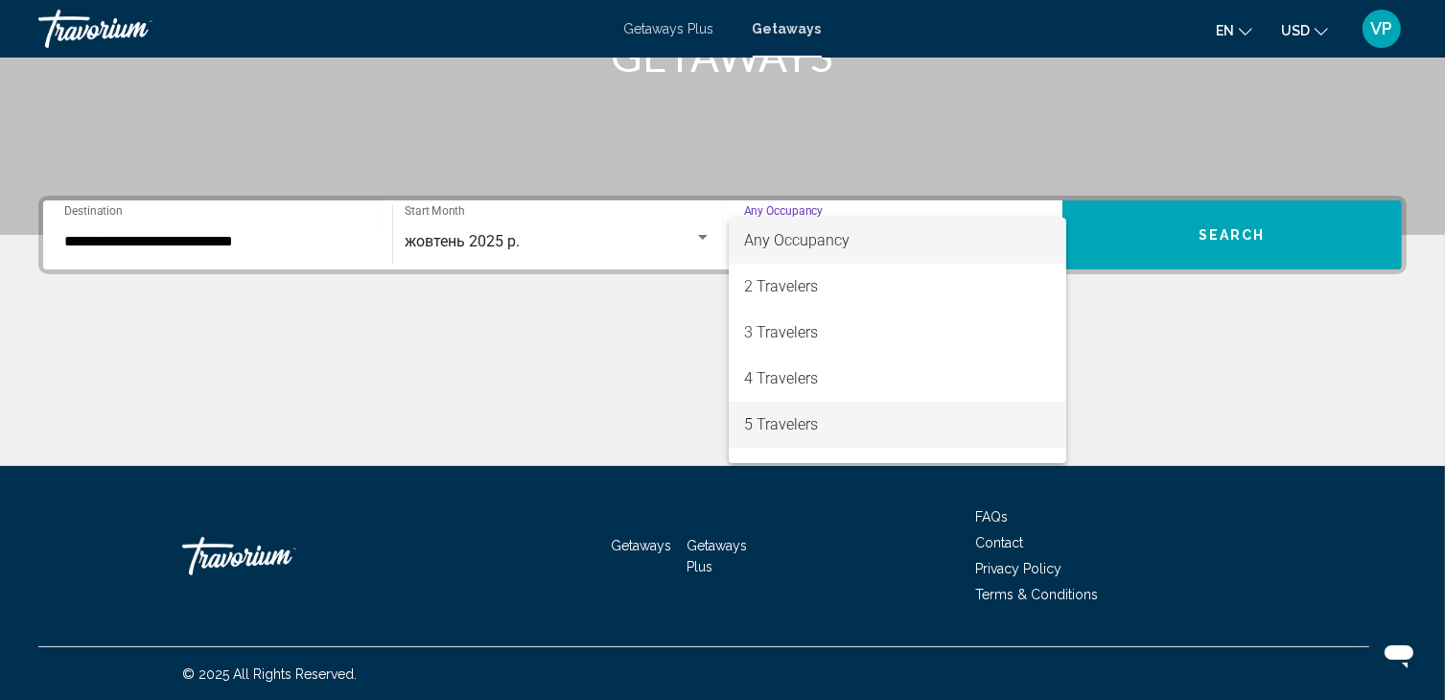
scroll to position [122, 0]
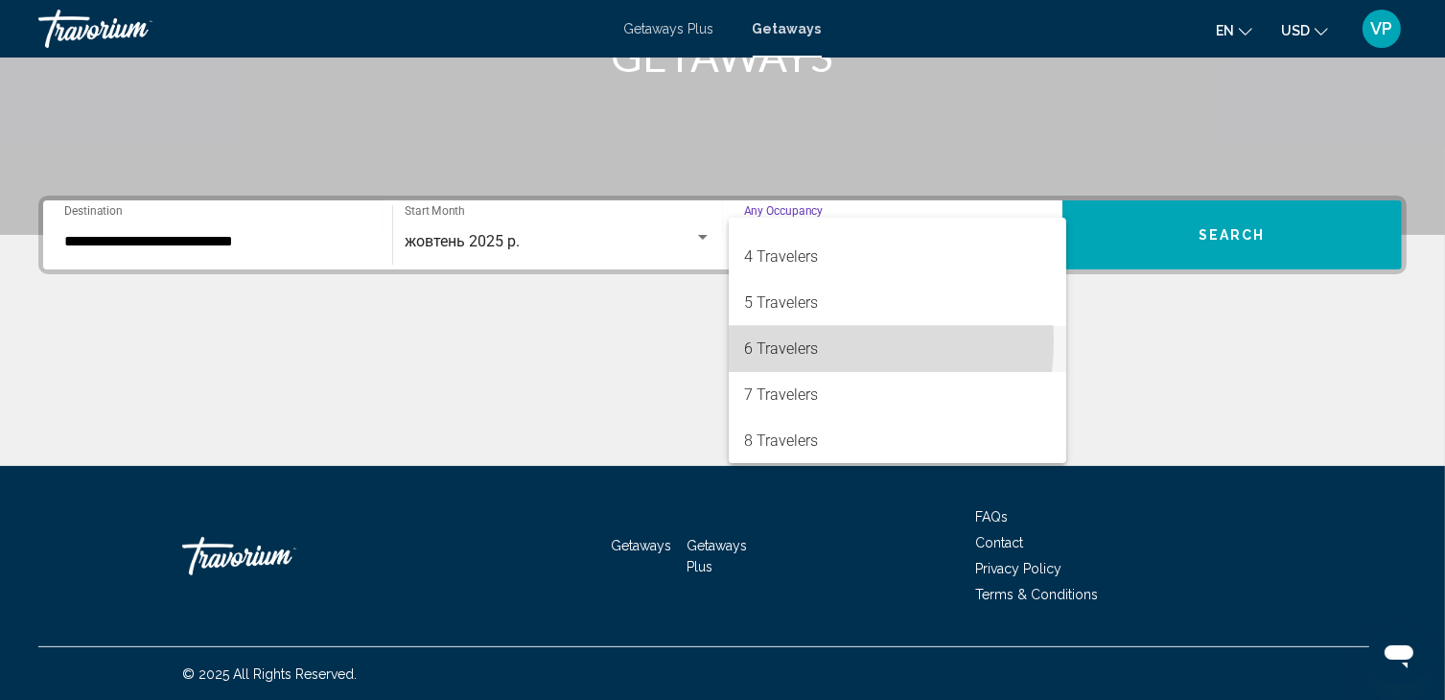
click at [800, 340] on span "6 Travelers" at bounding box center [897, 349] width 307 height 46
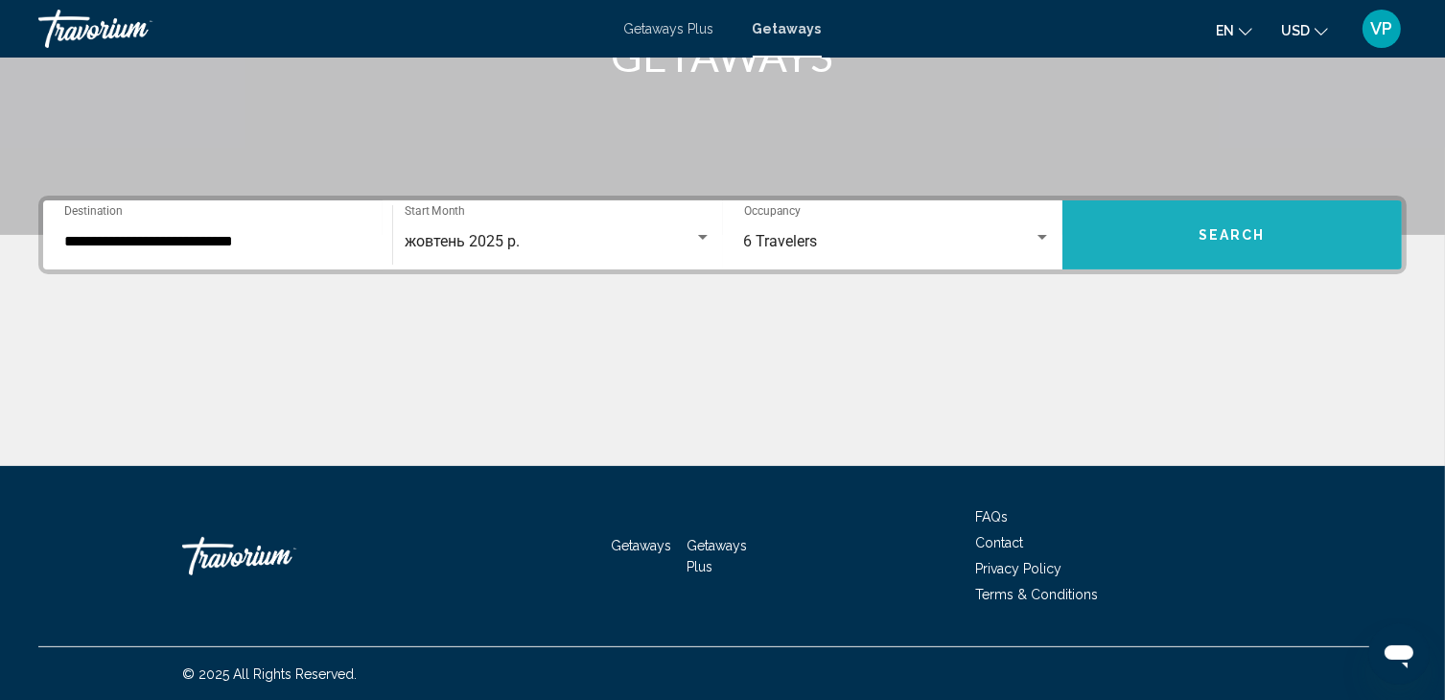
click at [1172, 222] on button "Search" at bounding box center [1231, 234] width 339 height 69
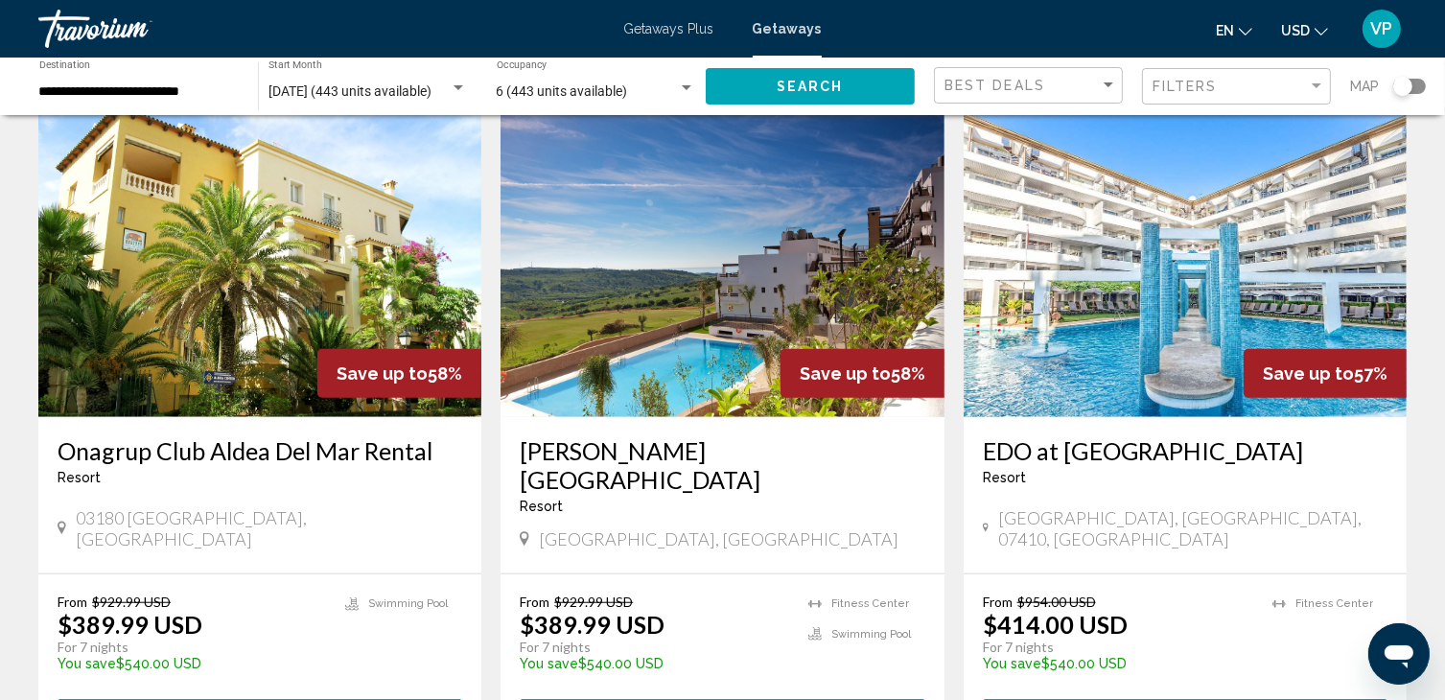
scroll to position [1515, 0]
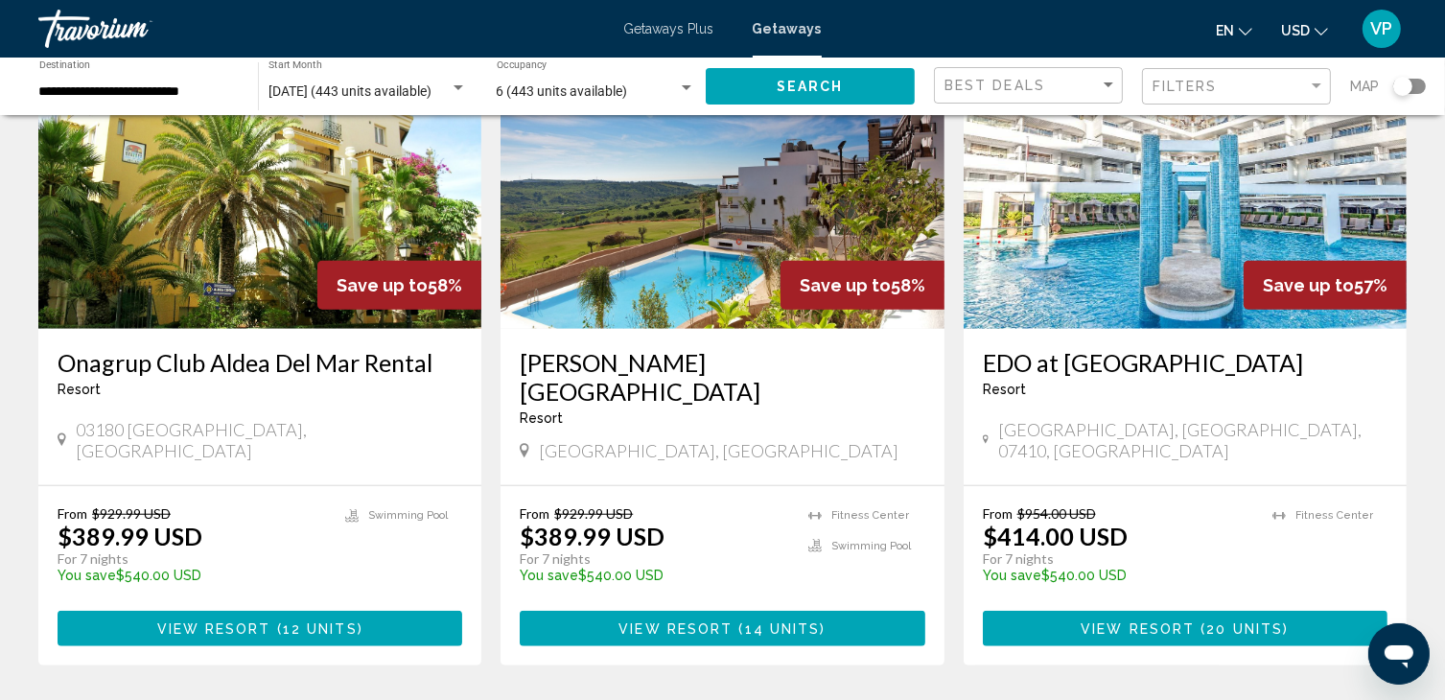
click at [1148, 216] on img "Main content" at bounding box center [1185, 175] width 443 height 307
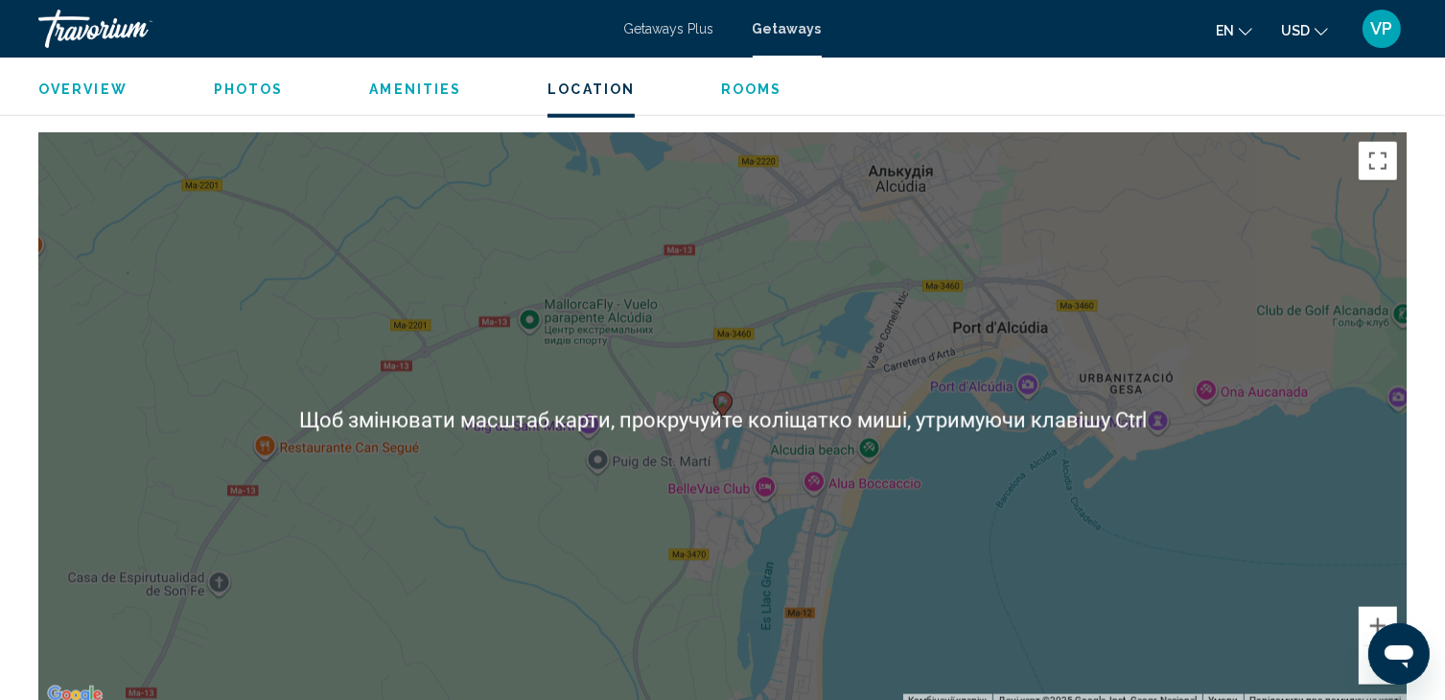
scroll to position [2401, 0]
click at [887, 425] on div "Увімкніть режим перетягування за допомогою клавіатури, натиснувши Alt + Enter. …" at bounding box center [722, 418] width 1368 height 575
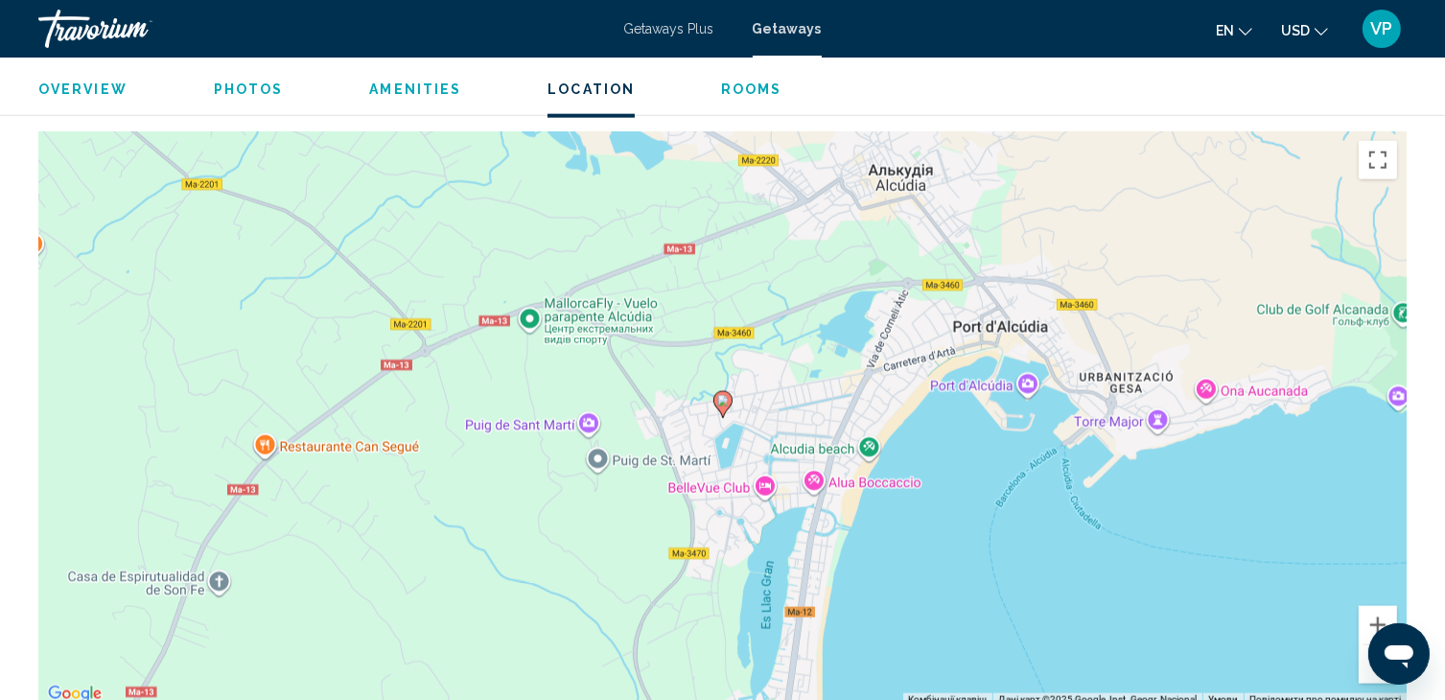
click at [717, 395] on image "Main content" at bounding box center [723, 401] width 12 height 12
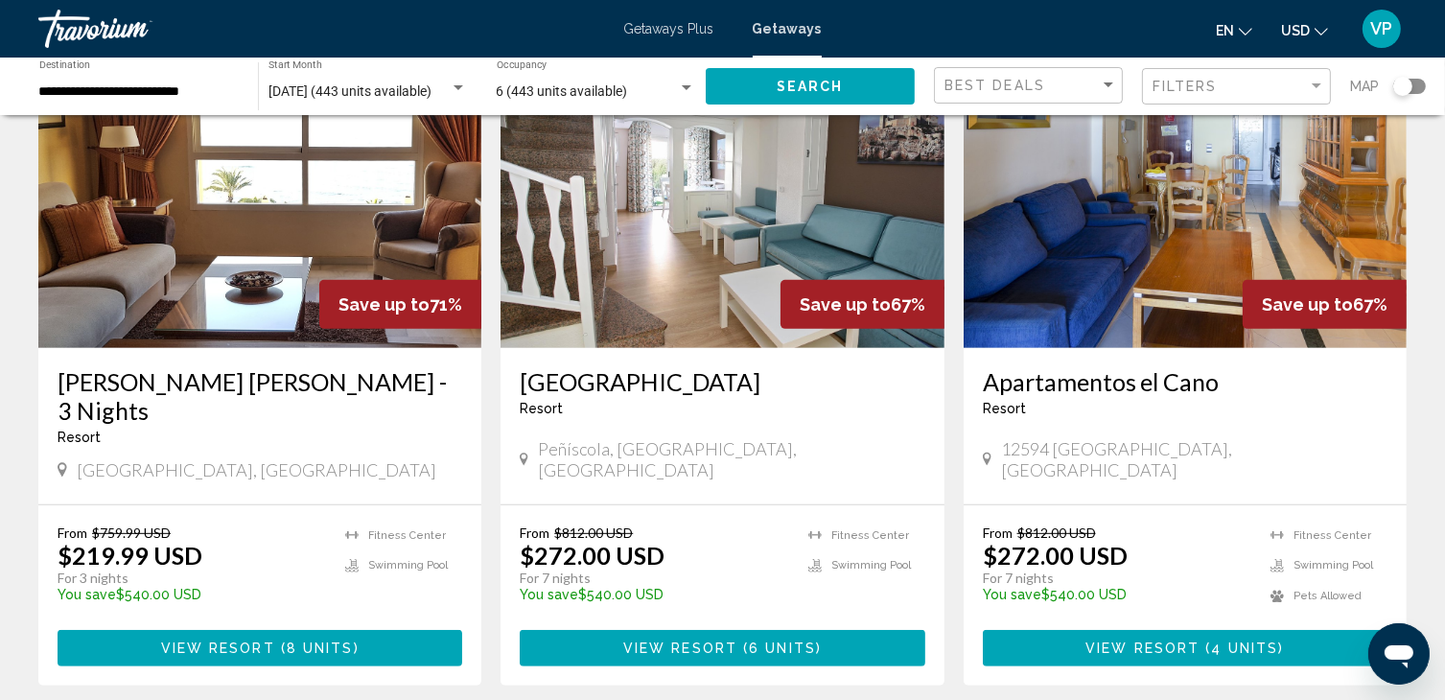
scroll to position [812, 0]
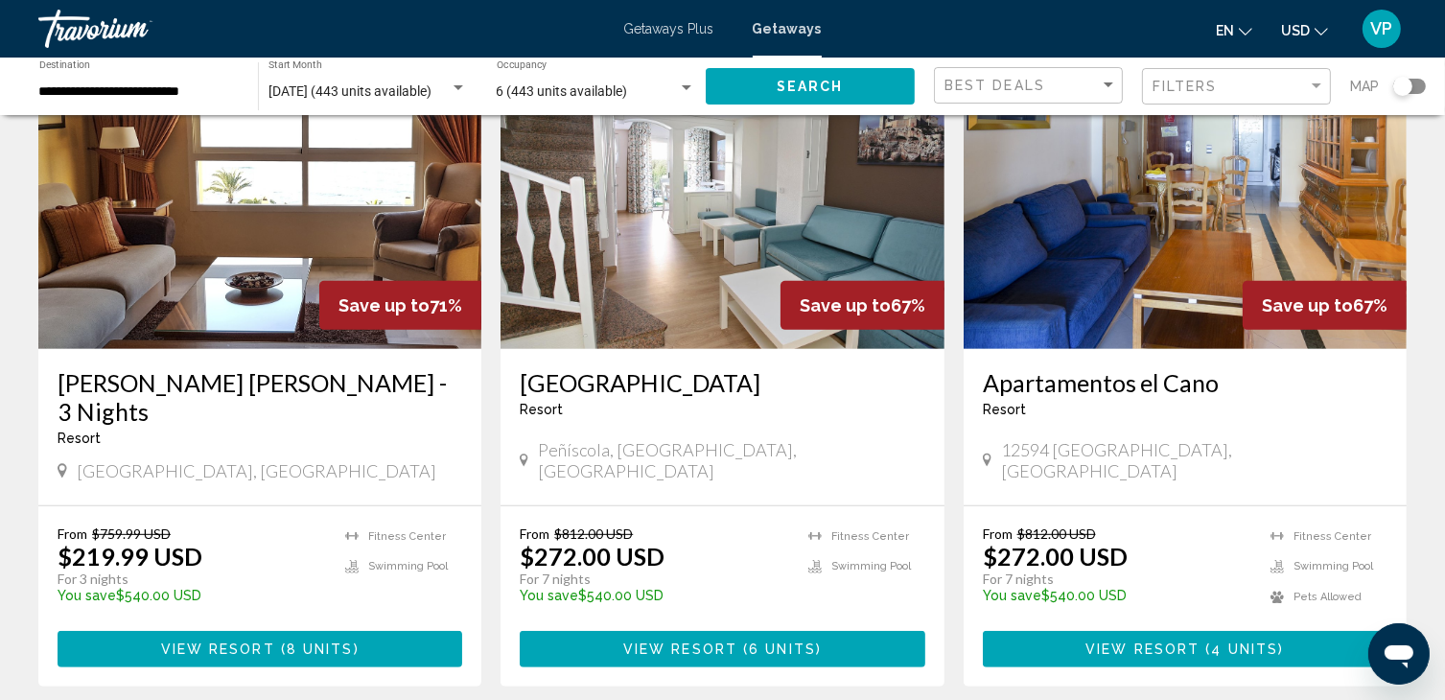
click at [735, 285] on img "Main content" at bounding box center [721, 195] width 443 height 307
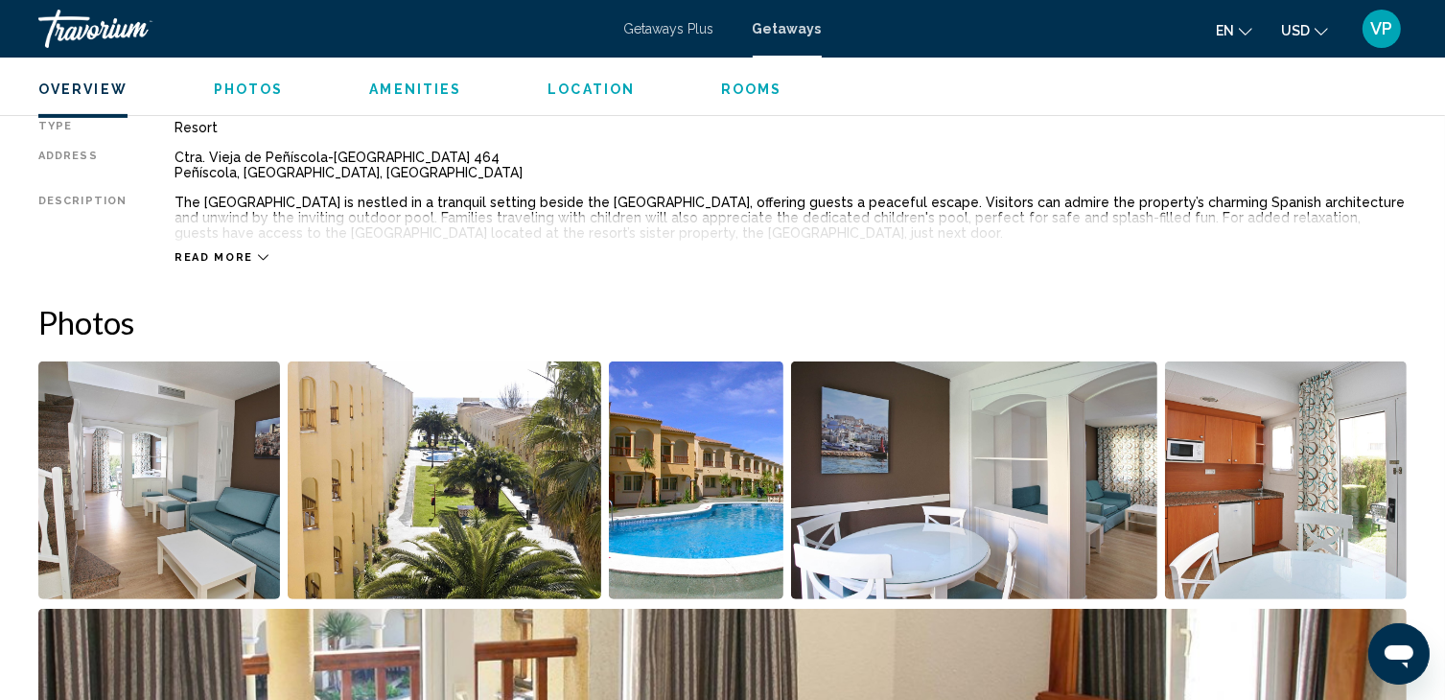
scroll to position [679, 0]
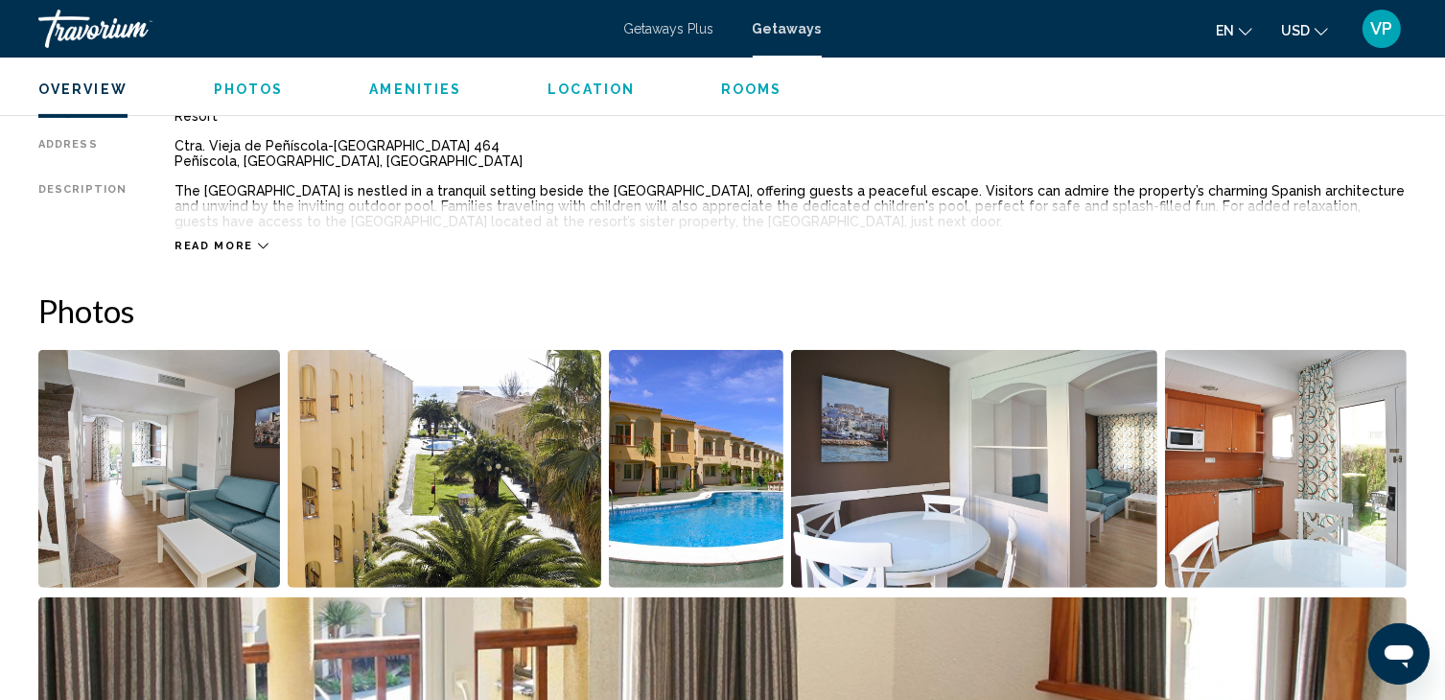
click at [733, 81] on span "Rooms" at bounding box center [751, 88] width 61 height 15
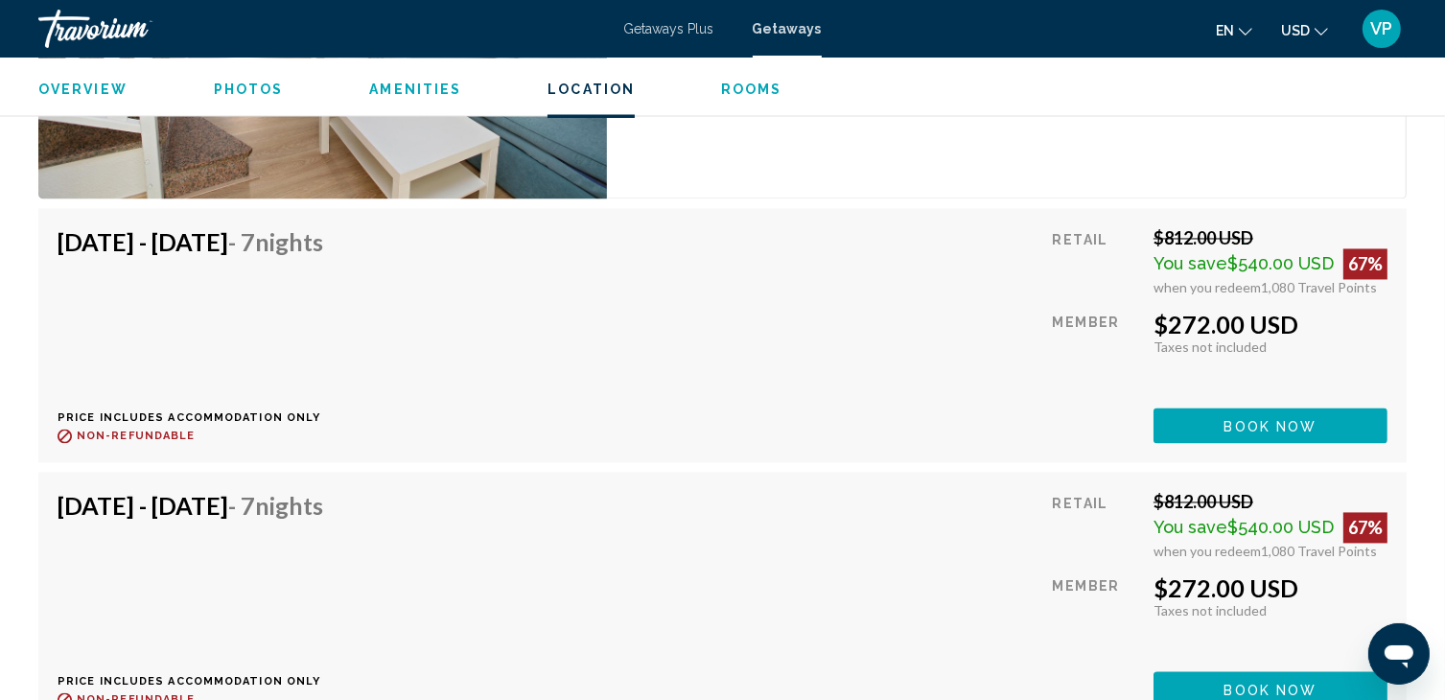
scroll to position [3632, 0]
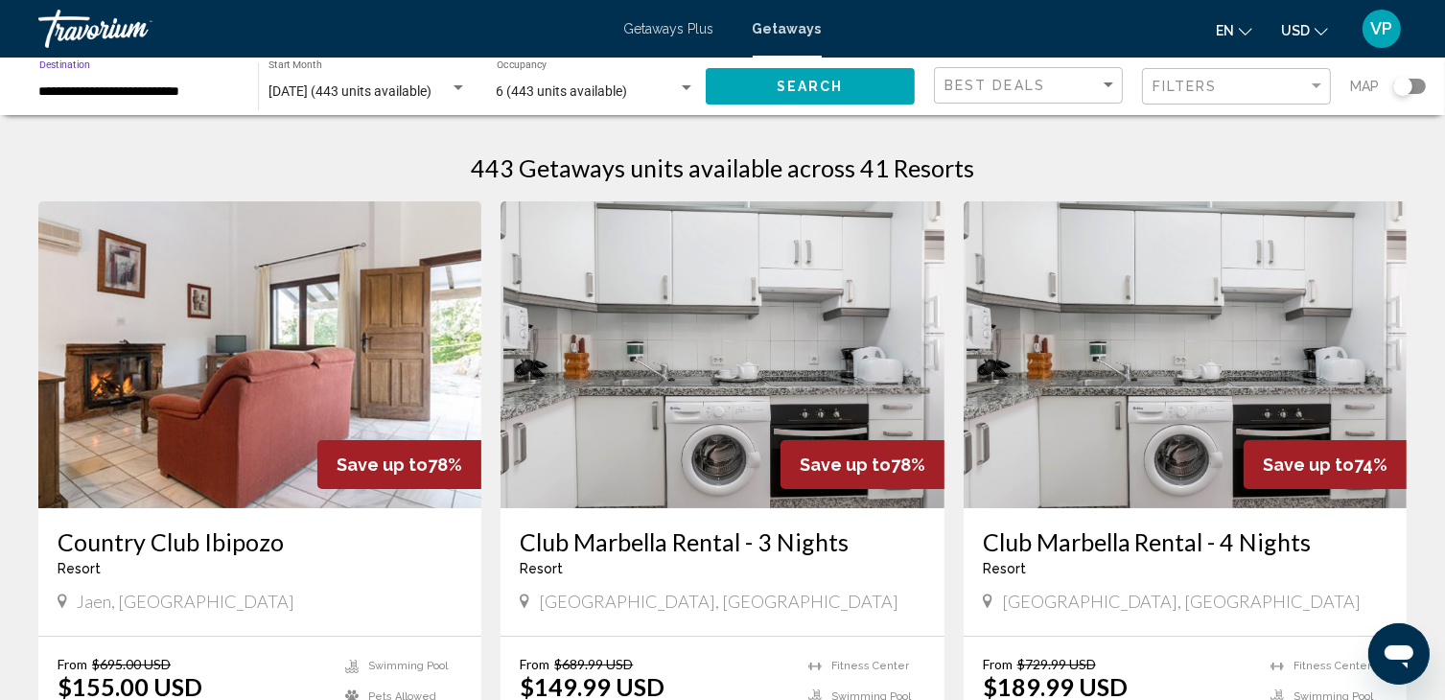
click at [146, 94] on input "**********" at bounding box center [138, 91] width 199 height 15
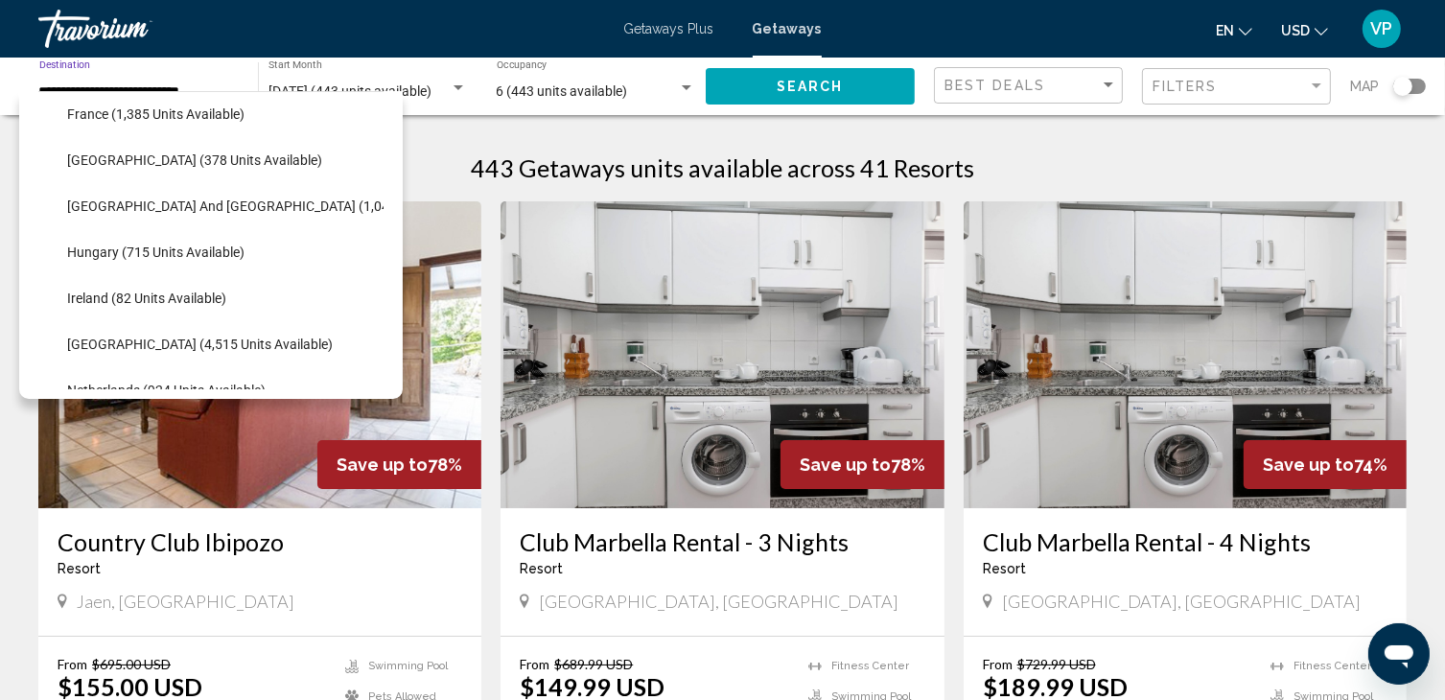
scroll to position [562, 0]
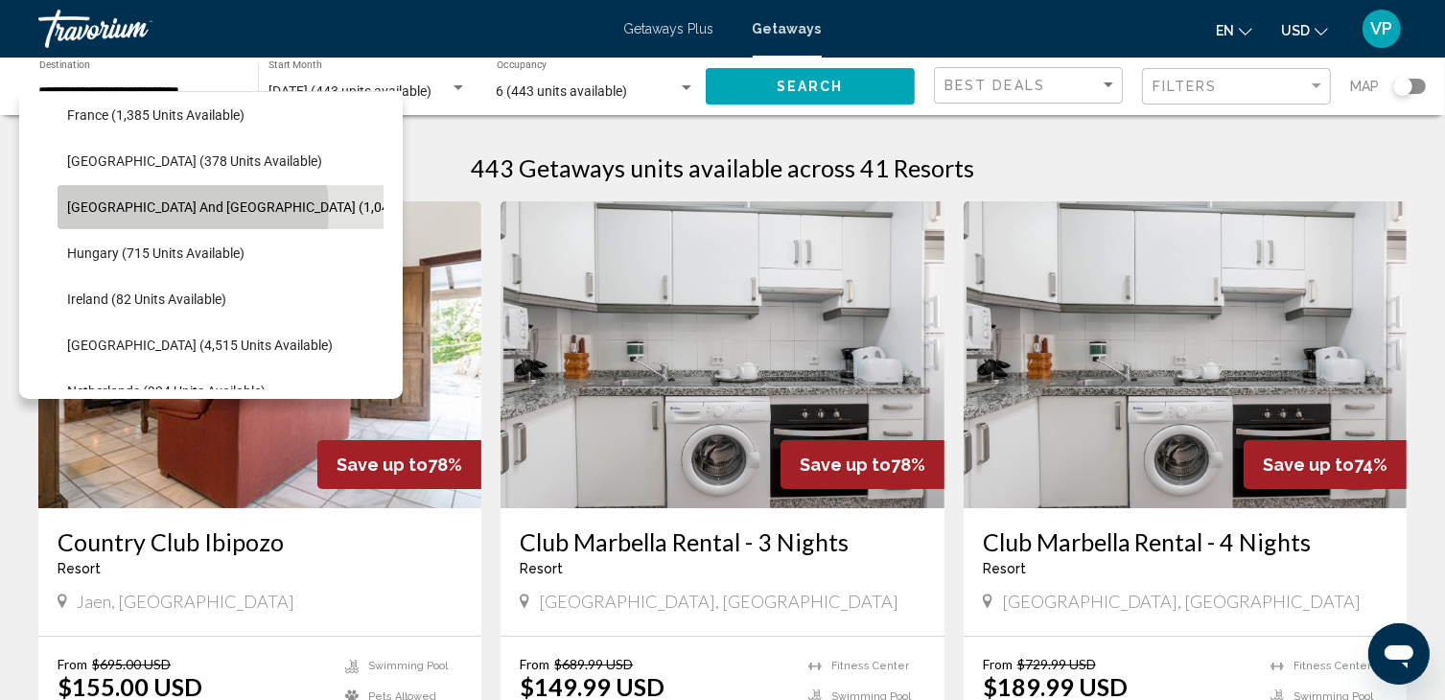
click at [164, 209] on span "[GEOGRAPHIC_DATA] and [GEOGRAPHIC_DATA] (1,044 units available)" at bounding box center [279, 206] width 425 height 15
type input "**********"
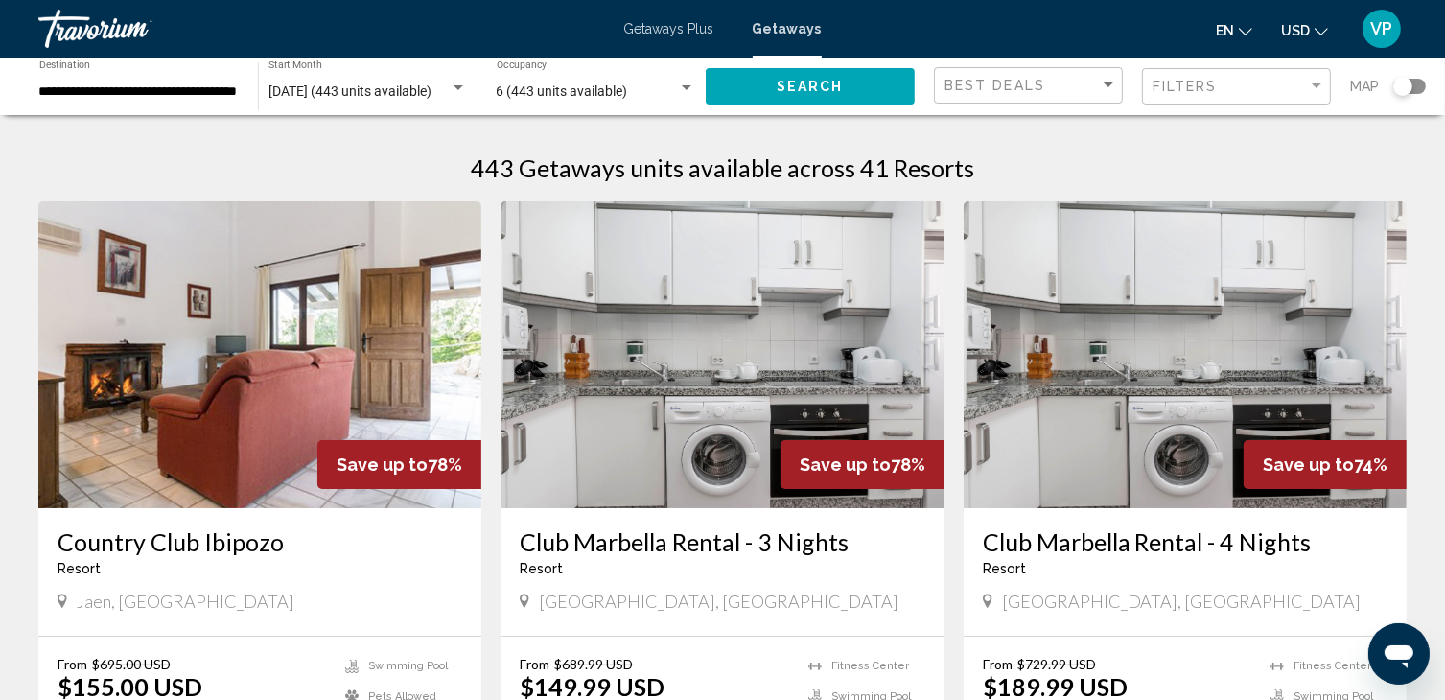
click at [376, 101] on div "[DATE] (443 units available) Start Month All Start Months" at bounding box center [367, 86] width 198 height 53
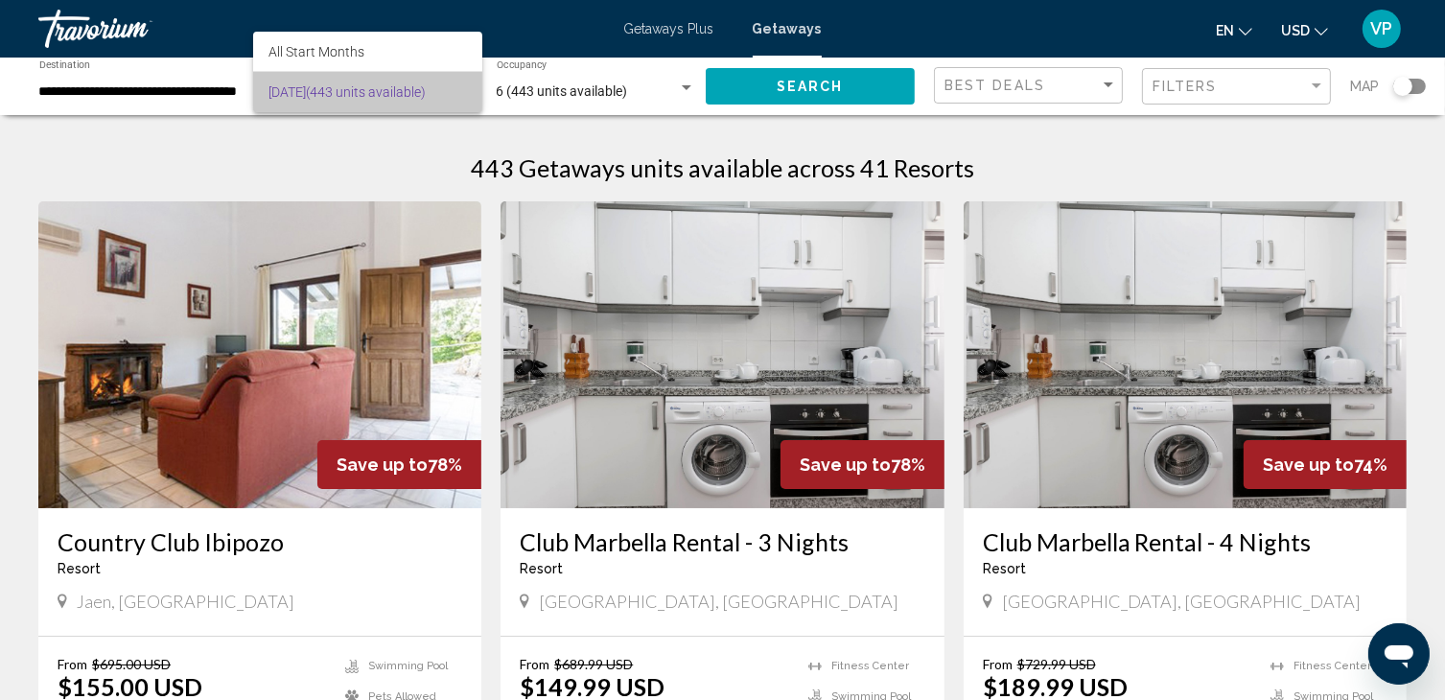
click at [376, 101] on span "[DATE] (443 units available)" at bounding box center [367, 92] width 198 height 40
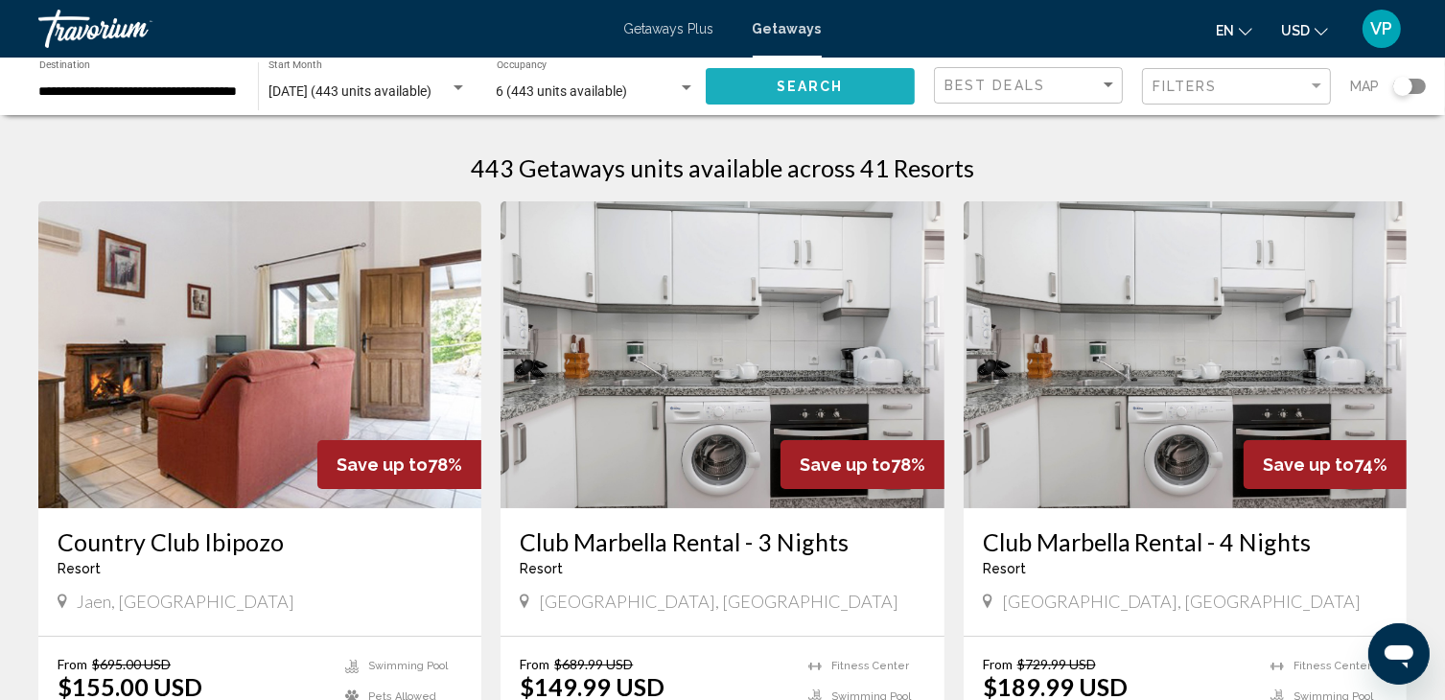
click at [785, 80] on span "Search" at bounding box center [810, 87] width 67 height 15
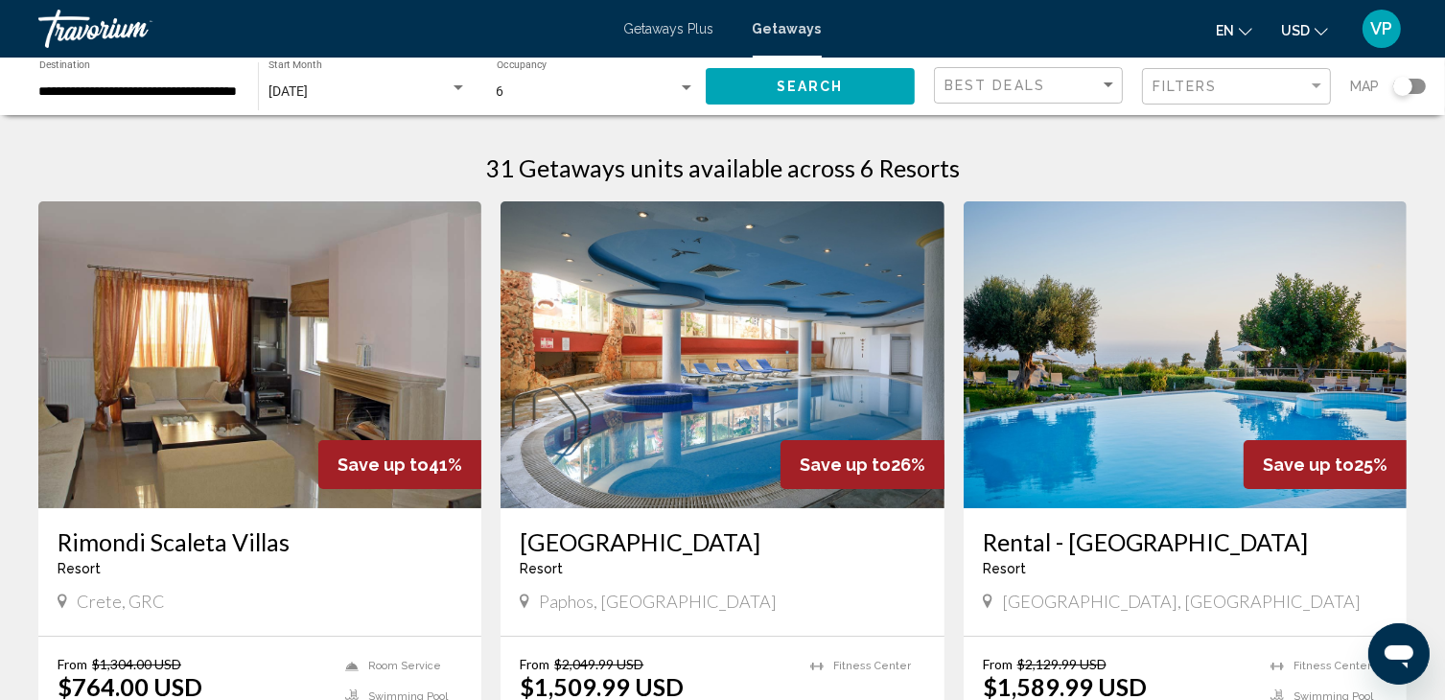
click at [226, 250] on img "Main content" at bounding box center [259, 354] width 443 height 307
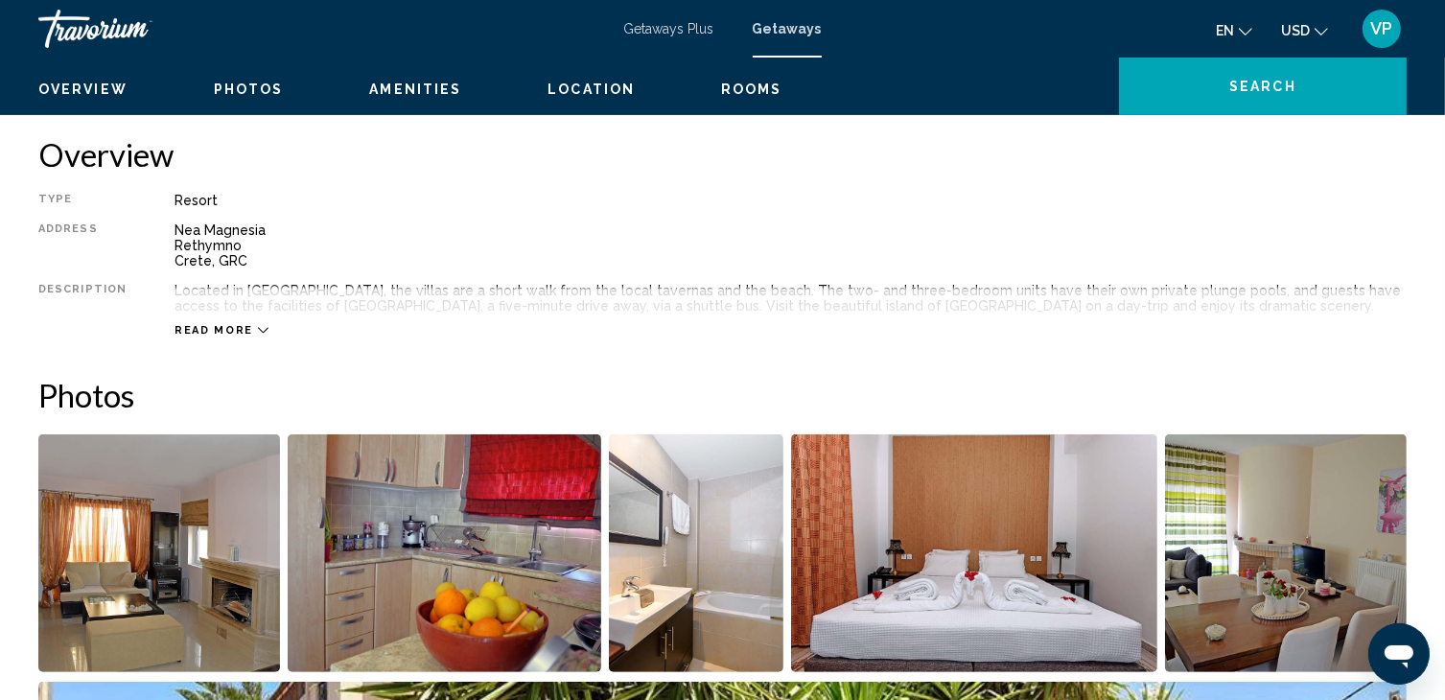
scroll to position [556, 0]
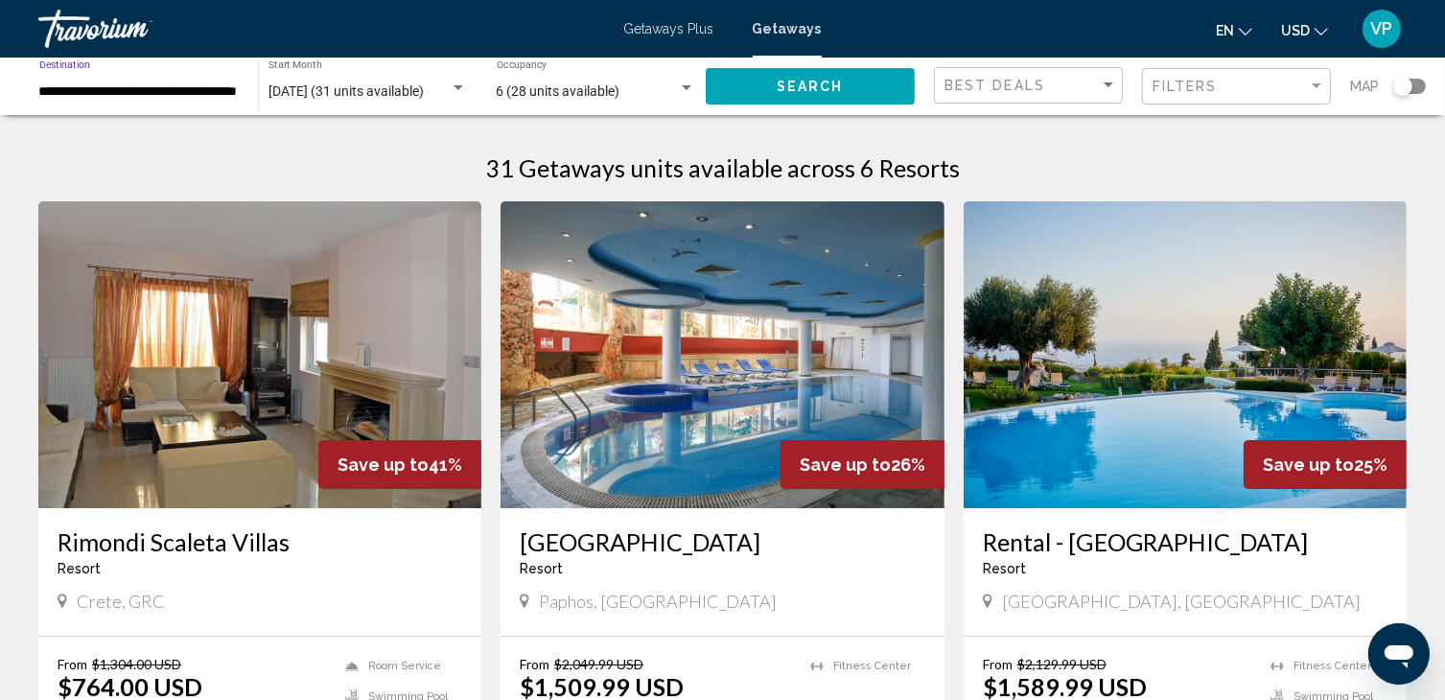
click at [130, 89] on input "**********" at bounding box center [138, 91] width 199 height 15
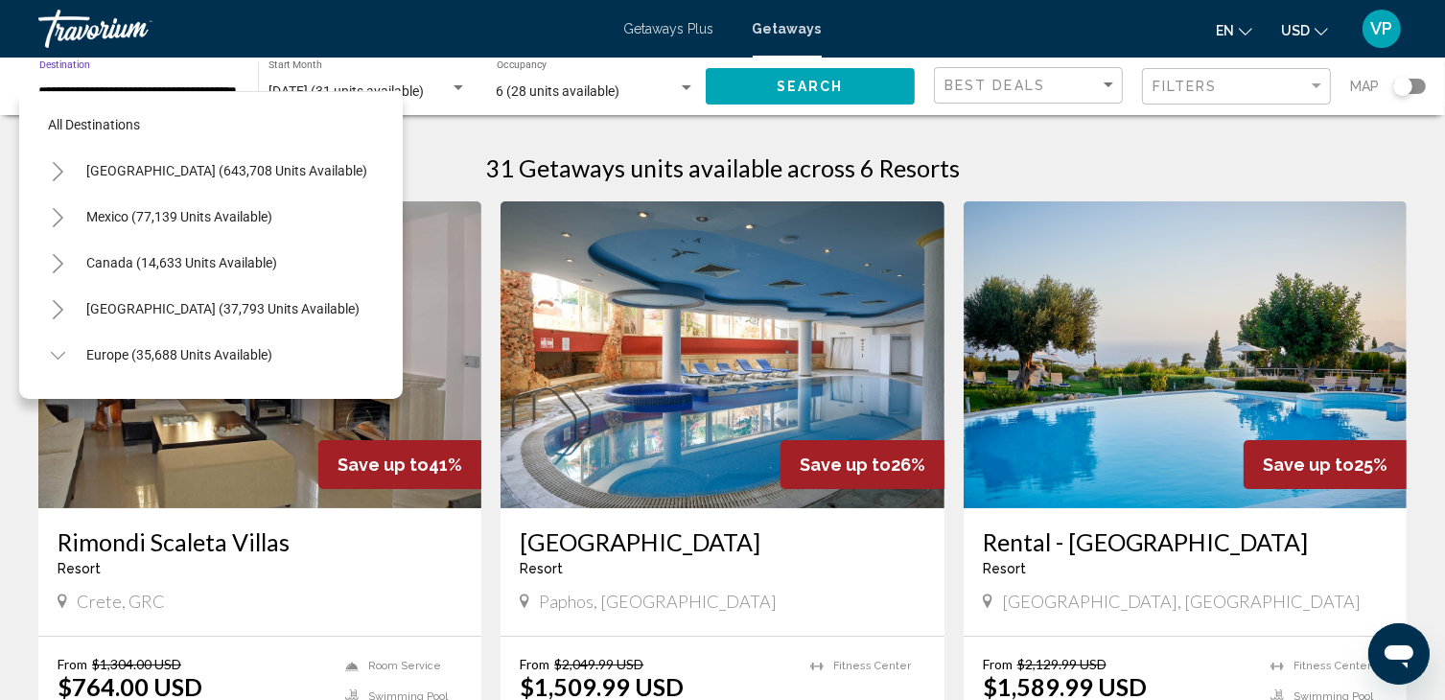
scroll to position [535, 0]
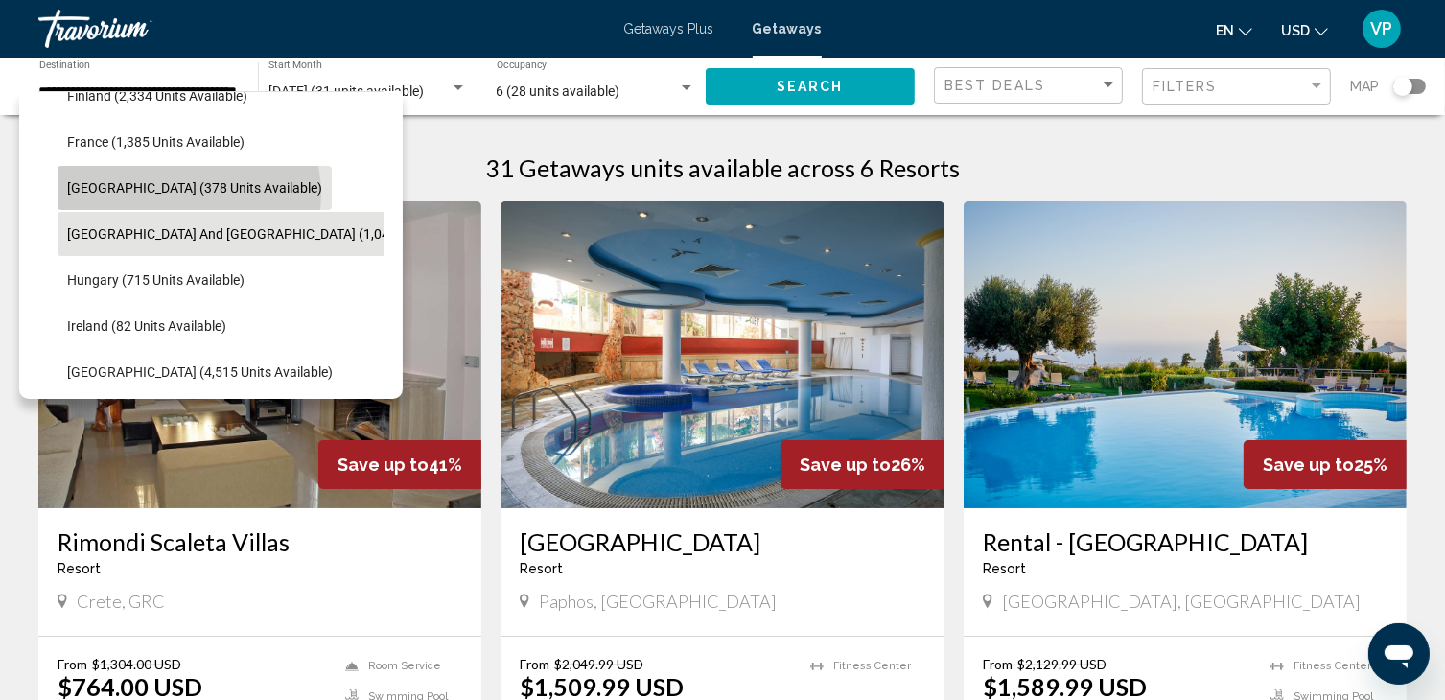
click at [188, 194] on span "[GEOGRAPHIC_DATA] (378 units available)" at bounding box center [194, 187] width 255 height 15
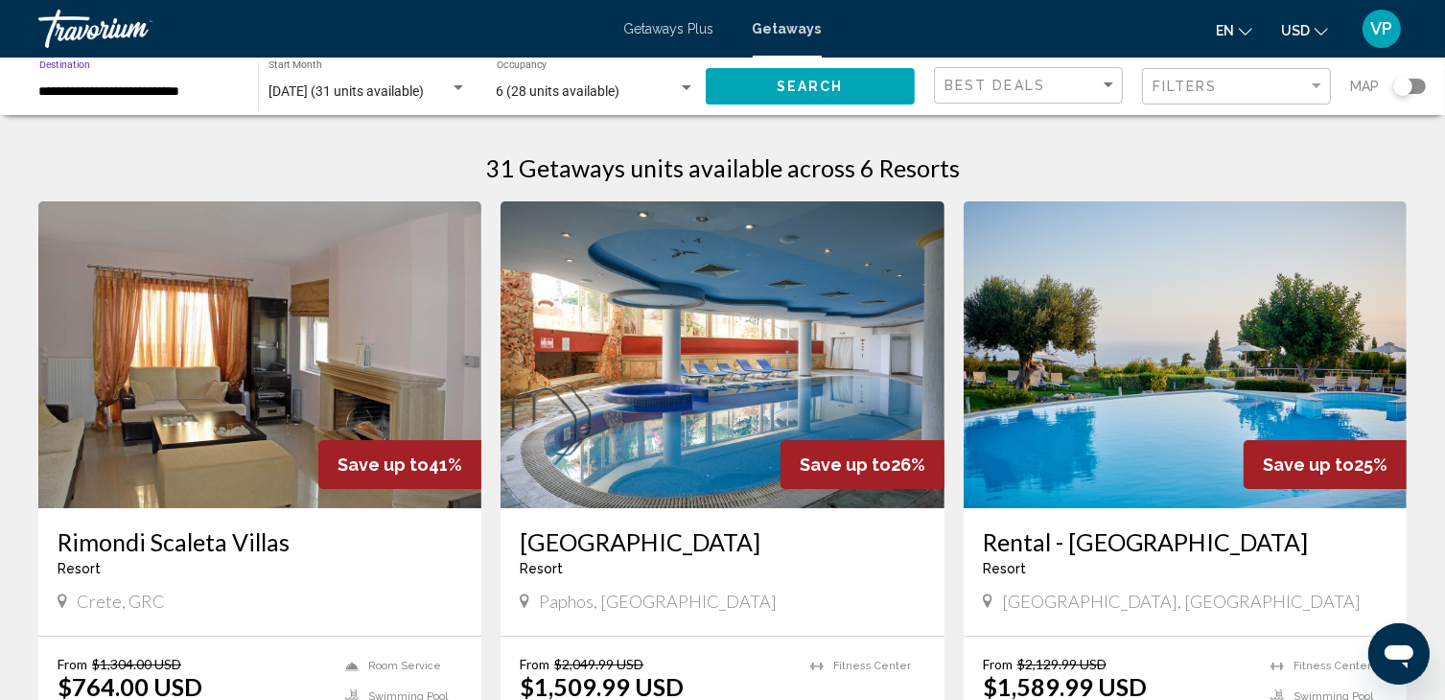
click at [118, 94] on input "**********" at bounding box center [138, 91] width 199 height 15
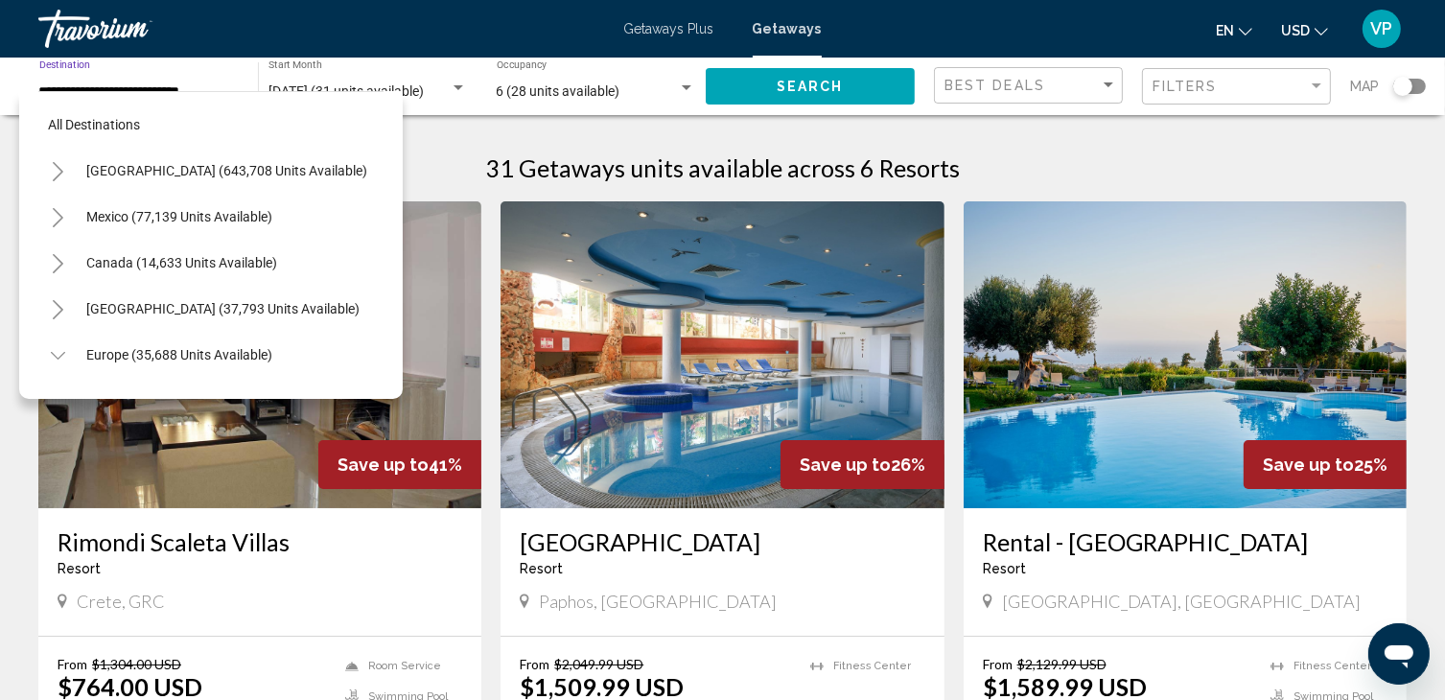
scroll to position [489, 0]
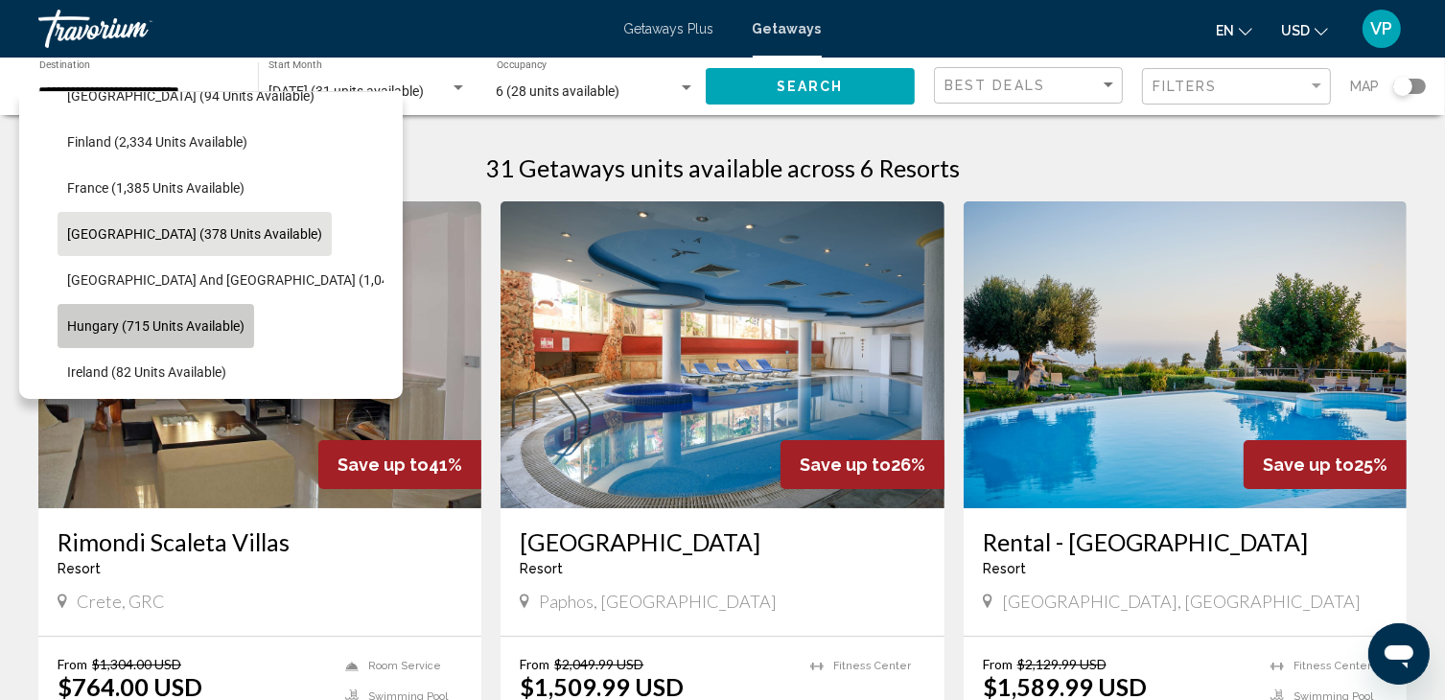
click at [142, 325] on span "Hungary (715 units available)" at bounding box center [155, 325] width 177 height 15
type input "**********"
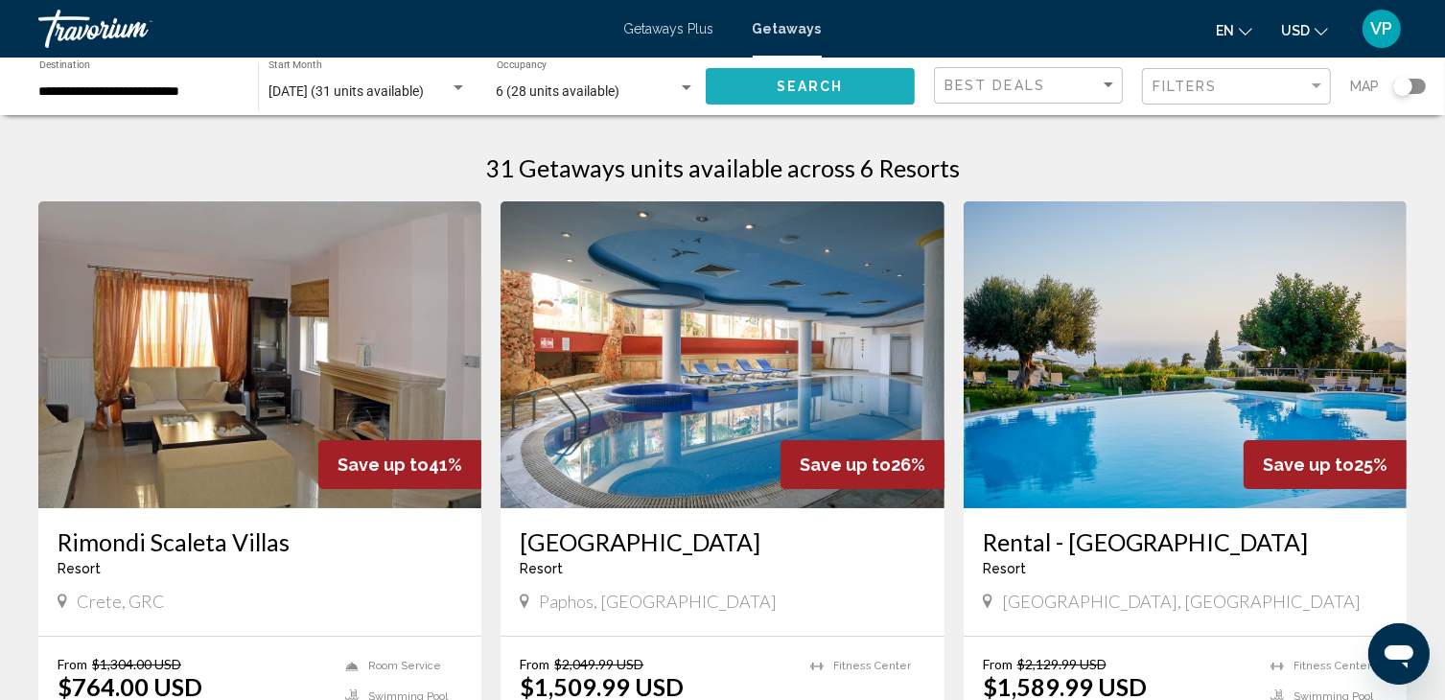
click at [789, 86] on span "Search" at bounding box center [810, 87] width 67 height 15
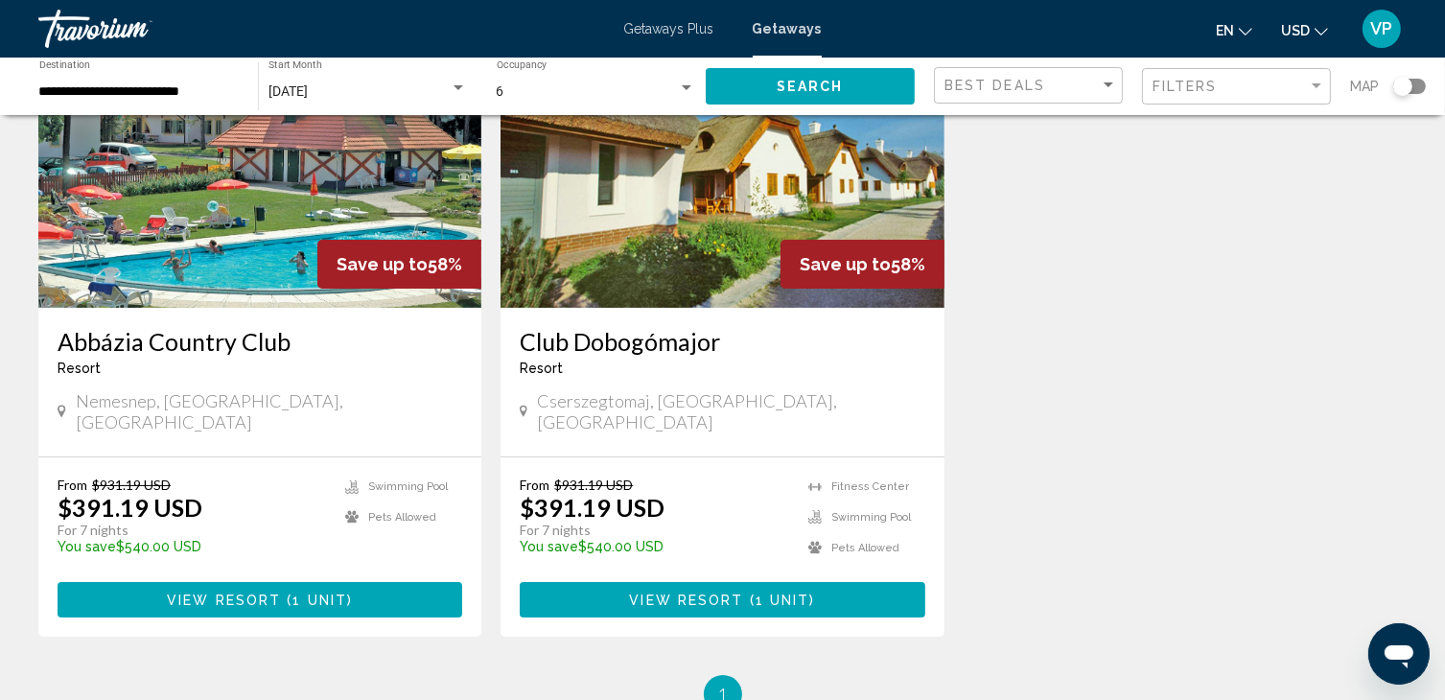
scroll to position [188, 0]
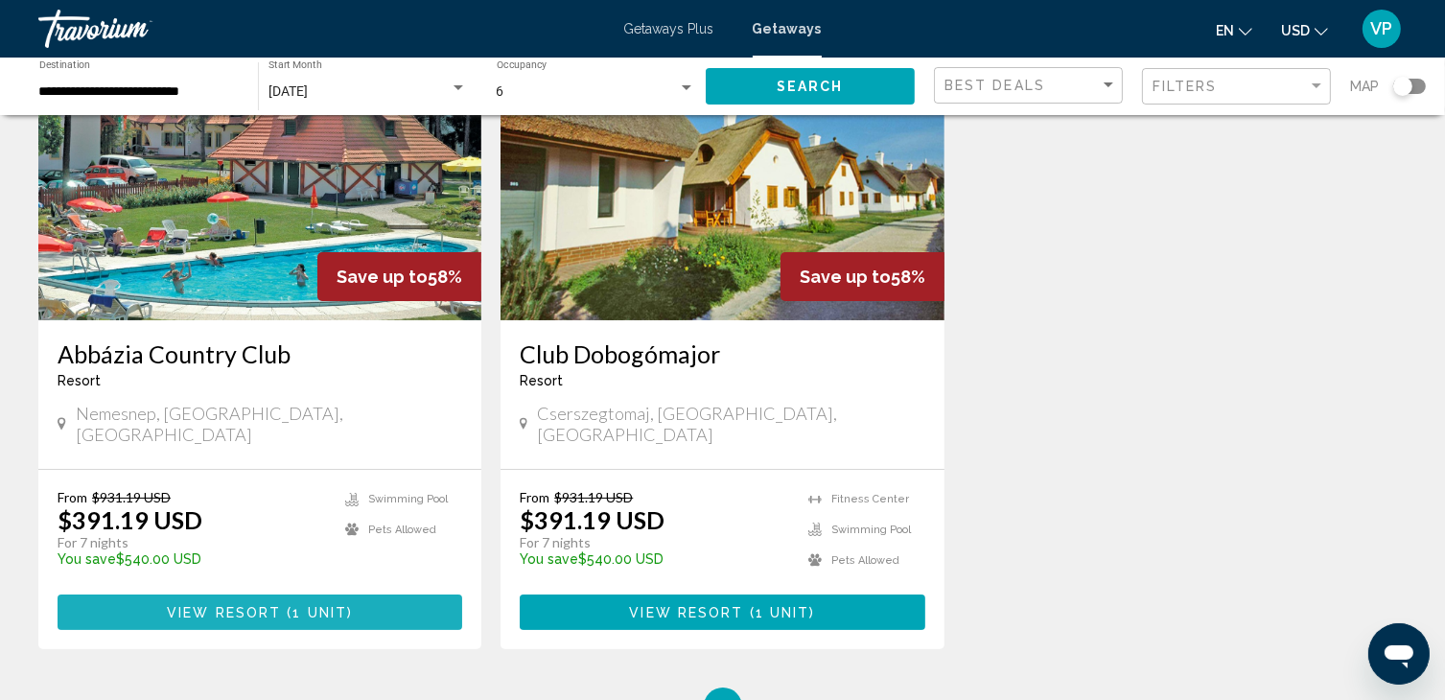
click at [210, 605] on span "View Resort" at bounding box center [224, 612] width 114 height 15
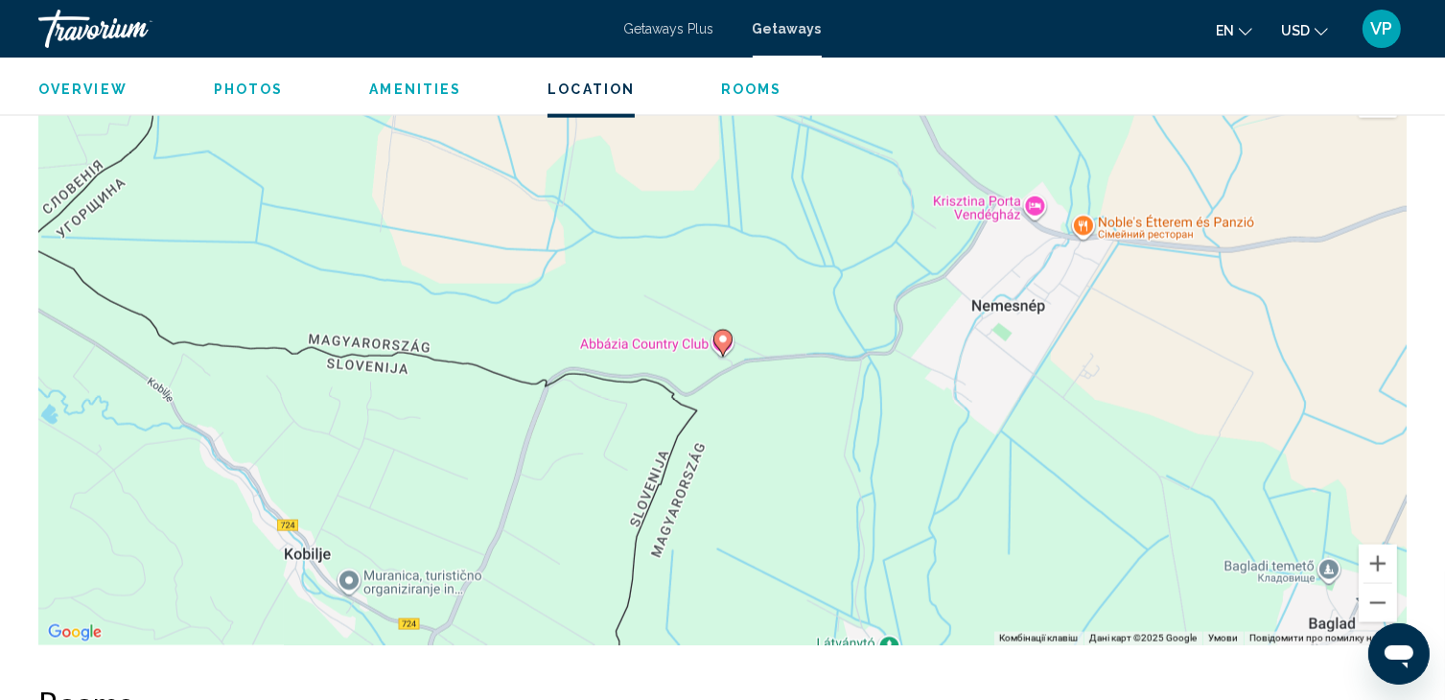
scroll to position [2589, 0]
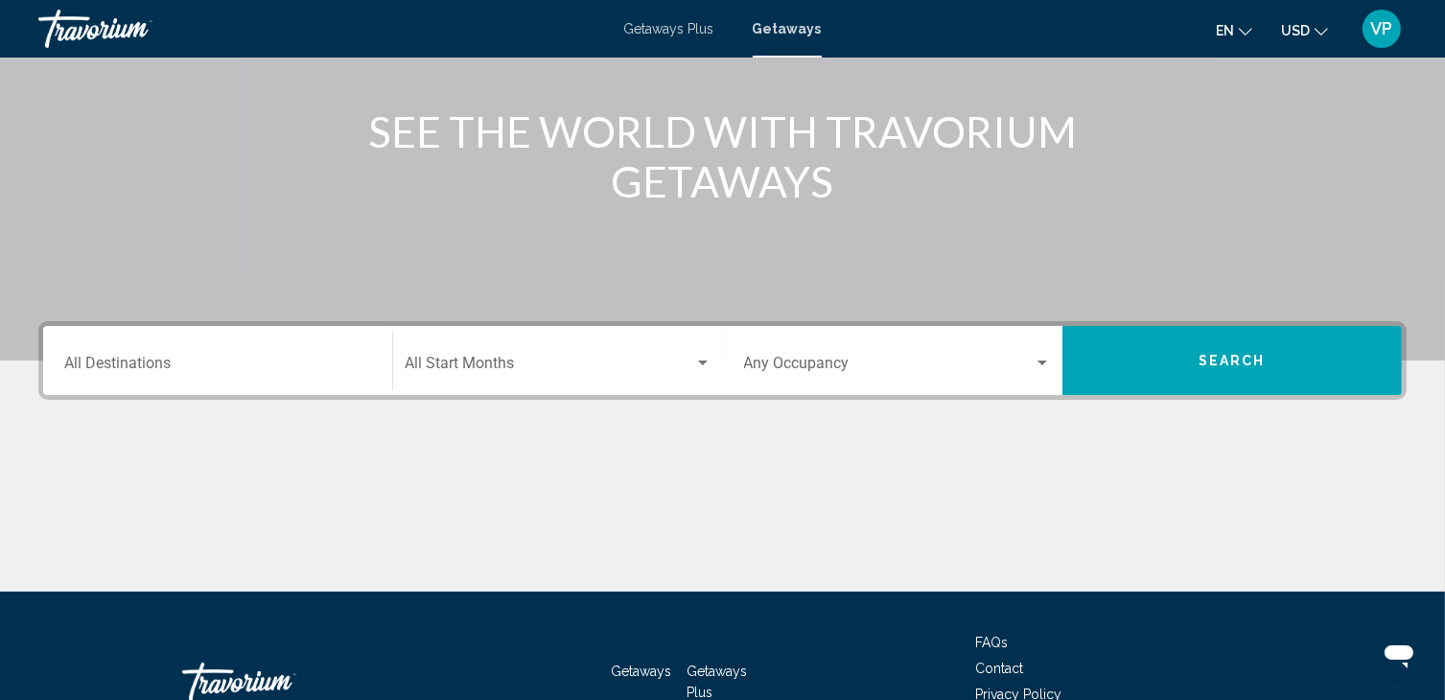
scroll to position [222, 0]
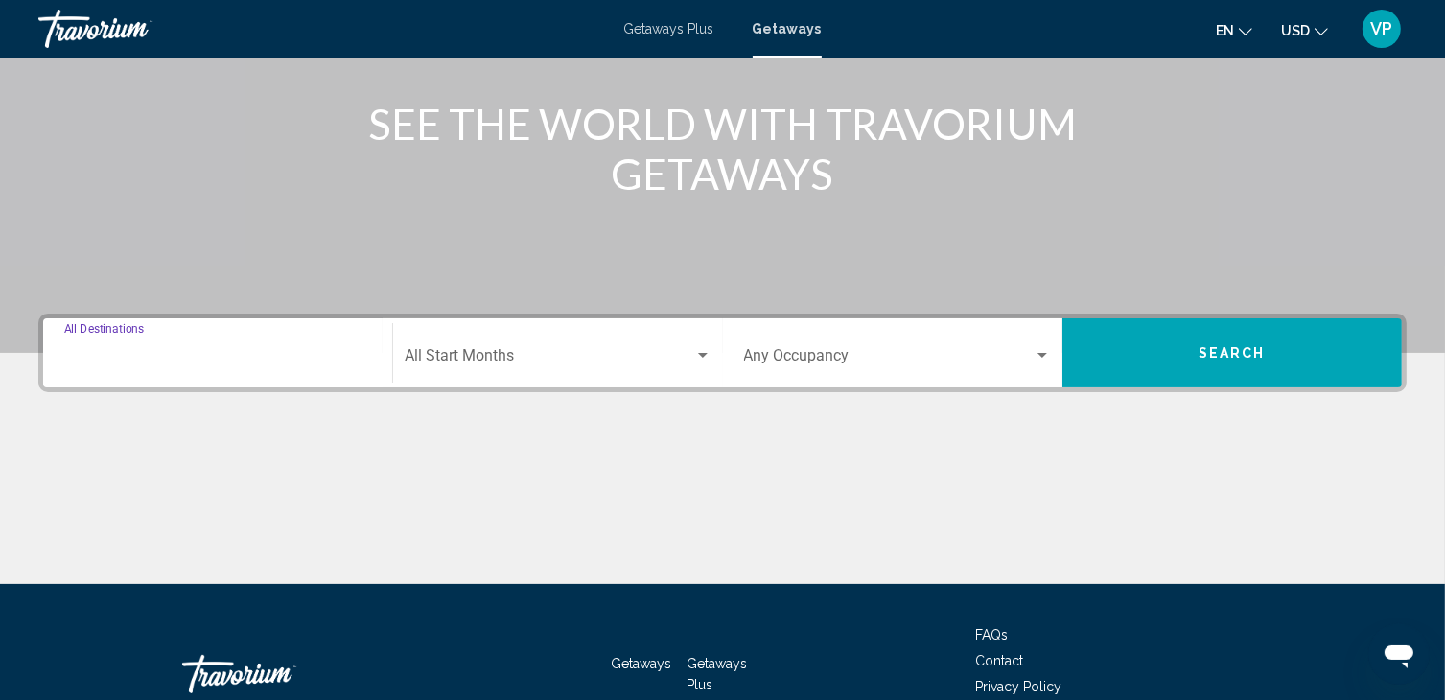
click at [169, 361] on input "Destination All Destinations" at bounding box center [217, 359] width 307 height 17
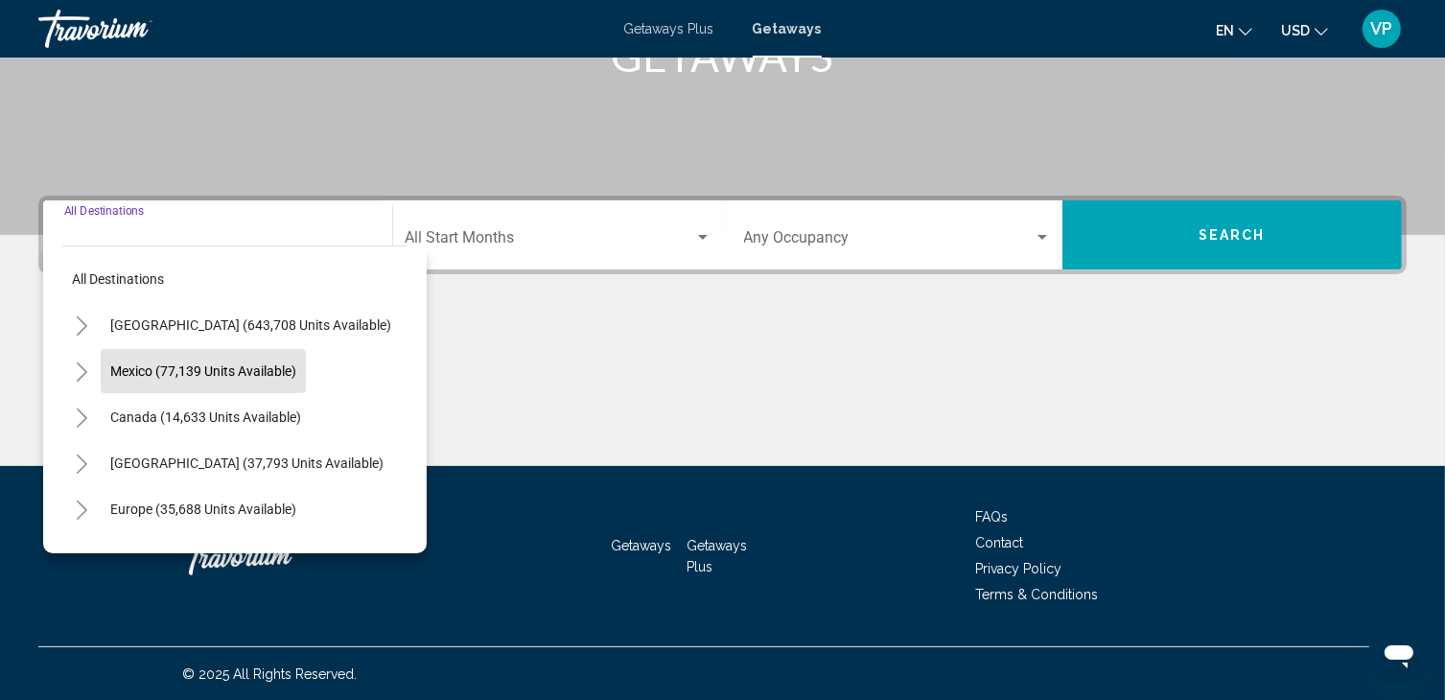
scroll to position [104, 0]
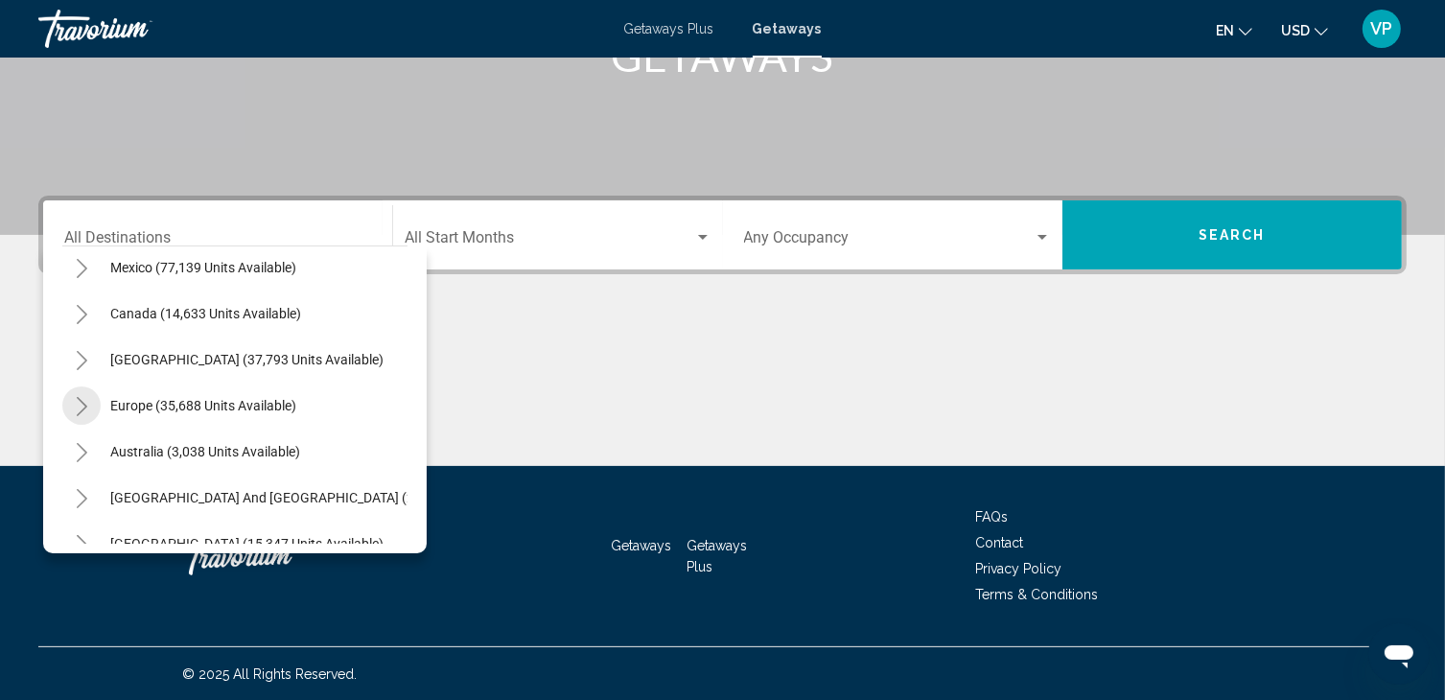
click at [71, 407] on button "Toggle Europe (35,688 units available)" at bounding box center [81, 405] width 38 height 38
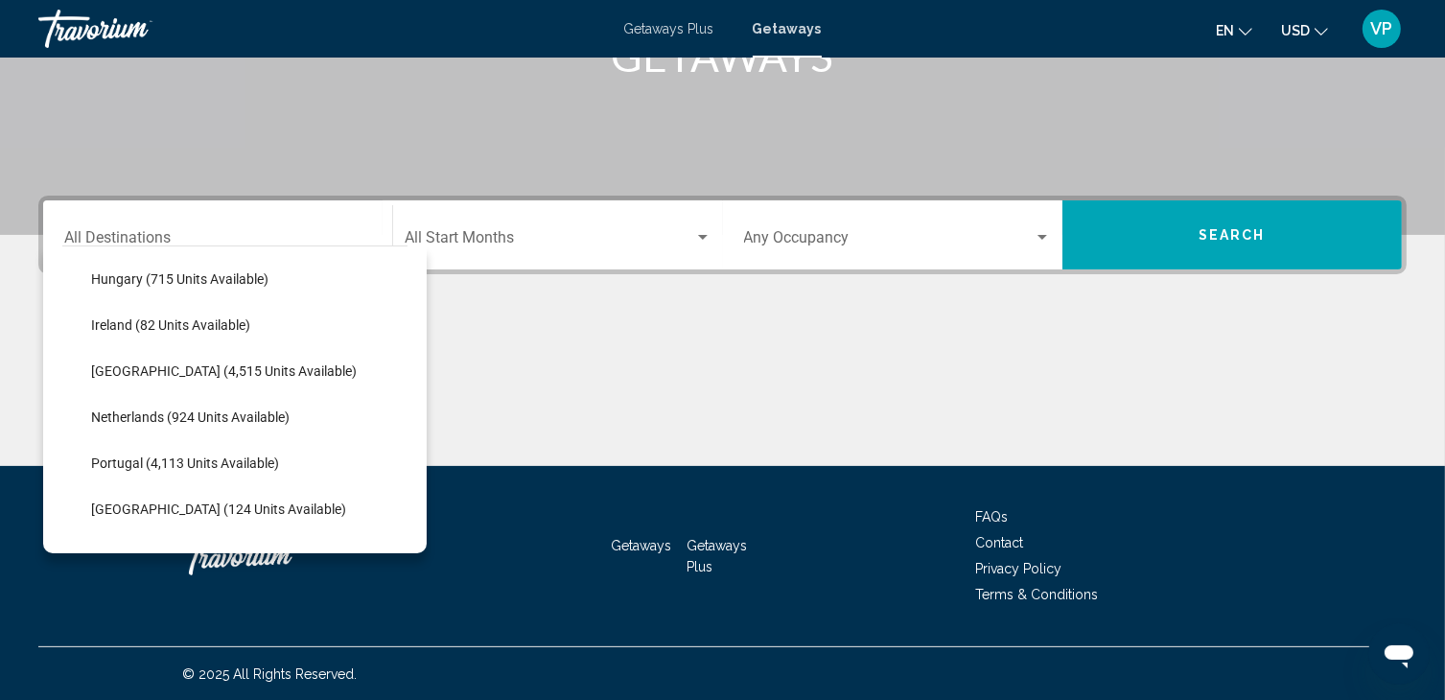
scroll to position [690, 0]
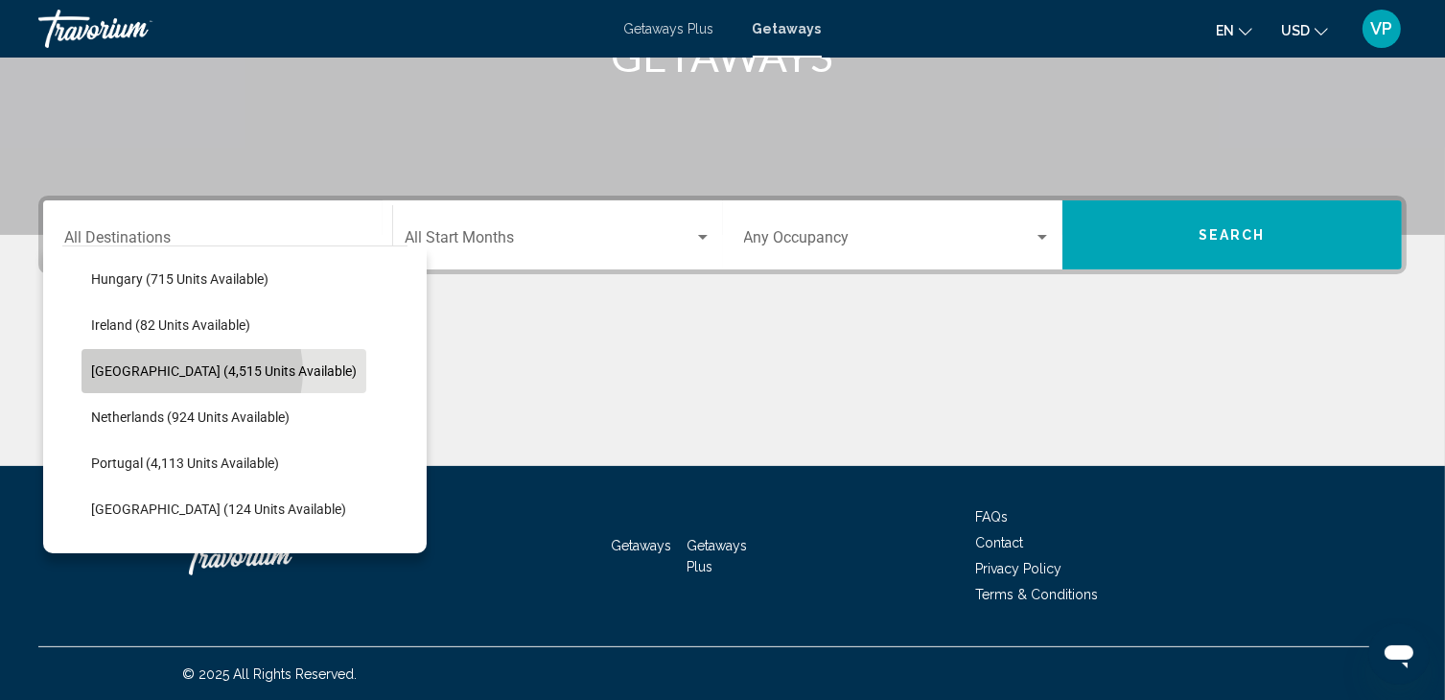
click at [191, 370] on span "[GEOGRAPHIC_DATA] (4,515 units available)" at bounding box center [224, 370] width 266 height 15
type input "**********"
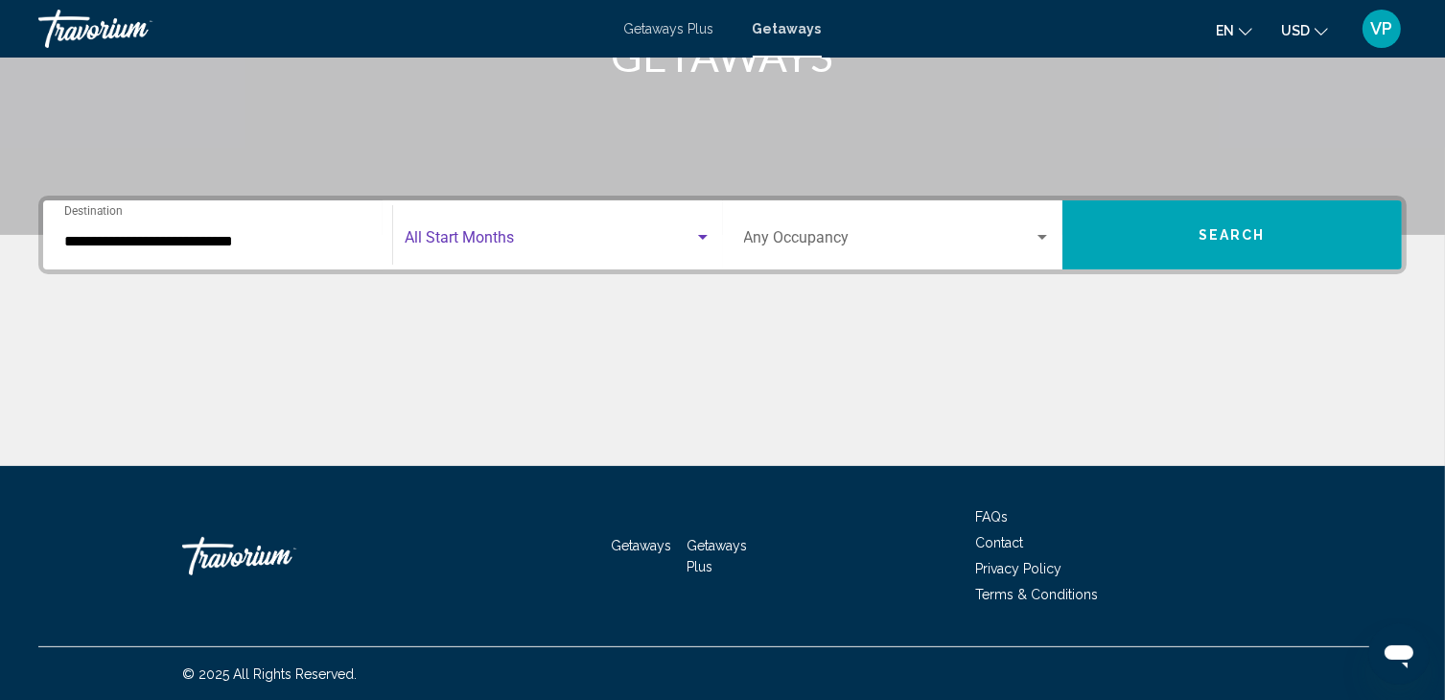
click at [496, 246] on span "Search widget" at bounding box center [549, 241] width 289 height 17
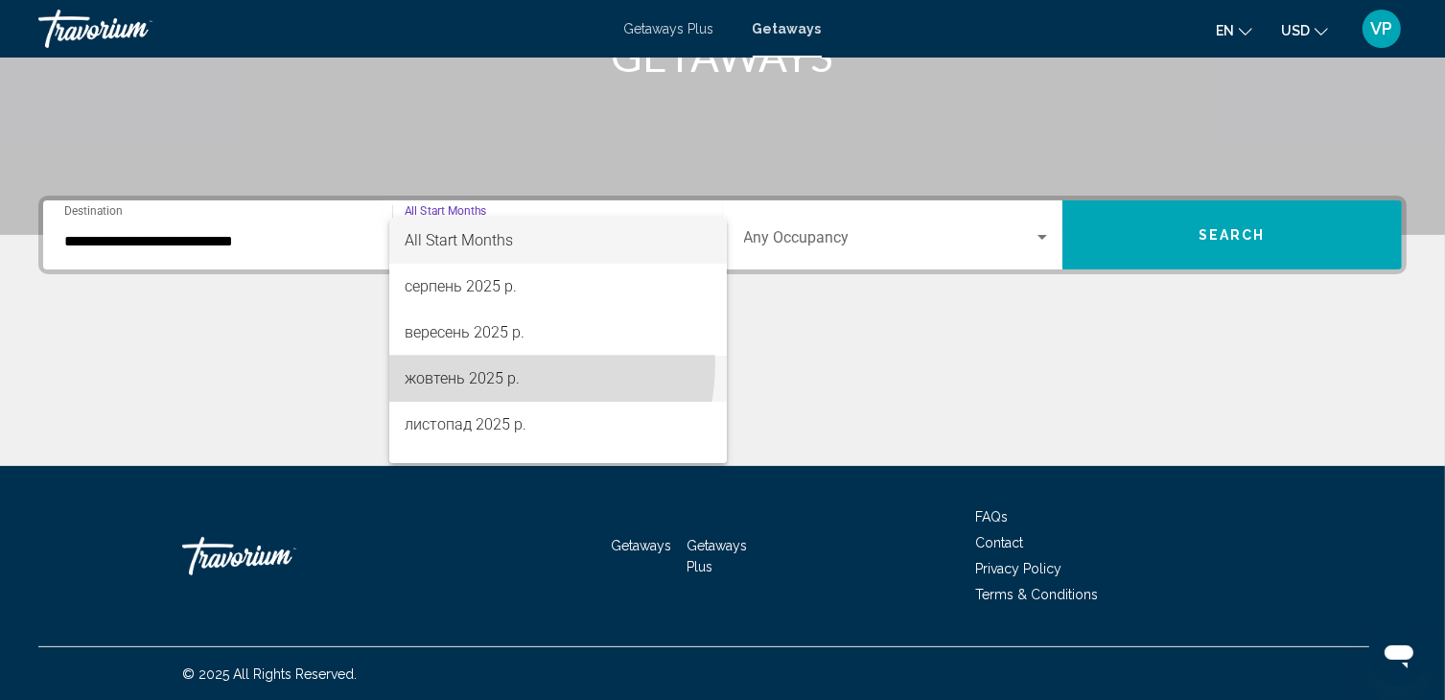
click at [486, 362] on span "жовтень 2025 р." at bounding box center [558, 379] width 307 height 46
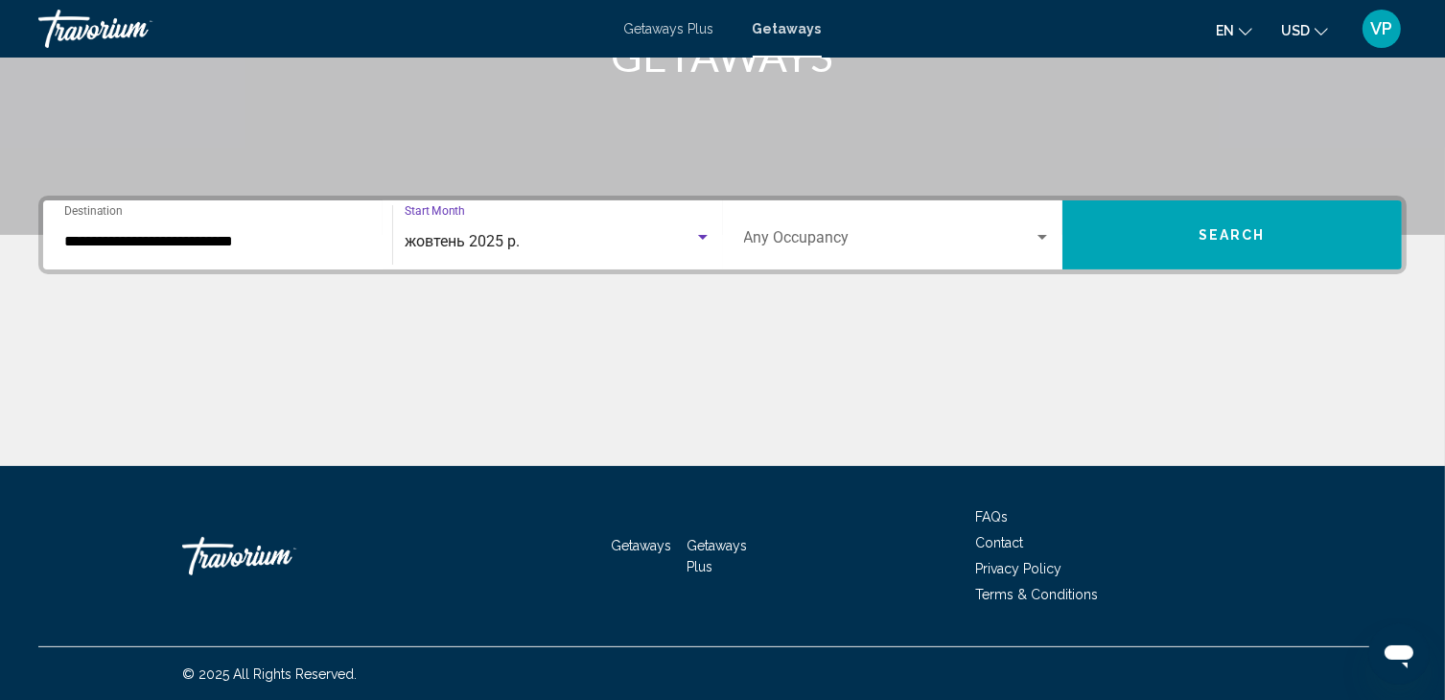
click at [821, 223] on div "Occupancy Any Occupancy" at bounding box center [897, 235] width 307 height 60
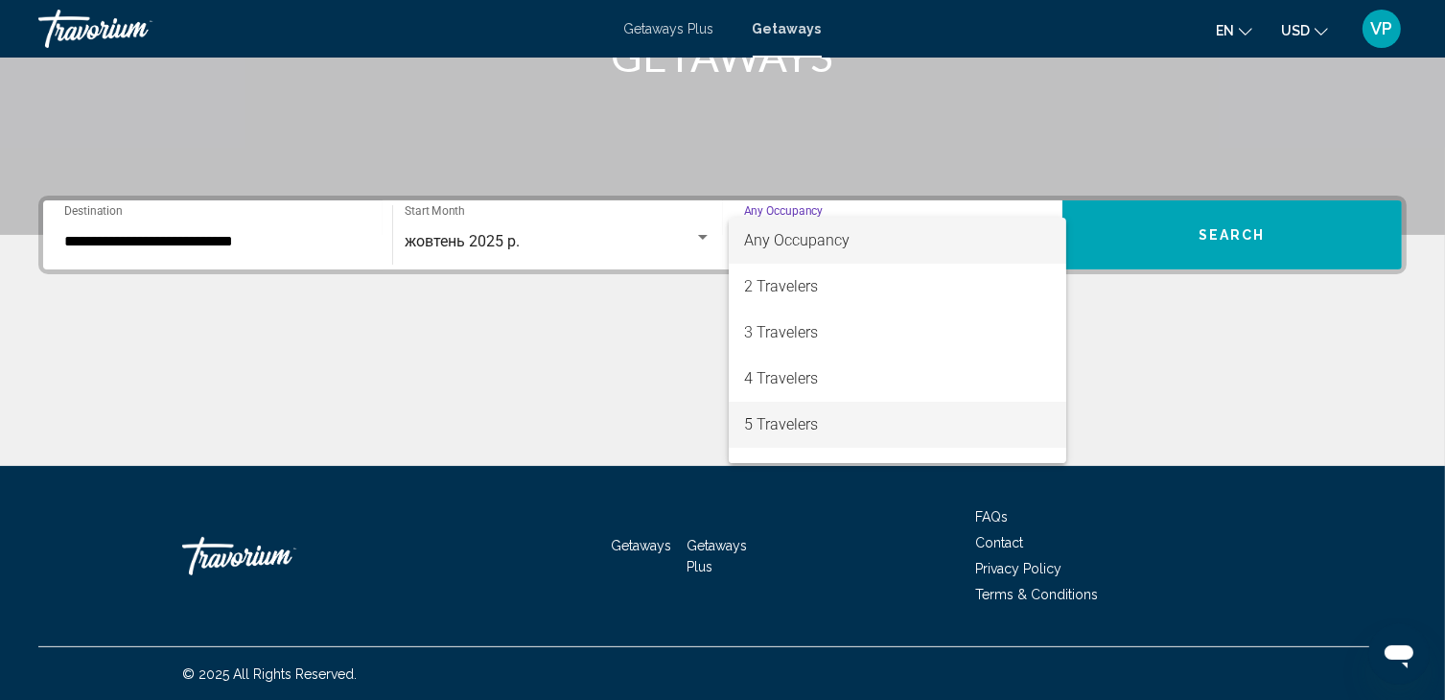
scroll to position [73, 0]
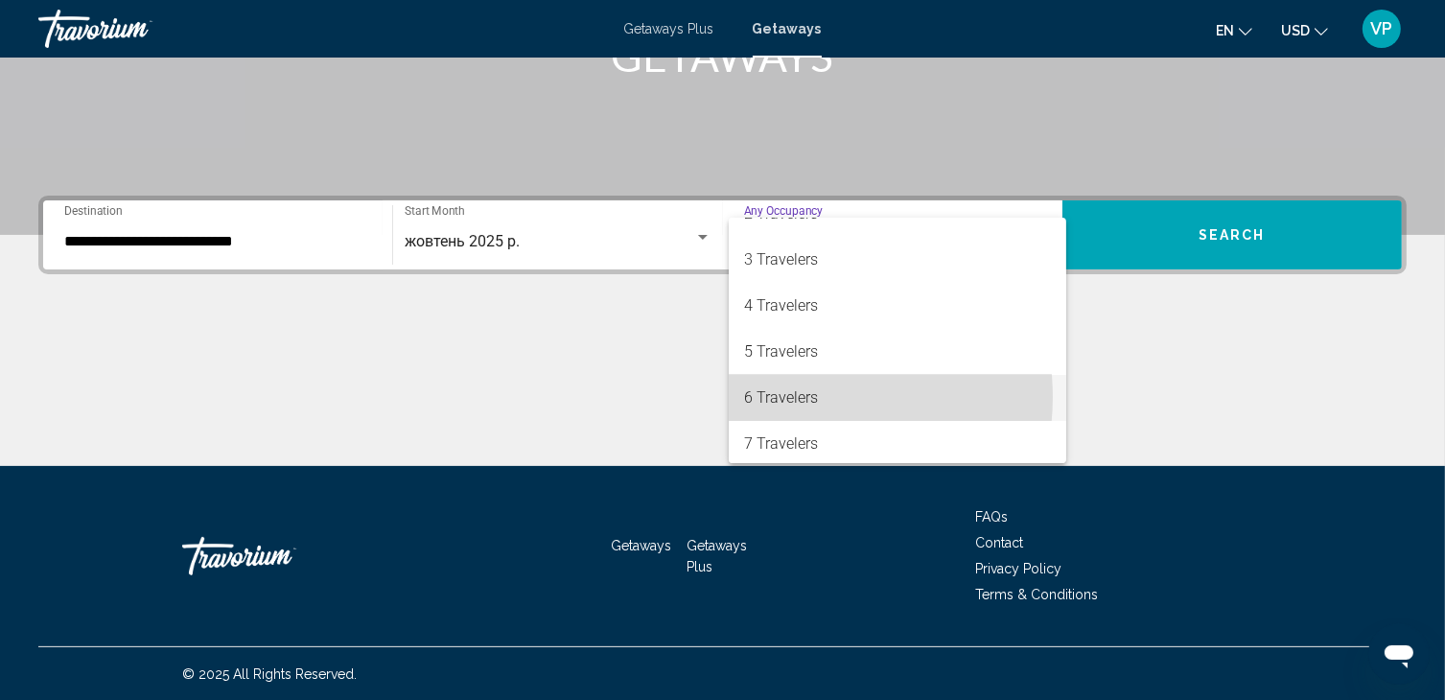
click at [790, 396] on span "6 Travelers" at bounding box center [897, 398] width 307 height 46
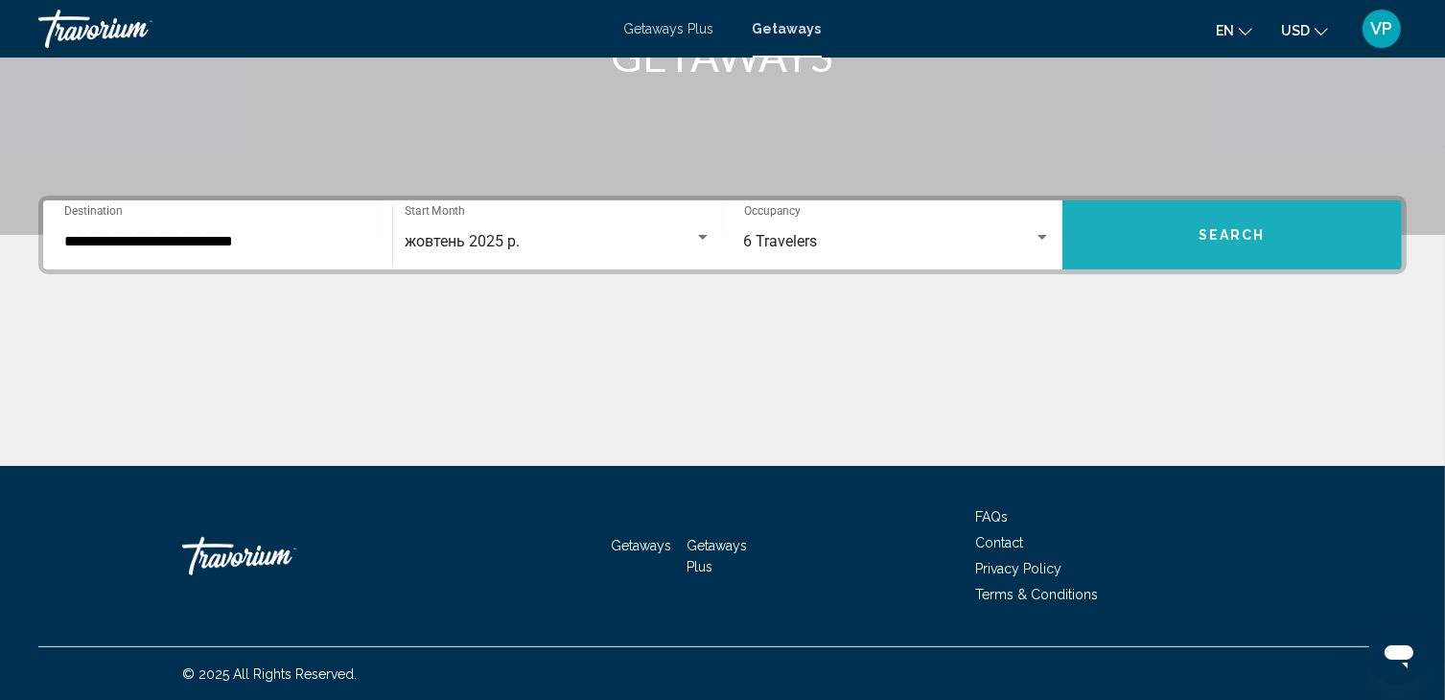
click at [1219, 244] on button "Search" at bounding box center [1231, 234] width 339 height 69
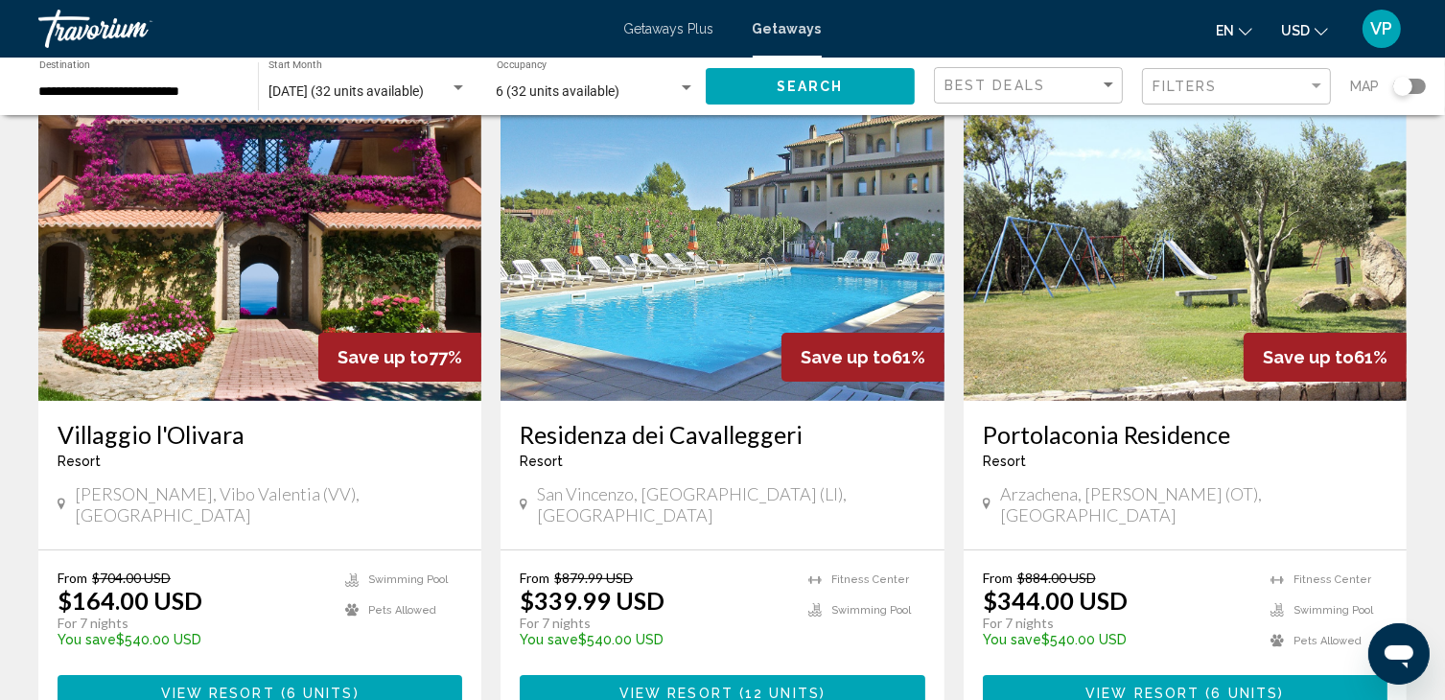
scroll to position [169, 0]
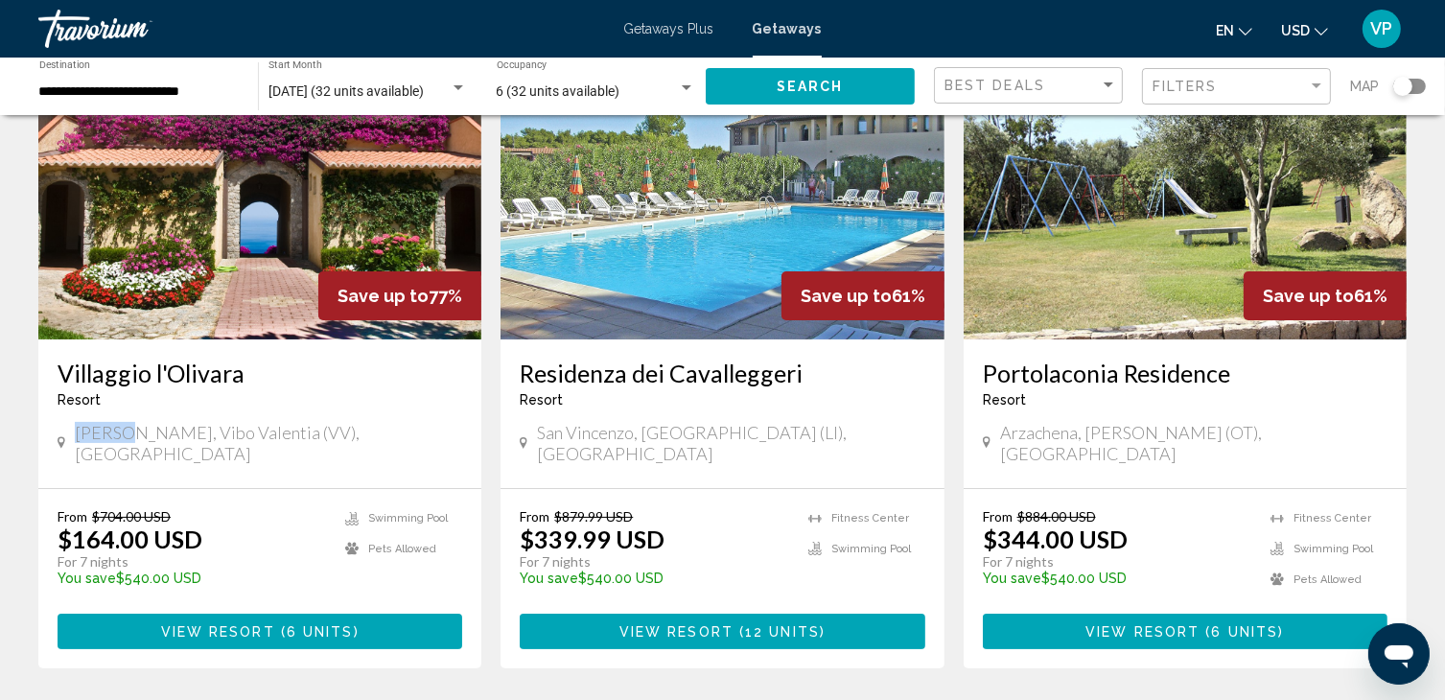
drag, startPoint x: 80, startPoint y: 429, endPoint x: 124, endPoint y: 434, distance: 44.5
click at [124, 434] on span "[PERSON_NAME], Vibo Valentia (VV), [GEOGRAPHIC_DATA]" at bounding box center [268, 443] width 387 height 42
copy span "[PERSON_NAME]"
click at [361, 225] on img "Main content" at bounding box center [259, 186] width 443 height 307
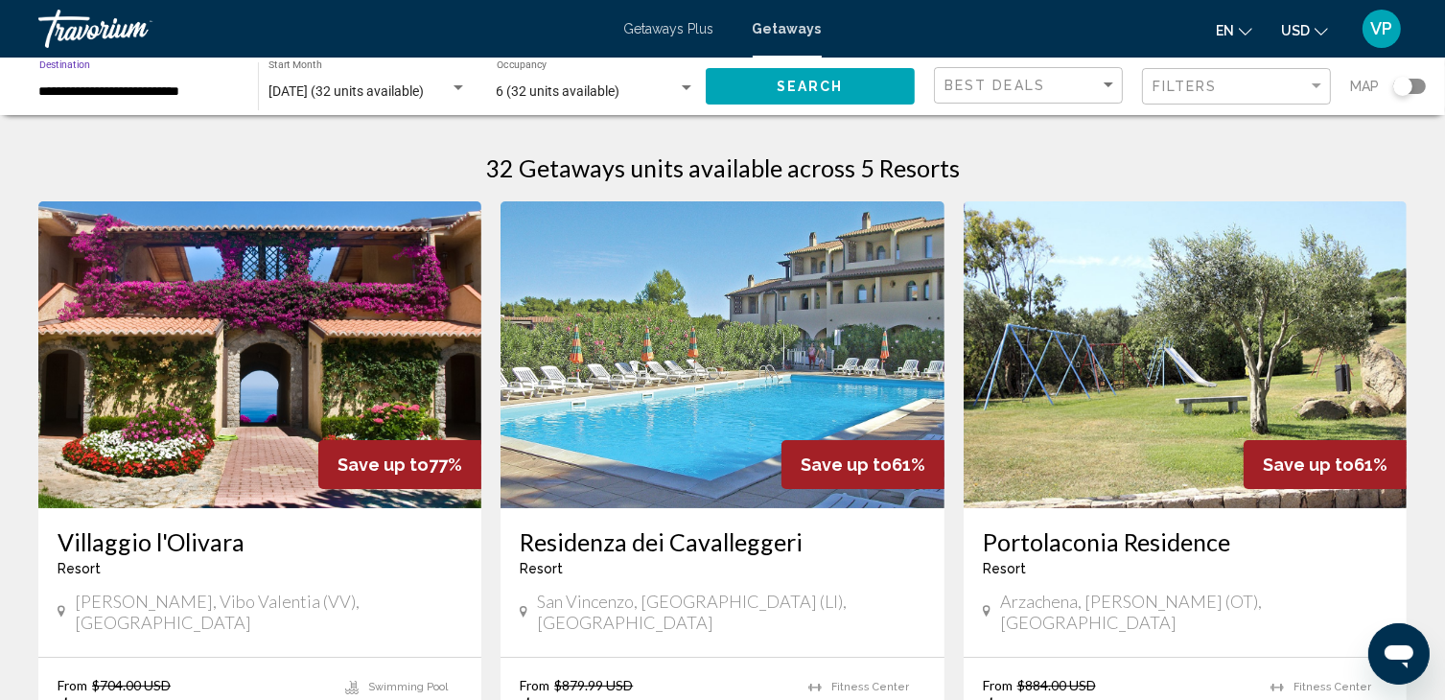
click at [148, 86] on input "**********" at bounding box center [138, 91] width 199 height 15
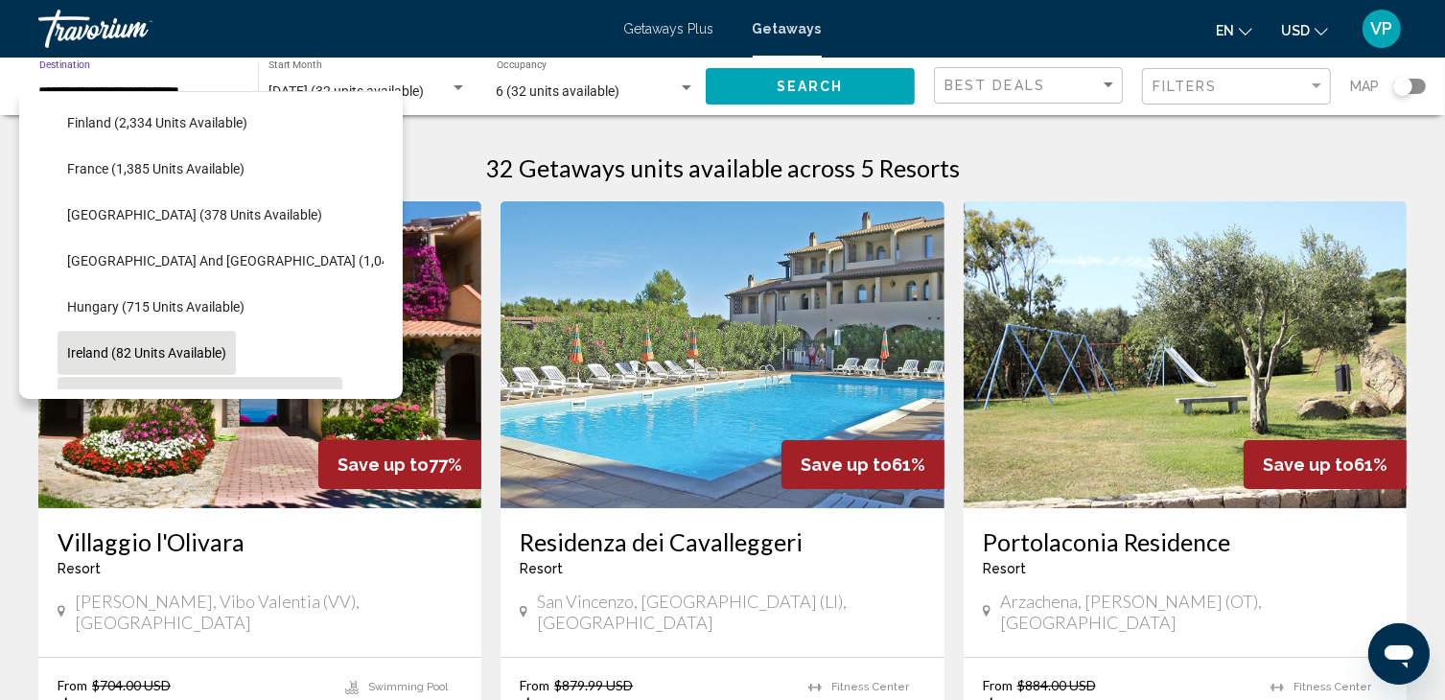
scroll to position [506, 0]
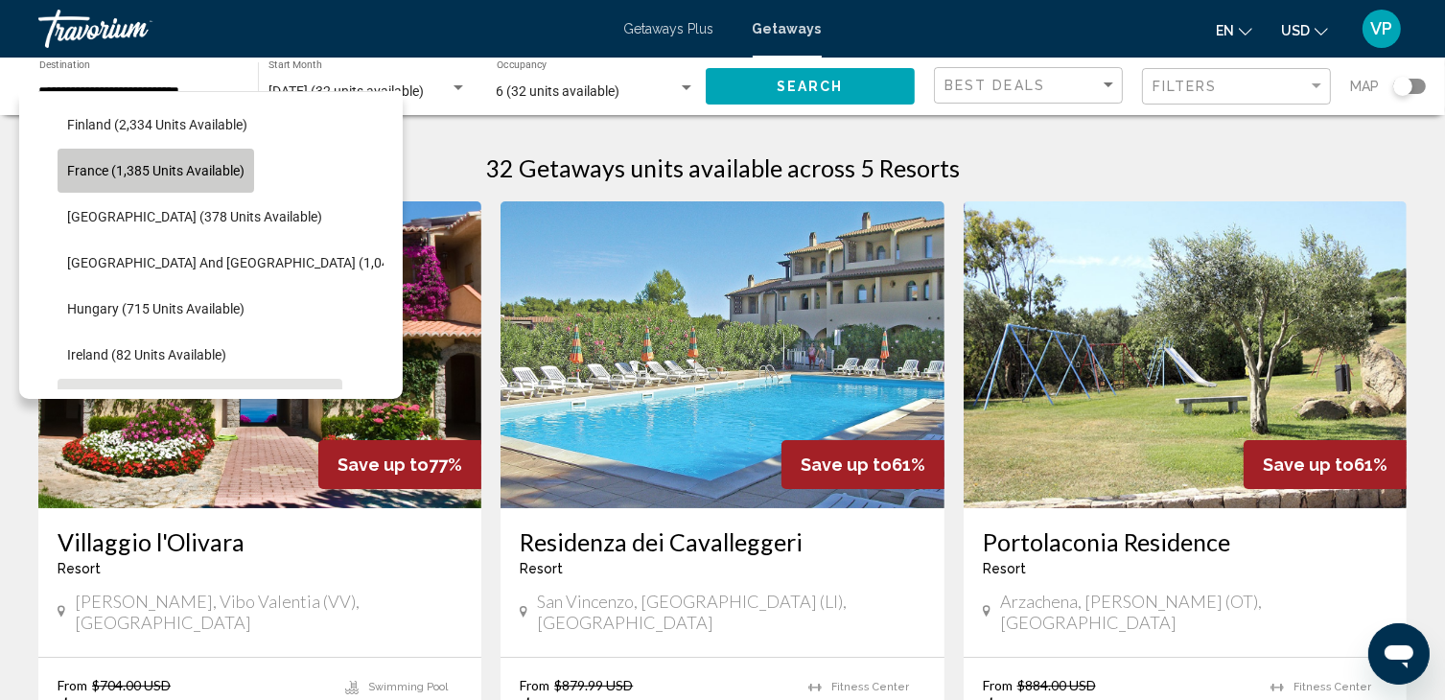
click at [167, 181] on button "France (1,385 units available)" at bounding box center [156, 171] width 197 height 44
type input "**********"
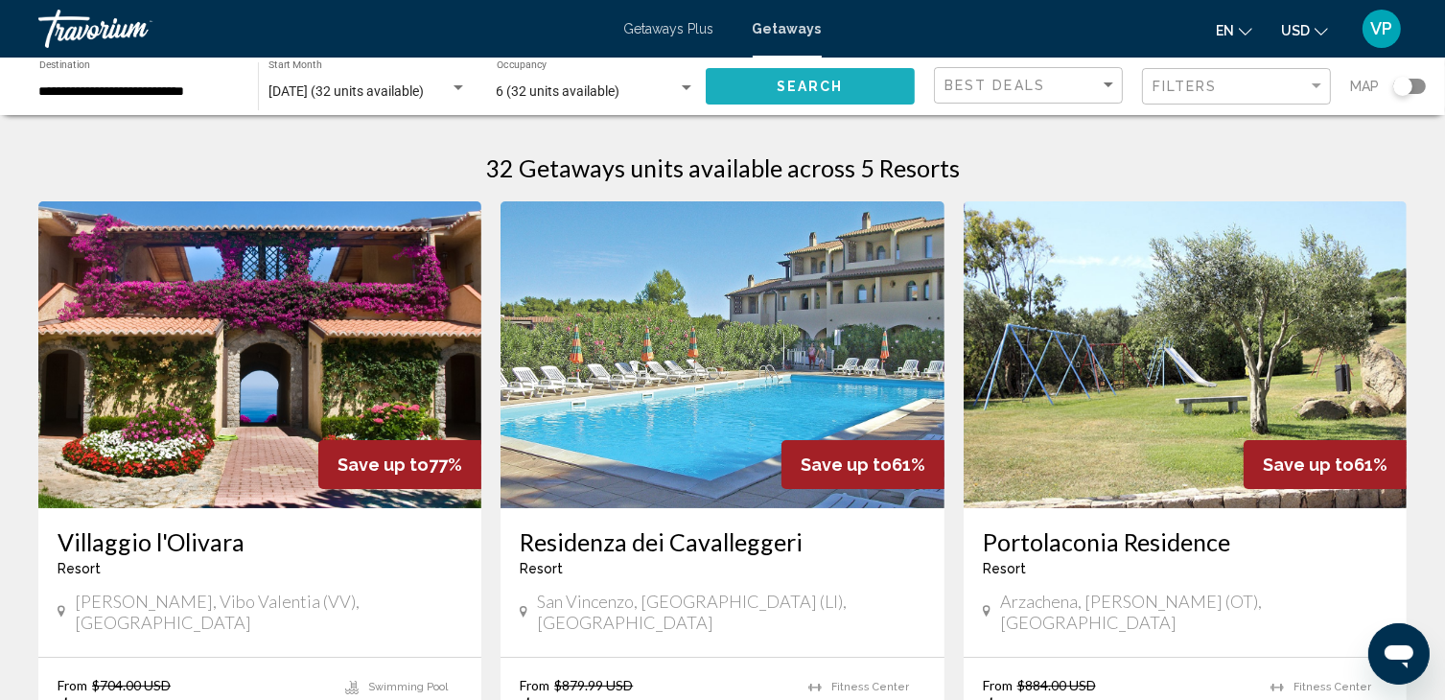
click at [849, 87] on button "Search" at bounding box center [811, 85] width 210 height 35
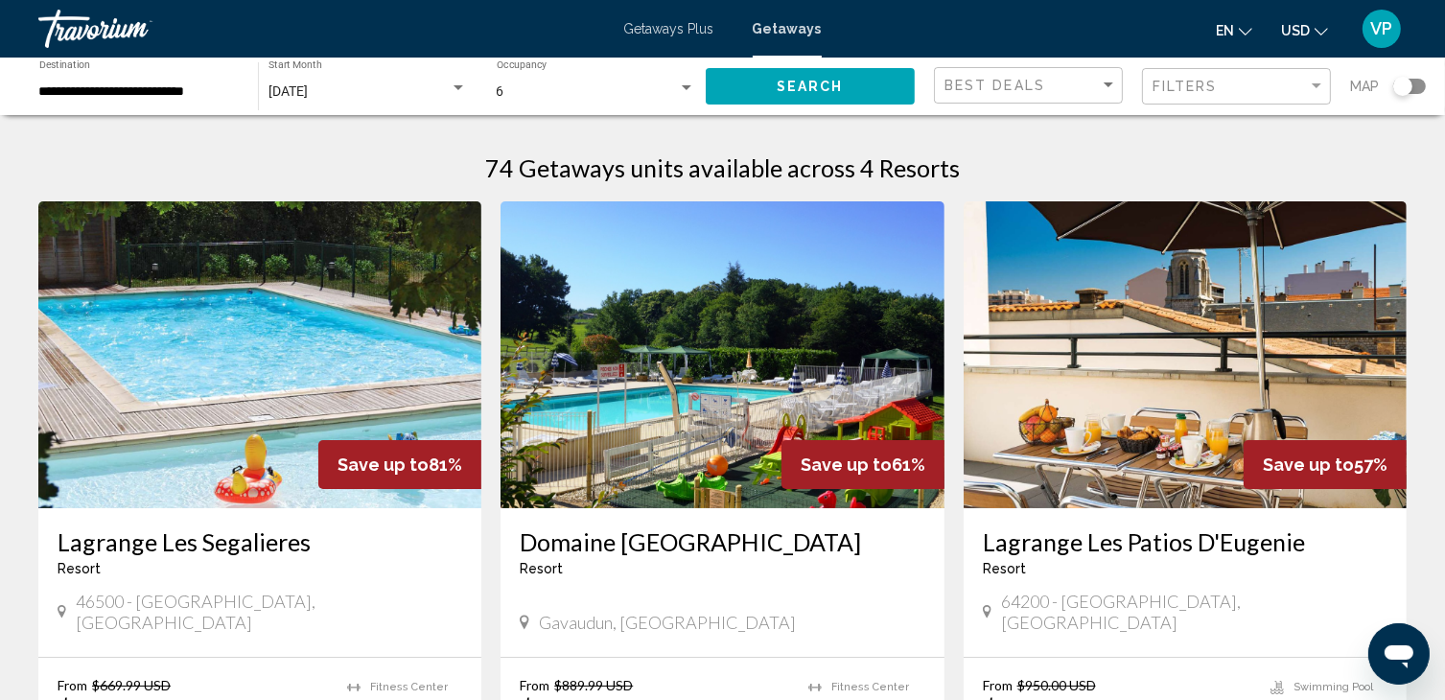
click at [322, 386] on img "Main content" at bounding box center [259, 354] width 443 height 307
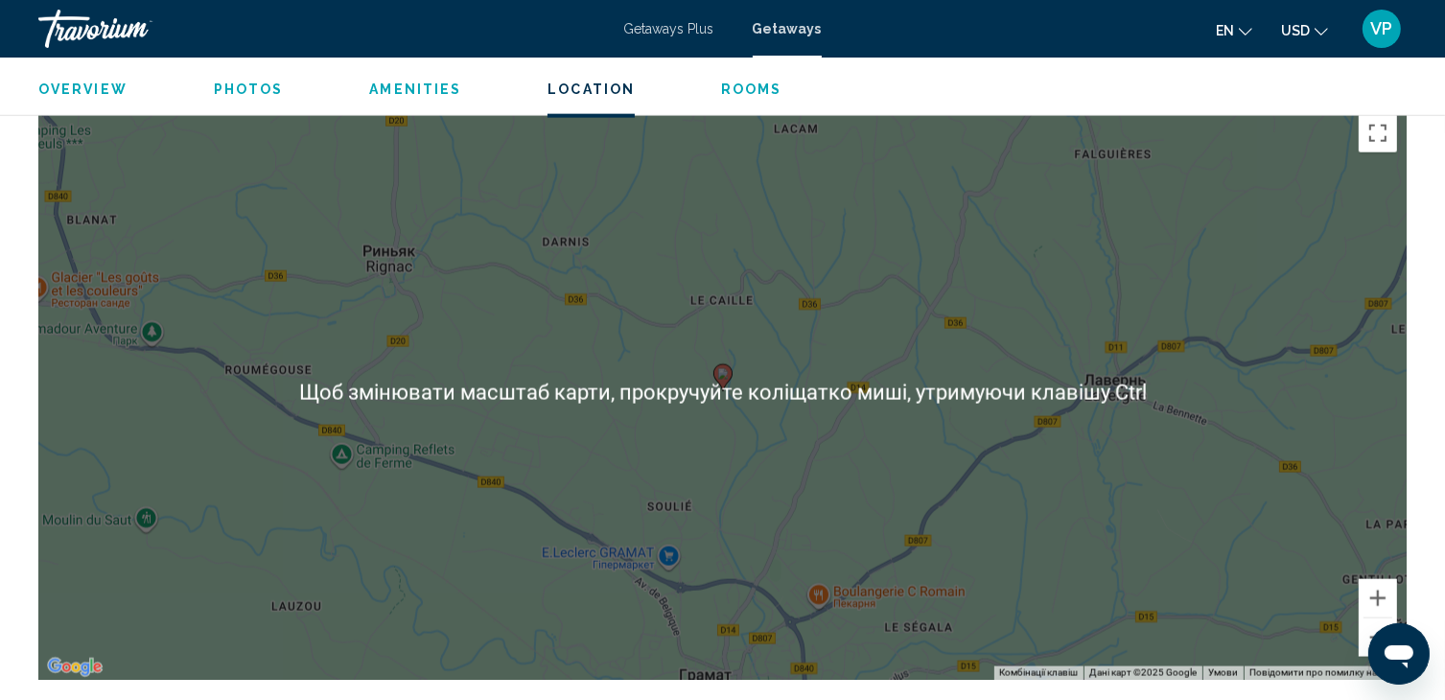
scroll to position [2557, 0]
